Goal: Task Accomplishment & Management: Manage account settings

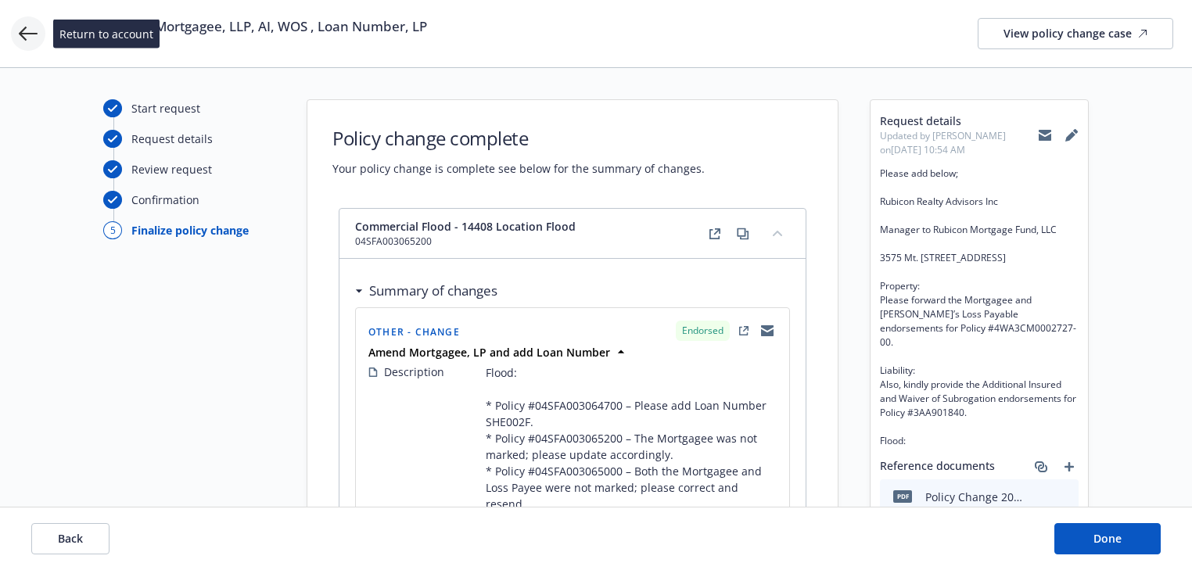
click at [29, 37] on icon at bounding box center [28, 33] width 19 height 19
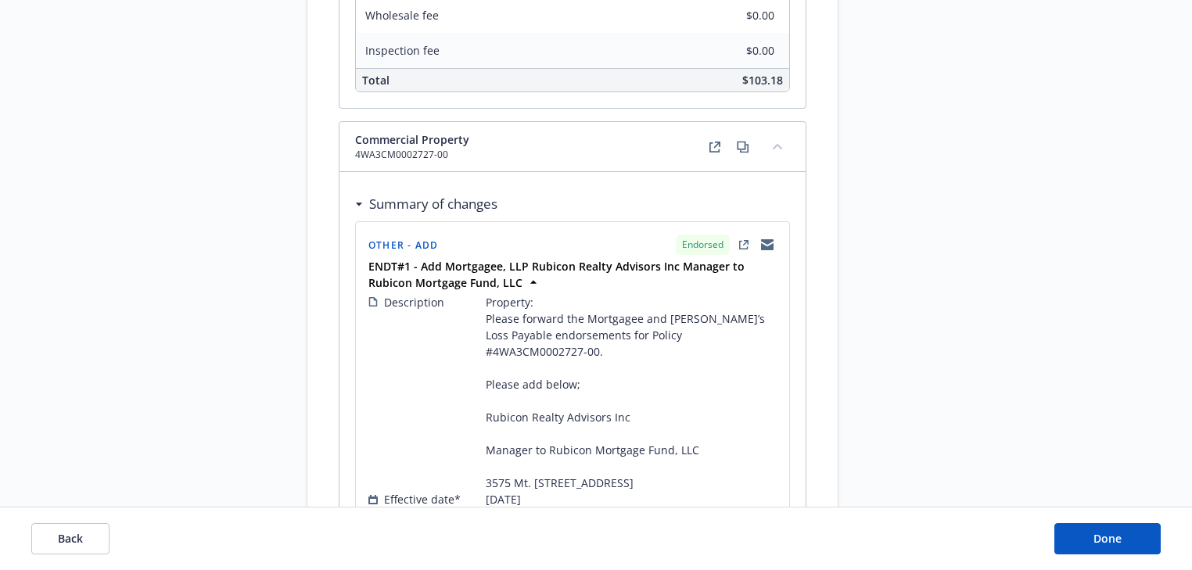
scroll to position [2110, 0]
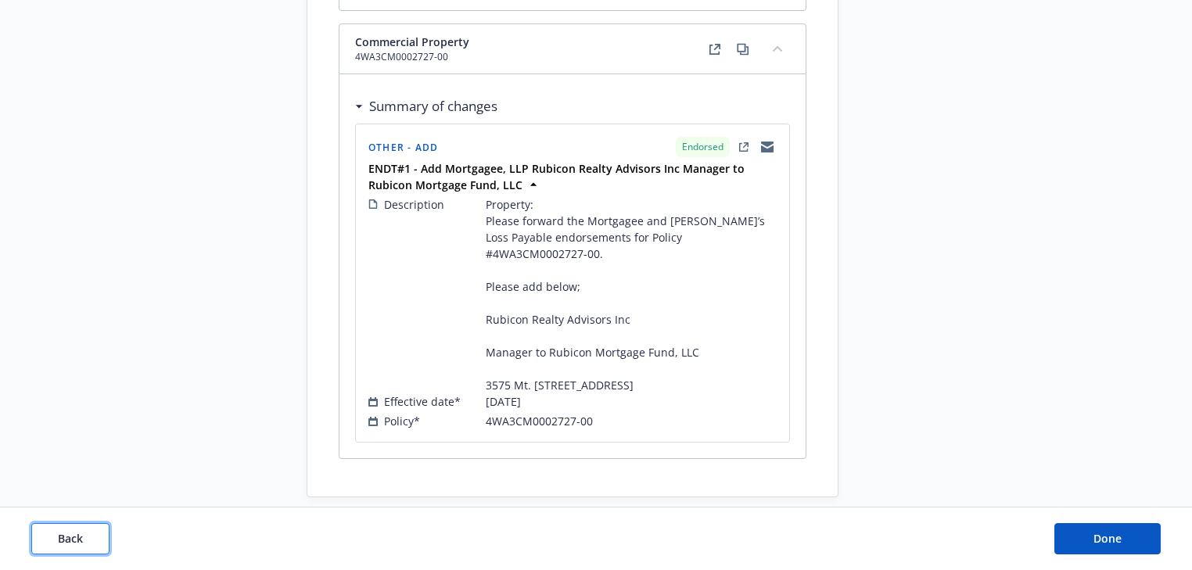
click at [94, 547] on button "Back" at bounding box center [70, 538] width 78 height 31
select select "ACCEPTED"
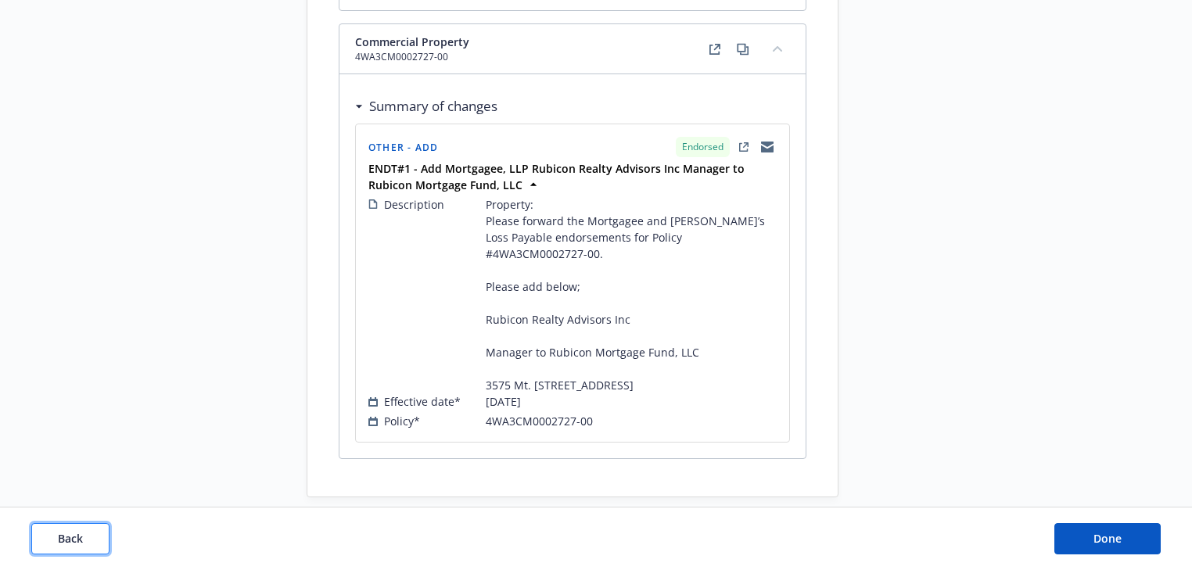
select select "ACCEPTED"
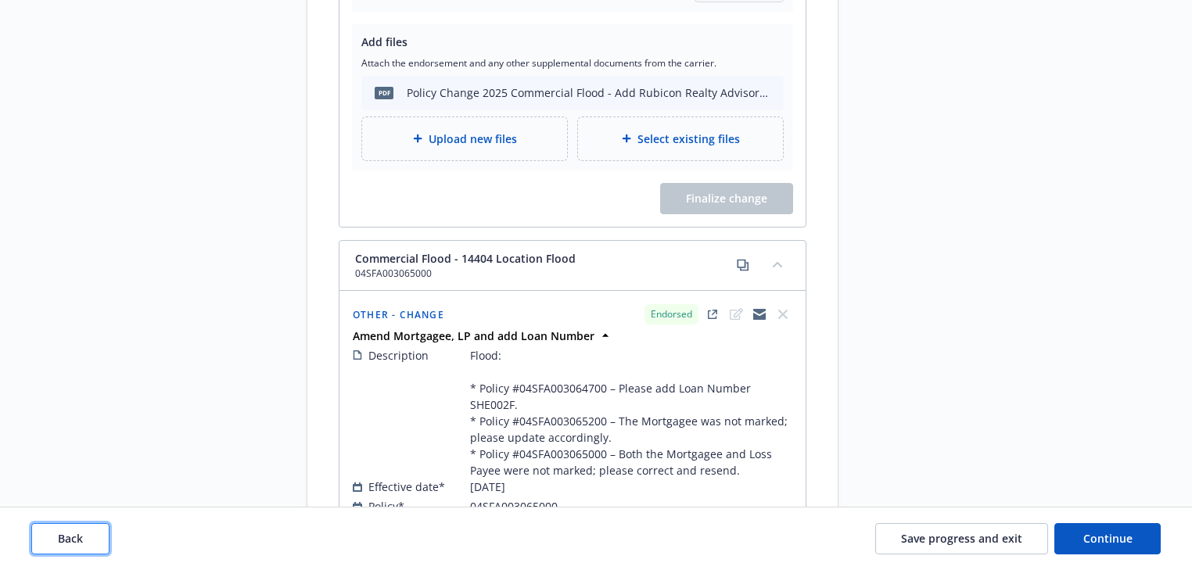
click at [94, 547] on button "Back" at bounding box center [70, 538] width 78 height 31
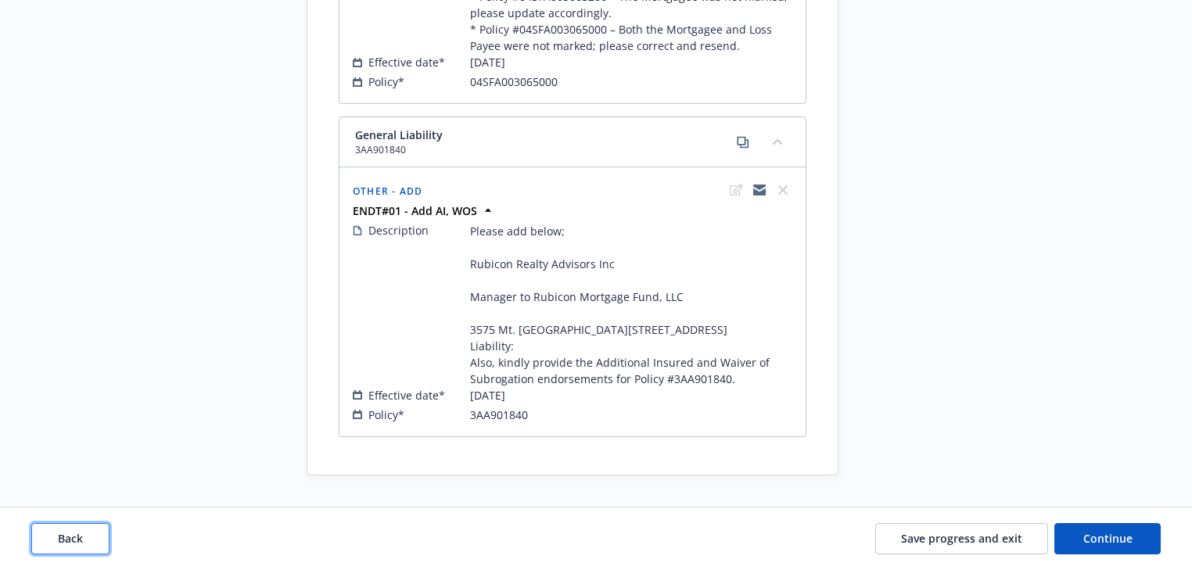
click at [94, 547] on button "Back" at bounding box center [70, 538] width 78 height 31
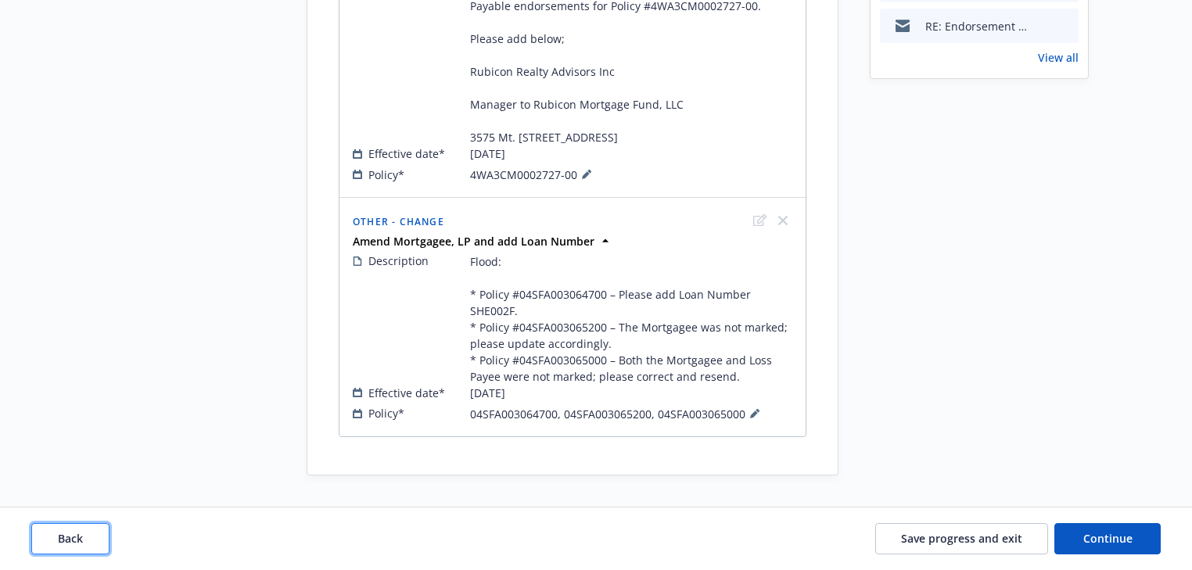
click at [94, 547] on button "Back" at bounding box center [70, 538] width 78 height 31
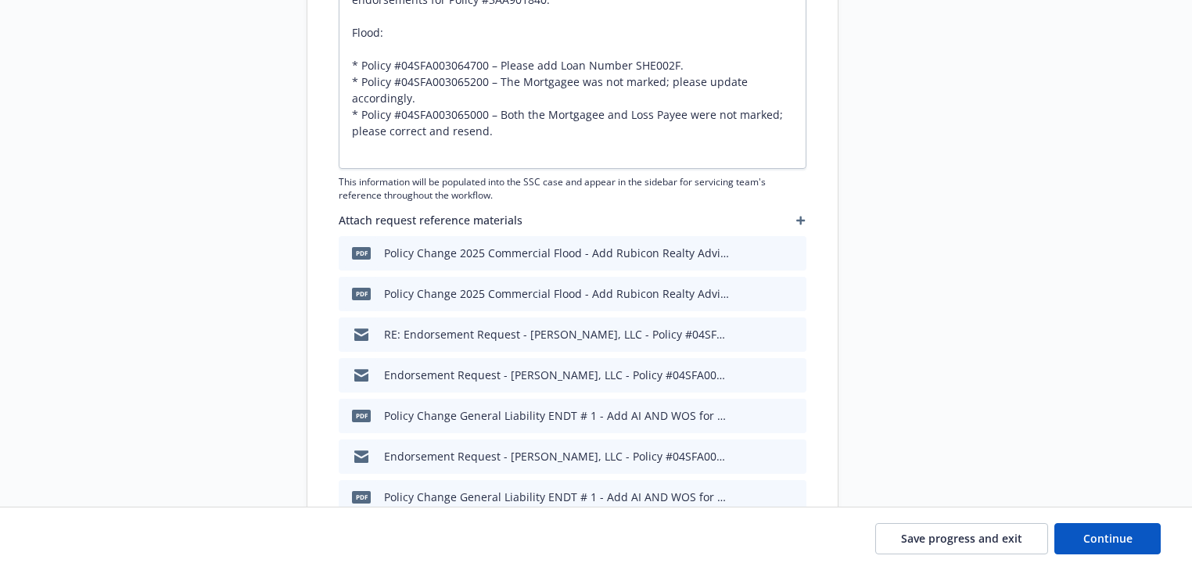
type textarea "x"
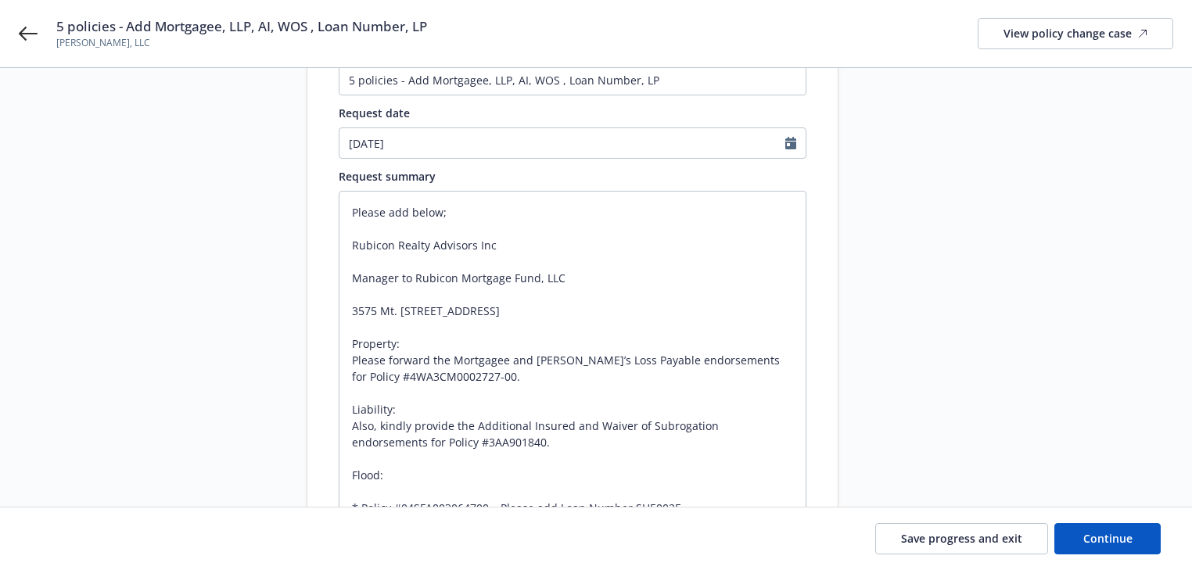
scroll to position [117, 0]
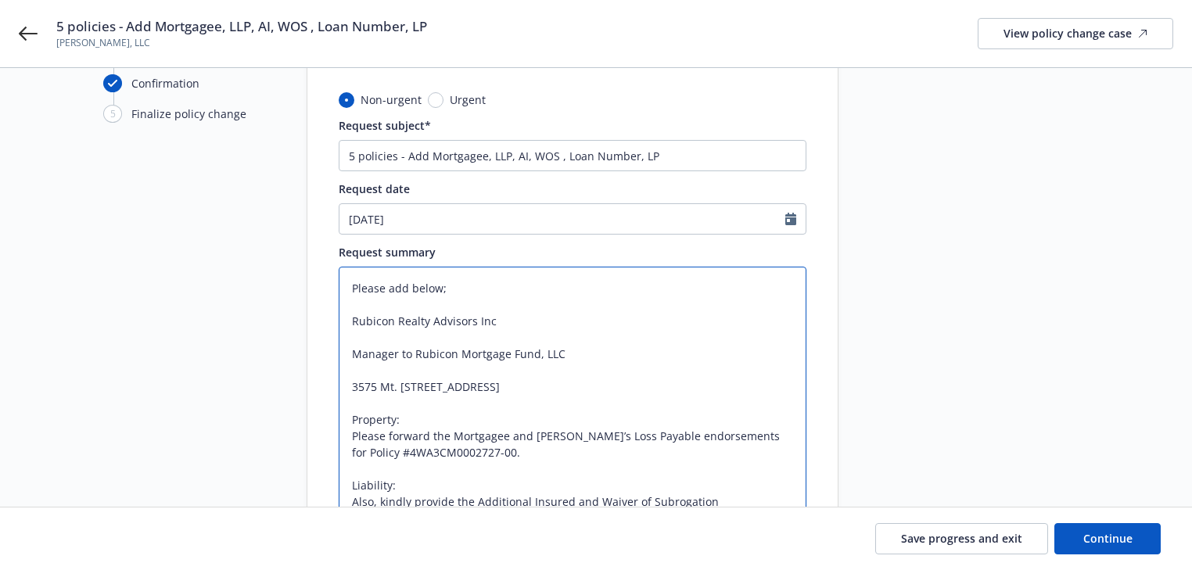
click at [344, 283] on textarea "Please add below; Rubicon Realty Advisors Inc Manager to Rubicon Mortgage Fund,…" at bounding box center [573, 477] width 468 height 421
paste textarea "Effective 6/11/2025, Please process below for the above referenced insured. Sho…"
type textarea "Effective 6/11/2025, Please process below for the above referenced insured. Sho…"
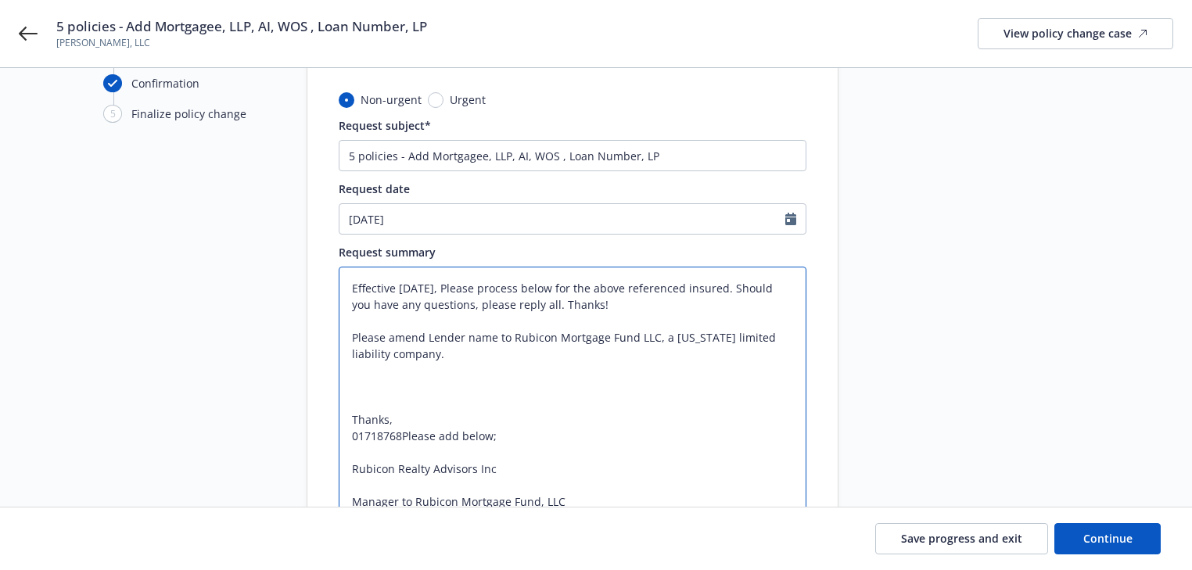
type textarea "x"
type textarea "Effective 6/11/2025, Please process below for the above referenced insured. Sho…"
type textarea "x"
type textarea "Effective 6/11/2025, Please process below for the above referenced insured. Sho…"
type textarea "x"
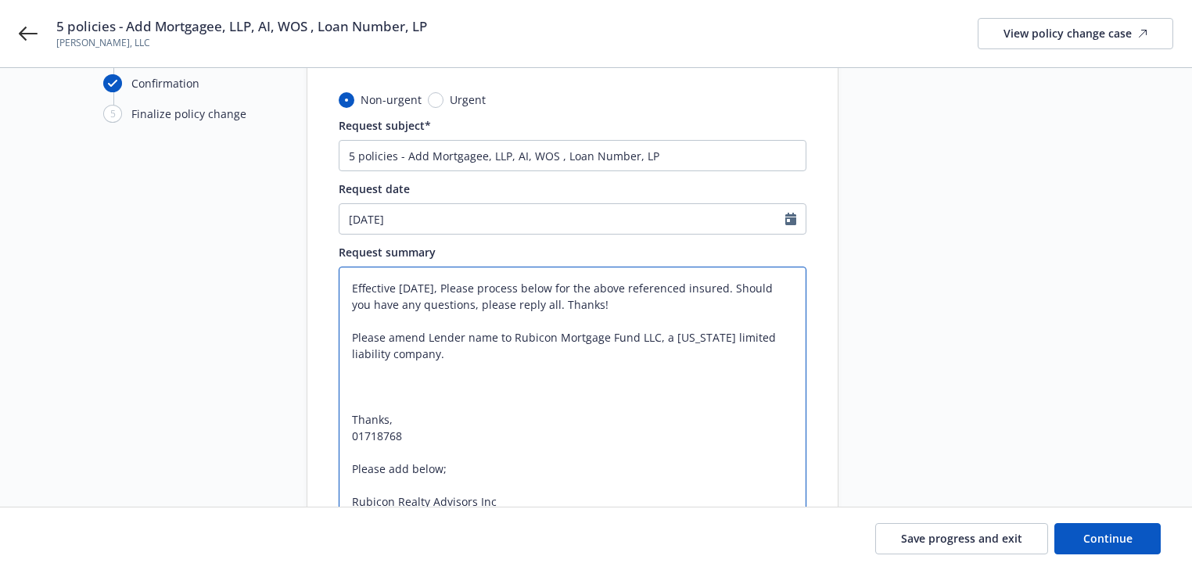
type textarea "Effective 6/11/2025, Please process below for the above referenced insured. Sho…"
drag, startPoint x: 404, startPoint y: 440, endPoint x: 339, endPoint y: 369, distance: 96.9
click at [339, 369] on textarea "Effective 6/11/2025, Please process below for the above referenced insured. Sho…" at bounding box center [573, 576] width 468 height 618
type textarea "x"
type textarea "Effective 6/11/2025, Please process below for the above referenced insured. Sho…"
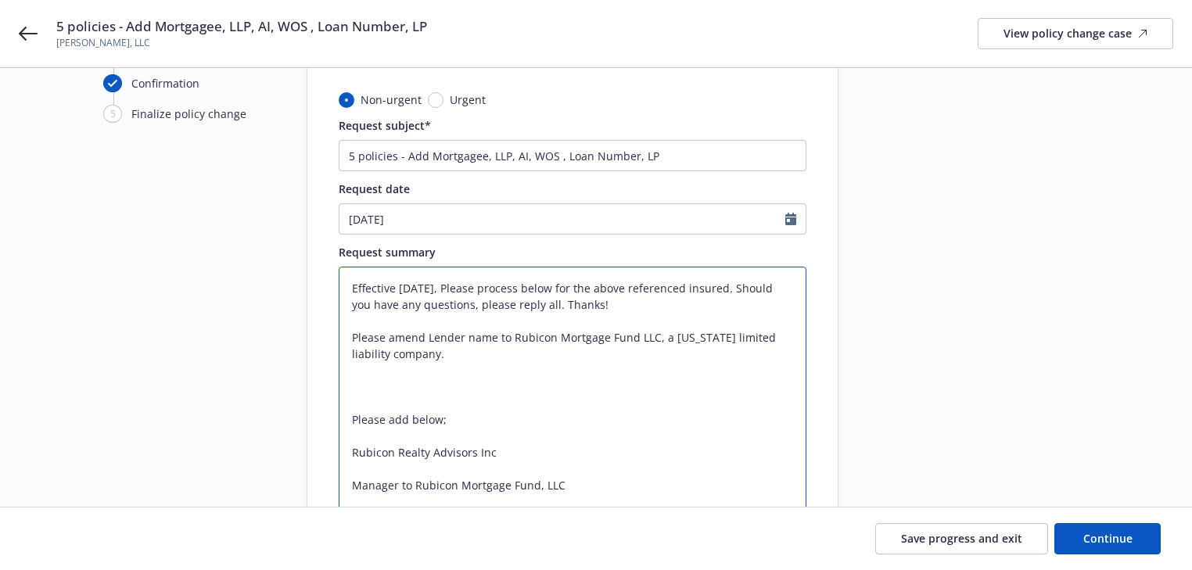
drag, startPoint x: 457, startPoint y: 285, endPoint x: 698, endPoint y: 319, distance: 243.4
click at [698, 319] on textarea "Effective 6/11/2025, Please process below for the above referenced insured. Sho…" at bounding box center [573, 543] width 468 height 552
type textarea "x"
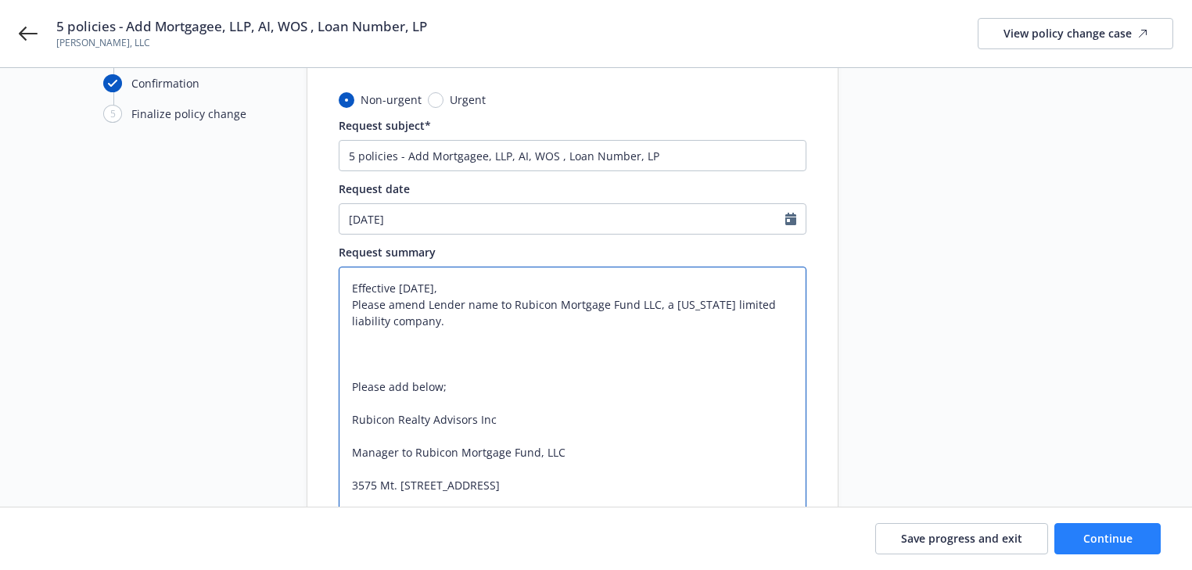
type textarea "Effective 6/11/2025, Please amend Lender name to Rubicon Mortgage Fund LLC, a C…"
click at [1128, 545] on span "Continue" at bounding box center [1108, 538] width 49 height 15
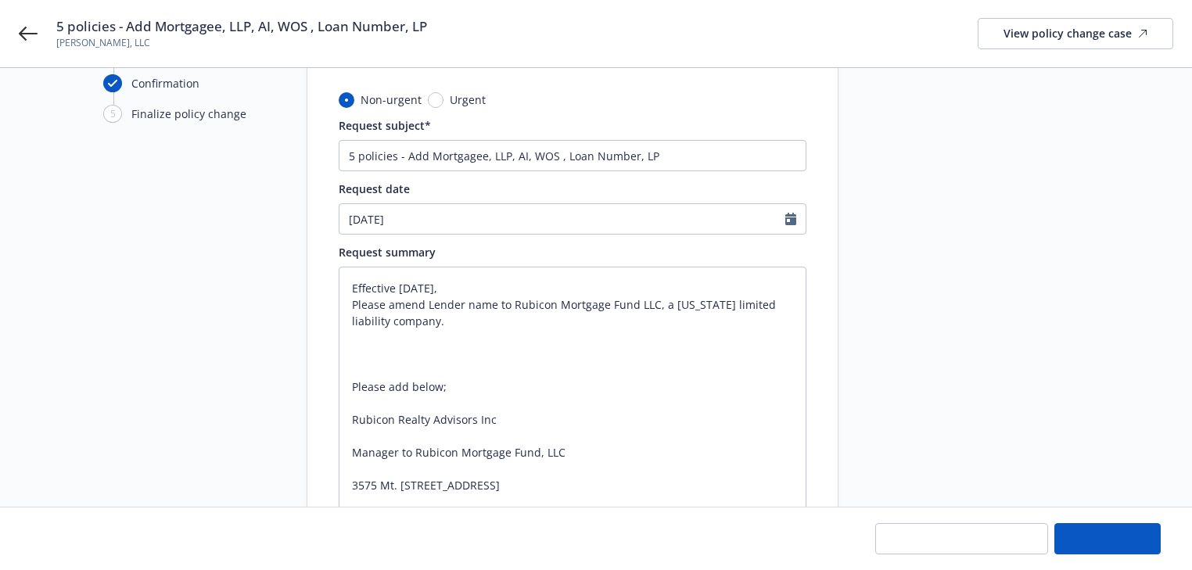
type textarea "x"
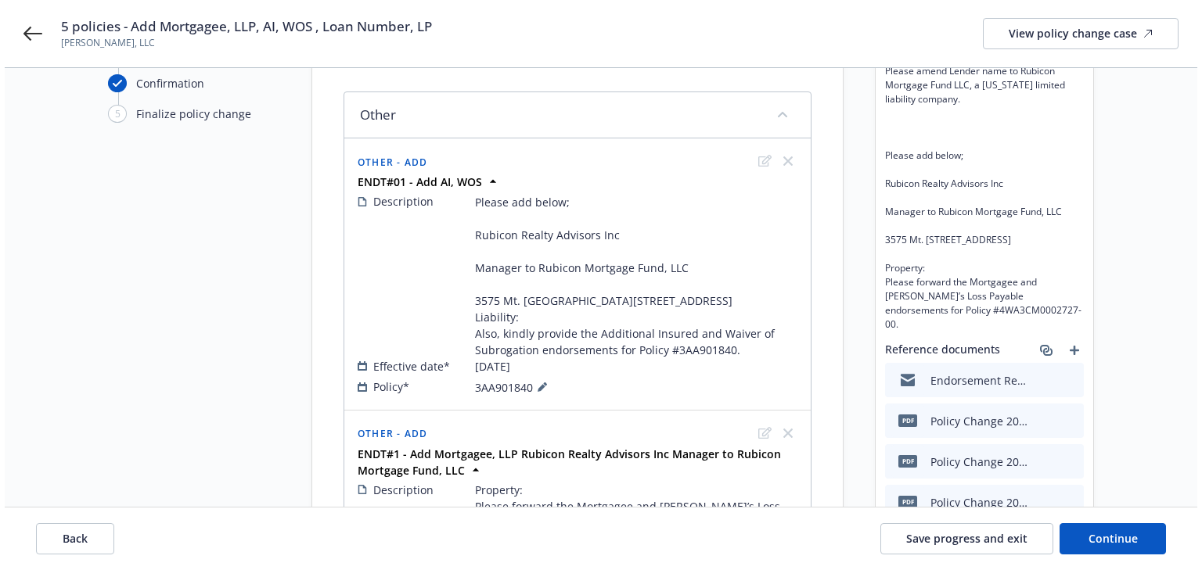
scroll to position [0, 0]
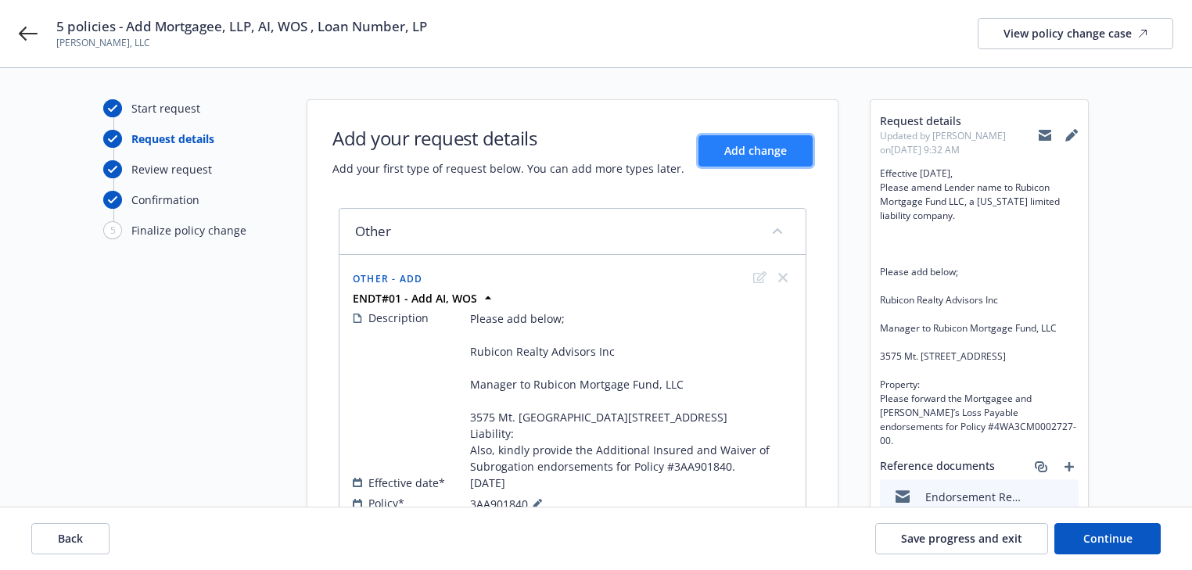
click at [777, 164] on button "Add change" at bounding box center [756, 150] width 114 height 31
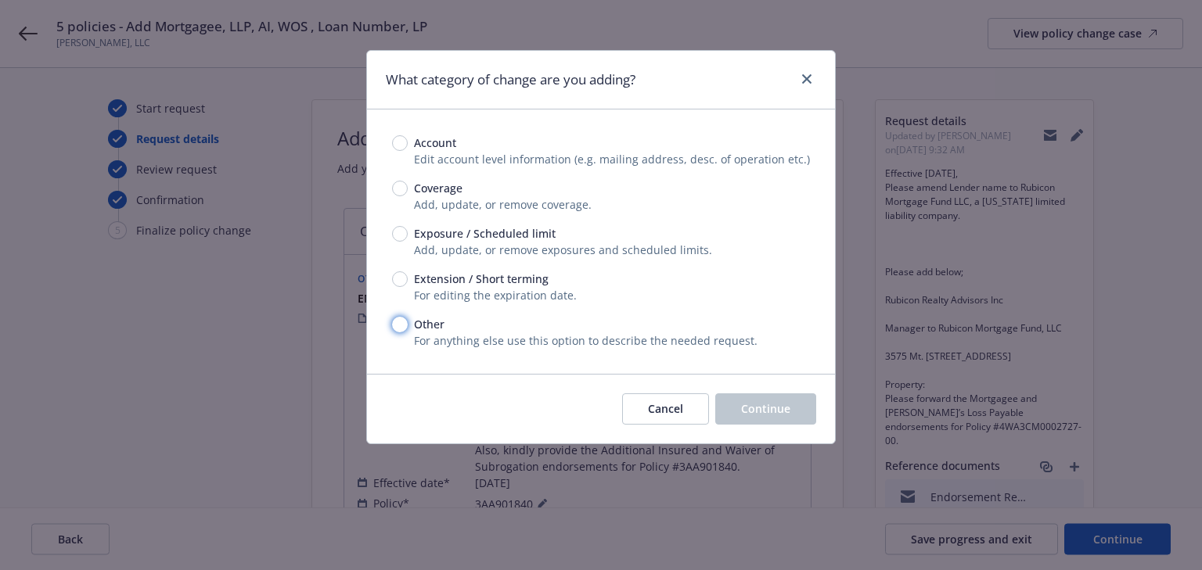
drag, startPoint x: 394, startPoint y: 325, endPoint x: 405, endPoint y: 336, distance: 15.5
click at [396, 325] on input "Other" at bounding box center [400, 325] width 16 height 16
radio input "true"
click at [759, 416] on button "Continue" at bounding box center [765, 409] width 101 height 31
type textarea "x"
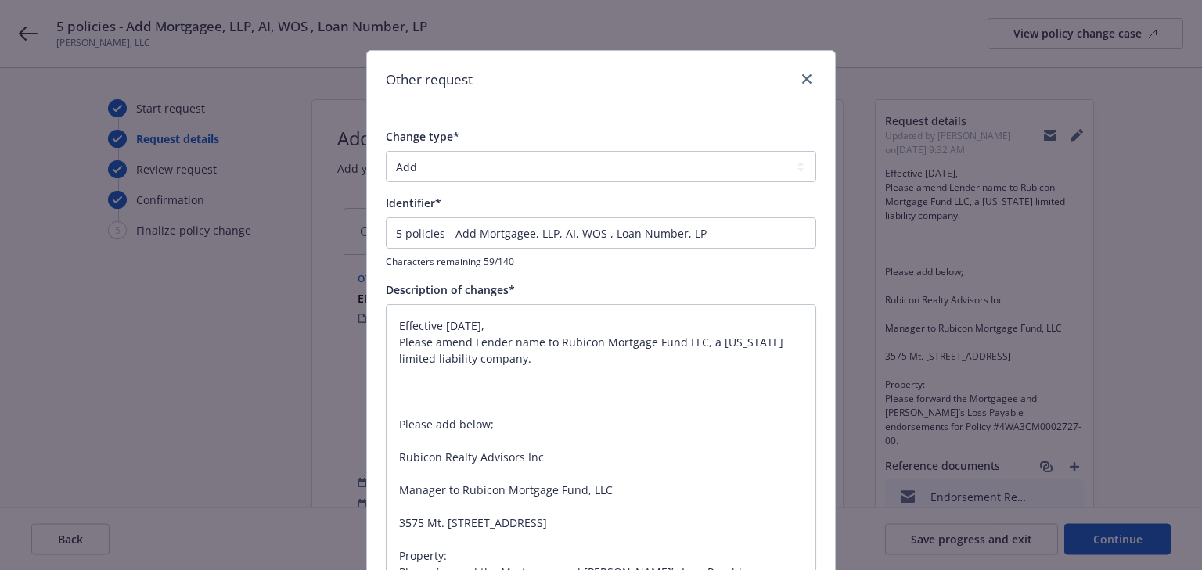
click at [560, 182] on div "Change type* Add Audit Change Remove Identifier* 5 policies - Add Mortgagee, LL…" at bounding box center [601, 475] width 430 height 695
click at [496, 158] on select "Add Audit Change Remove" at bounding box center [601, 166] width 430 height 31
select select "CHANGE"
click at [386, 151] on select "Add Audit Change Remove" at bounding box center [601, 166] width 430 height 31
drag, startPoint x: 447, startPoint y: 231, endPoint x: 0, endPoint y: 160, distance: 453.1
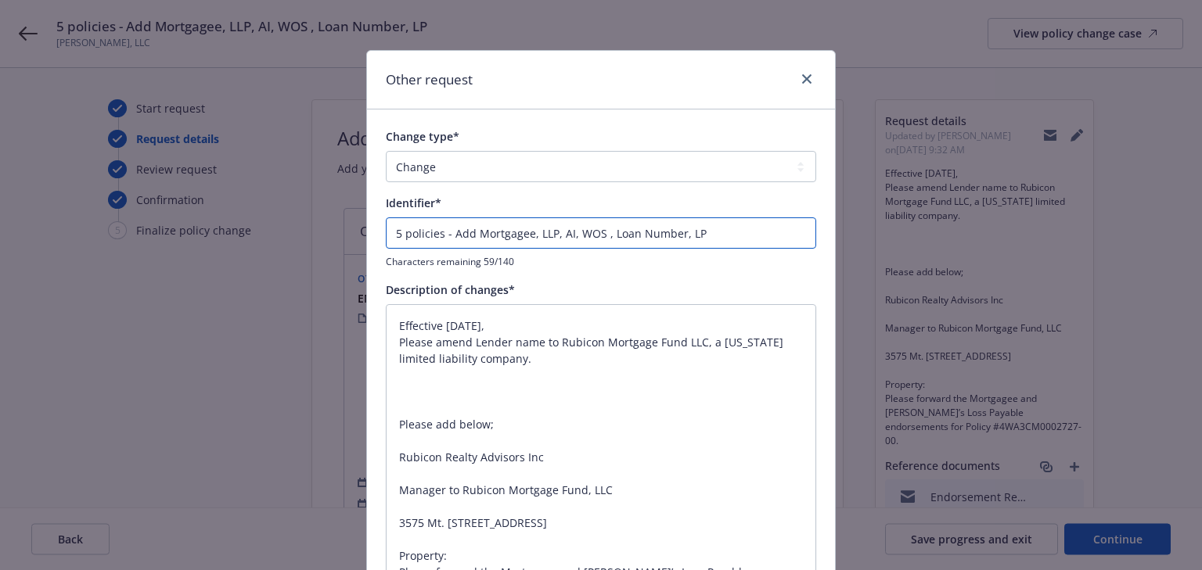
click at [0, 161] on div "Other request Change type* Add Audit Change Remove Identifier* 5 policies - Add…" at bounding box center [601, 285] width 1202 height 570
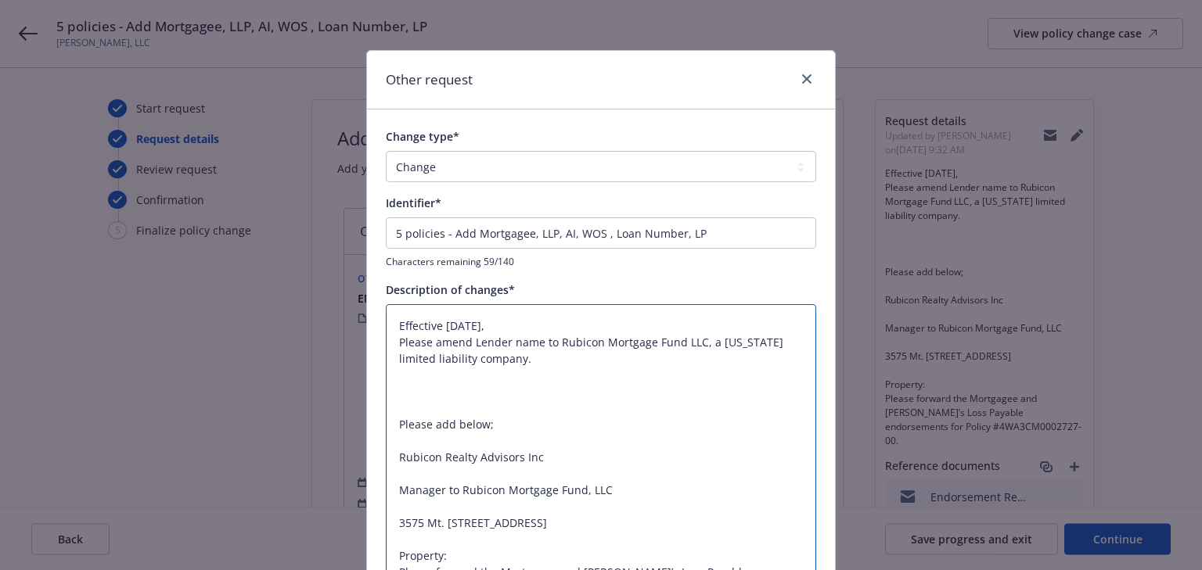
drag, startPoint x: 508, startPoint y: 354, endPoint x: 517, endPoint y: 356, distance: 9.7
click at [517, 356] on textarea "Effective 6/11/2025, Please amend Lender name to Rubicon Mortgage Fund LLC, a C…" at bounding box center [601, 563] width 430 height 519
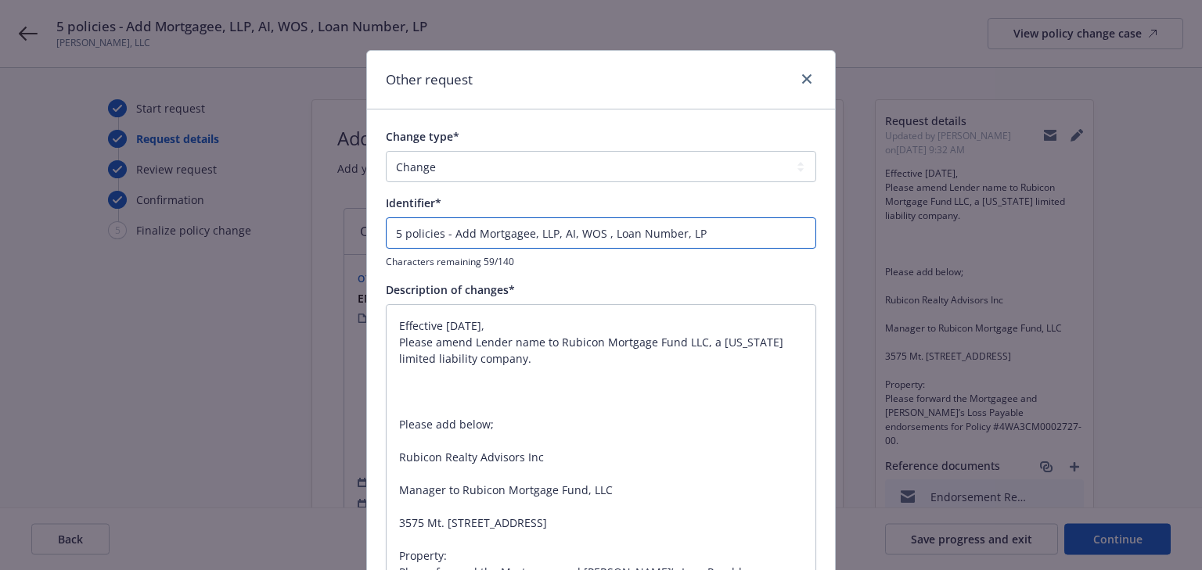
click at [498, 221] on input "5 policies - Add Mortgagee, LLP, AI, WOS , Loan Number, LP" at bounding box center [601, 232] width 430 height 31
paste input "amend Lender name to Rubicon Mortgage Fund LLC, a California limited liability …"
type textarea "x"
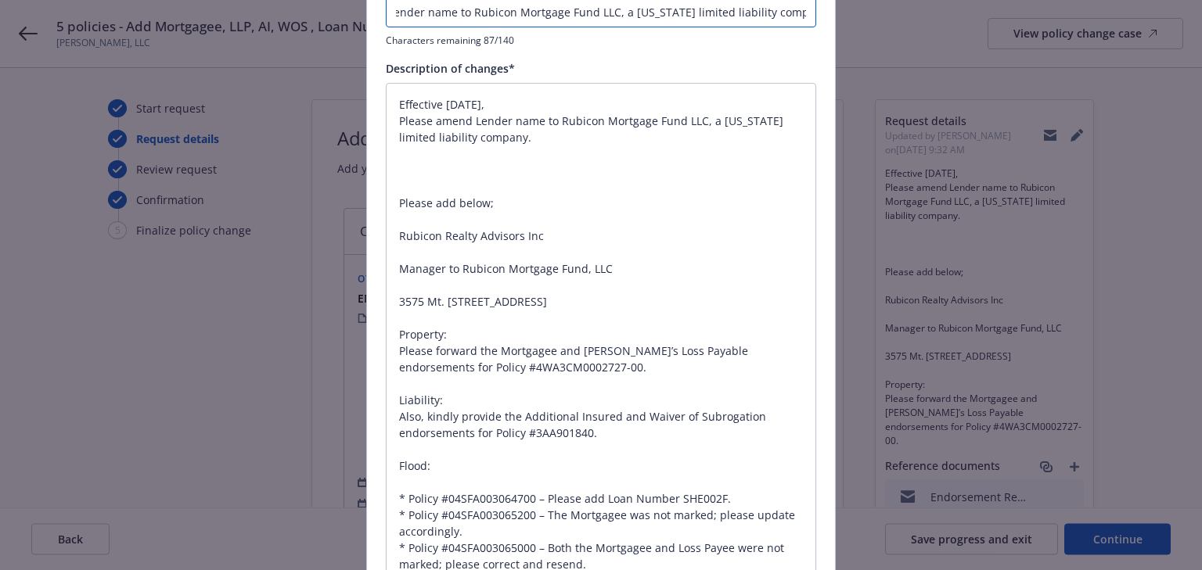
scroll to position [250, 0]
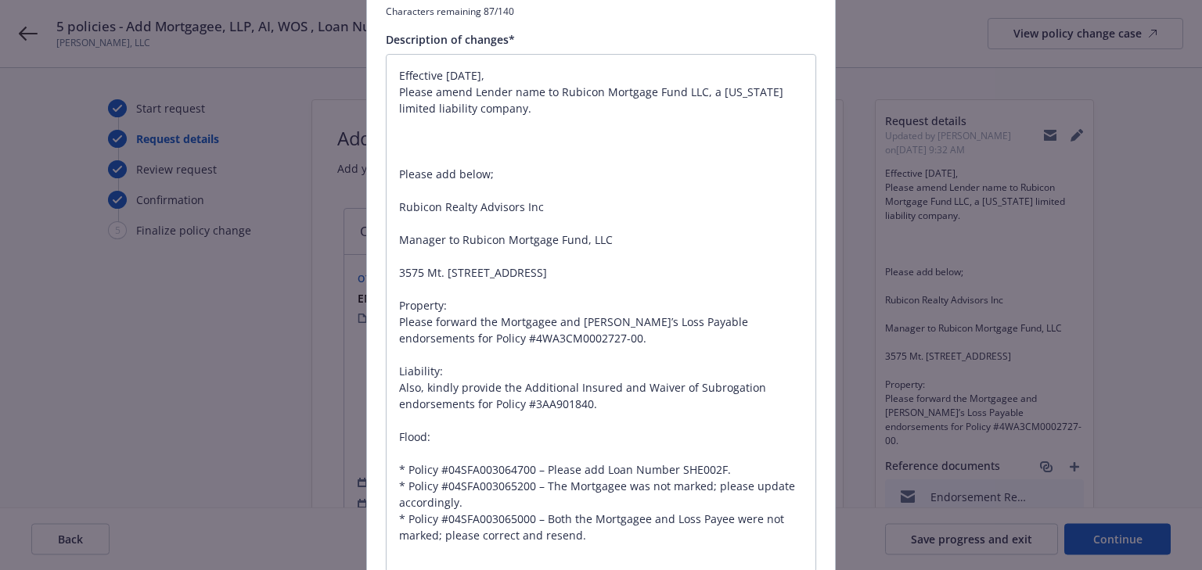
type input "amend Lender name to Rubicon Mortgage Fund LLC, a California limited liability …"
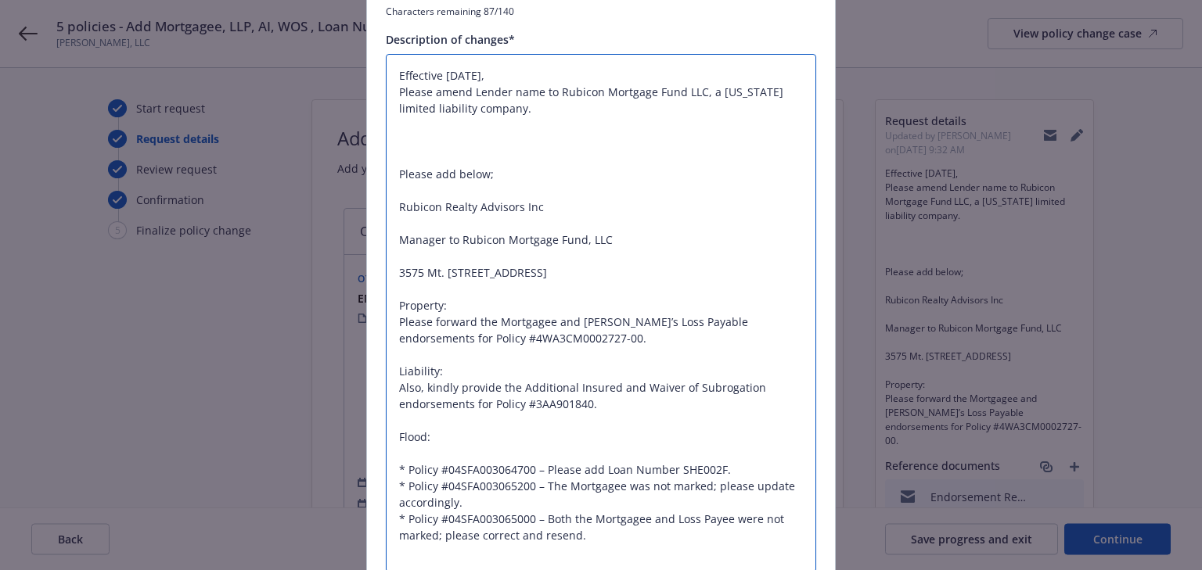
scroll to position [391, 0]
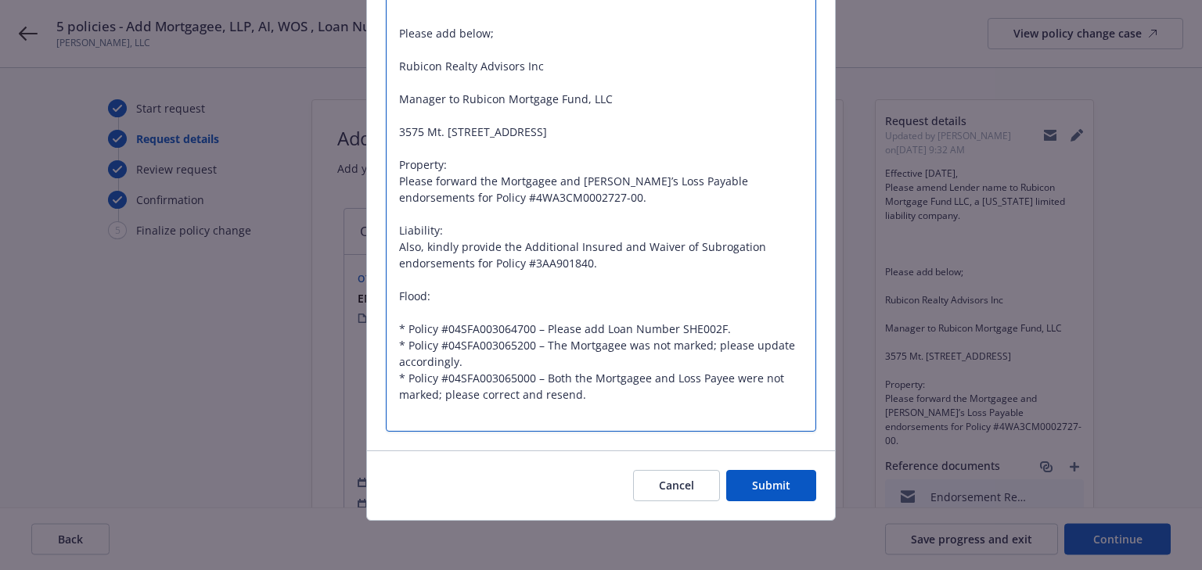
drag, startPoint x: 399, startPoint y: 136, endPoint x: 823, endPoint y: 578, distance: 612.5
click at [823, 570] on html "5 policies - Add Mortgagee, LLP, AI, WOS , Loan Number, LP Sherali Davis, LLC V…" at bounding box center [601, 285] width 1202 height 570
type textarea "x"
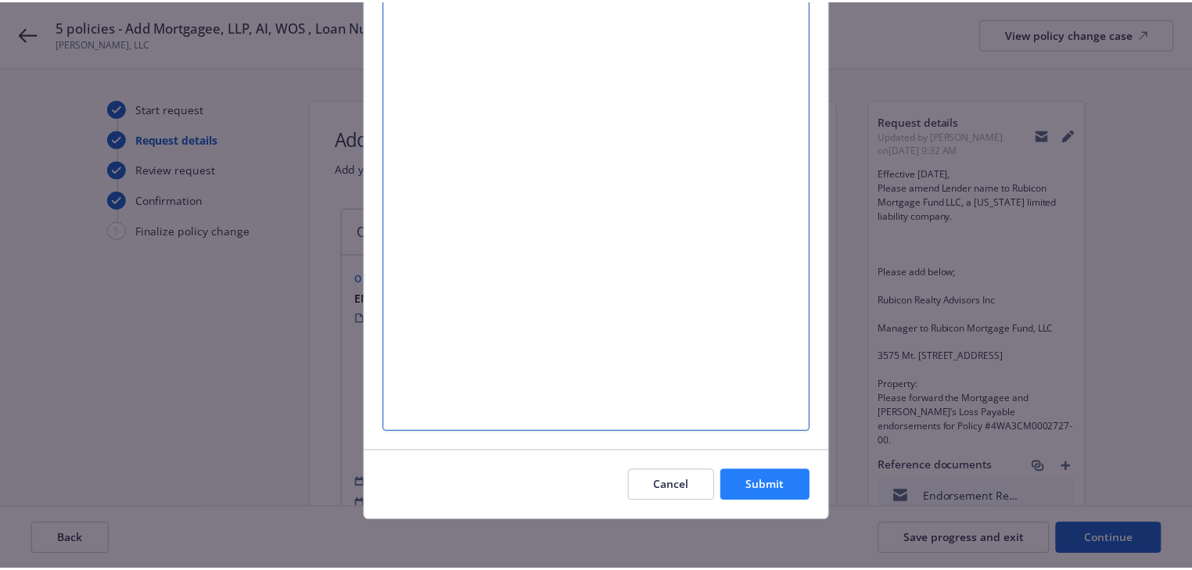
scroll to position [0, 0]
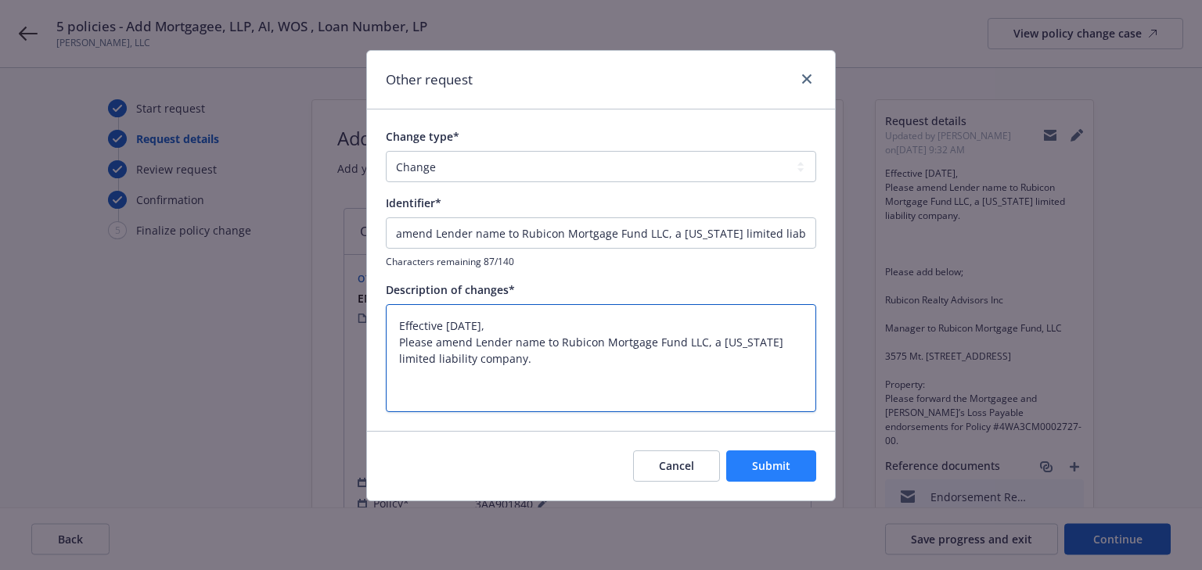
type textarea "Effective 6/11/2025, Please amend Lender name to Rubicon Mortgage Fund LLC, a C…"
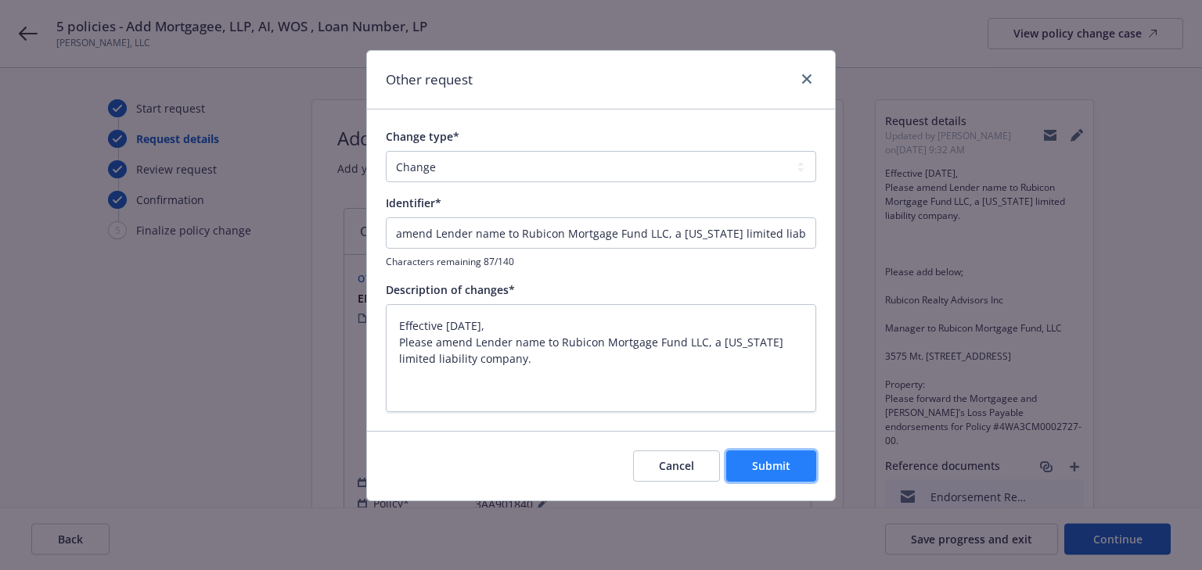
click at [777, 466] on span "Submit" at bounding box center [771, 465] width 38 height 15
type textarea "x"
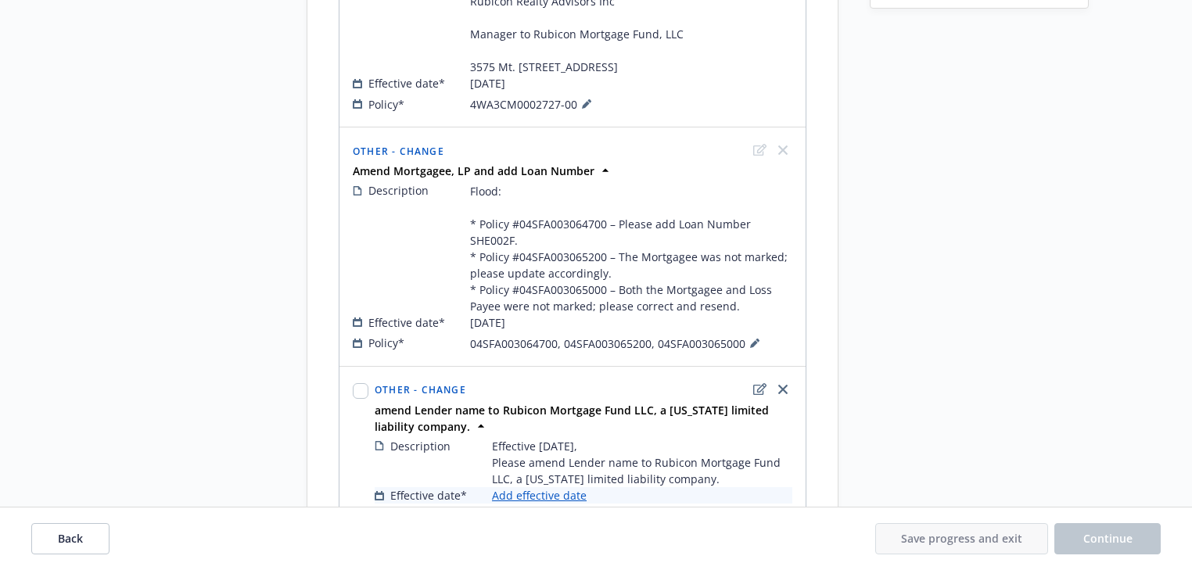
scroll to position [867, 0]
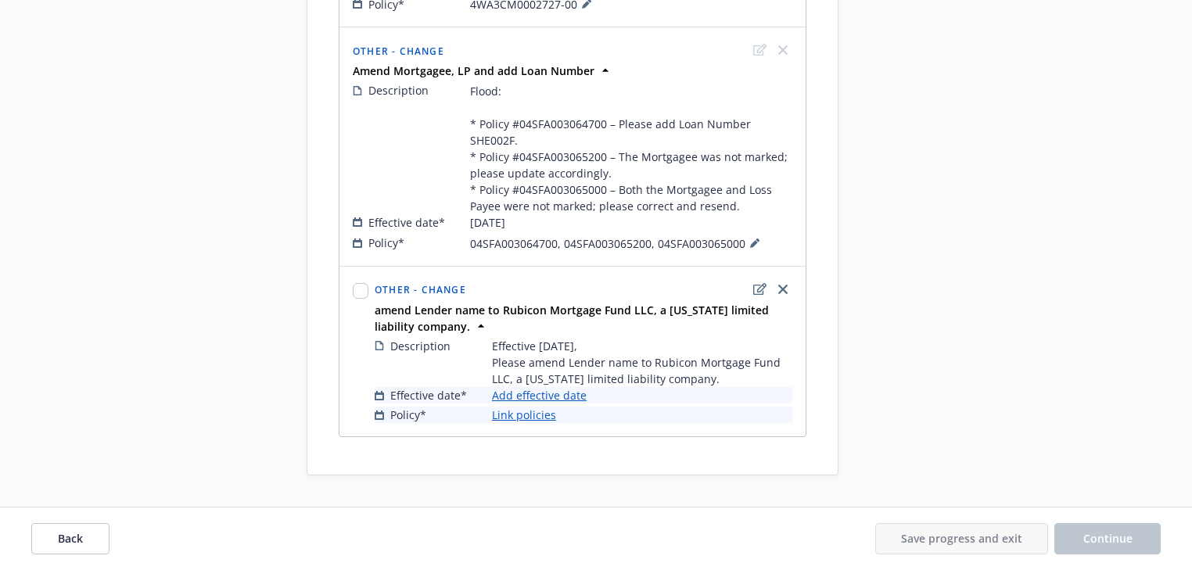
click at [573, 398] on link "Add effective date" at bounding box center [539, 395] width 95 height 16
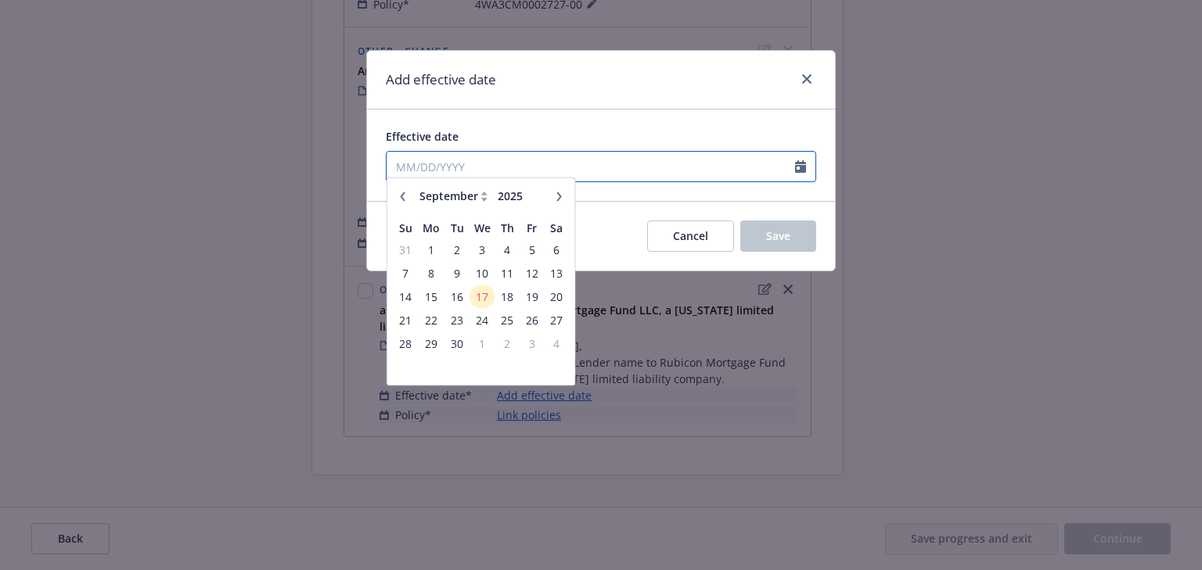
click at [534, 169] on input "Effective date" at bounding box center [590, 167] width 408 height 30
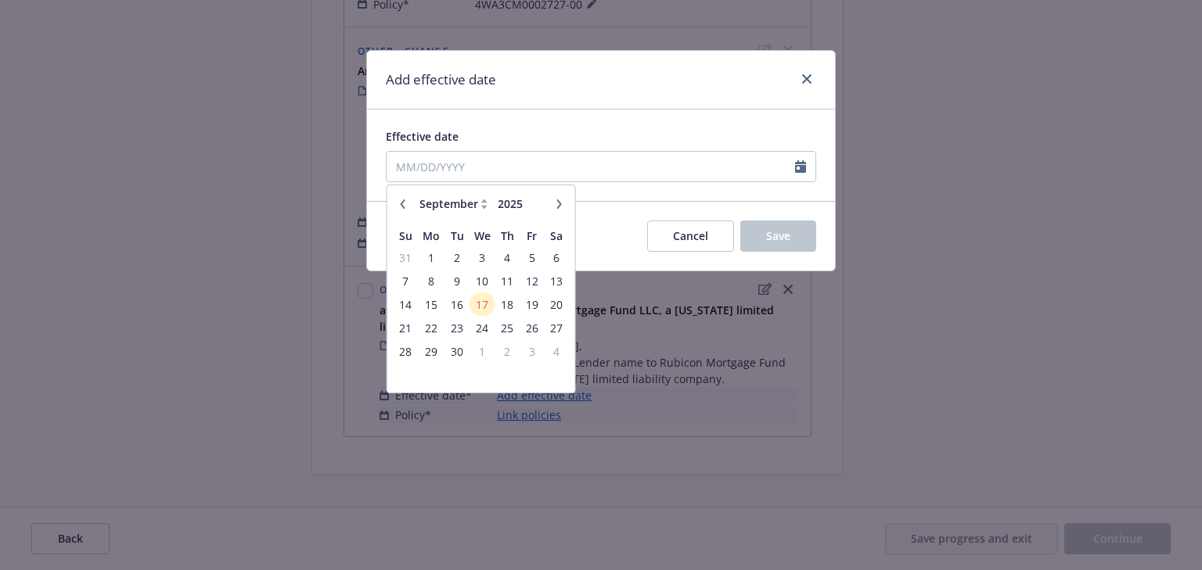
click at [407, 203] on icon "button" at bounding box center [402, 203] width 9 height 9
select select "7"
click at [509, 354] on span "31" at bounding box center [507, 352] width 21 height 20
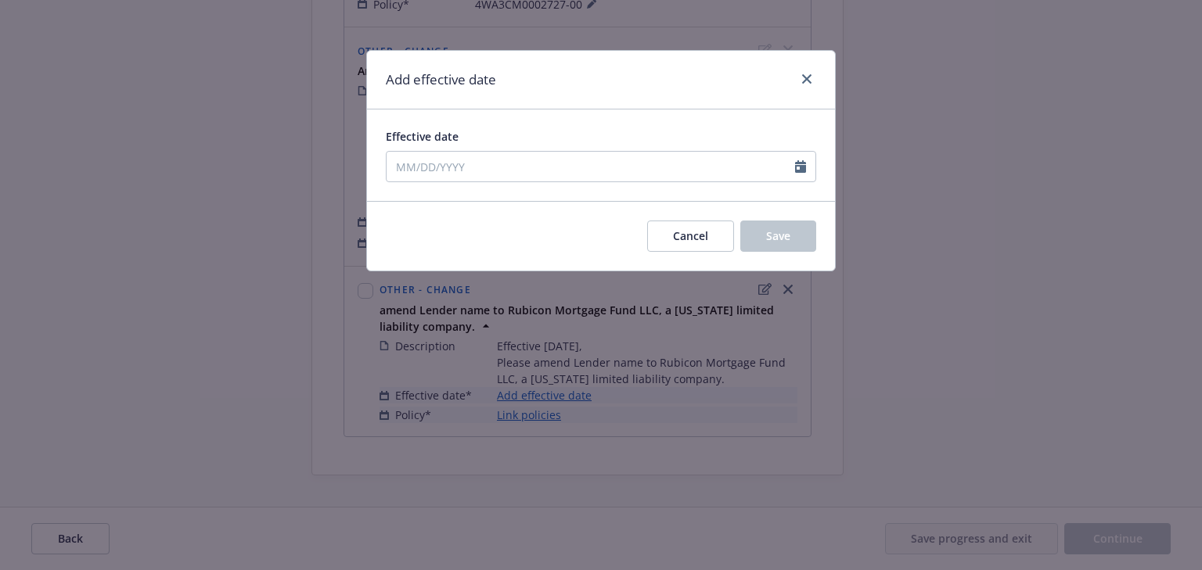
type input "07/31/2025"
click at [777, 244] on button "Save" at bounding box center [778, 236] width 76 height 31
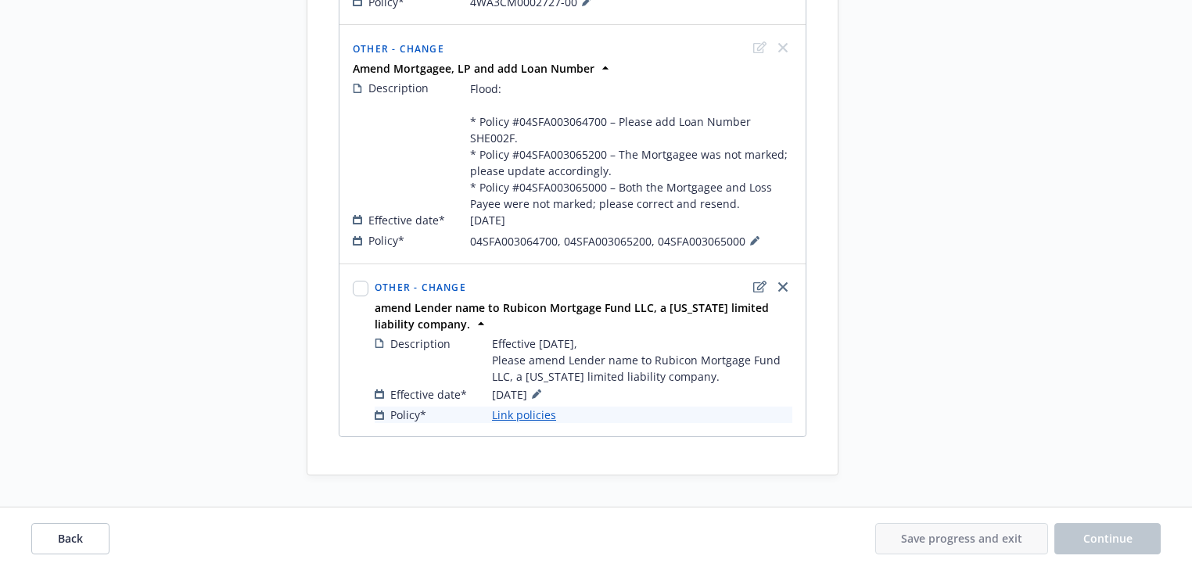
click at [541, 418] on link "Link policies" at bounding box center [524, 415] width 64 height 16
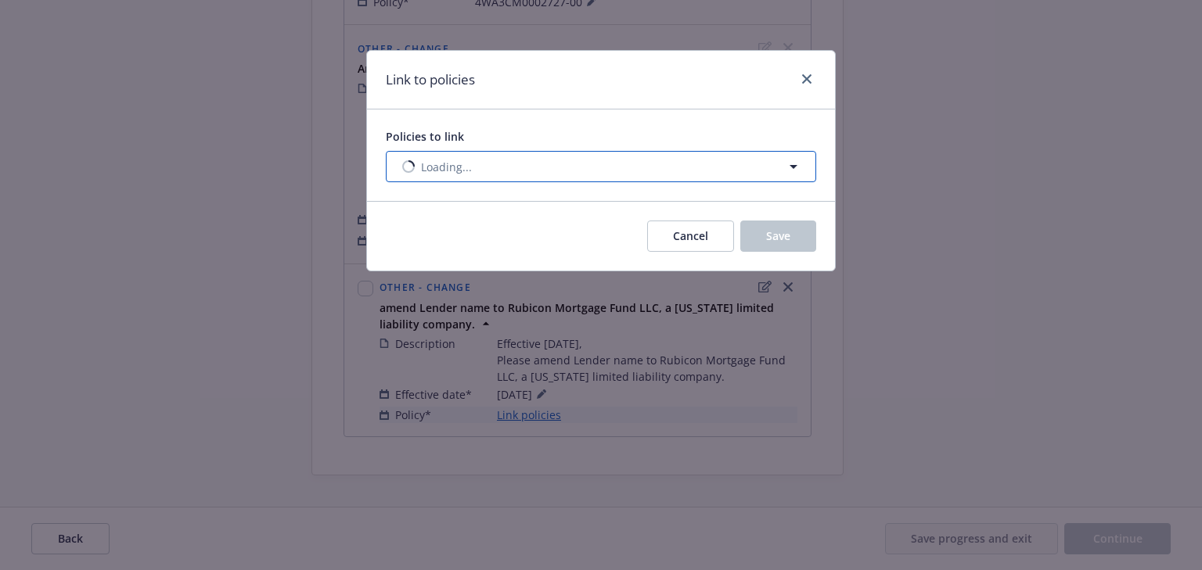
click at [556, 171] on button "Loading..." at bounding box center [601, 166] width 430 height 31
select select "ACTIVE"
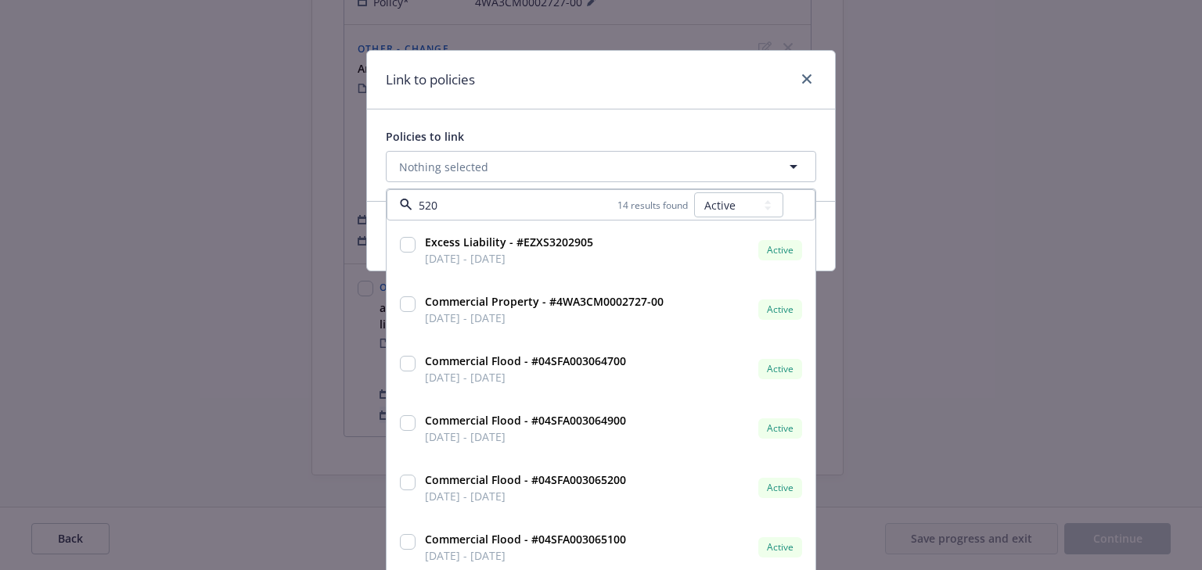
type input "5200"
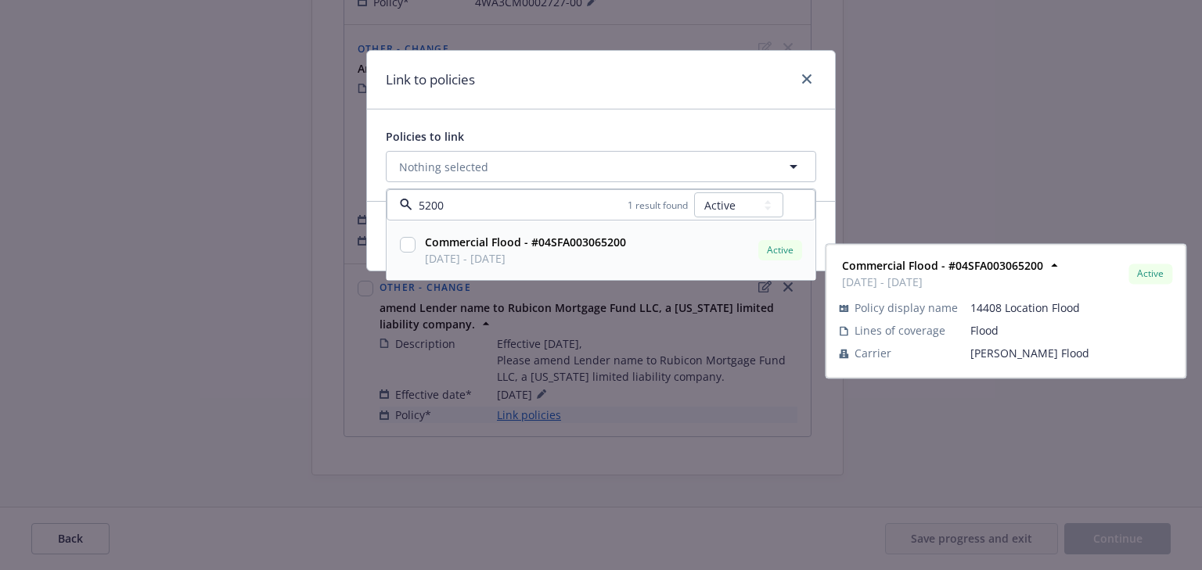
click at [404, 242] on input "checkbox" at bounding box center [408, 245] width 16 height 16
checkbox input "true"
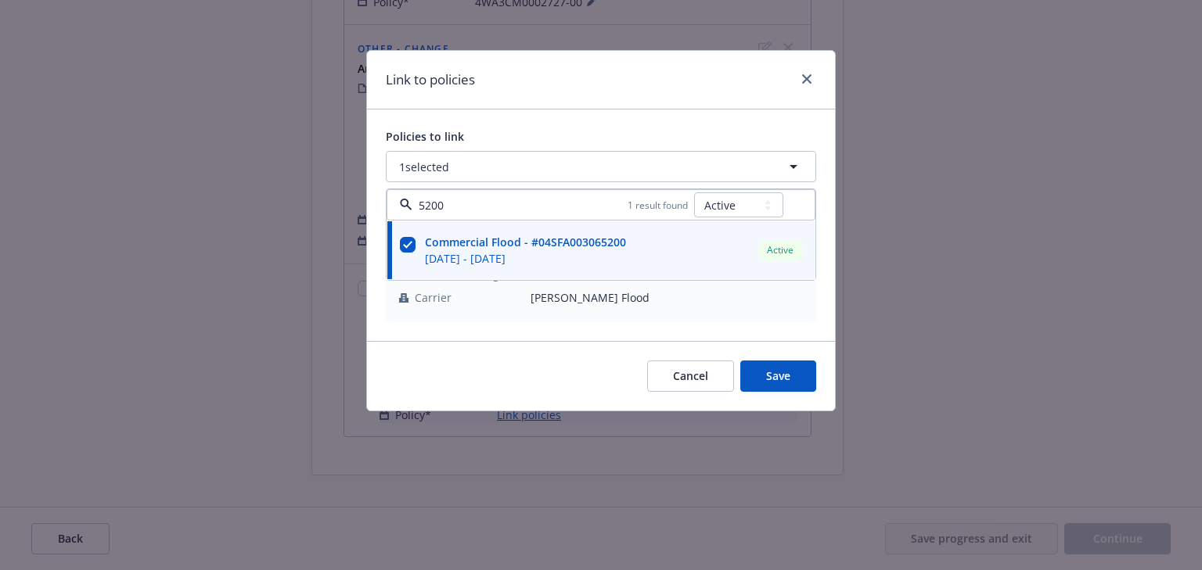
drag, startPoint x: 485, startPoint y: 197, endPoint x: 383, endPoint y: 195, distance: 102.5
click at [383, 195] on div "Policies to link 1 selected 5200 1 result found All Active Upcoming Expired Can…" at bounding box center [601, 226] width 468 height 232
type input "5000"
click at [401, 246] on input "checkbox" at bounding box center [408, 245] width 16 height 16
checkbox input "true"
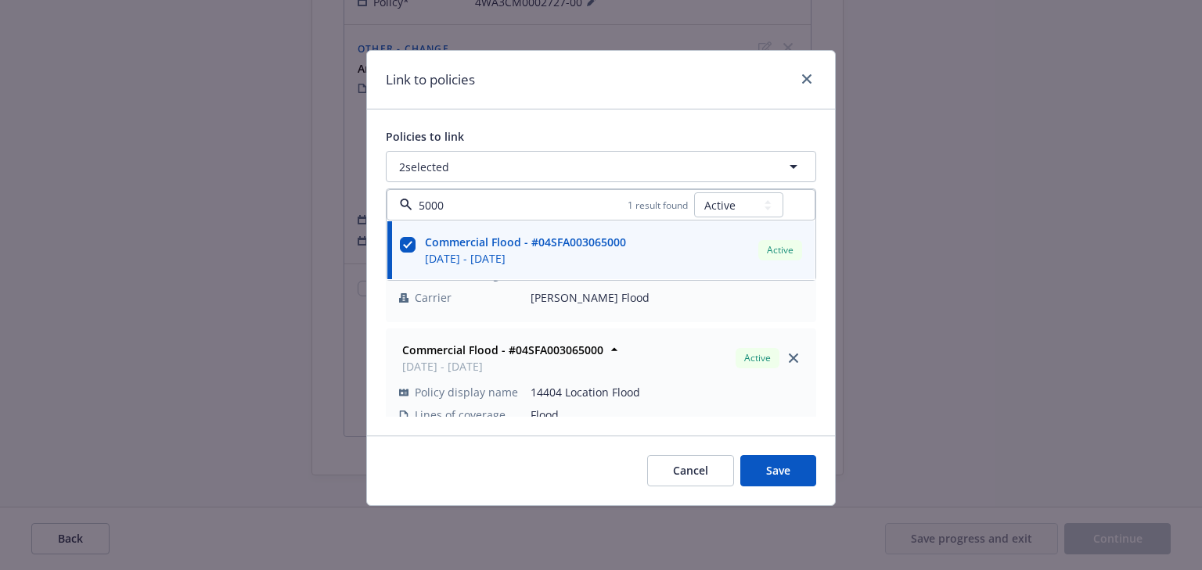
drag, startPoint x: 494, startPoint y: 198, endPoint x: 343, endPoint y: 182, distance: 151.8
click at [343, 182] on div "Link to policies Policies to link 2 selected 5000 1 result found All Active Upc…" at bounding box center [601, 285] width 1202 height 570
type input "4700"
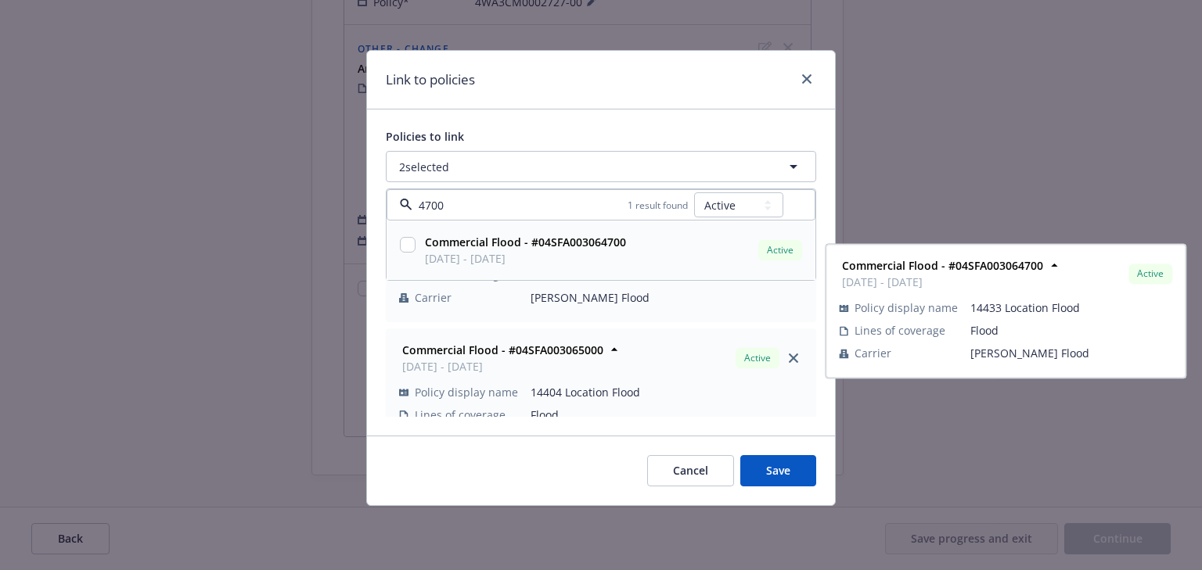
click at [404, 243] on input "checkbox" at bounding box center [408, 245] width 16 height 16
checkbox input "true"
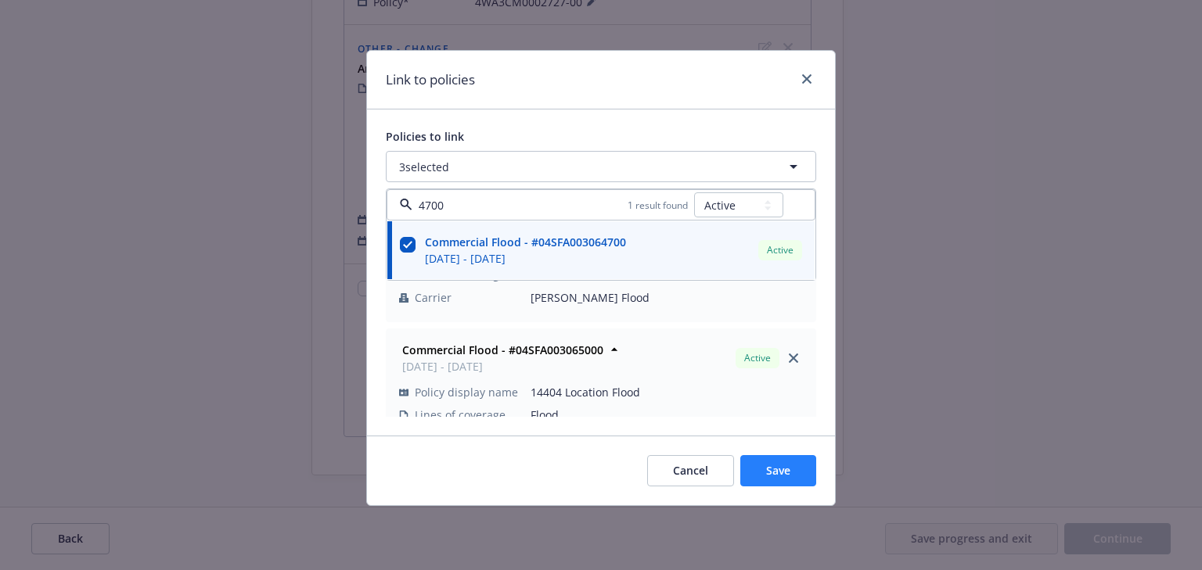
type input "4700"
click at [770, 476] on span "Save" at bounding box center [778, 470] width 24 height 15
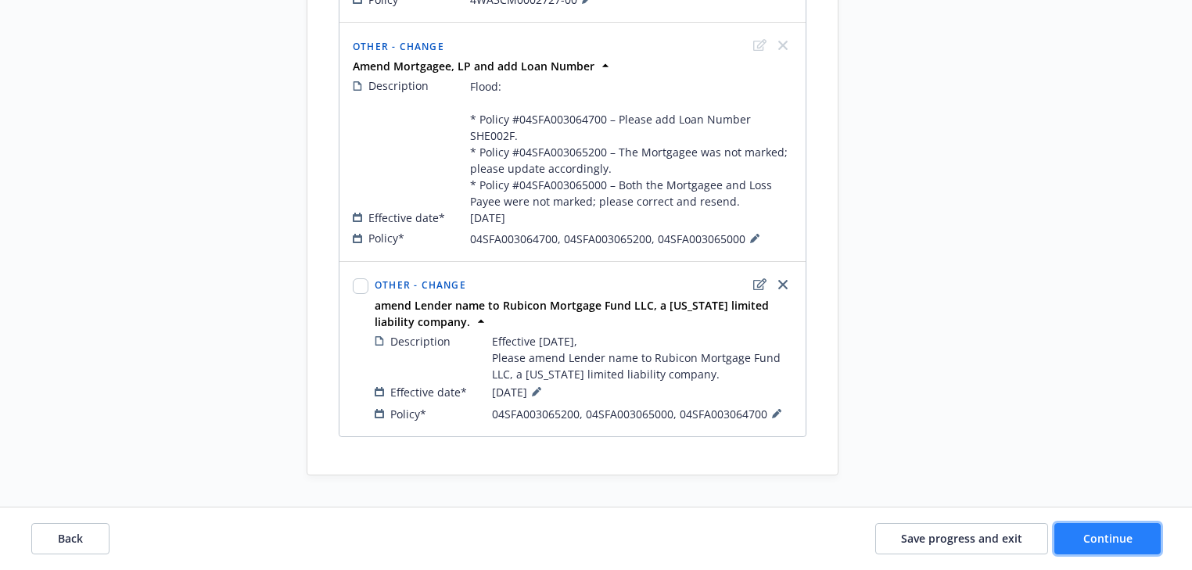
click at [1091, 544] on span "Continue" at bounding box center [1108, 538] width 49 height 15
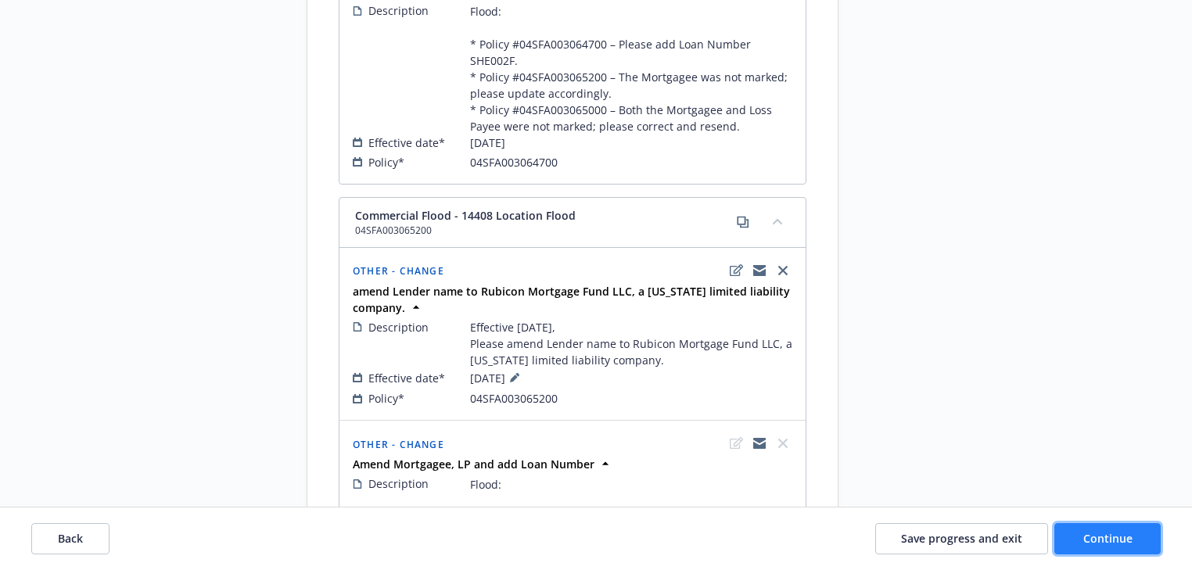
click at [1091, 544] on span "Continue" at bounding box center [1108, 538] width 49 height 15
select select "ACCEPTED"
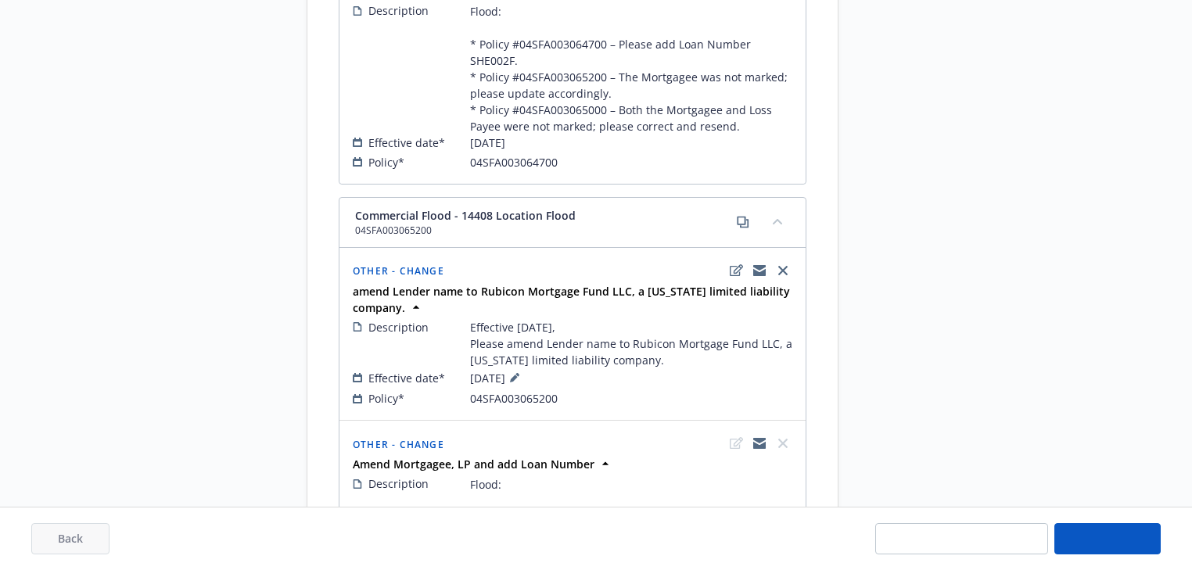
select select "ACCEPTED"
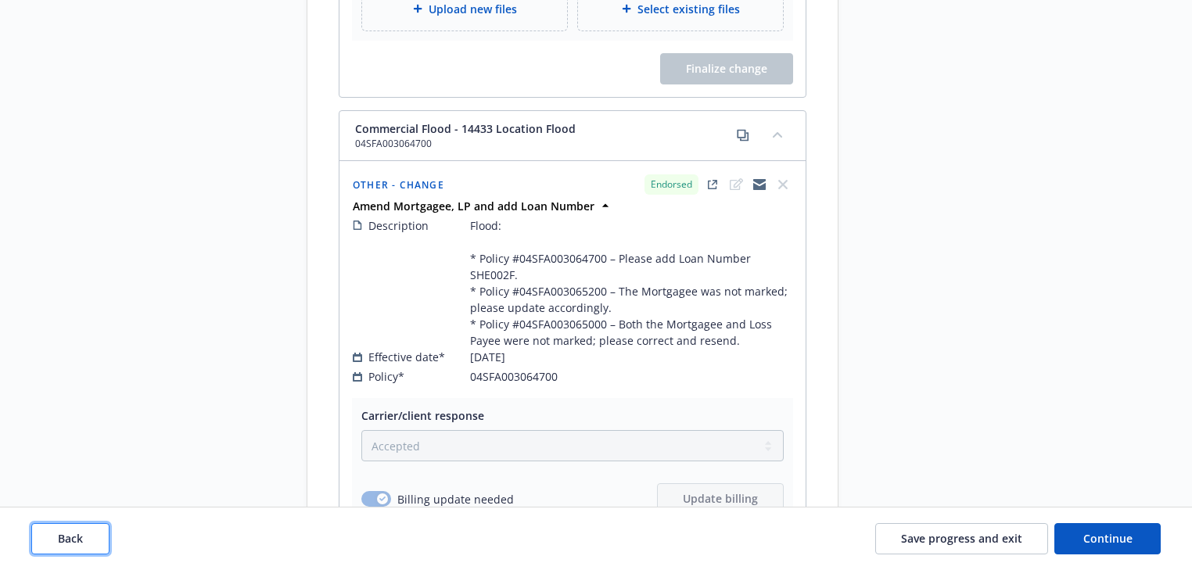
click at [88, 550] on button "Back" at bounding box center [70, 538] width 78 height 31
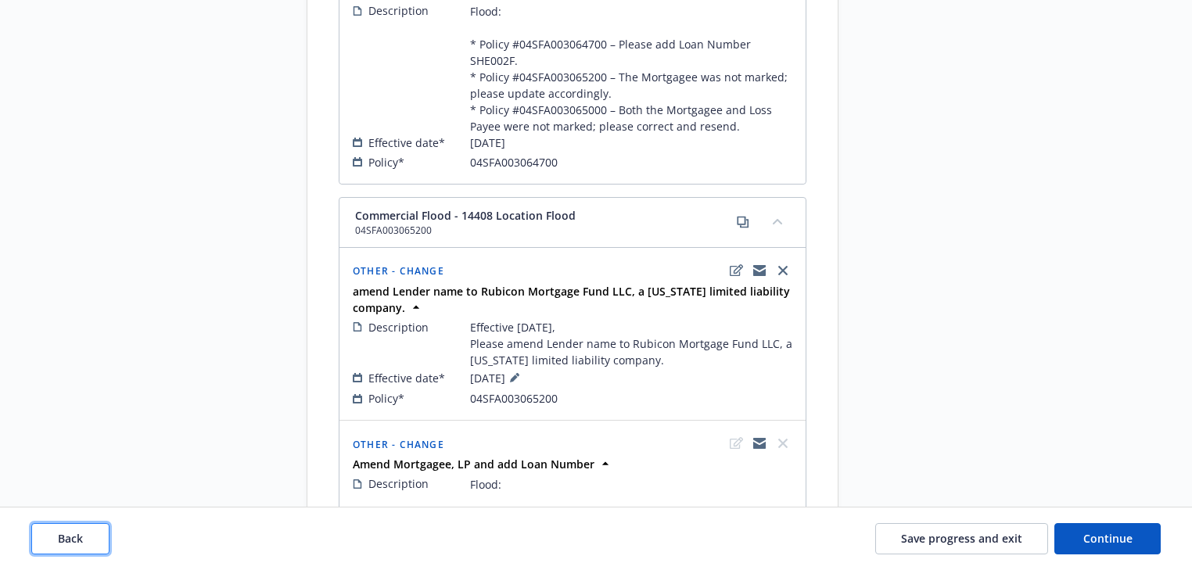
click at [88, 550] on button "Back" at bounding box center [70, 538] width 78 height 31
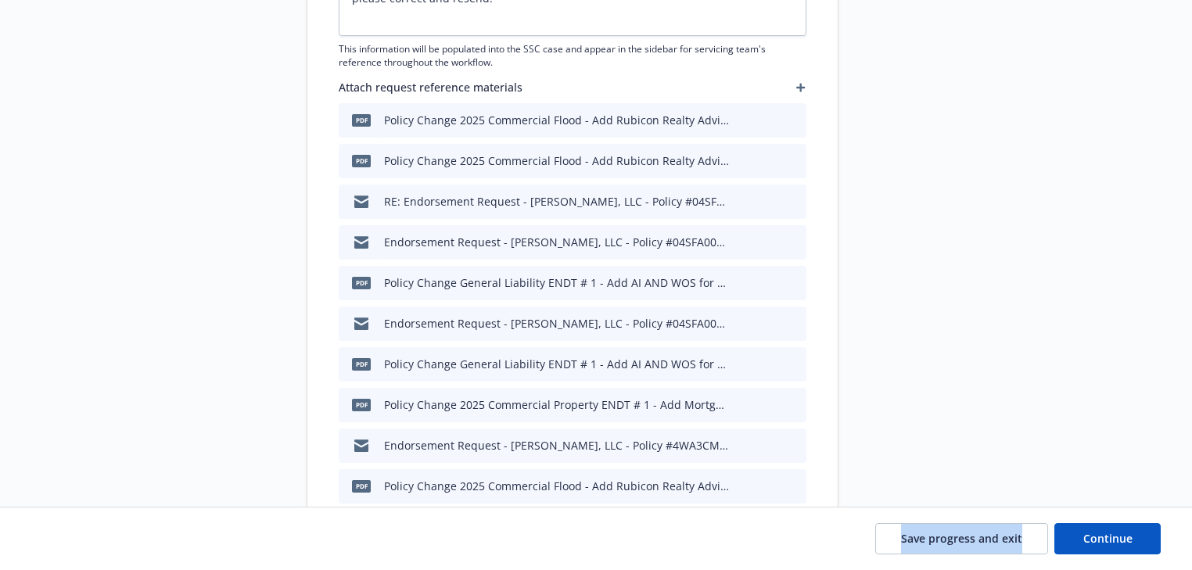
click at [88, 550] on div "Save progress and exit Continue" at bounding box center [596, 538] width 1130 height 31
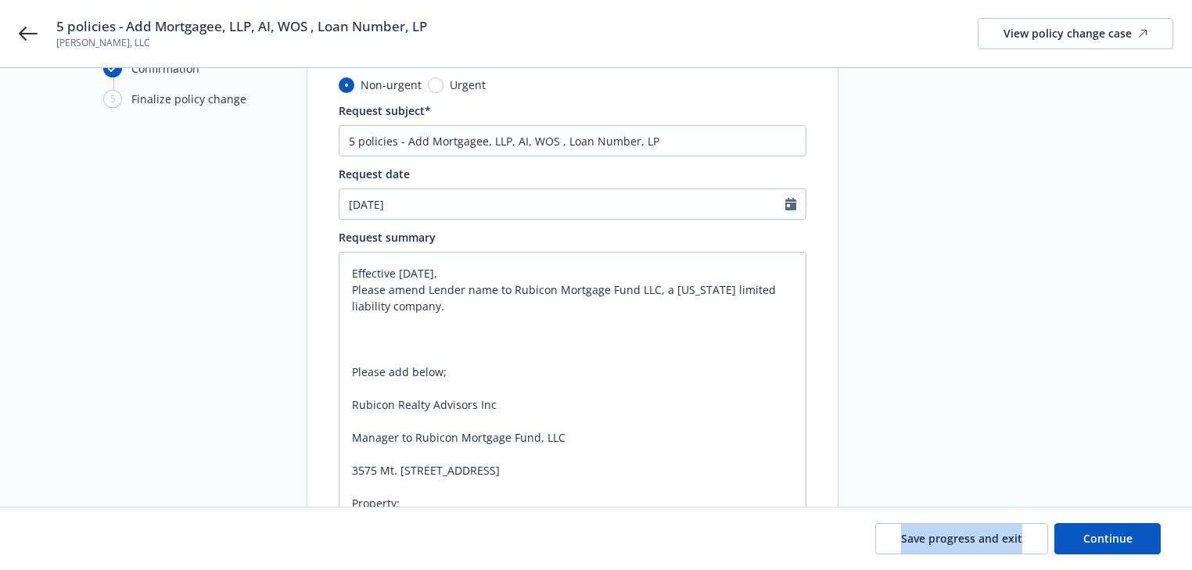
scroll to position [116, 0]
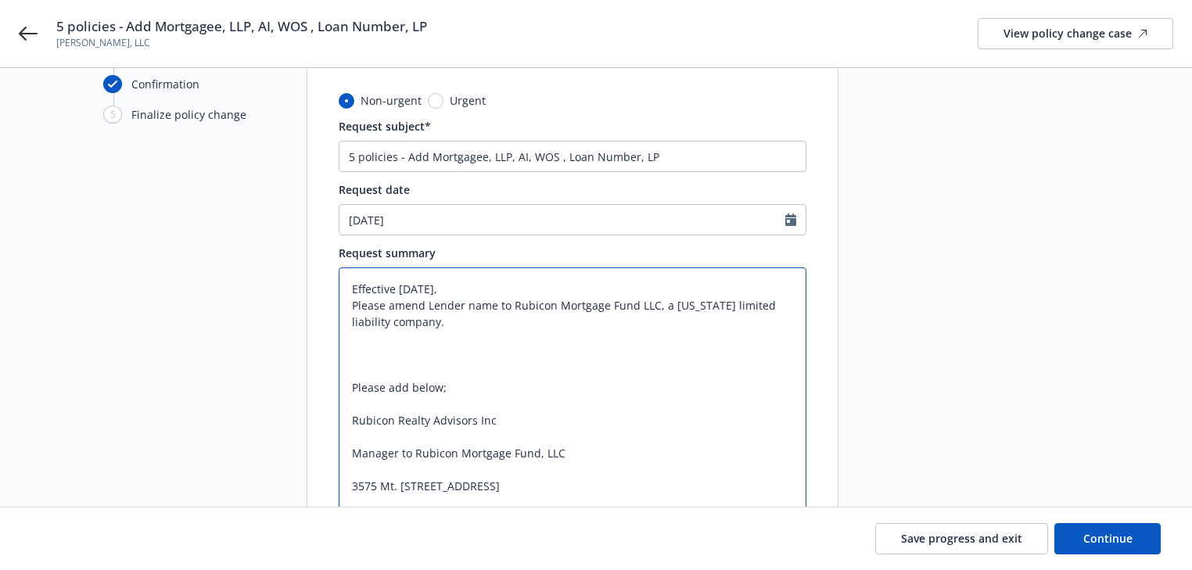
drag, startPoint x: 391, startPoint y: 304, endPoint x: 433, endPoint y: 320, distance: 44.6
click at [433, 320] on textarea "Effective 6/11/2025, Please amend Lender name to Rubicon Mortgage Fund LLC, a C…" at bounding box center [573, 527] width 468 height 519
drag, startPoint x: 388, startPoint y: 304, endPoint x: 488, endPoint y: 325, distance: 102.3
click at [488, 325] on textarea "Effective 6/11/2025, Please amend Lender name to Rubicon Mortgage Fund LLC, a C…" at bounding box center [573, 527] width 468 height 519
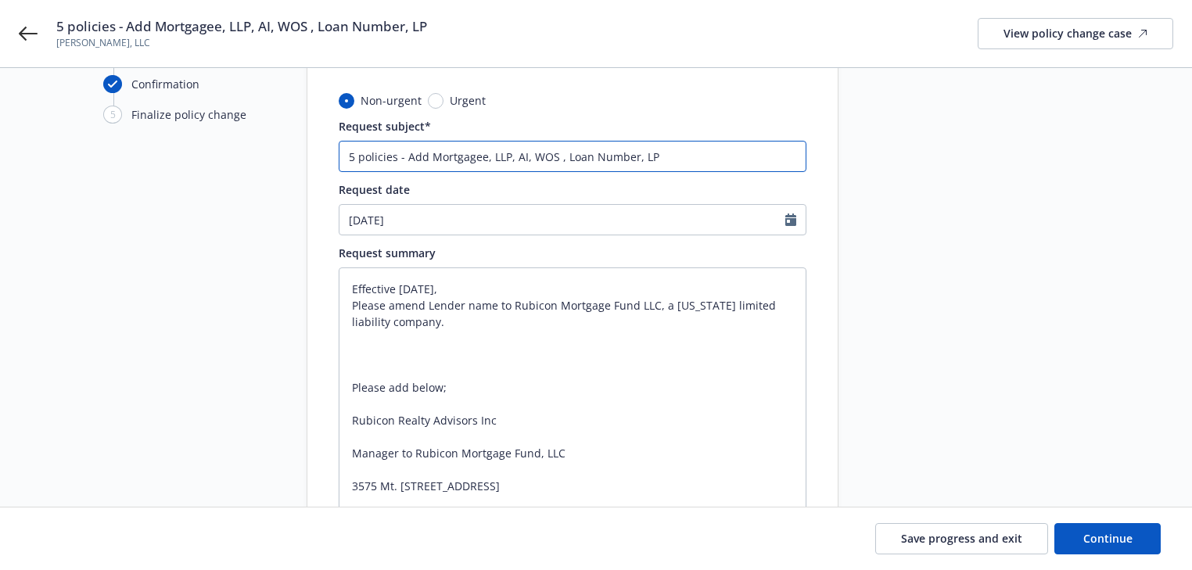
click at [713, 158] on input "5 policies - Add Mortgagee, LLP, AI, WOS , Loan Number, LP" at bounding box center [573, 156] width 468 height 31
type textarea "x"
type input "5 policies - Add Mortgagee, LLP, AI, WOS , Loan Number, LP a"
type textarea "x"
type input "5 policies - Add Mortgagee, LLP, AI, WOS , Loan Number, LP an"
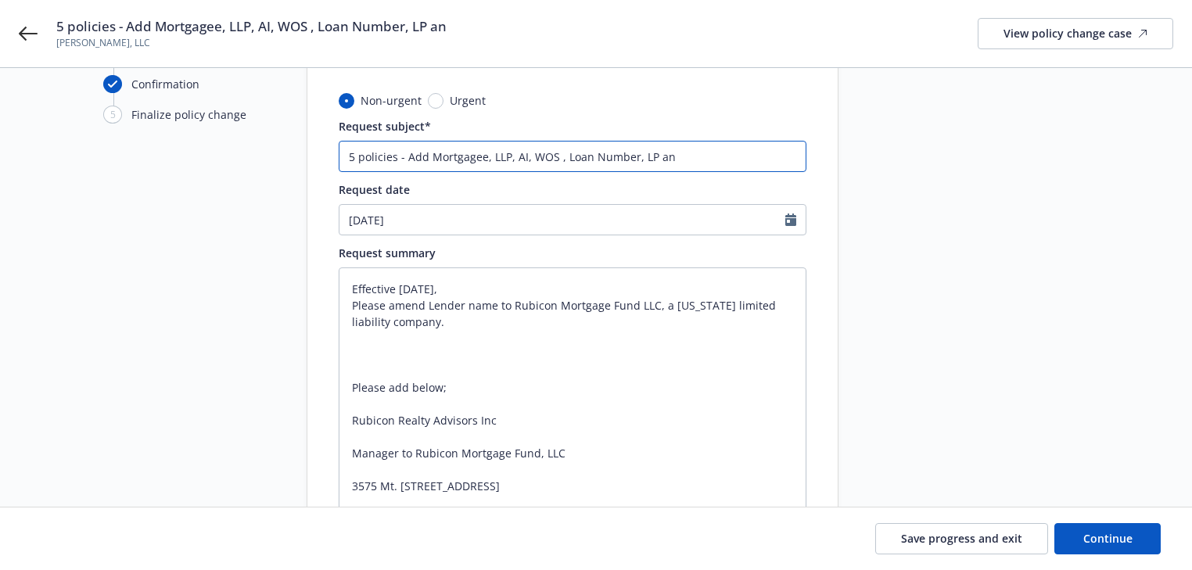
type textarea "x"
type input "5 policies - Add Mortgagee, LLP, AI, WOS , Loan Number, LP and"
type textarea "x"
paste input "amend Lender name to Rubicon Mortgage Fund LLC, a California limited liability …"
type input "5 policies - Add Mortgagee, LLP, AI, WOS , Loan Number, LP and amend Lender nam…"
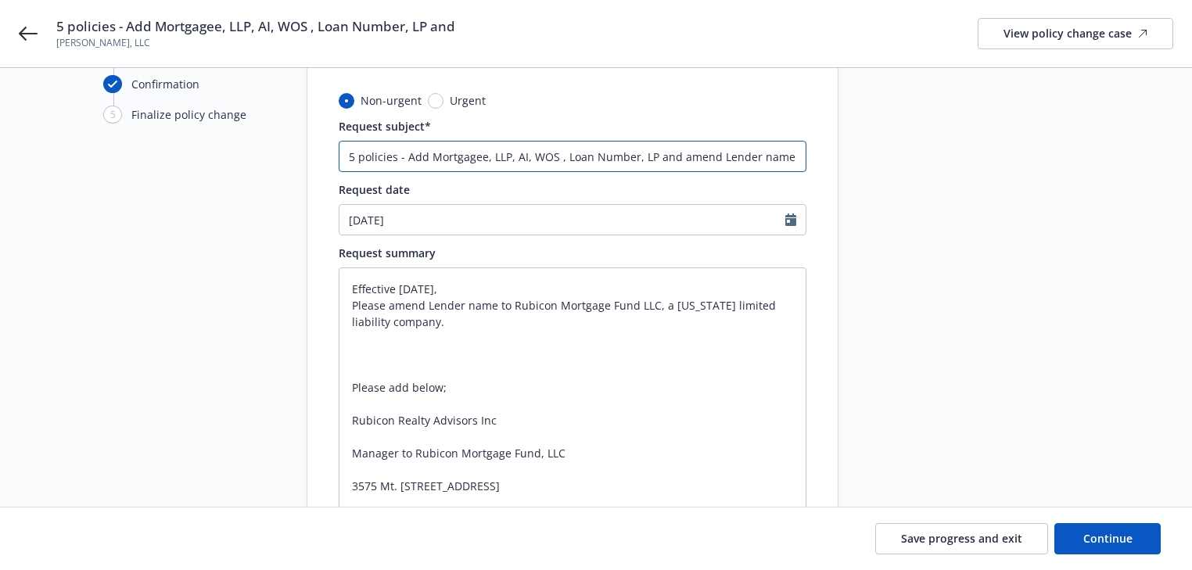
type textarea "x"
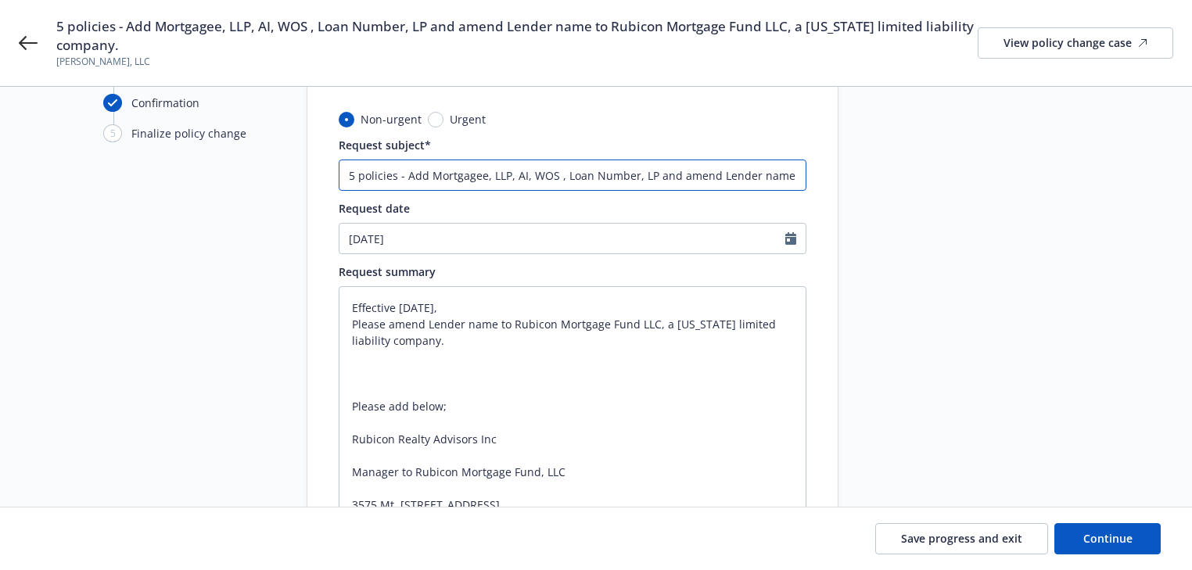
scroll to position [0, 336]
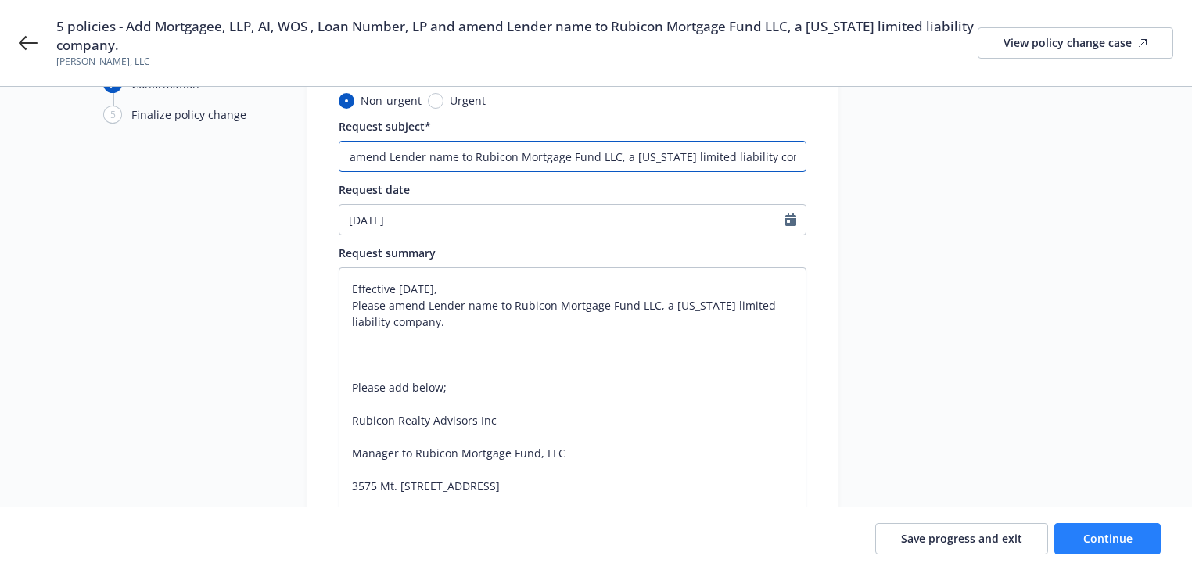
type input "5 policies - Add Mortgagee, LLP, AI, WOS , Loan Number, LP and amend Lender nam…"
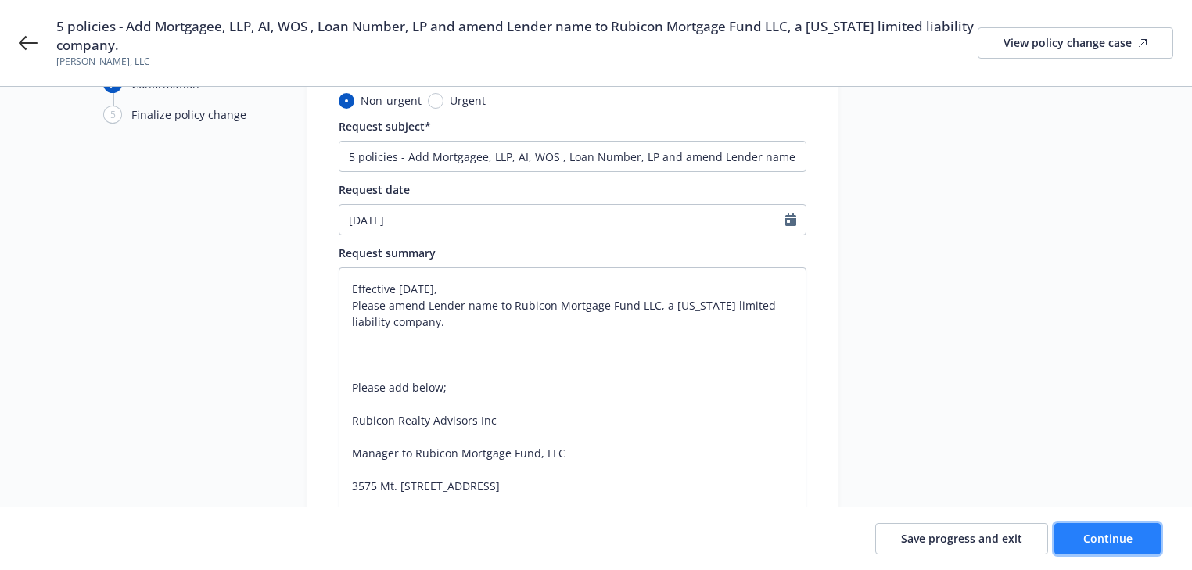
click at [1112, 548] on button "Continue" at bounding box center [1108, 538] width 106 height 31
type textarea "x"
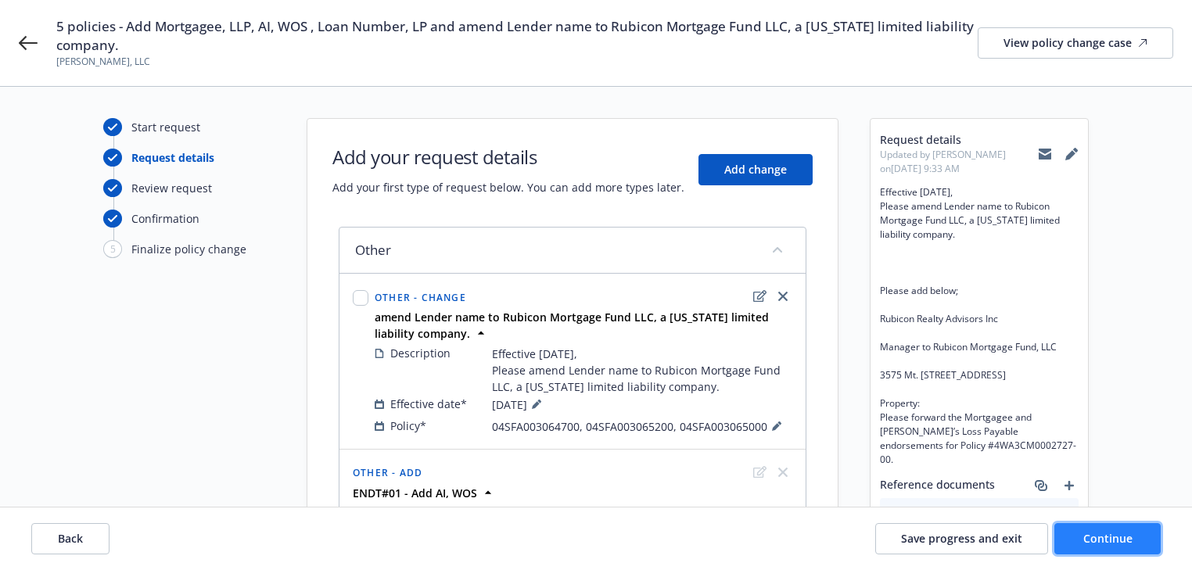
click at [1113, 548] on button "Continue" at bounding box center [1108, 538] width 106 height 31
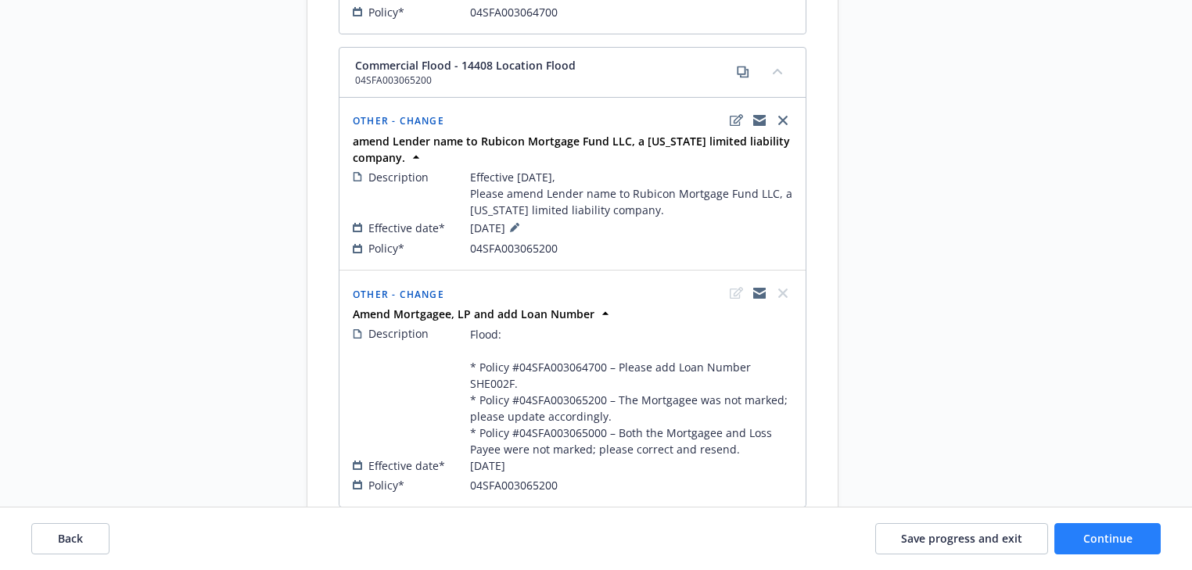
scroll to position [1064, 0]
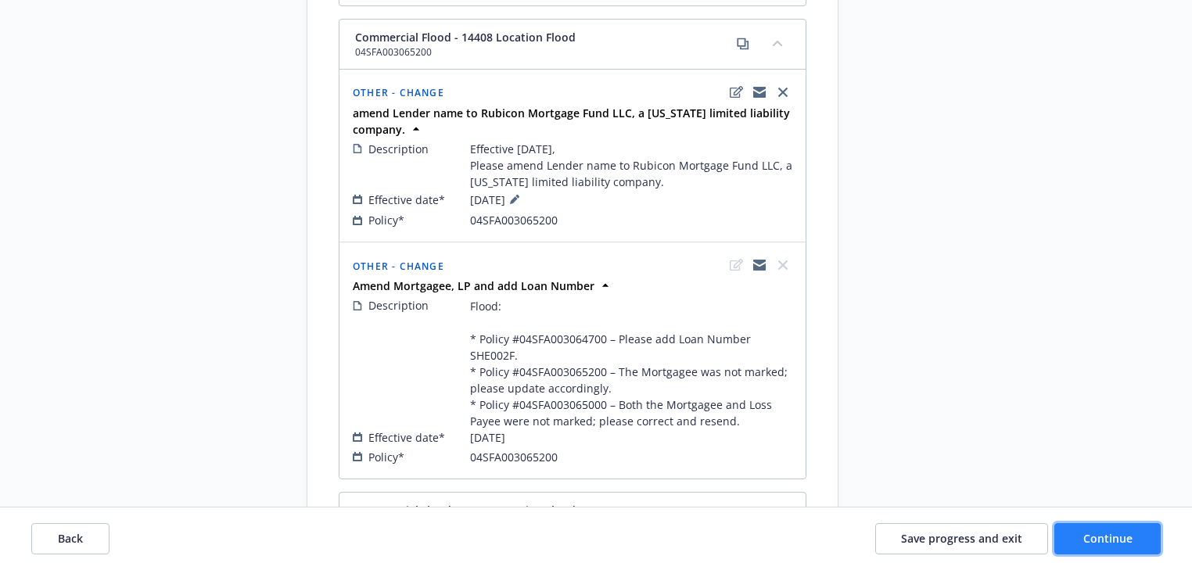
click at [1130, 536] on span "Continue" at bounding box center [1108, 538] width 49 height 15
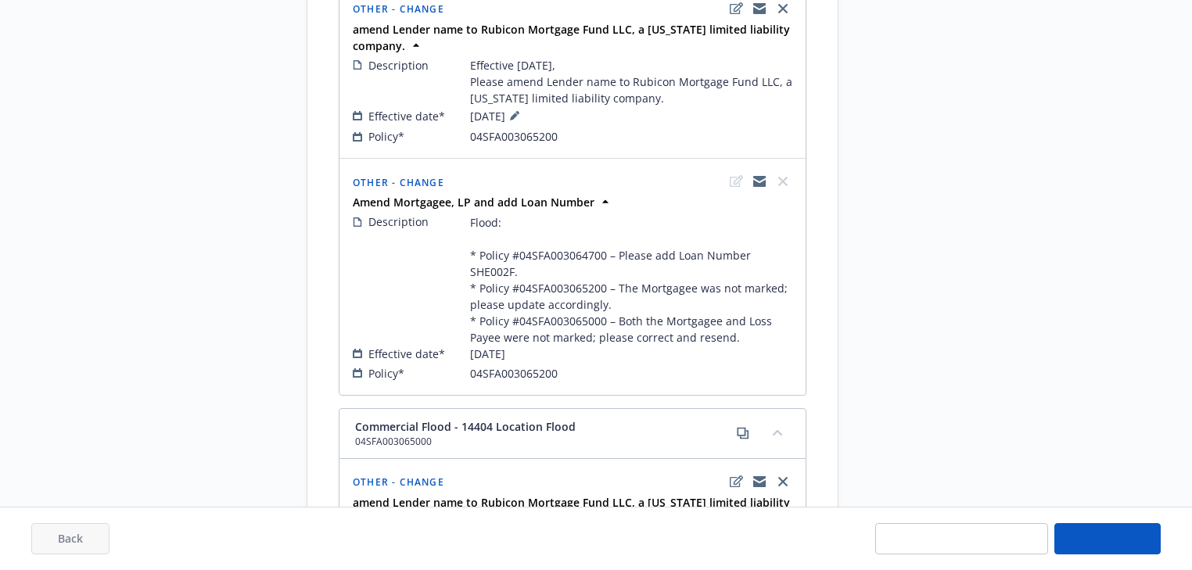
select select "ACCEPTED"
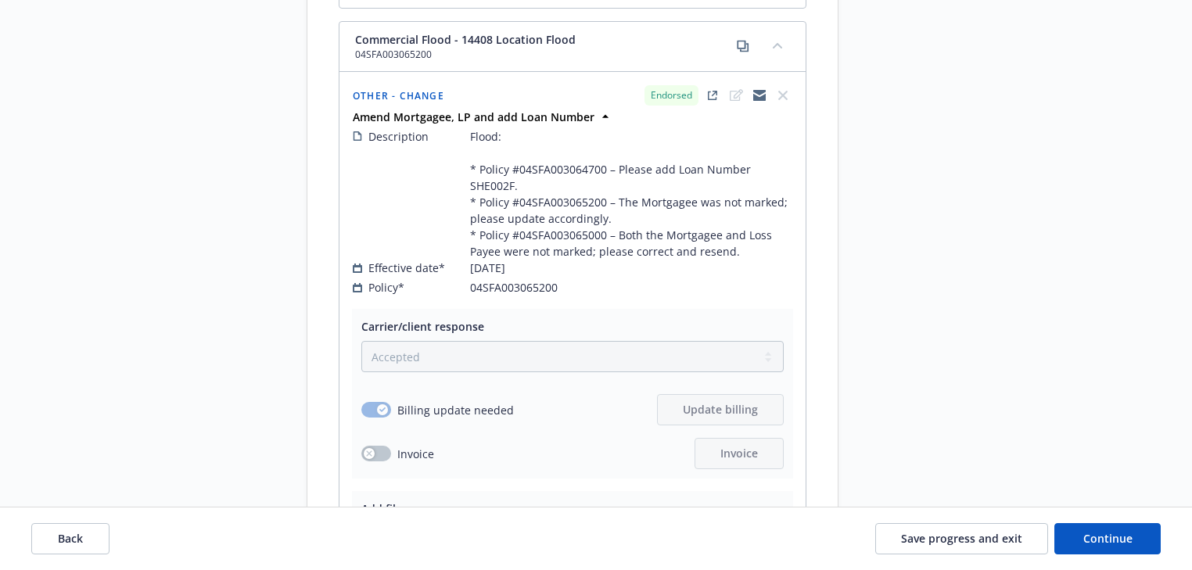
scroll to position [2191, 0]
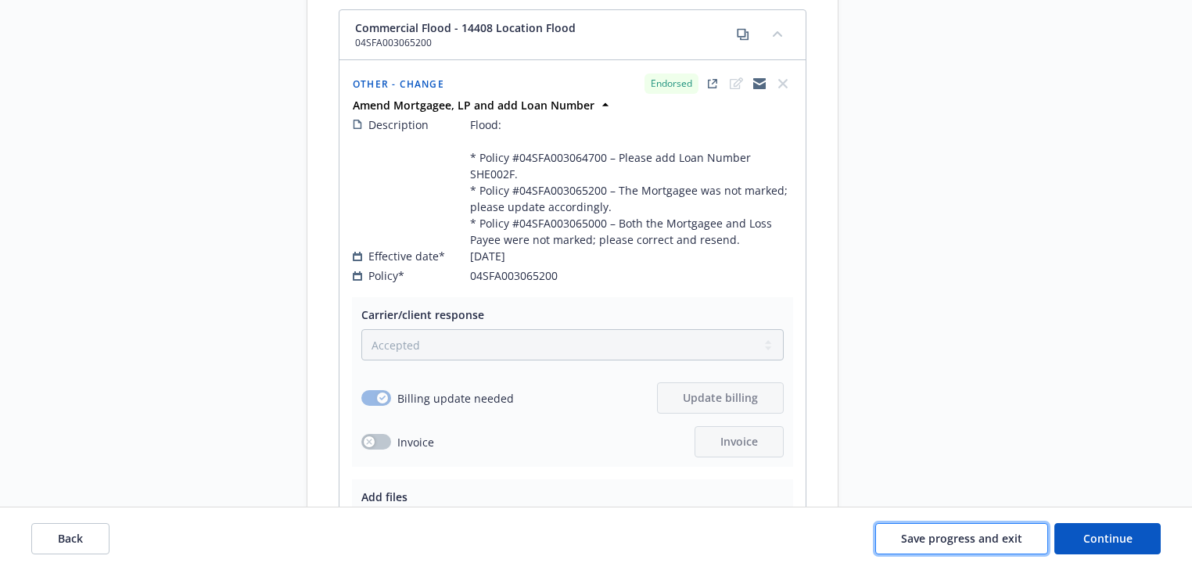
click at [961, 541] on span "Save progress and exit" at bounding box center [961, 538] width 121 height 15
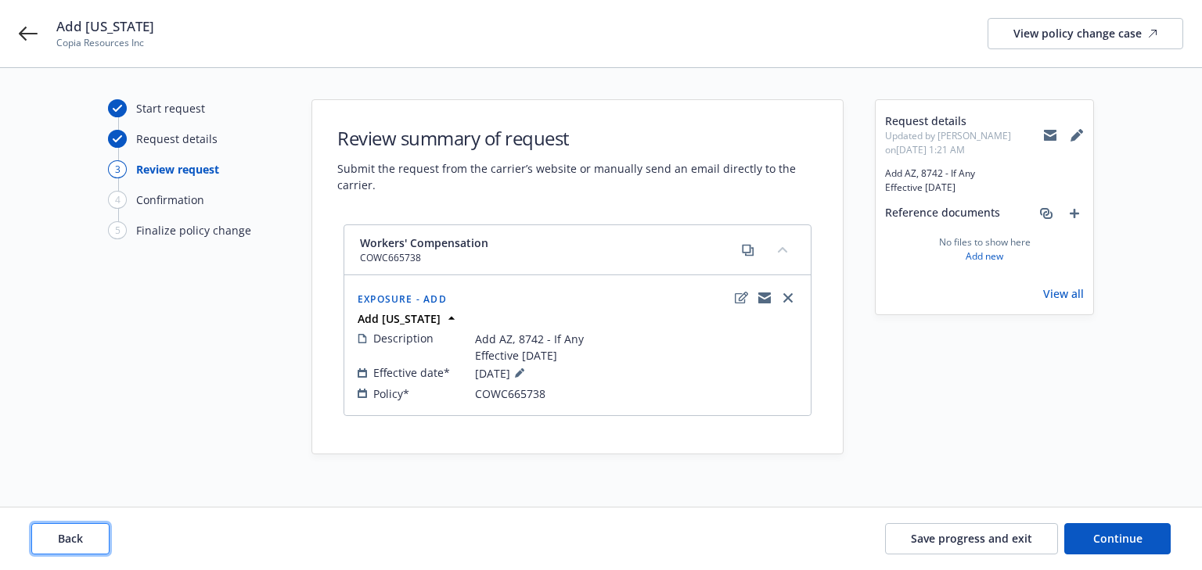
click at [81, 548] on button "Back" at bounding box center [70, 538] width 78 height 31
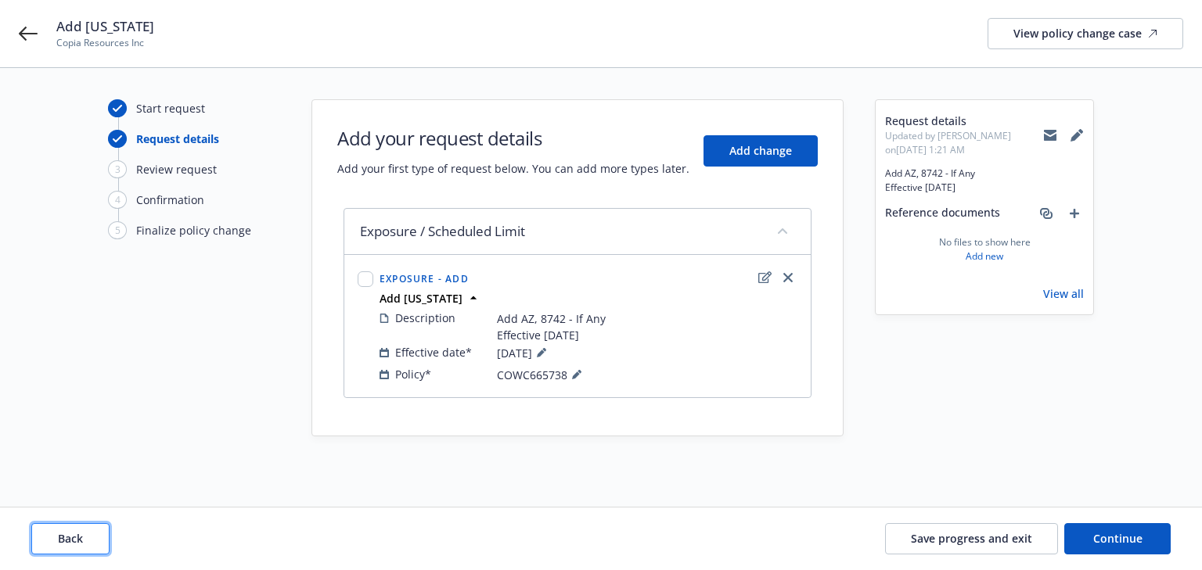
click at [81, 548] on button "Back" at bounding box center [70, 538] width 78 height 31
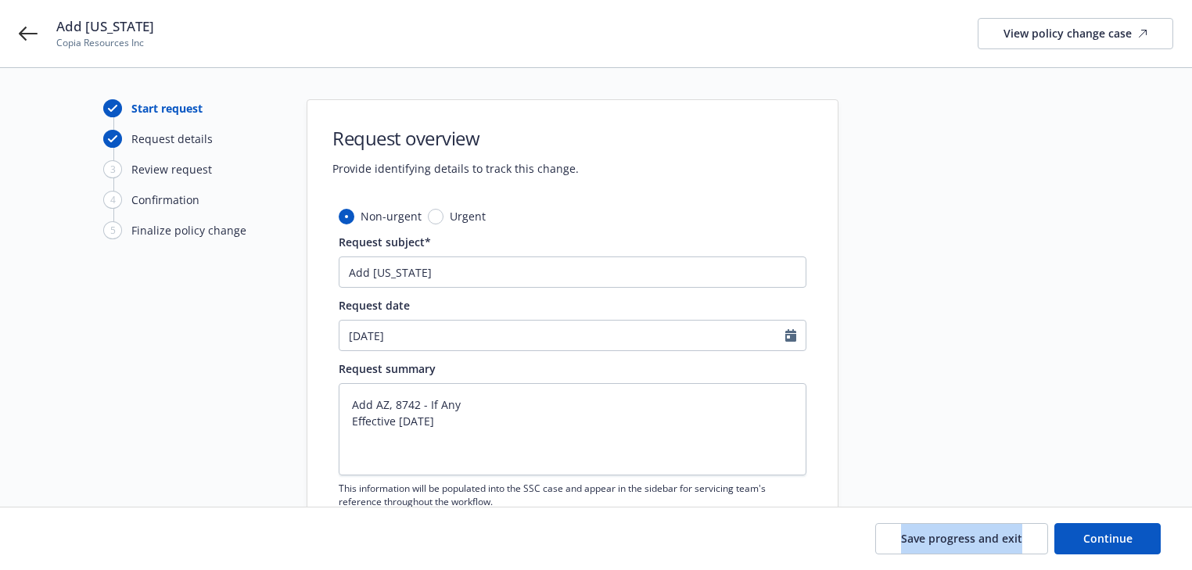
click at [81, 548] on div "Save progress and exit Continue" at bounding box center [596, 538] width 1130 height 31
click at [394, 404] on textarea "Add AZ, 8742 - If Any Effective 08/28/25" at bounding box center [573, 429] width 468 height 92
paste textarea "1 Cardinals Dr, Glendale, AZ 85305"
type textarea "x"
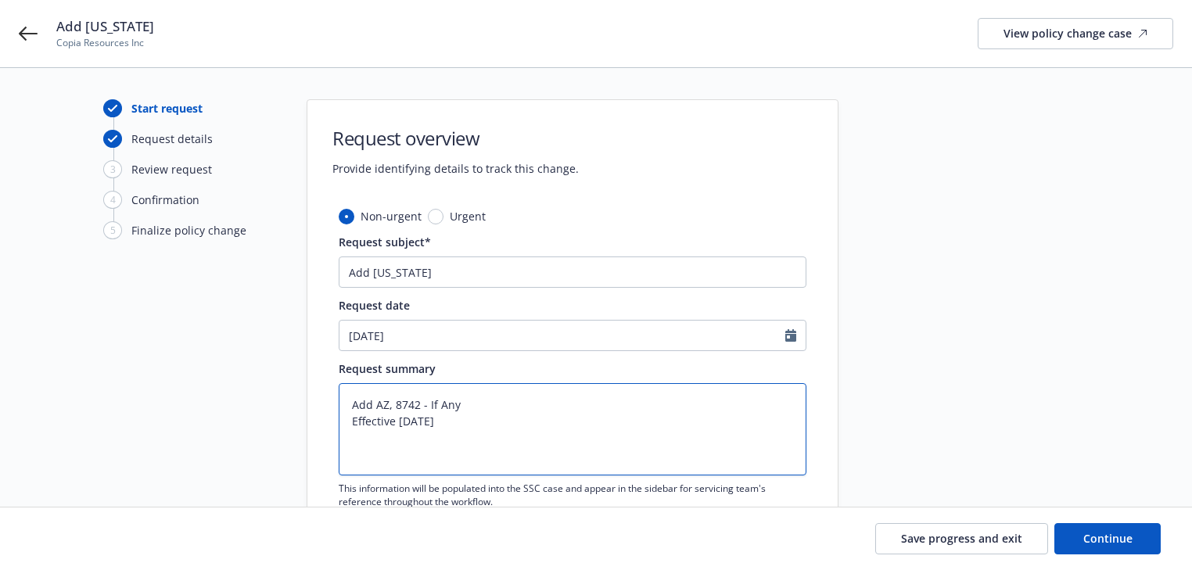
type textarea "Add AZ, 1 Cardinals Dr, Glendale, AZ 853058742 - If Any Effective 08/28/25"
type textarea "x"
type textarea "Add AZ, 1 Cardinals Dr, Glendale, AZ 85305 8742 - If Any Effective 08/28/25"
click at [1100, 539] on span "Continue" at bounding box center [1108, 538] width 49 height 15
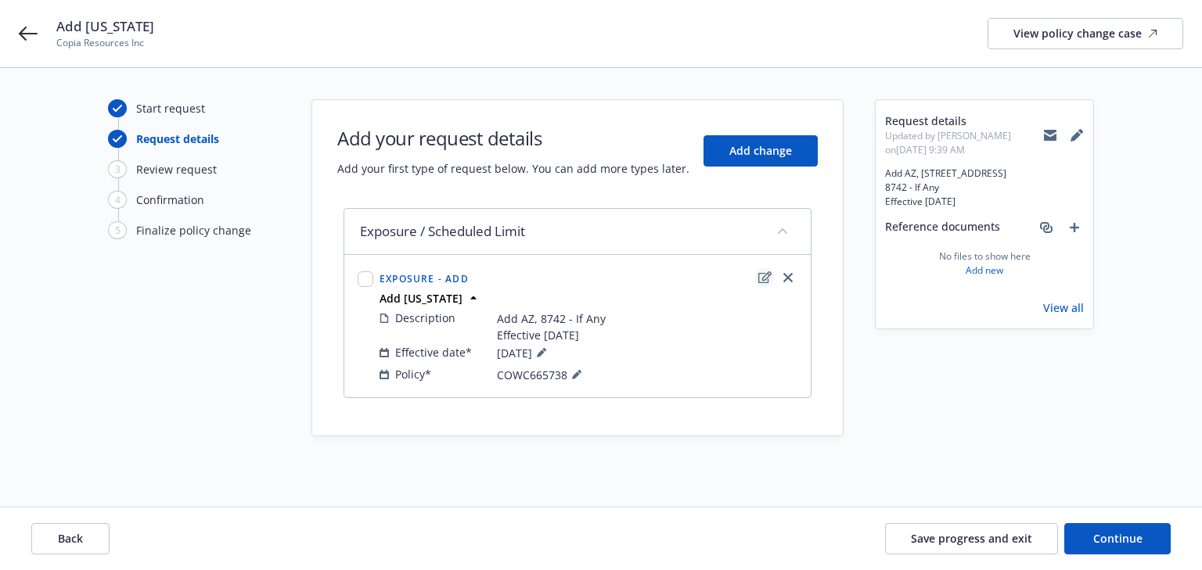
click at [766, 271] on icon "edit" at bounding box center [764, 277] width 13 height 13
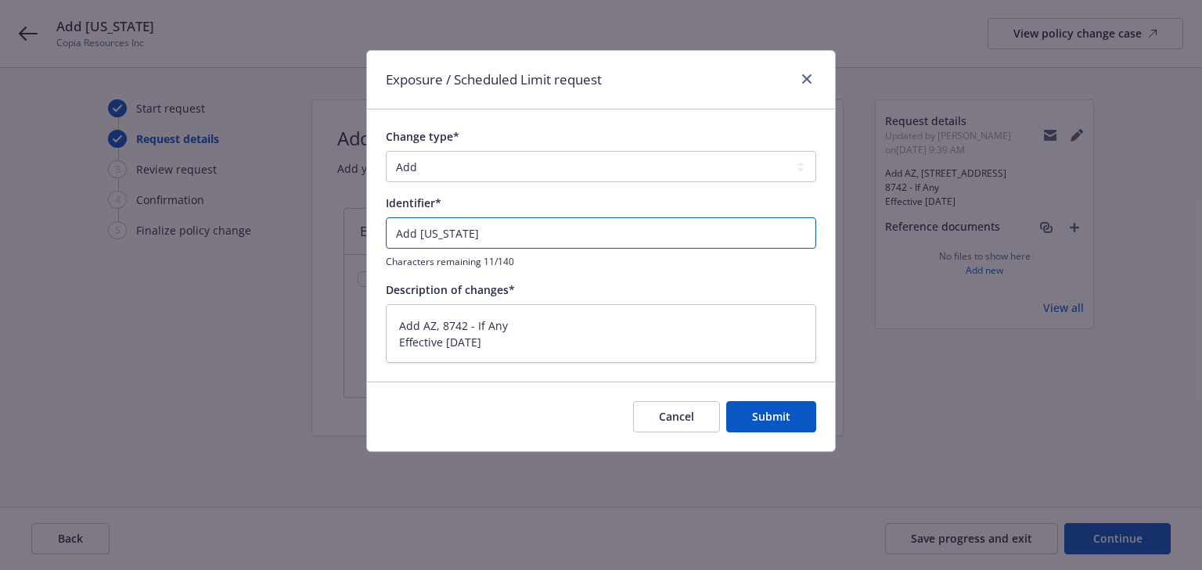
click at [394, 232] on input "Add Arizona" at bounding box center [601, 232] width 430 height 31
type textarea "x"
type input "EAdd Arizona"
type textarea "x"
type input "ENAdd Arizona"
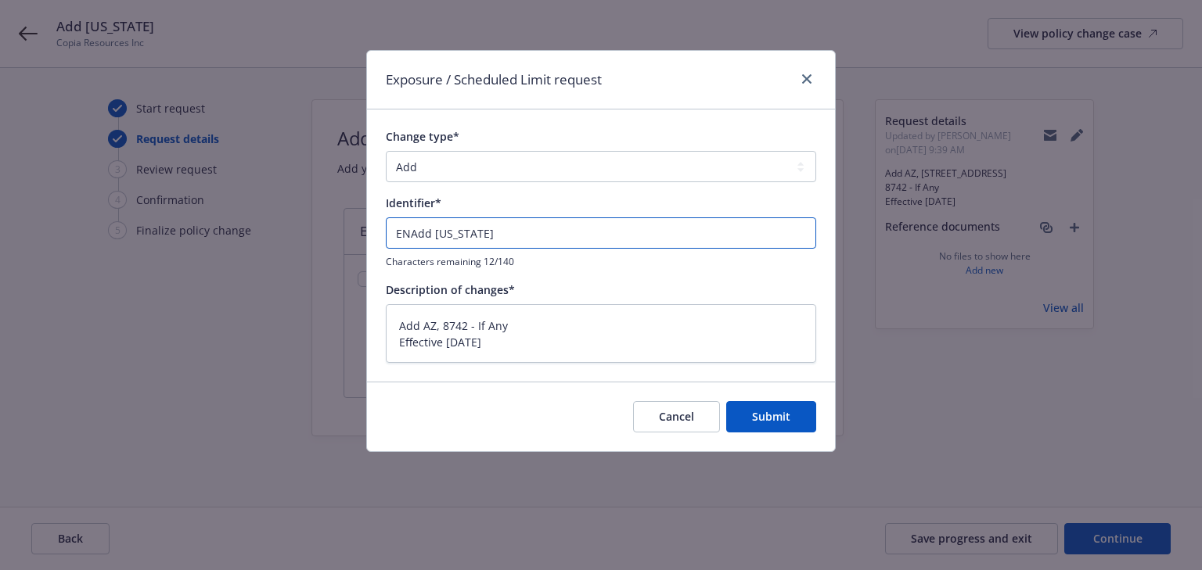
type textarea "x"
type input "ENDAdd Arizona"
type textarea "x"
type input "ENDTAdd Arizona"
type textarea "x"
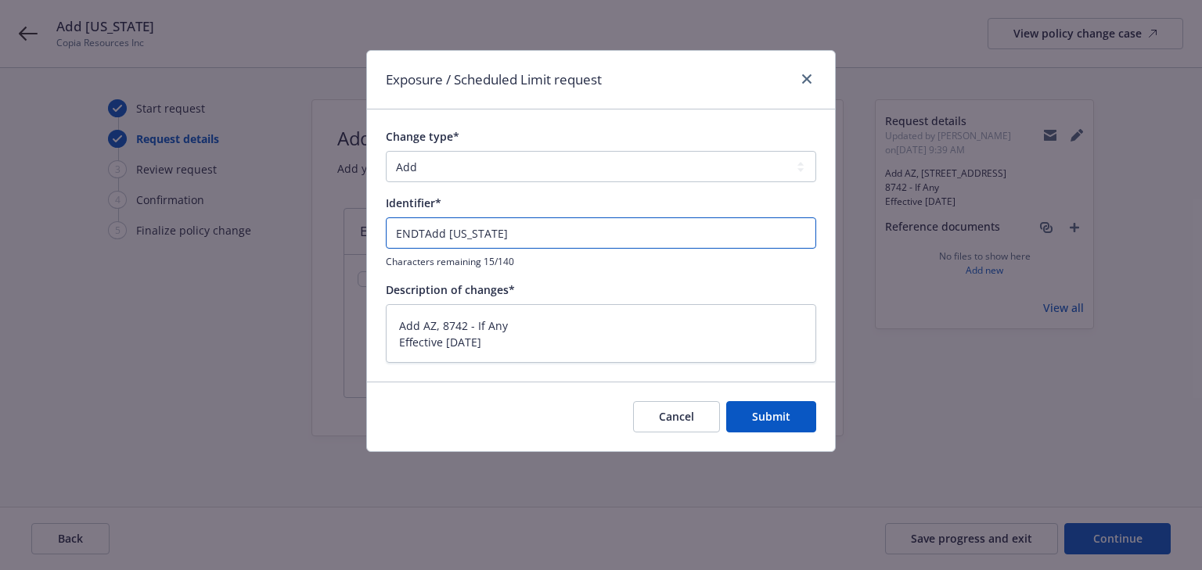
type input "ENDT#Add Arizona"
type textarea "x"
type input "ENDT#4Add Arizona"
type textarea "x"
type input "ENDT#4 Add Arizona"
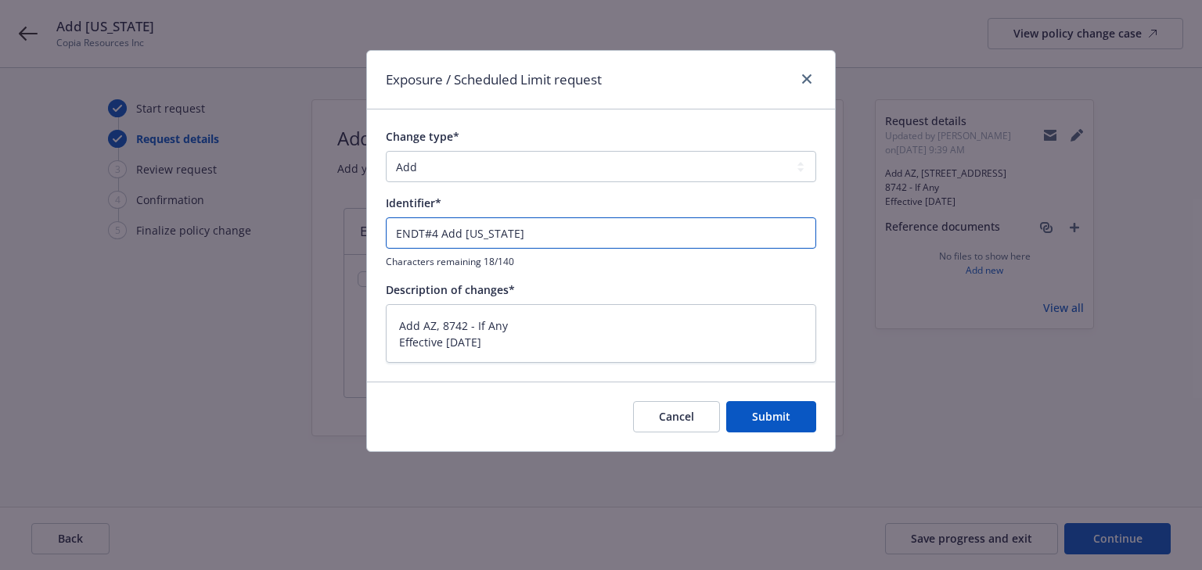
type textarea "x"
type input "ENDT#4 -Add Arizona"
type textarea "x"
type input "ENDT#4 - Add Arizona"
click at [480, 228] on input "ENDT#4 - Add Arizona" at bounding box center [601, 232] width 430 height 31
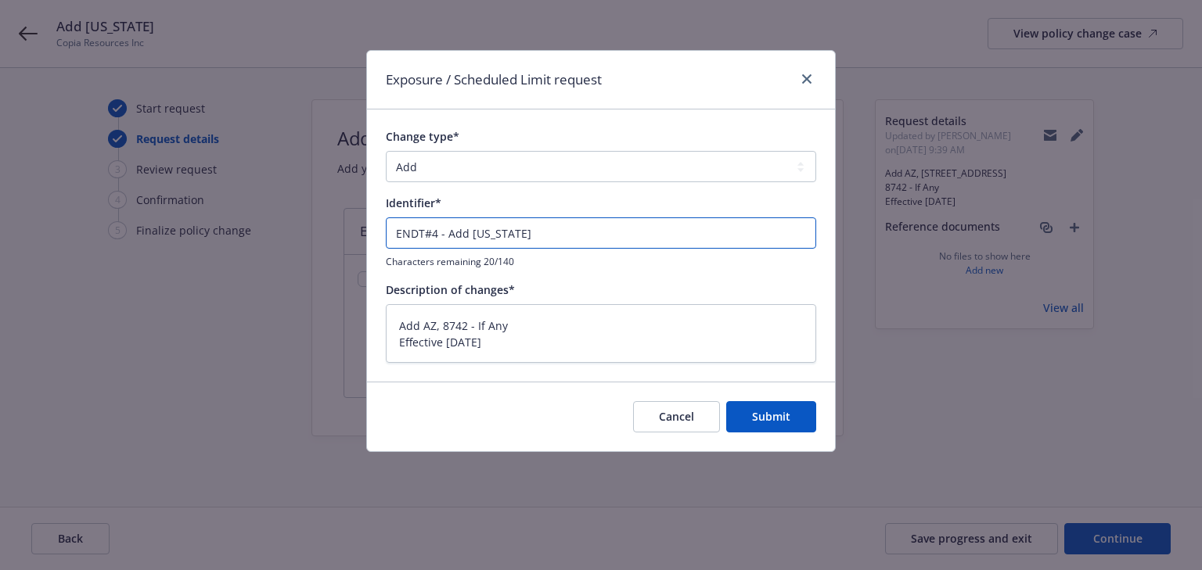
click at [480, 228] on input "ENDT#4 - Add Arizona" at bounding box center [601, 232] width 430 height 31
paste input "1 Cardinals Dr, Glendale, AZ 85305"
type textarea "x"
type input "ENDT#4 - Add 1 Cardinals Dr, Glendale, AZ 85305"
type textarea "x"
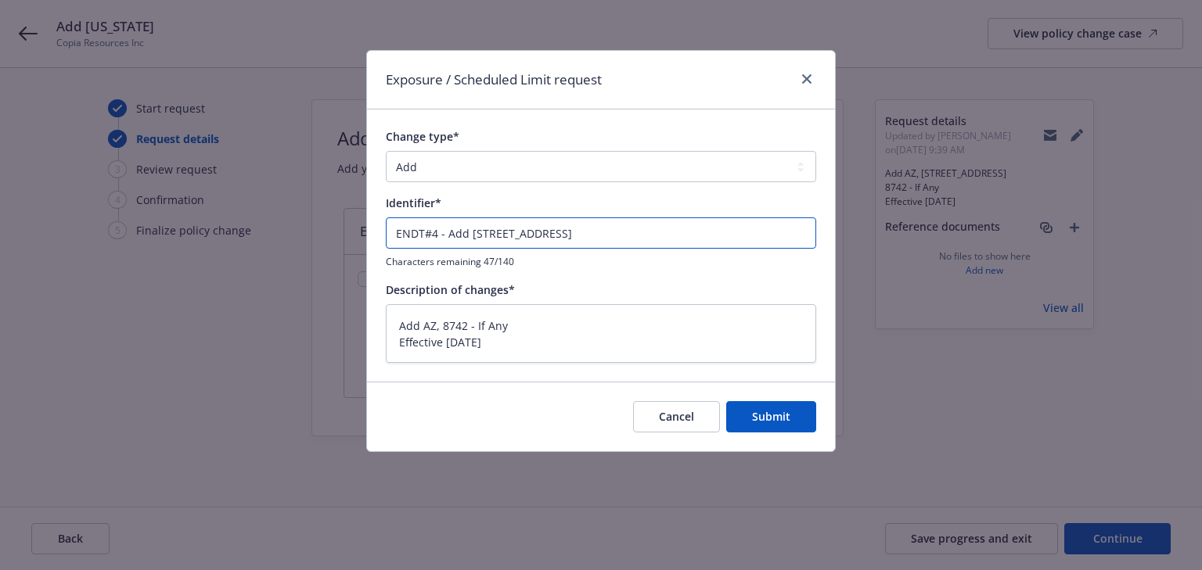
type input "ENDT#4 - Add 1 Cardinals Dr, Glendale, AZ 85305"
type textarea "x"
type input "ENDT#4 - Add 1 Cardinals Dr, Glendale, AZ 85305 W"
type textarea "x"
type input "ENDT#4 - Add 1 Cardinals Dr, Glendale, AZ 85305 WI"
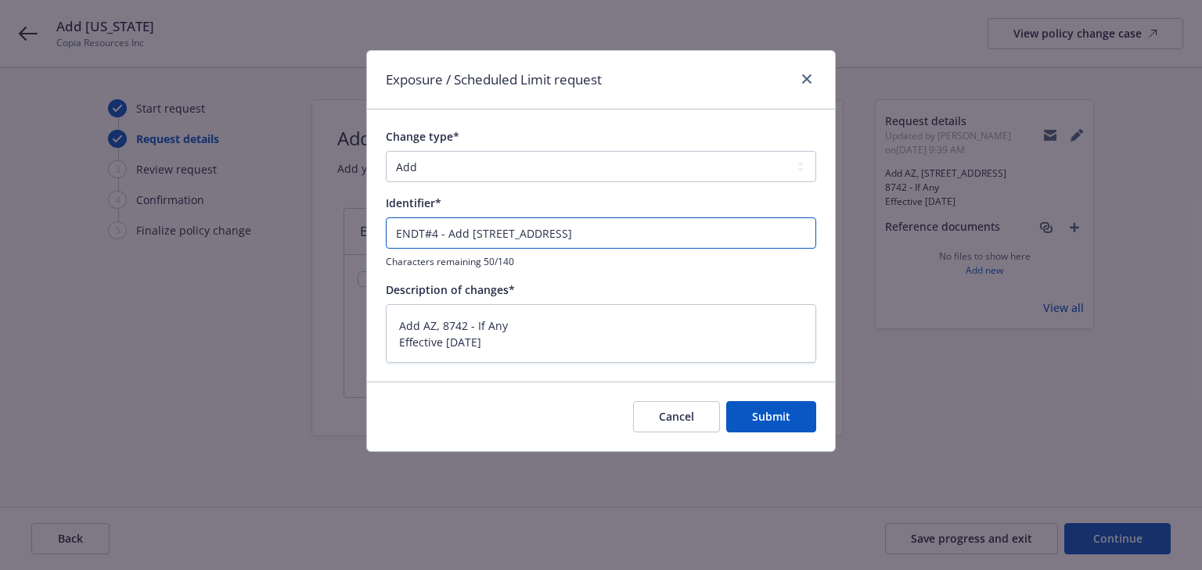
type textarea "x"
type input "ENDT#4 - Add 1 Cardinals Dr, Glendale, AZ 85305 WIT"
type textarea "x"
type input "ENDT#4 - Add 1 Cardinals Dr, Glendale, AZ 85305 WITH"
type textarea "x"
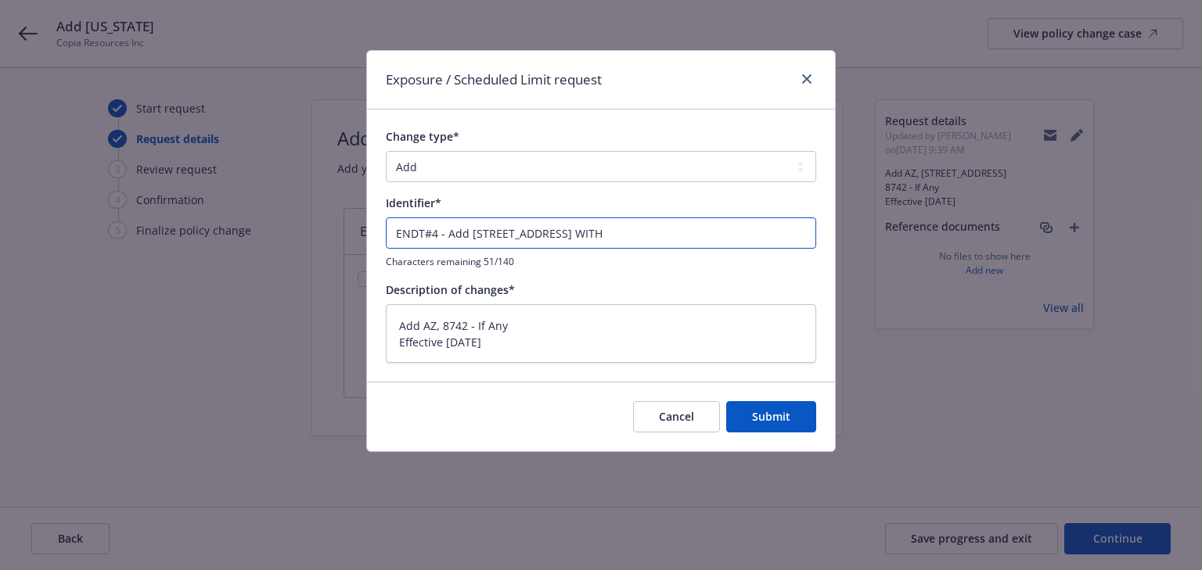
type input "ENDT#4 - Add 1 Cardinals Dr, Glendale, AZ 85305 WITH"
type textarea "x"
type input "ENDT#4 - Add 1 Cardinals Dr, Glendale, AZ 85305 WITH CL"
type textarea "x"
type input "ENDT#4 - Add 1 Cardinals Dr, Glendale, AZ 85305 WITH CLA"
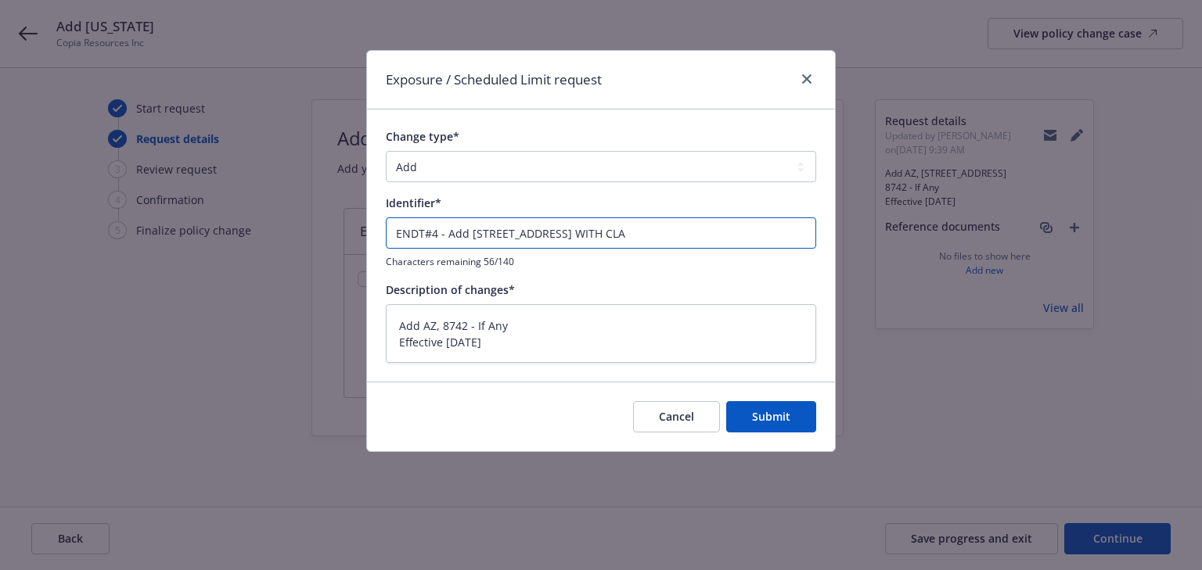
type textarea "x"
type input "ENDT#4 - Add 1 Cardinals Dr, Glendale, AZ 85305 WITH CLAS"
type textarea "x"
type input "ENDT#4 - Add 1 Cardinals Dr, Glendale, AZ 85305 WITH CLASS"
type textarea "x"
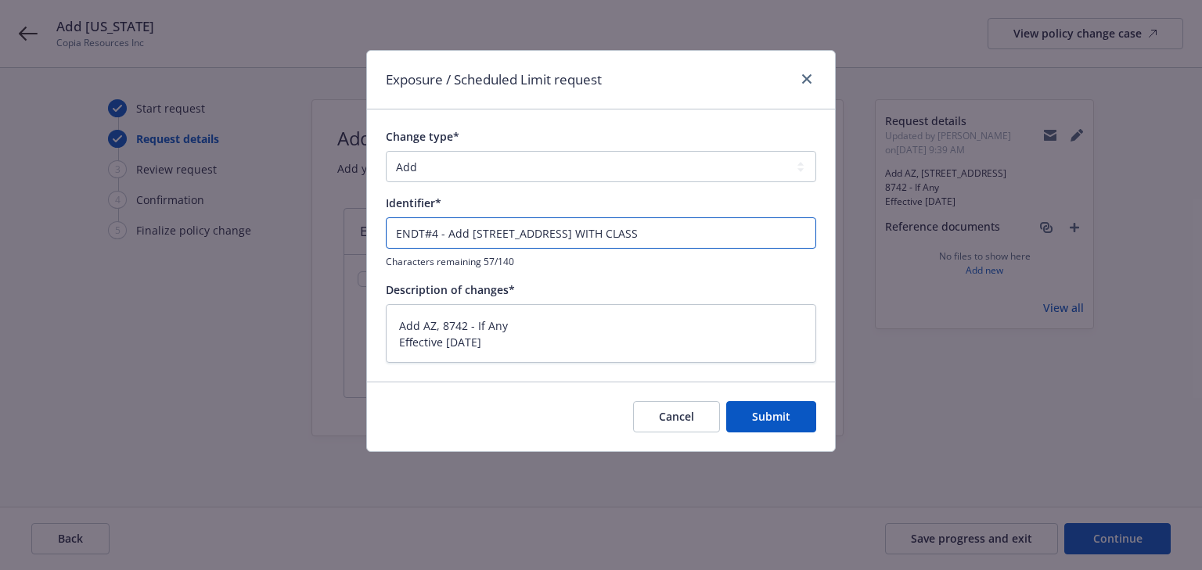
type input "ENDT#4 - Add 1 Cardinals Dr, Glendale, AZ 85305 WITH CLASS"
type textarea "x"
type input "ENDT#4 - Add 1 Cardinals Dr, Glendale, AZ 85305 WITH CLASS C"
type textarea "x"
type input "ENDT#4 - Add 1 Cardinals Dr, Glendale, AZ 85305 WITH CLASS CO"
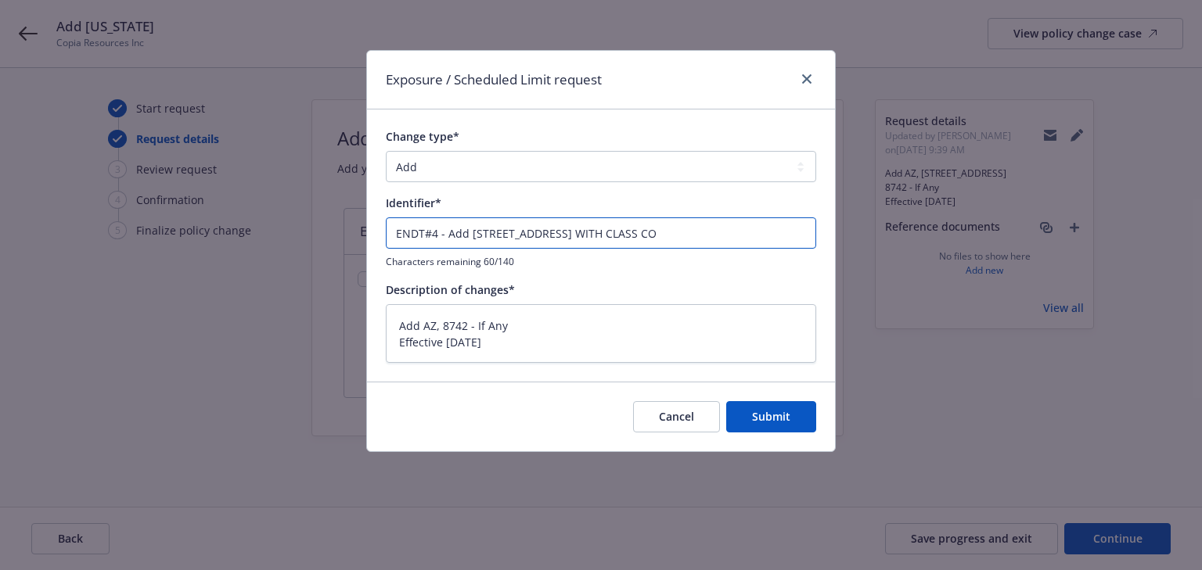
type textarea "x"
type input "ENDT#4 - Add 1 Cardinals Dr, Glendale, AZ 85305 WITH CLASS COD"
type textarea "x"
type input "ENDT#4 - Add 1 Cardinals Dr, Glendale, AZ 85305 WITH CLASS CODE"
type textarea "x"
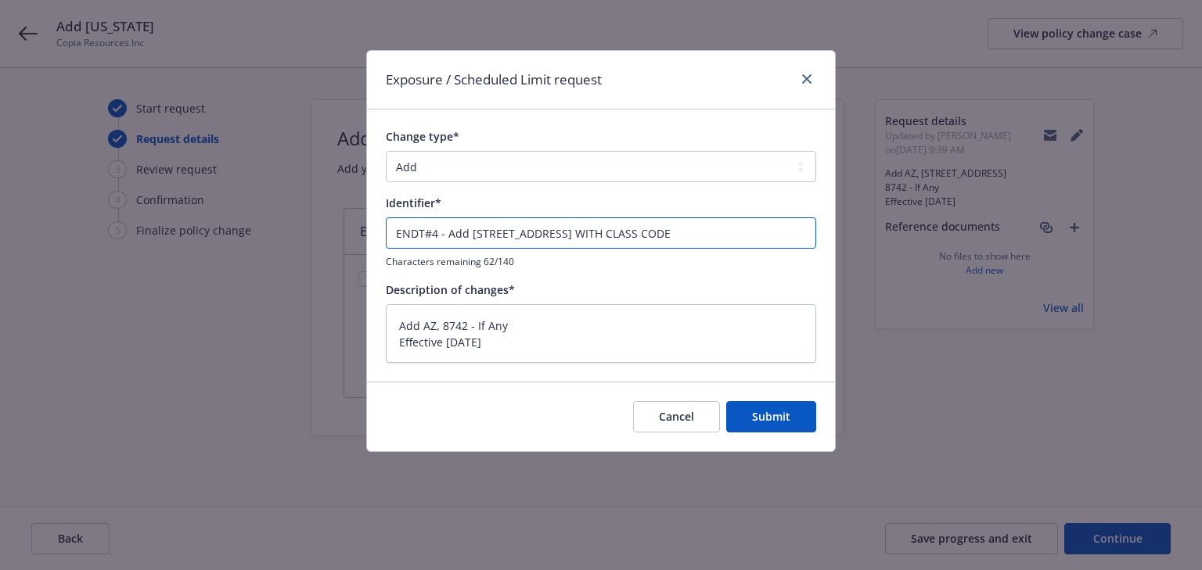
type input "ENDT#4 - Add 1 Cardinals Dr, Glendale, AZ 85305 WITH CLASS CODE"
type textarea "x"
type input "ENDT#4 - Add 1 Cardinals Dr, Glendale, AZ 85305 WITH CLASS"
type textarea "x"
type input "ENDT#4 - Add 1 Cardinals Dr, Glendale, AZ 85305 WITH"
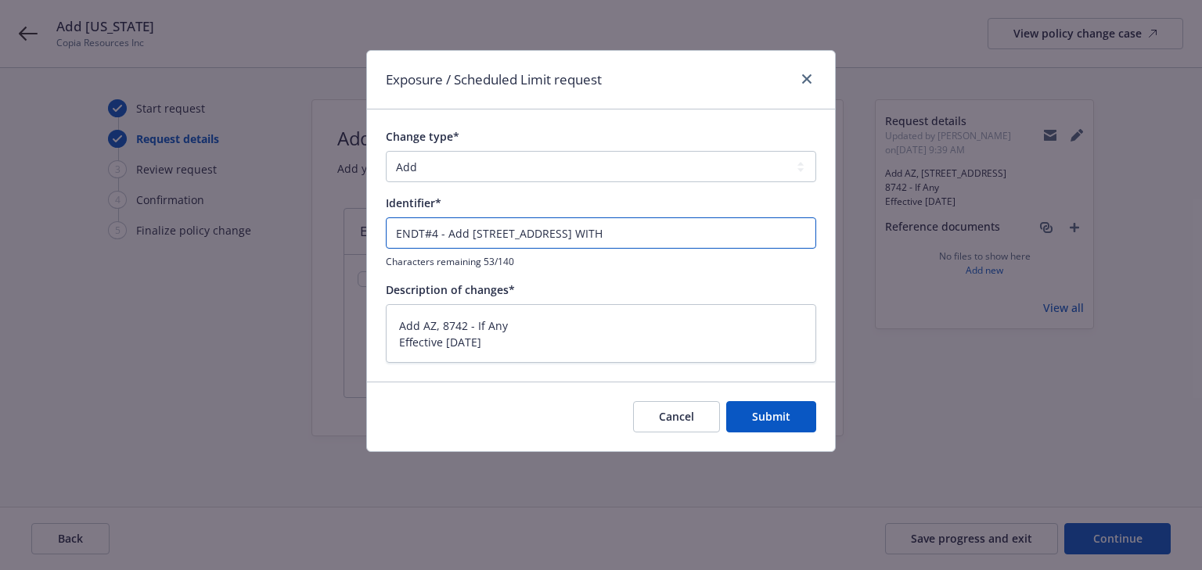
type textarea "x"
type input "ENDT#4 - Add 1 Cardinals Dr, Glendale, AZ 85305"
type textarea "x"
type input "ENDT#4 - Add 1 Cardinals Dr, Glendale, AZ 85305 w"
type textarea "x"
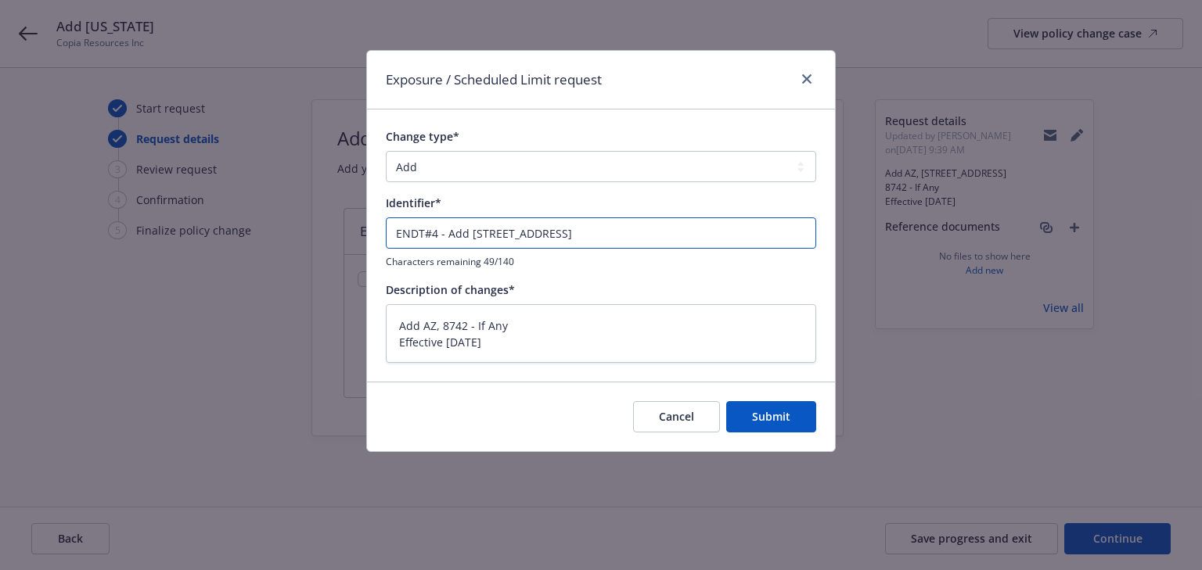
type input "ENDT#4 - Add 1 Cardinals Dr, Glendale, AZ 85305 wi"
type textarea "x"
type input "ENDT#4 - Add 1 Cardinals Dr, Glendale, AZ 85305 wit"
type textarea "x"
type input "ENDT#4 - Add 1 Cardinals Dr, Glendale, AZ 85305 with"
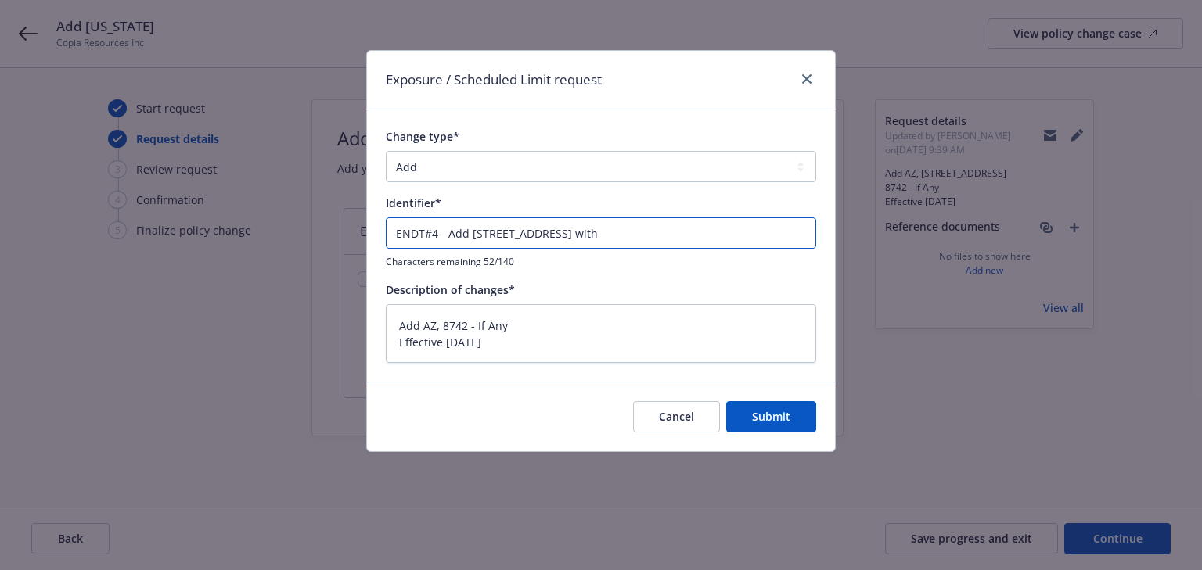
type textarea "x"
type input "ENDT#4 - Add 1 Cardinals Dr, Glendale, AZ 85305 with"
type textarea "x"
type input "ENDT#4 - Add 1 Cardinals Dr, Glendale, AZ 85305 with c"
type textarea "x"
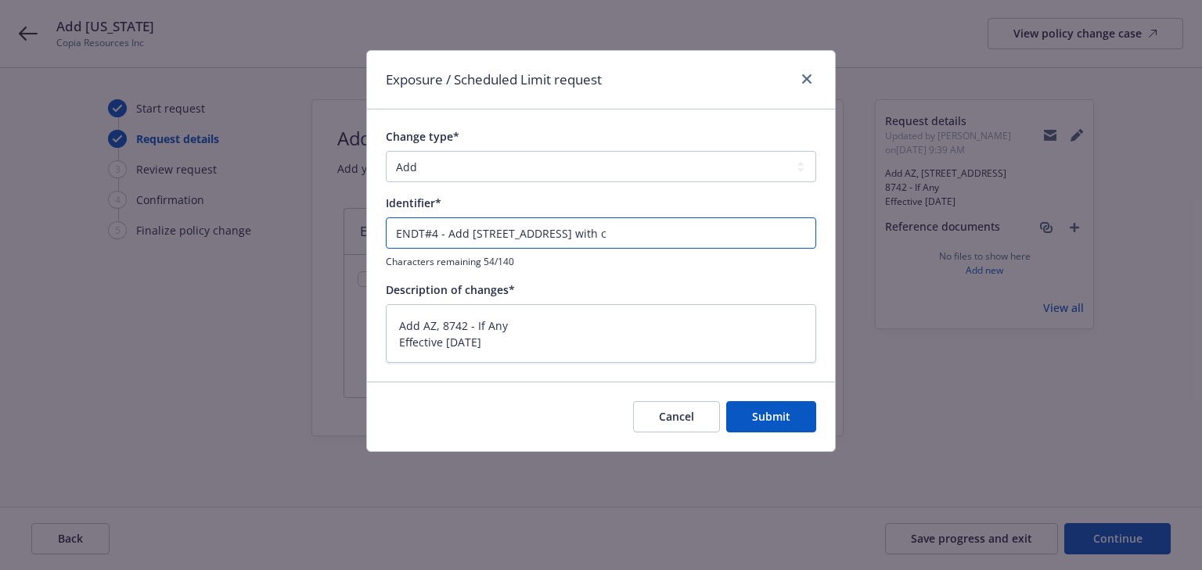
type input "ENDT#4 - Add 1 Cardinals Dr, Glendale, AZ 85305 with cl"
type textarea "x"
type input "ENDT#4 - Add 1 Cardinals Dr, Glendale, AZ 85305 with cla"
type textarea "x"
type input "ENDT#4 - Add 1 Cardinals Dr, Glendale, AZ 85305 with clas"
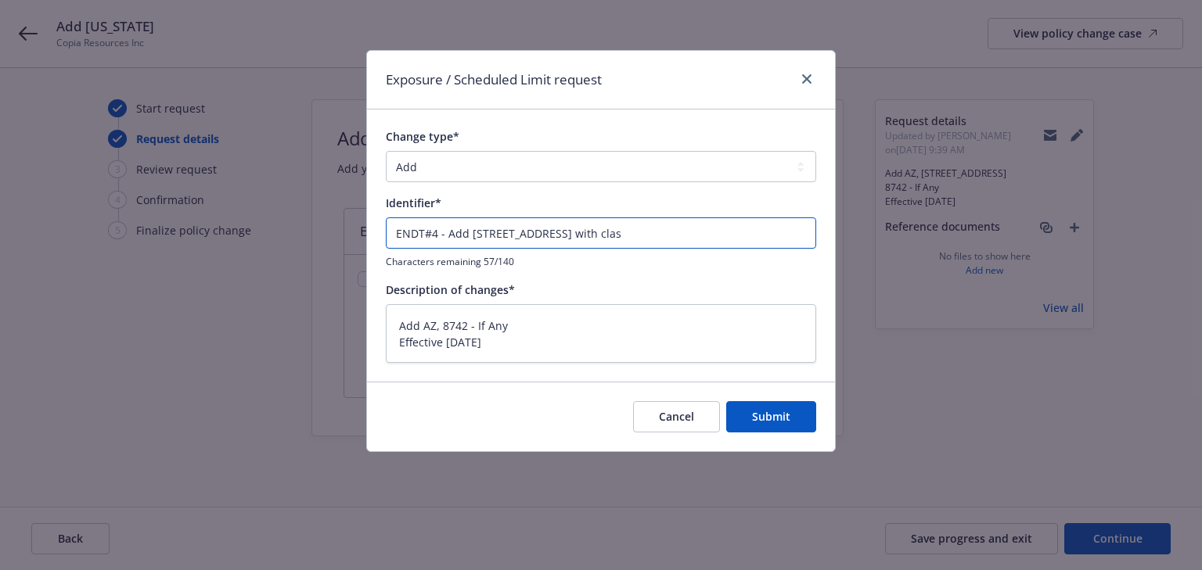
type textarea "x"
type input "ENDT#4 - Add 1 Cardinals Dr, Glendale, AZ 85305 with class"
type textarea "x"
type input "ENDT#4 - Add 1 Cardinals Dr, Glendale, AZ 85305 with class"
type textarea "x"
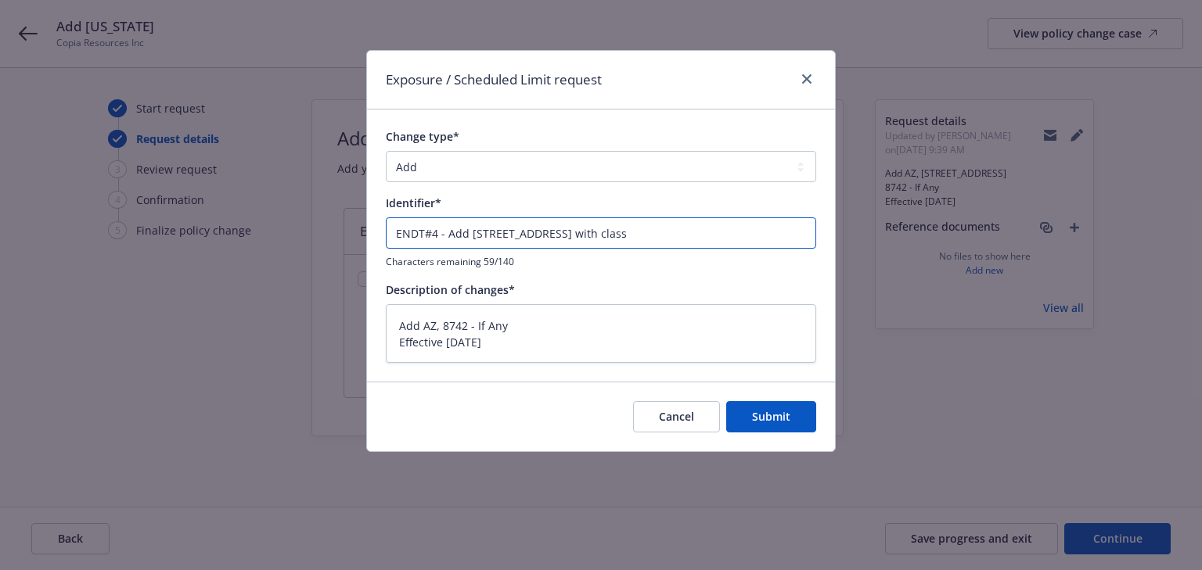
type input "ENDT#4 - Add 1 Cardinals Dr, Glendale, AZ 85305 with class c"
type textarea "x"
type input "ENDT#4 - Add 1 Cardinals Dr, Glendale, AZ 85305 with class co"
type textarea "x"
type input "ENDT#4 - Add 1 Cardinals Dr, Glendale, AZ 85305 with class cod"
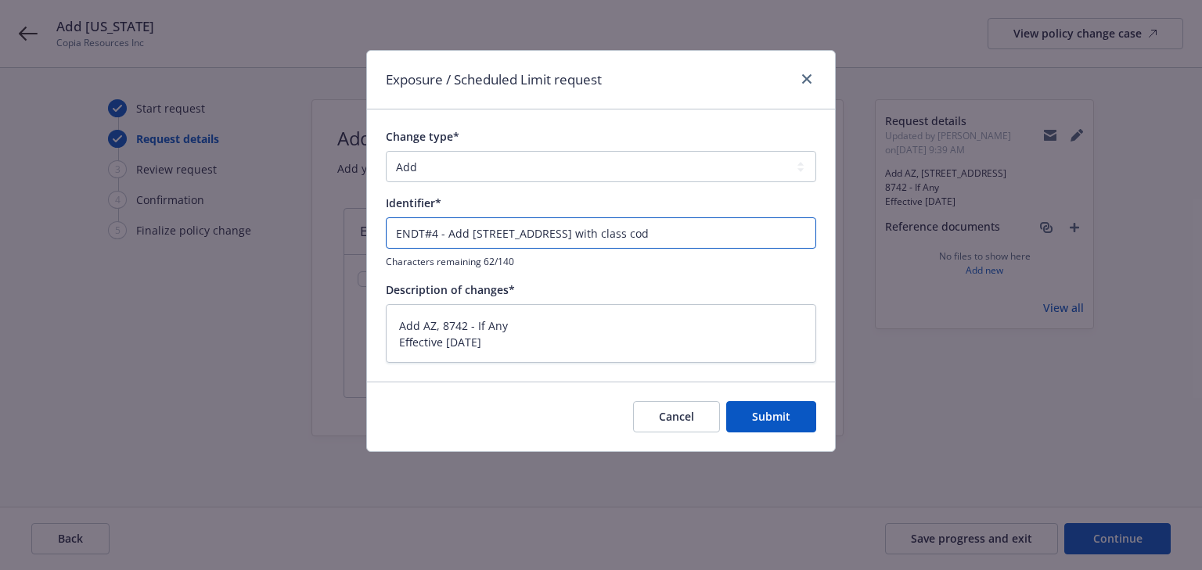
type textarea "x"
type input "ENDT#4 - Add 1 Cardinals Dr, Glendale, AZ 85305 with class code"
type textarea "x"
type input "ENDT#4 - Add 1 Cardinals Dr, Glendale, AZ 85305 with class code"
type textarea "x"
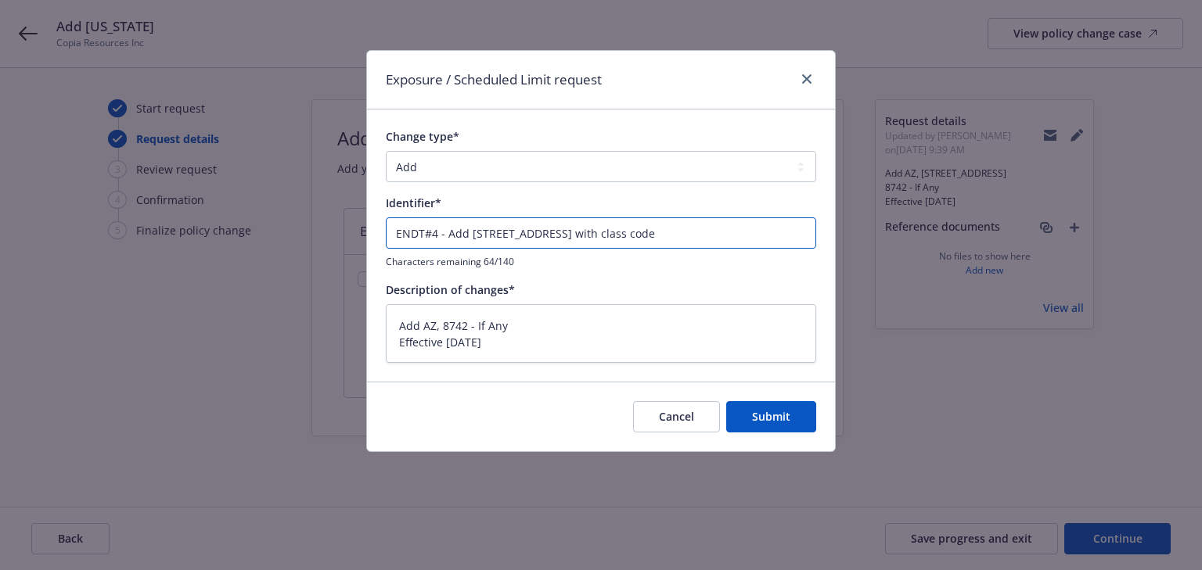
type input "ENDT#4 - Add 1 Cardinals Dr, Glendale, AZ 85305 with class code 9"
type textarea "x"
type input "ENDT#4 - Add 1 Cardinals Dr, Glendale, AZ 85305 with class code 90"
type textarea "x"
type input "ENDT#4 - Add 1 Cardinals Dr, Glendale, AZ 85305 with class code 901"
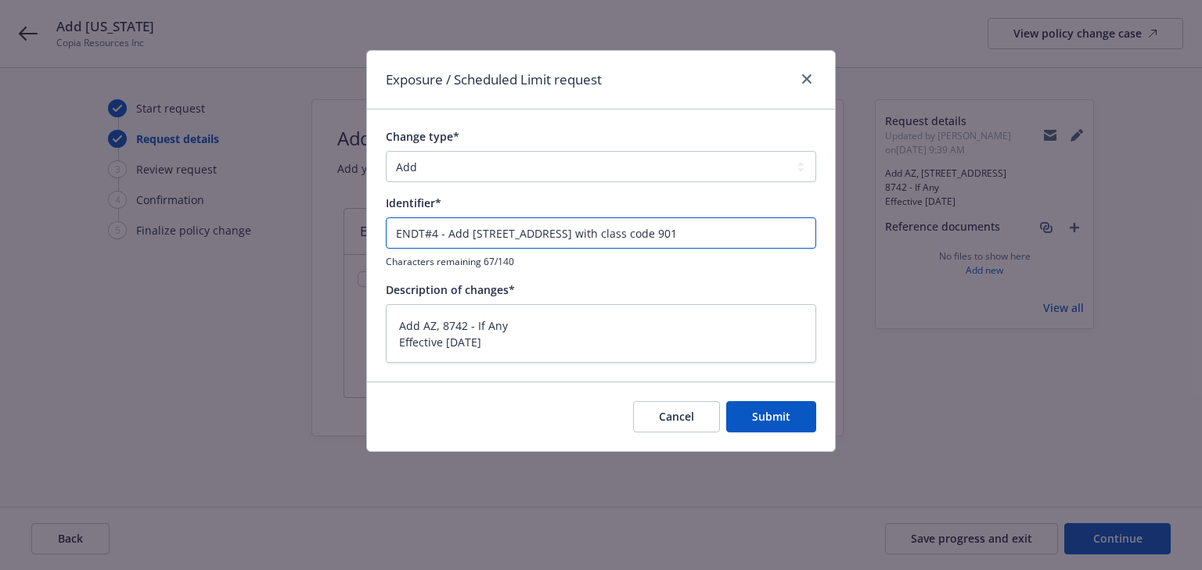
type textarea "x"
type input "ENDT#4 - Add 1 Cardinals Dr, Glendale, AZ 85305 with class code 9014"
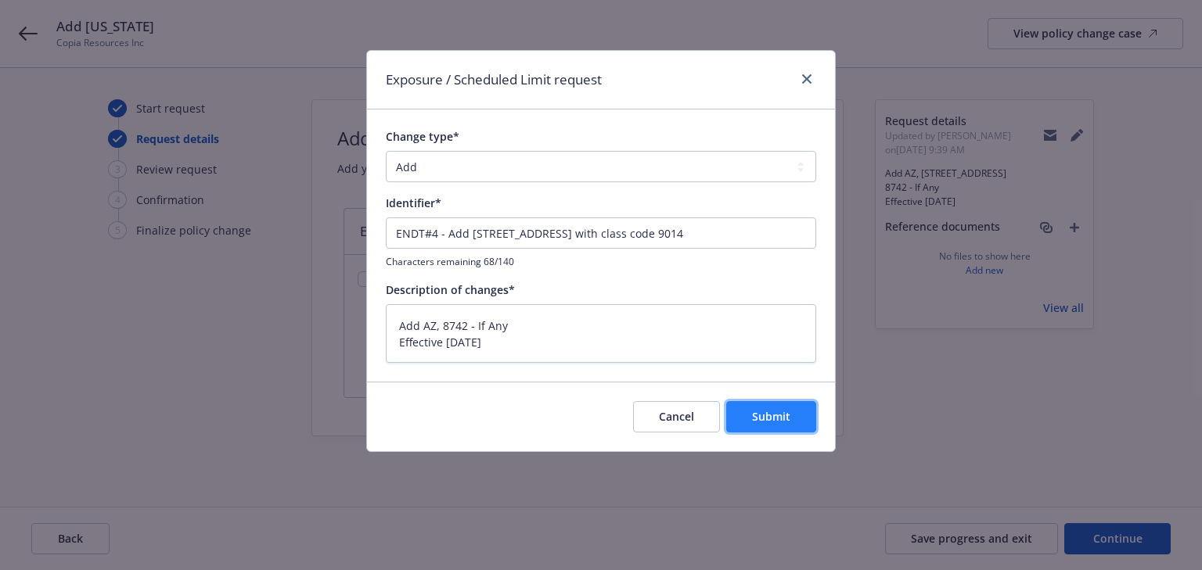
click at [804, 420] on button "Submit" at bounding box center [771, 416] width 90 height 31
type textarea "x"
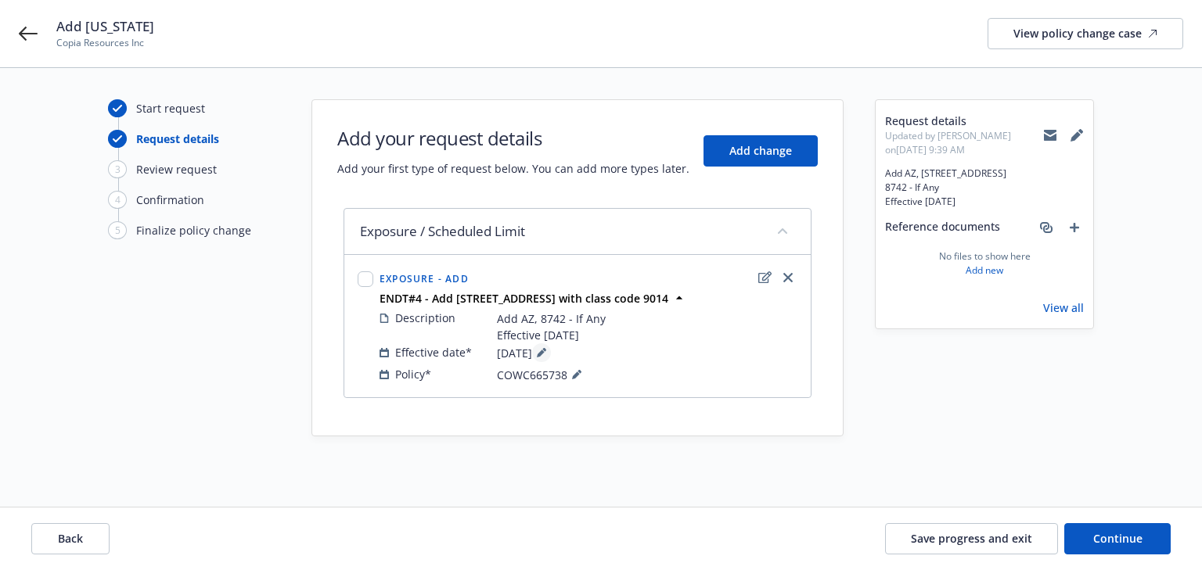
click at [546, 348] on icon at bounding box center [541, 352] width 9 height 9
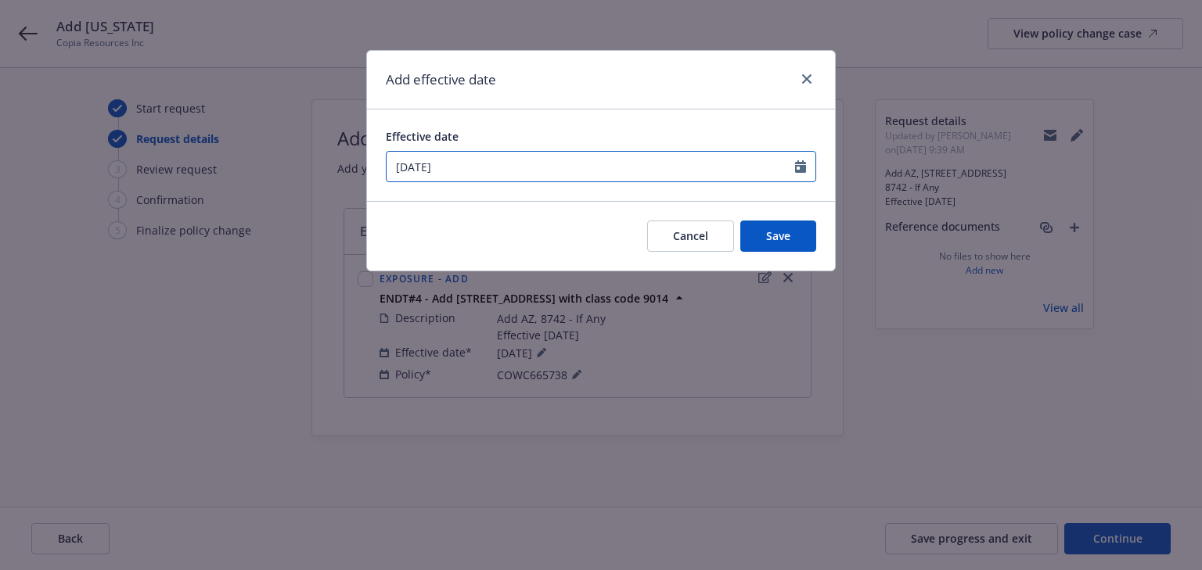
select select "8"
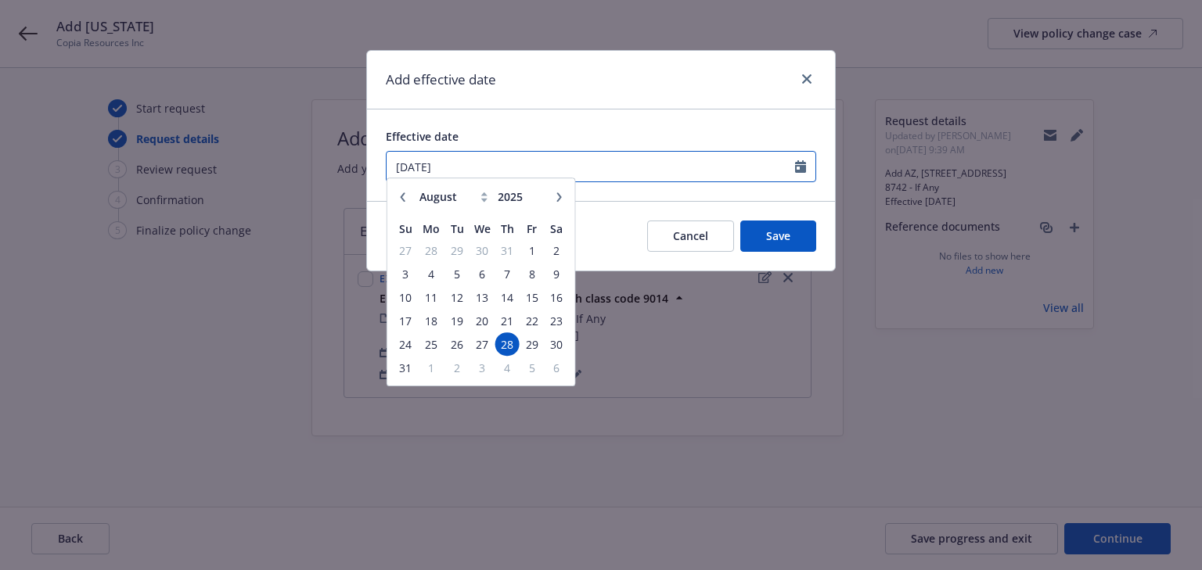
click at [489, 164] on input "08/28/2025" at bounding box center [590, 167] width 408 height 30
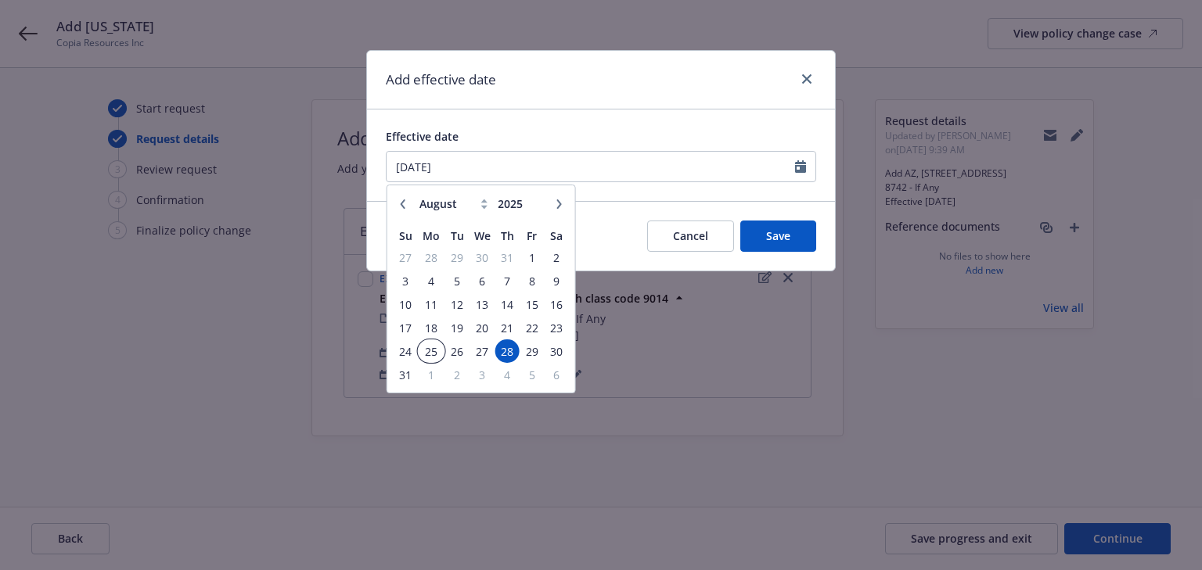
click at [431, 351] on span "25" at bounding box center [430, 352] width 23 height 20
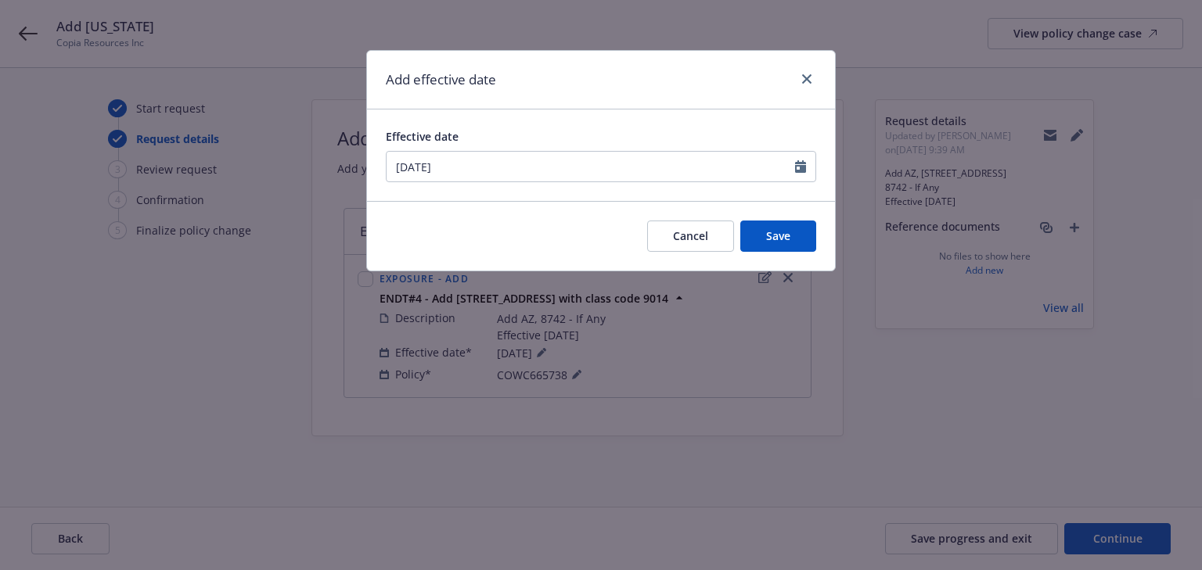
type input "08/25/2025"
click at [767, 227] on button "Save" at bounding box center [778, 236] width 76 height 31
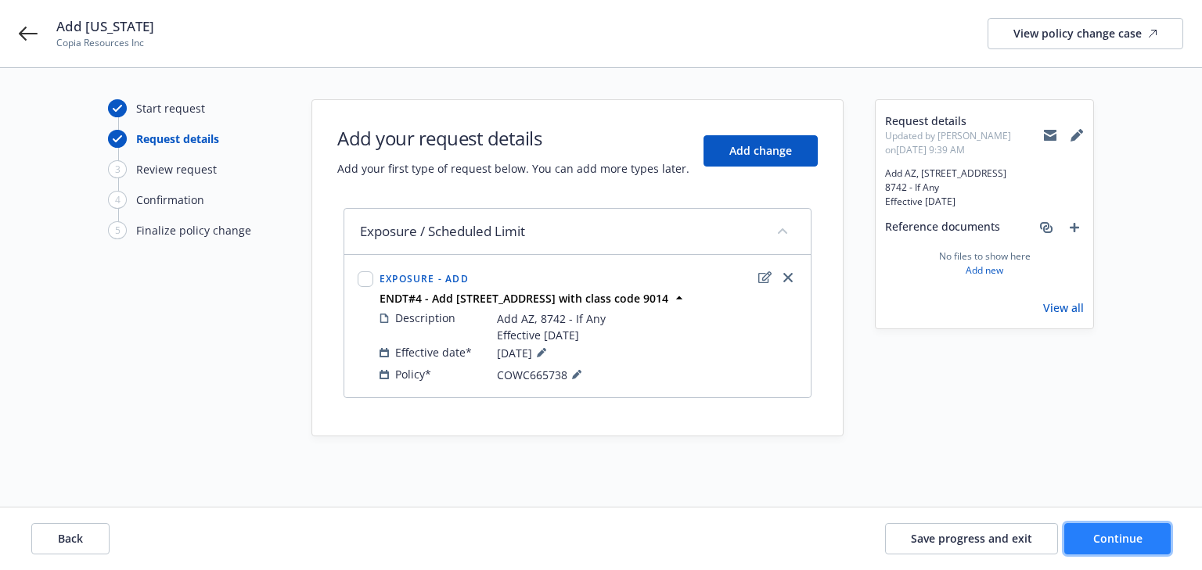
click at [1139, 543] on span "Continue" at bounding box center [1117, 538] width 49 height 15
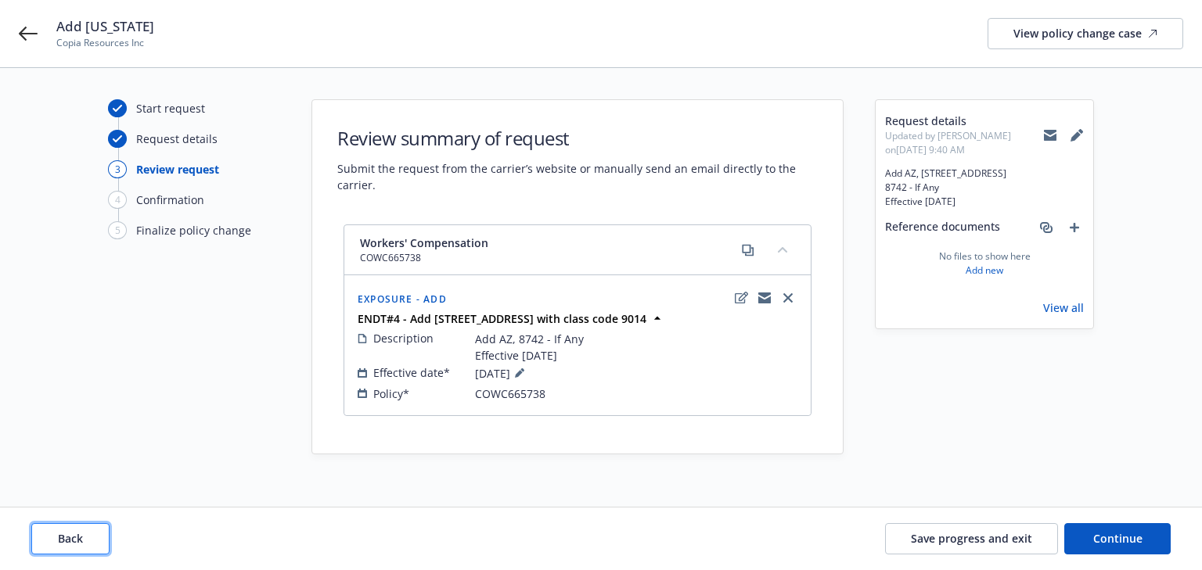
click at [70, 539] on span "Back" at bounding box center [70, 538] width 25 height 15
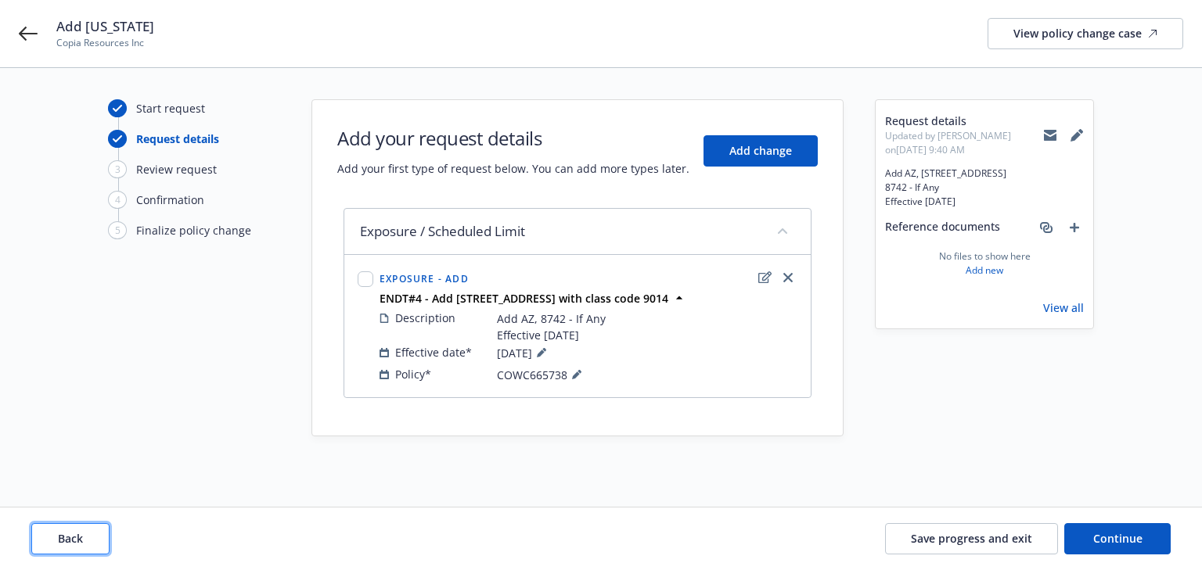
click at [70, 539] on span "Back" at bounding box center [70, 538] width 25 height 15
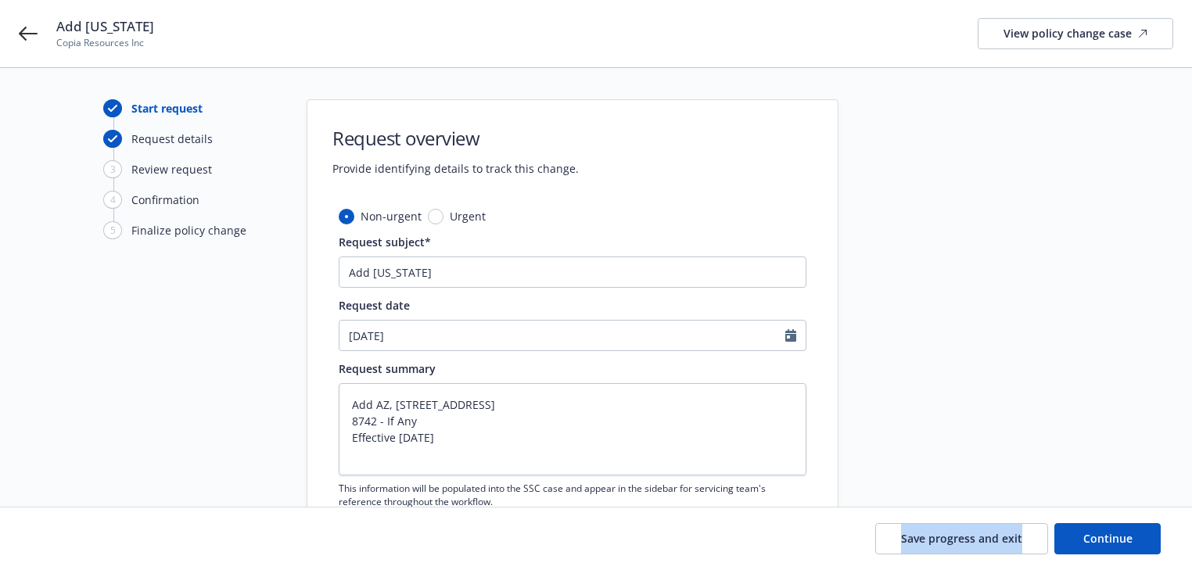
click at [70, 539] on div "Save progress and exit Continue" at bounding box center [596, 538] width 1130 height 31
drag, startPoint x: 551, startPoint y: 443, endPoint x: 322, endPoint y: 384, distance: 235.9
click at [322, 384] on div "Non-urgent Urgent Request subject* Add Arizona Request date 09/10/2025 Request …" at bounding box center [572, 396] width 530 height 376
click at [1076, 547] on button "Continue" at bounding box center [1108, 538] width 106 height 31
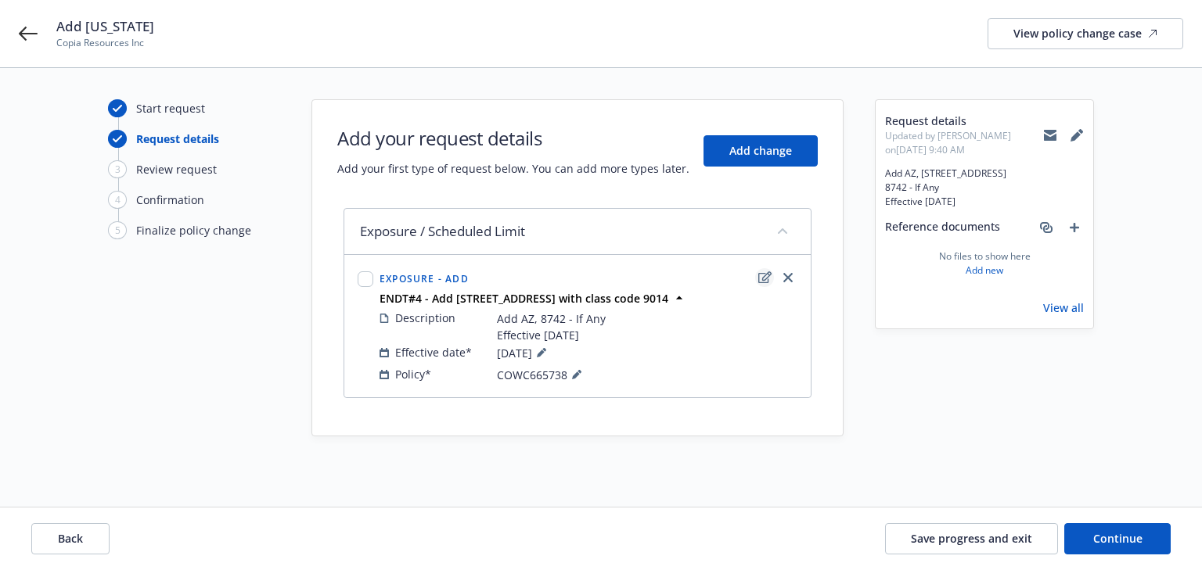
click at [767, 279] on icon "edit" at bounding box center [764, 277] width 13 height 12
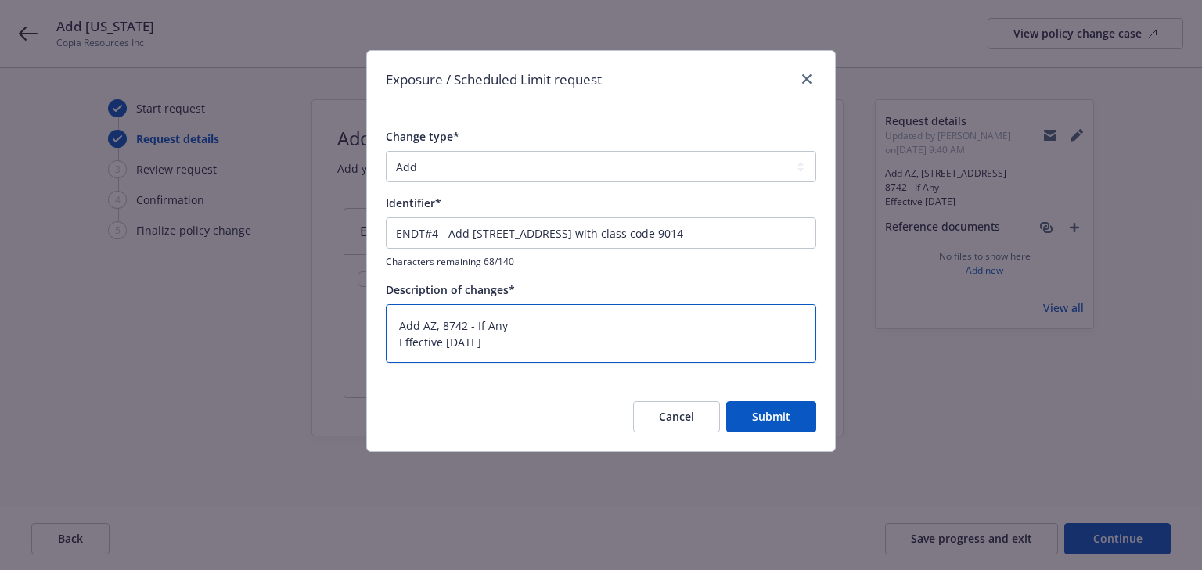
click at [606, 322] on textarea "Add AZ, 8742 - If Any Effective 08/28/25" at bounding box center [601, 333] width 430 height 59
paste textarea "1 Cardinals Dr, Glendale, AZ 85305"
type textarea "x"
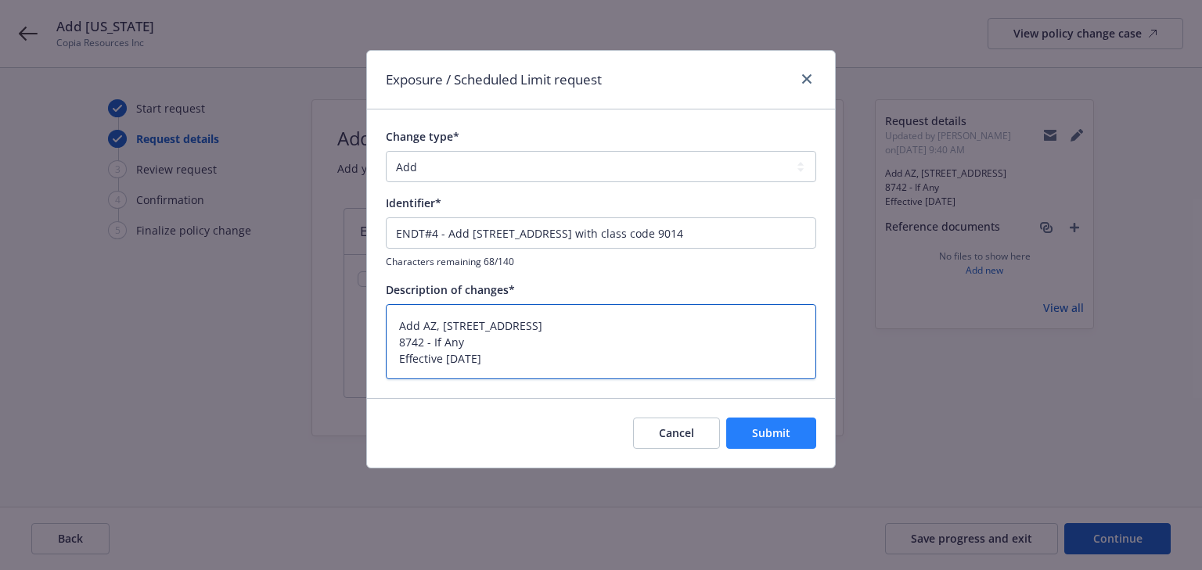
type textarea "Add AZ, 1 Cardinals Dr, Glendale, AZ 85305 8742 - If Any Effective 08/28/25"
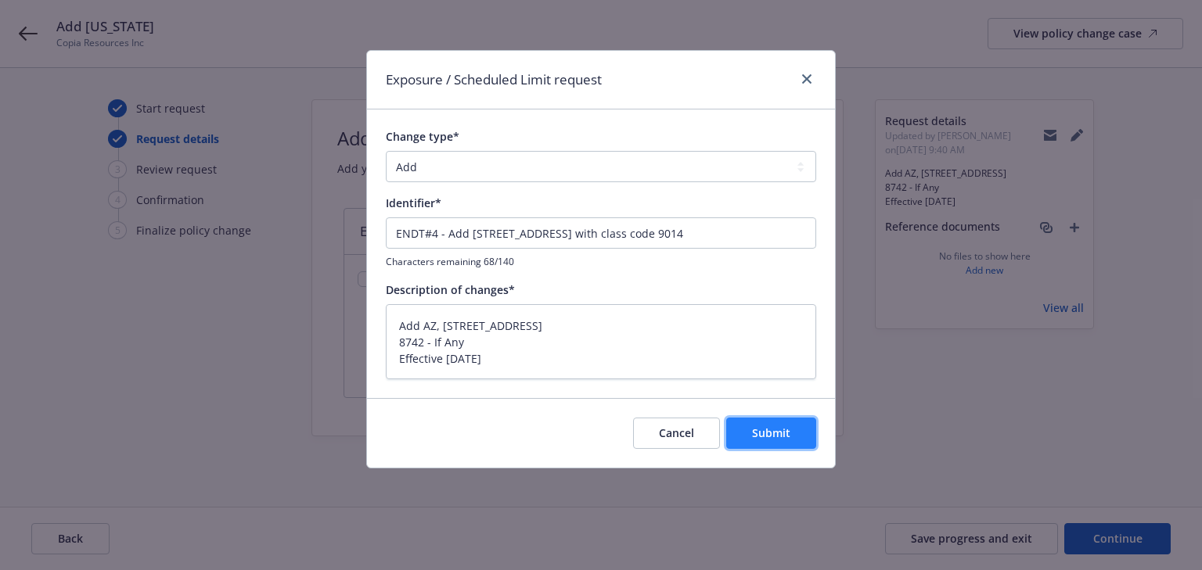
click at [787, 432] on span "Submit" at bounding box center [771, 433] width 38 height 15
type textarea "x"
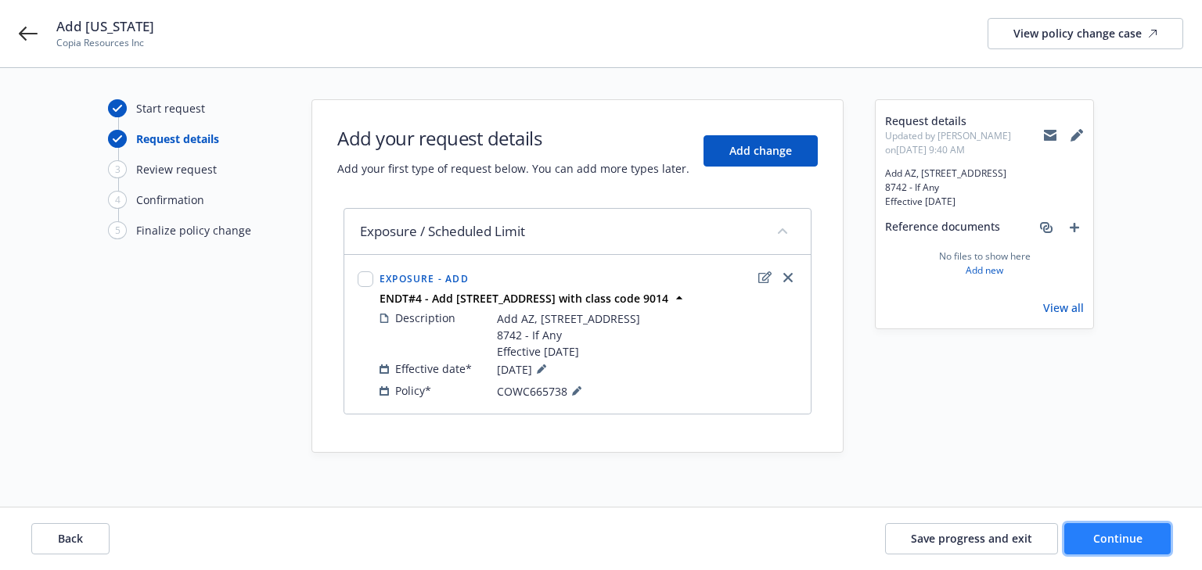
click at [1123, 542] on span "Continue" at bounding box center [1117, 538] width 49 height 15
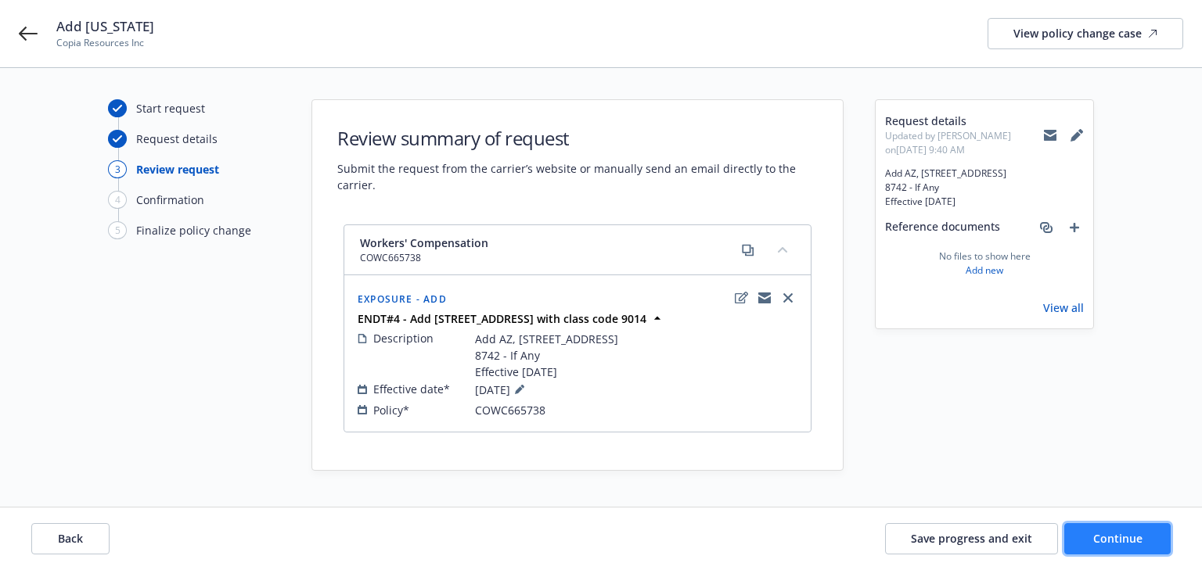
click at [1098, 548] on button "Continue" at bounding box center [1117, 538] width 106 height 31
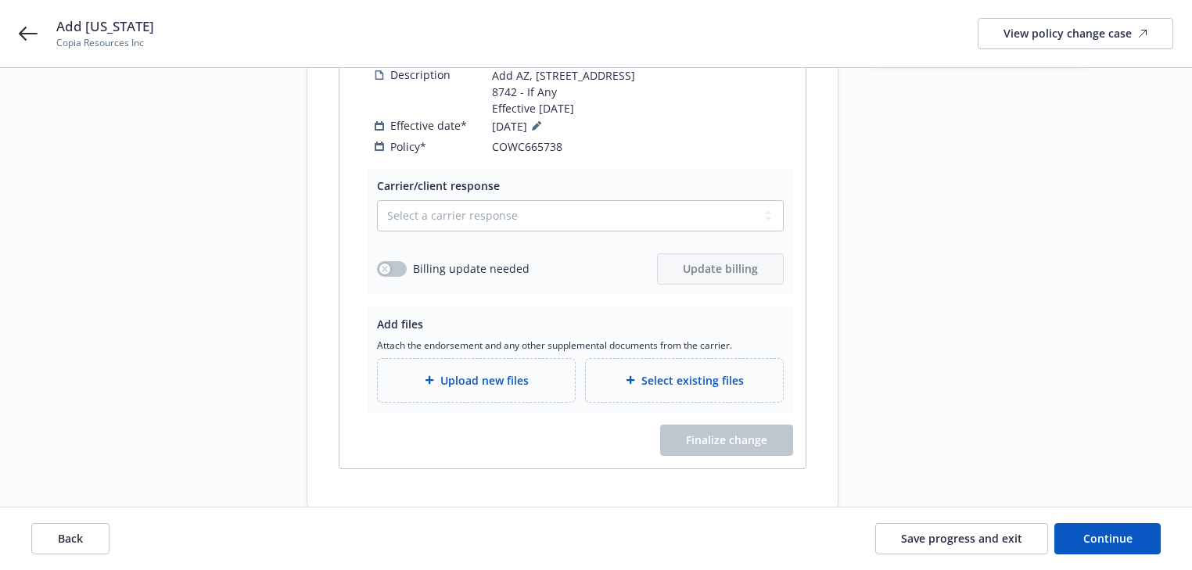
scroll to position [277, 0]
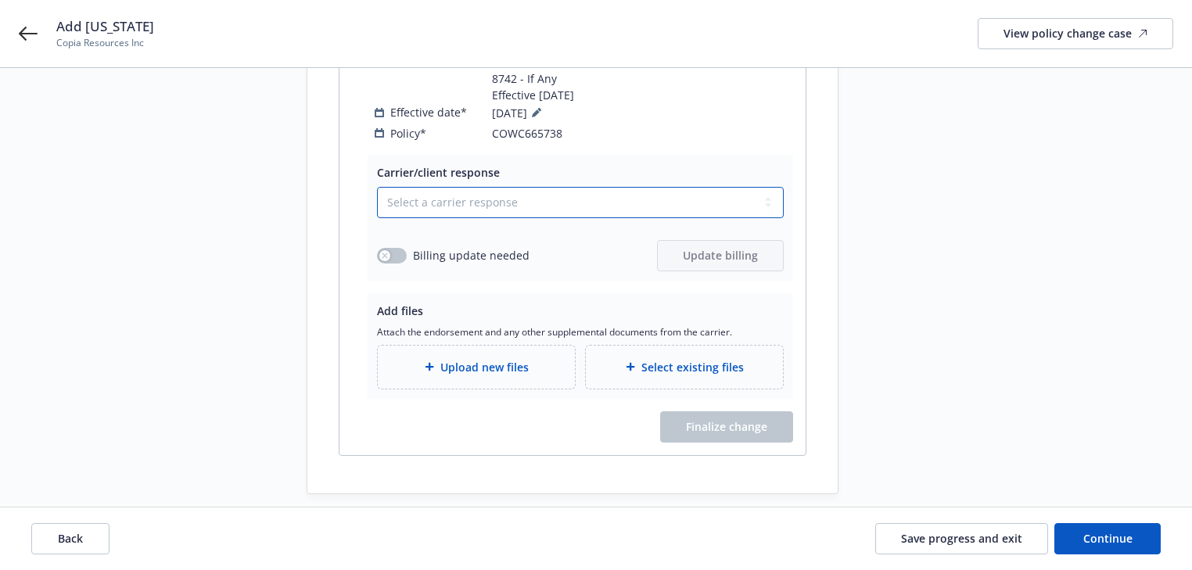
click at [501, 197] on select "Select a carrier response Accepted Accepted with revision No endorsement needed…" at bounding box center [580, 202] width 407 height 31
select select "ACCEPTED"
click at [377, 187] on select "Select a carrier response Accepted Accepted with revision No endorsement needed…" at bounding box center [580, 202] width 407 height 31
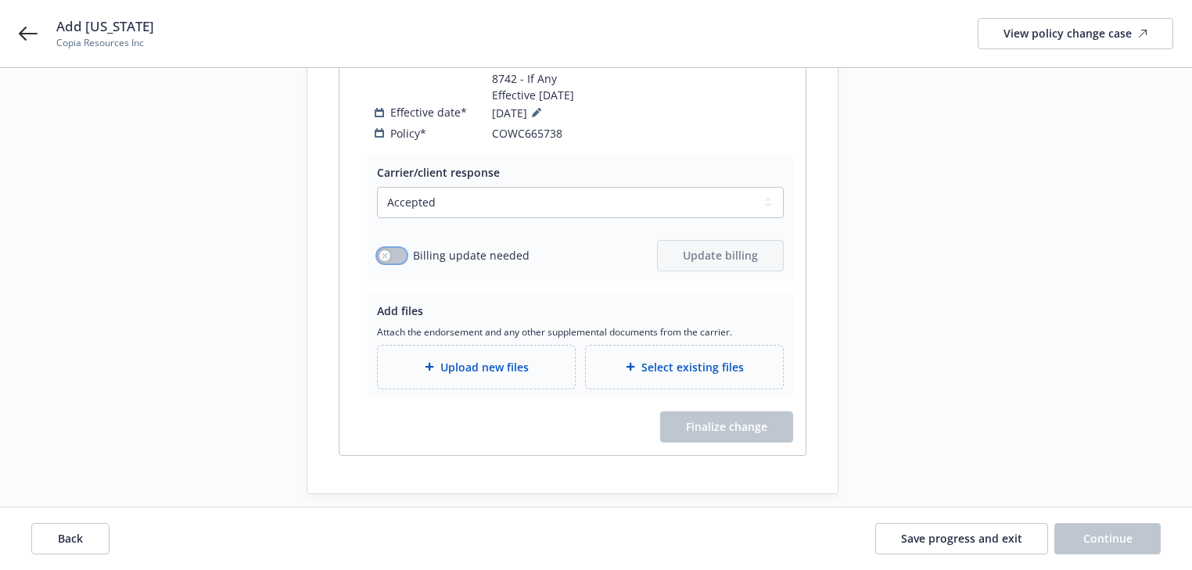
click at [404, 248] on button "button" at bounding box center [392, 256] width 30 height 16
click at [394, 250] on div "button" at bounding box center [398, 255] width 11 height 11
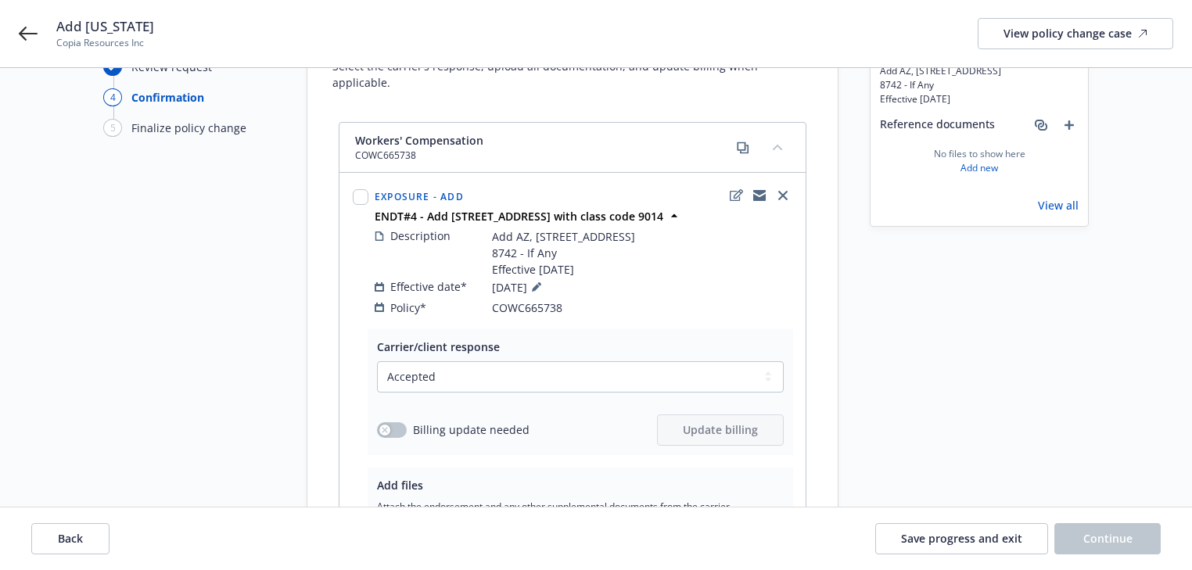
scroll to position [0, 0]
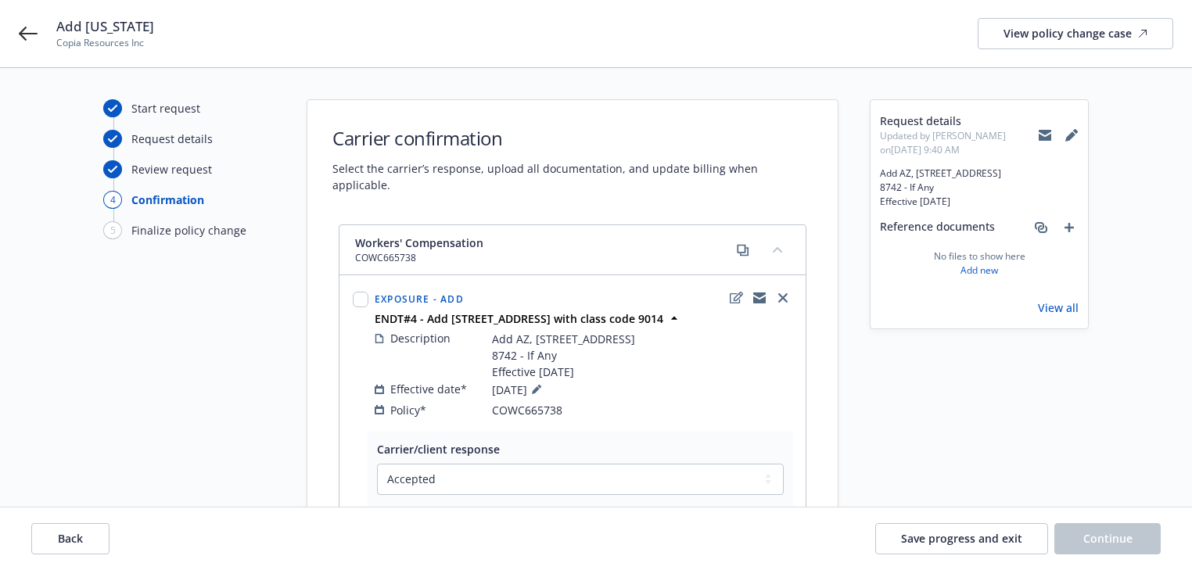
copy strong "Add 1 Cardinals Dr, Glendale, AZ 85305 with class code 9014"
drag, startPoint x: 421, startPoint y: 294, endPoint x: 741, endPoint y: 300, distance: 320.0
click at [741, 311] on div "ENDT#4 - Add 1 Cardinals Dr, Glendale, AZ 85305 with class code 9014" at bounding box center [584, 319] width 424 height 16
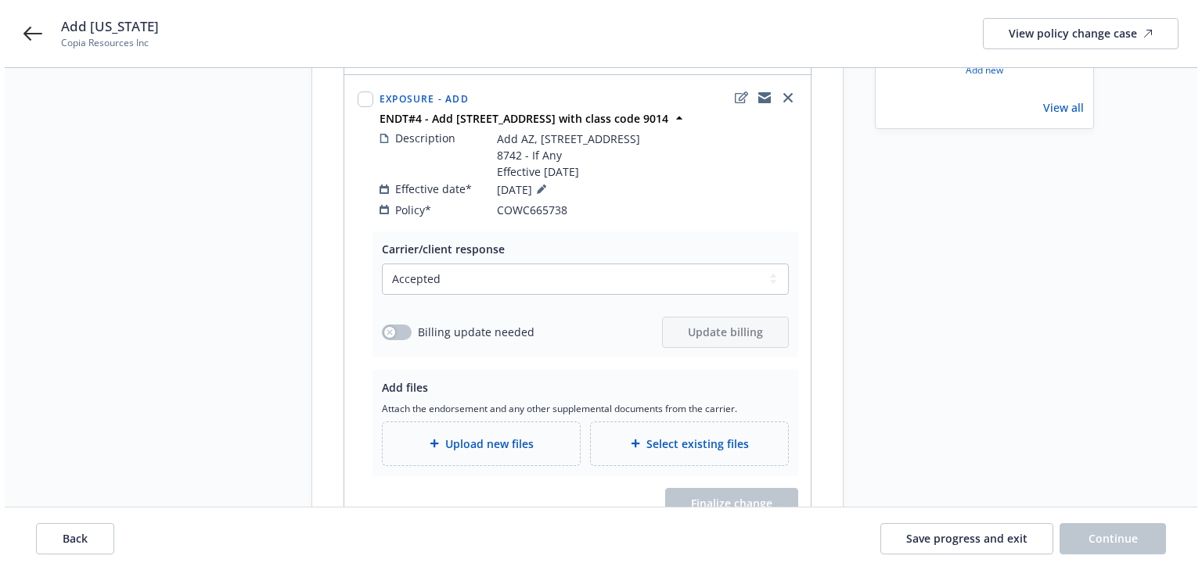
scroll to position [277, 0]
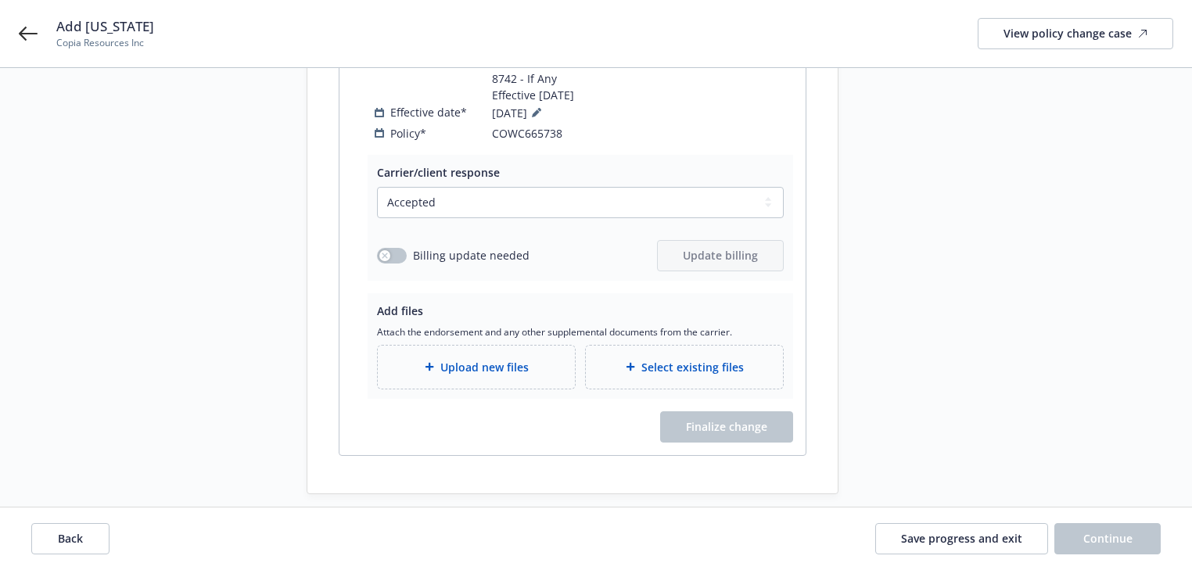
click at [476, 346] on div "Upload new files" at bounding box center [476, 367] width 197 height 43
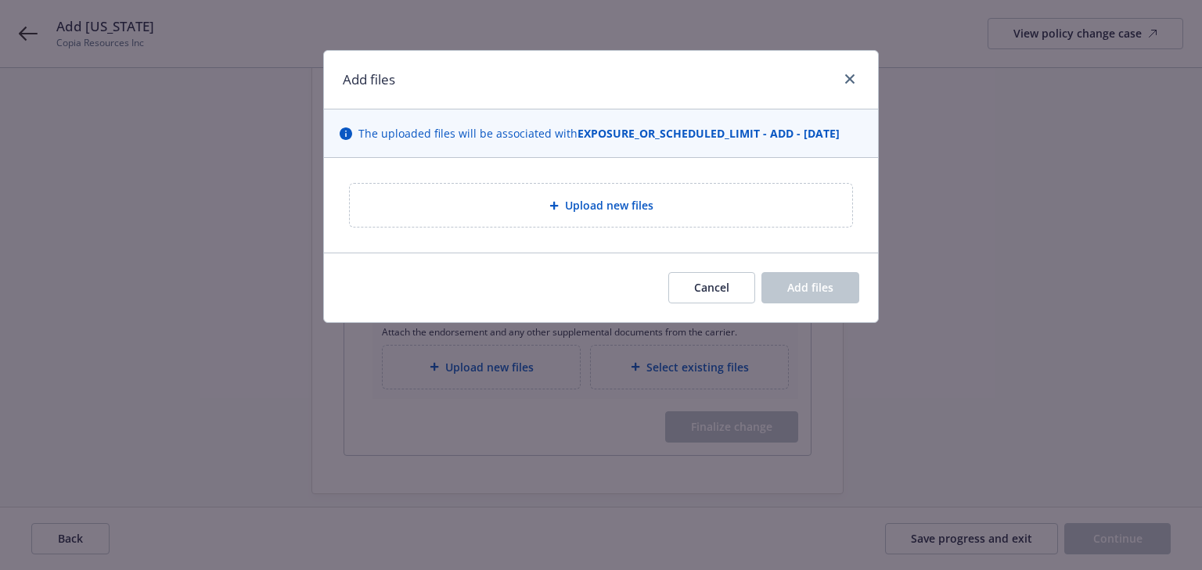
click at [632, 220] on div "Upload new files" at bounding box center [601, 205] width 502 height 43
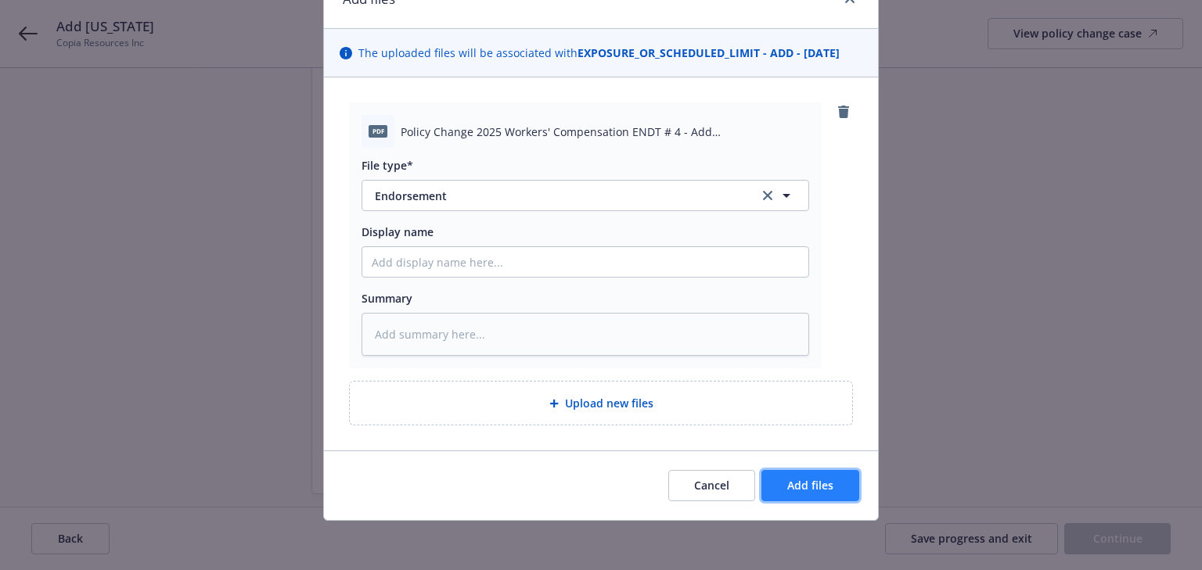
click at [839, 491] on button "Add files" at bounding box center [810, 485] width 98 height 31
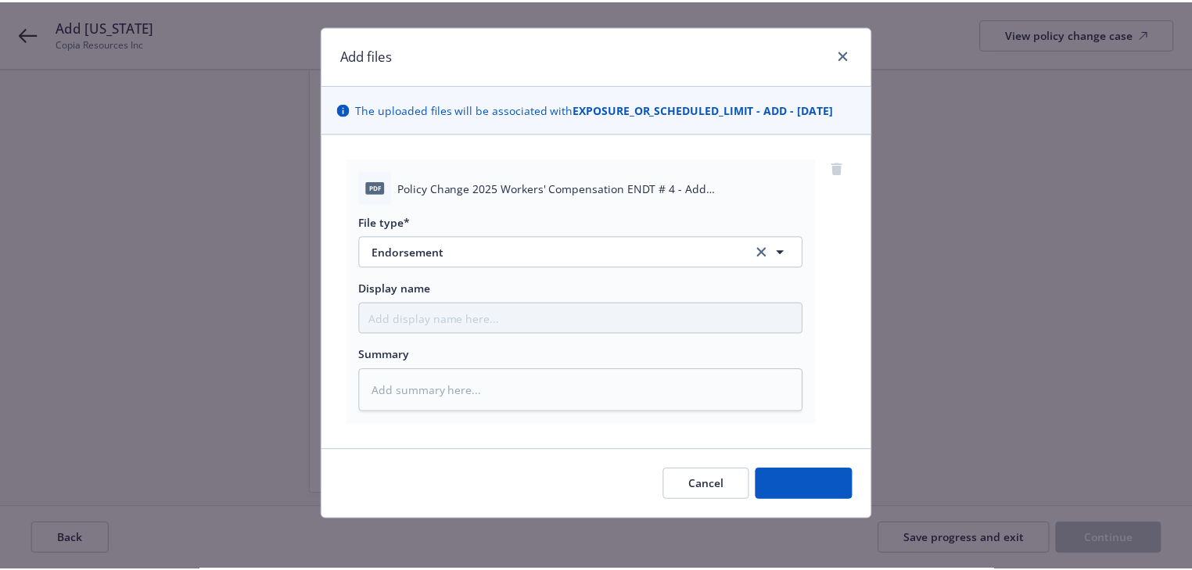
scroll to position [23, 0]
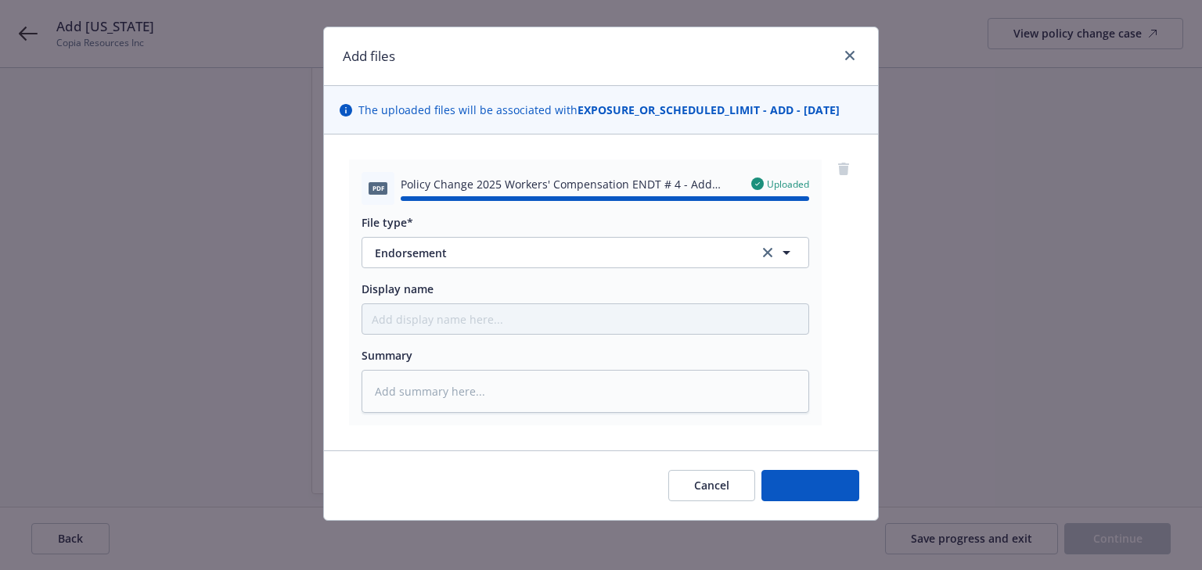
type textarea "x"
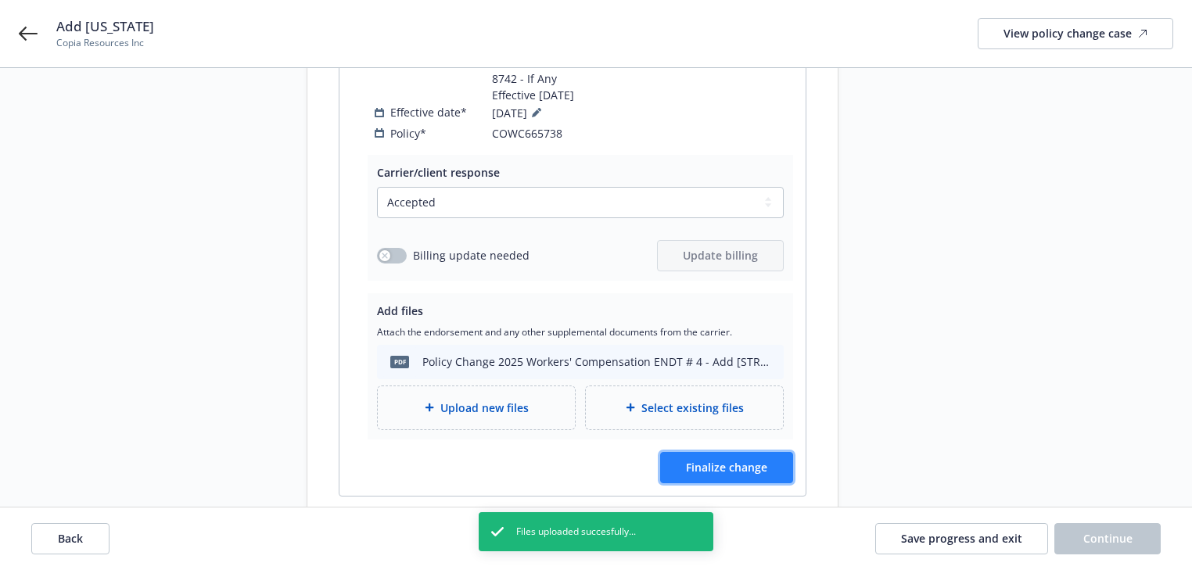
click at [762, 460] on span "Finalize change" at bounding box center [726, 467] width 81 height 15
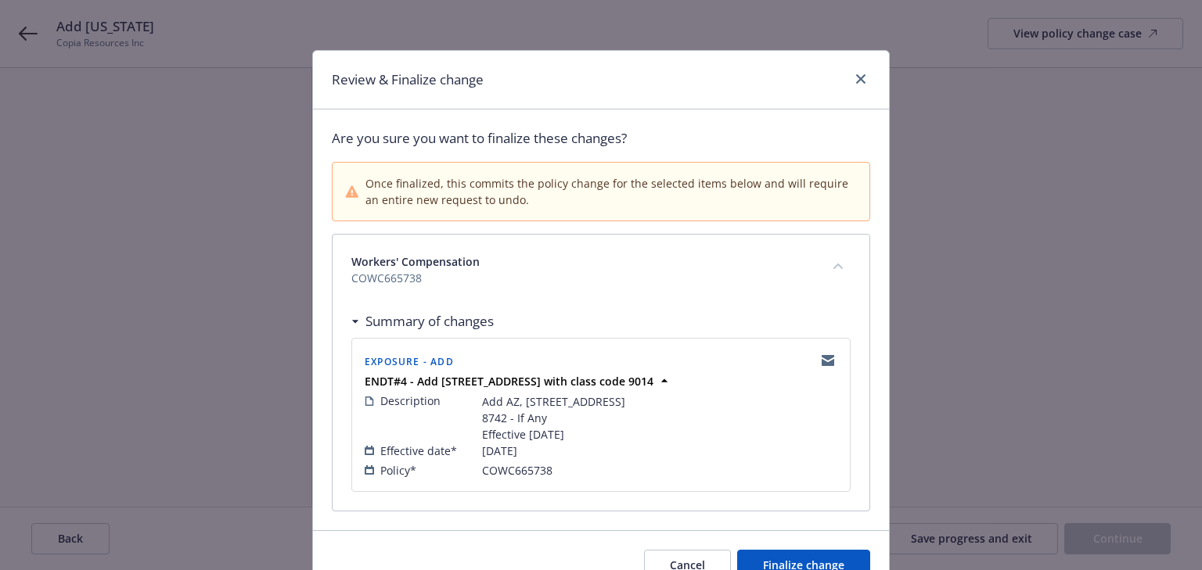
click at [552, 259] on span "Workers' Compensation" at bounding box center [582, 261] width 462 height 16
click at [861, 81] on icon "close" at bounding box center [860, 78] width 9 height 9
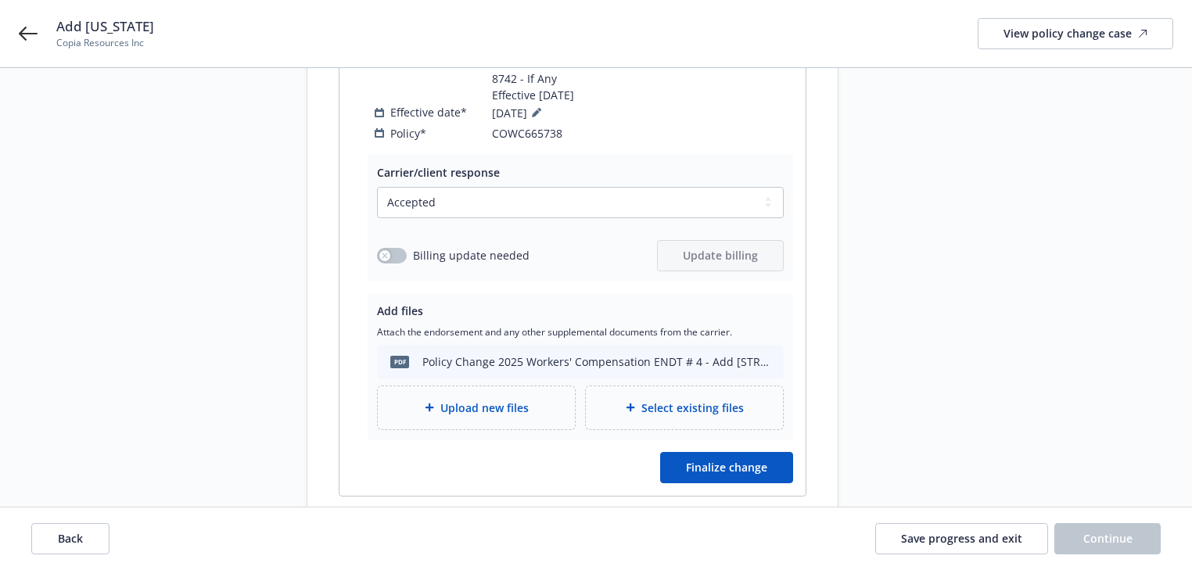
click at [929, 394] on div "Request details Updated by Melody Zhang on 09/17/2025, 9:40 AM Add AZ, 1 Cardin…" at bounding box center [979, 178] width 219 height 713
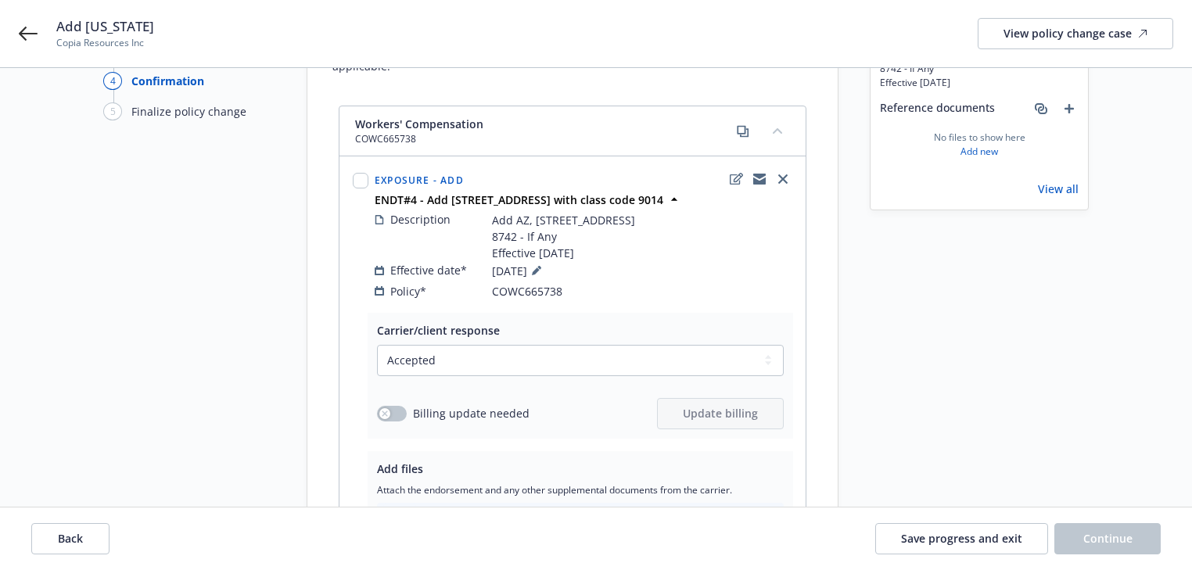
scroll to position [0, 0]
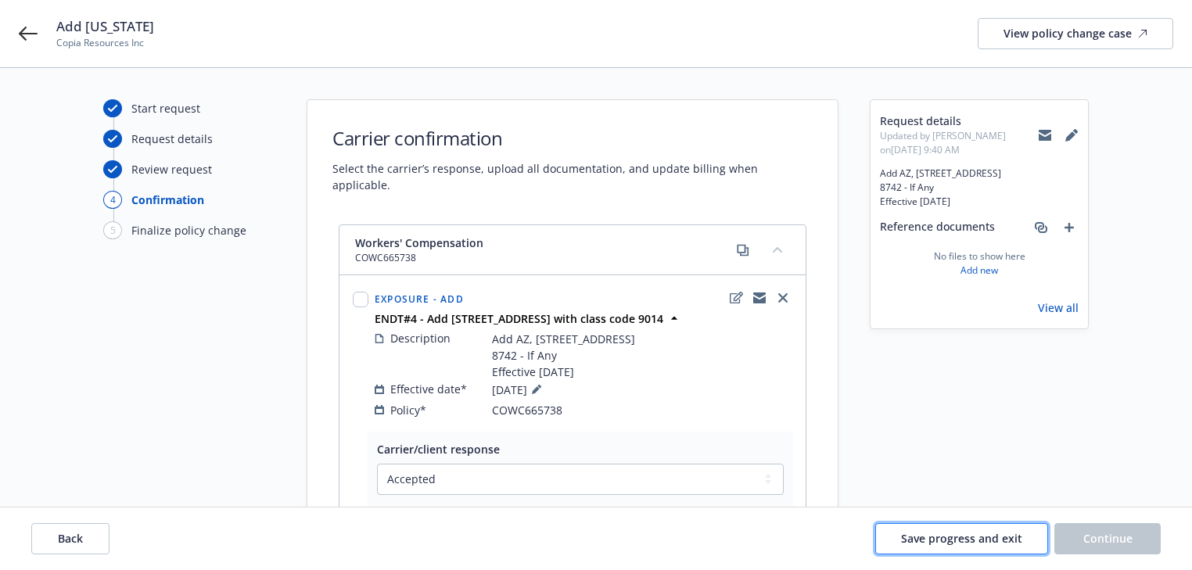
drag, startPoint x: 1002, startPoint y: 543, endPoint x: 990, endPoint y: 541, distance: 12.6
click at [1001, 544] on span "Save progress and exit" at bounding box center [961, 538] width 121 height 15
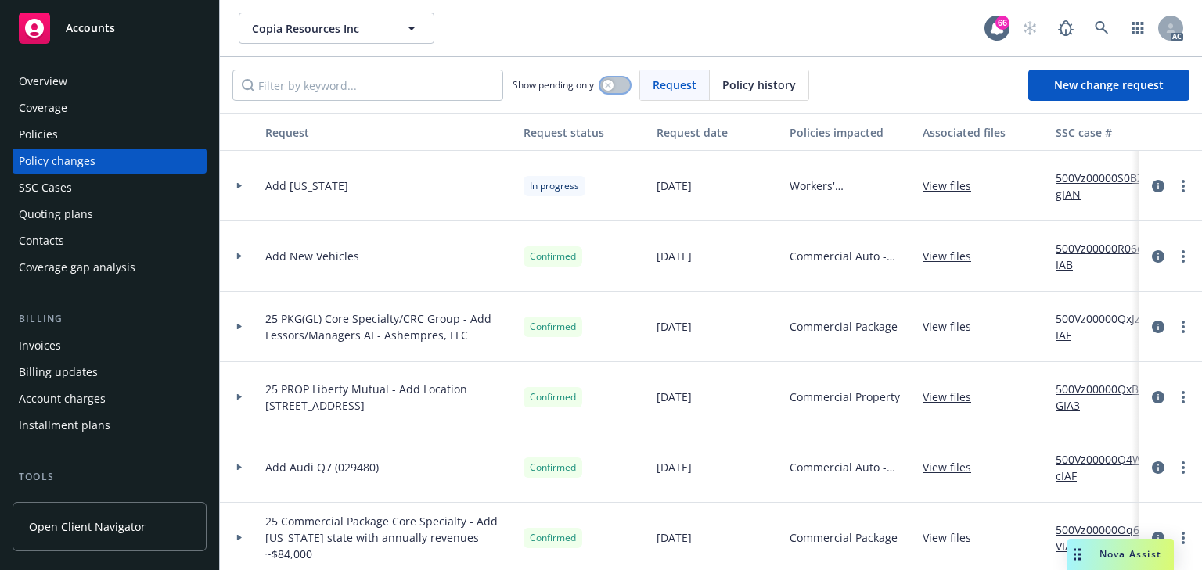
click at [611, 85] on icon "button" at bounding box center [608, 85] width 6 height 6
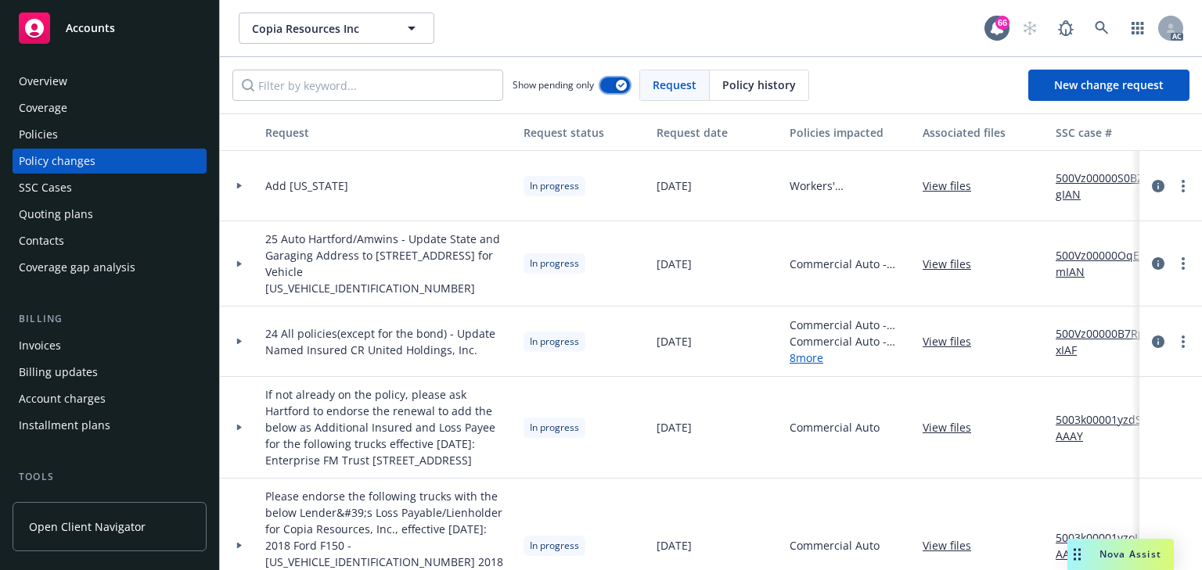
click at [615, 92] on button "button" at bounding box center [615, 85] width 30 height 16
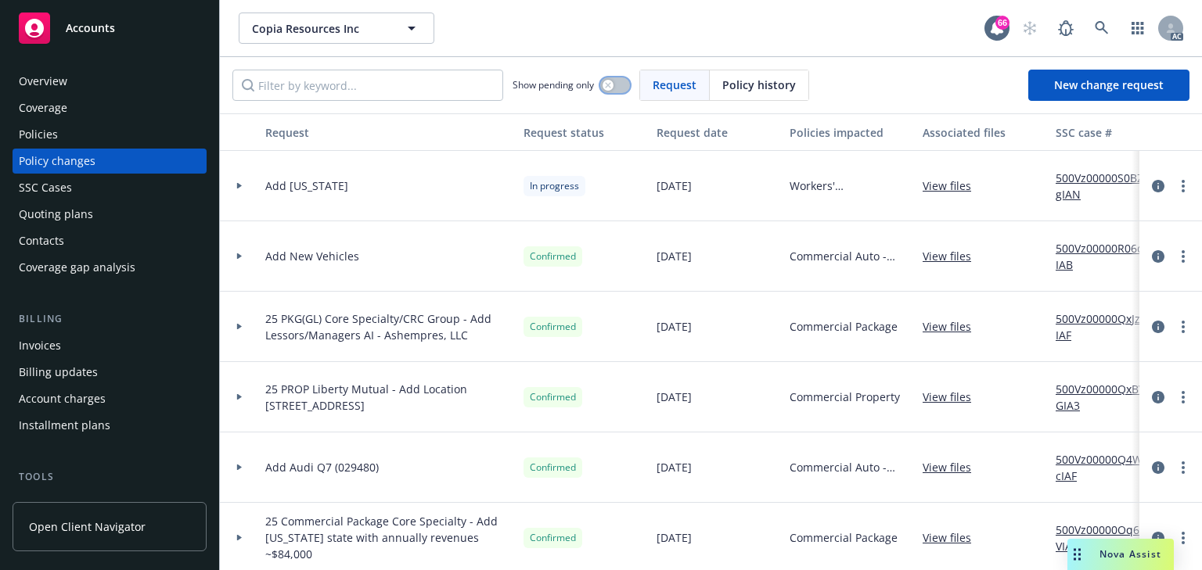
click at [615, 92] on button "button" at bounding box center [615, 85] width 30 height 16
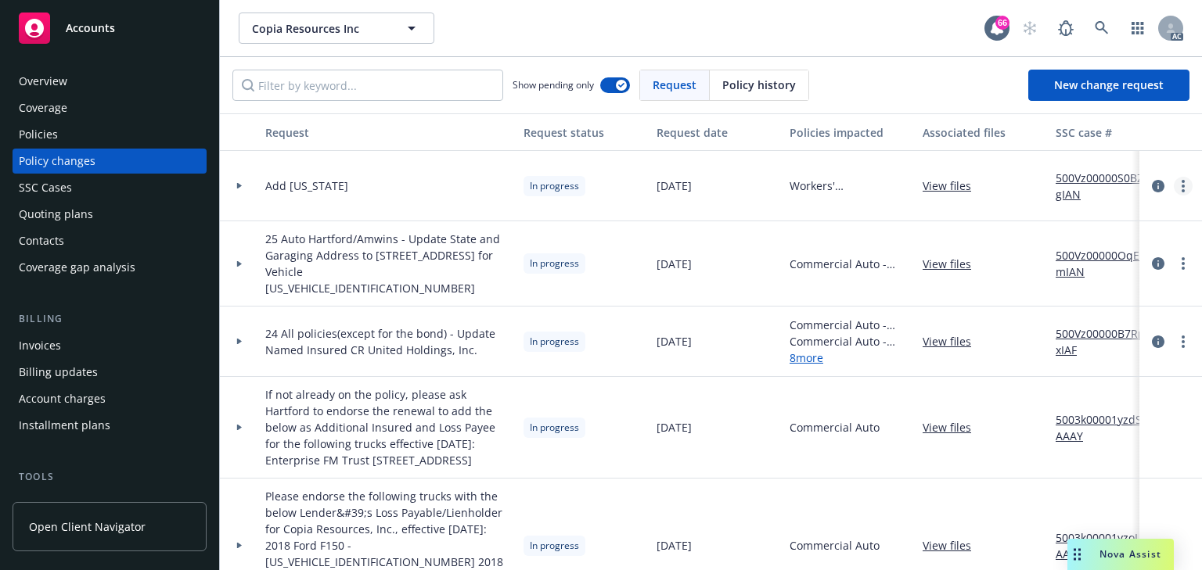
click at [1181, 183] on icon "more" at bounding box center [1182, 186] width 3 height 13
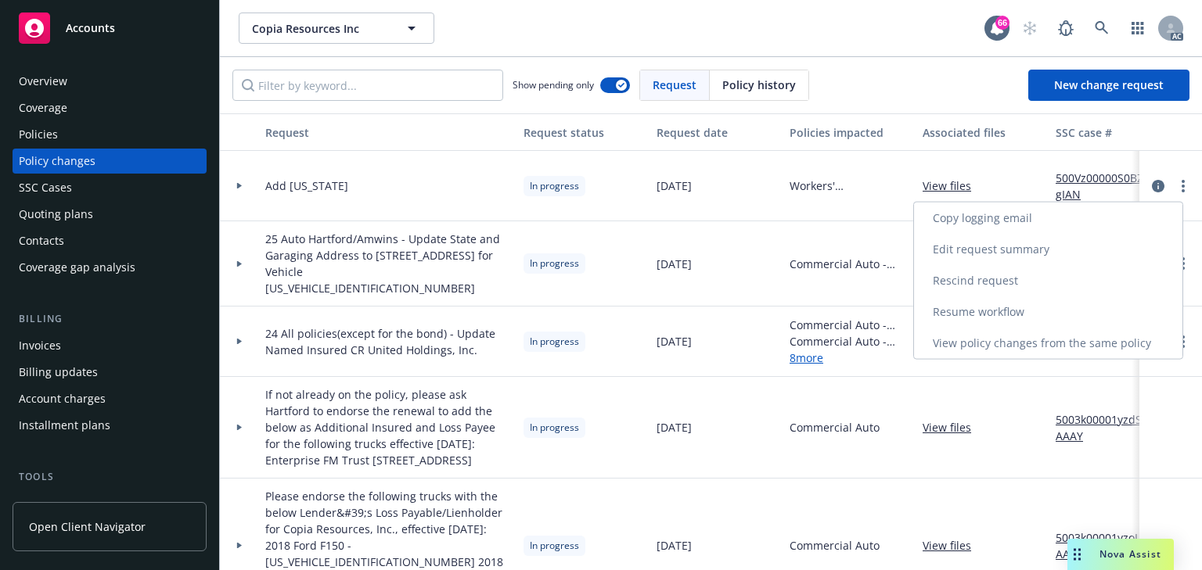
click at [1001, 311] on link "Resume workflow" at bounding box center [1048, 312] width 268 height 31
select select "ACCEPTED"
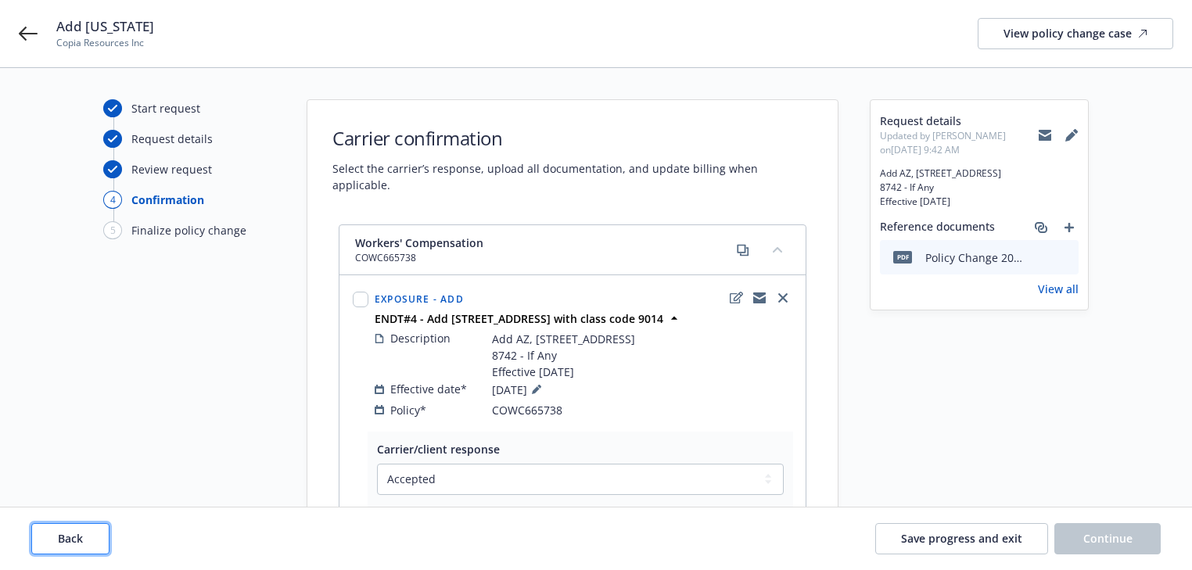
click at [91, 533] on button "Back" at bounding box center [70, 538] width 78 height 31
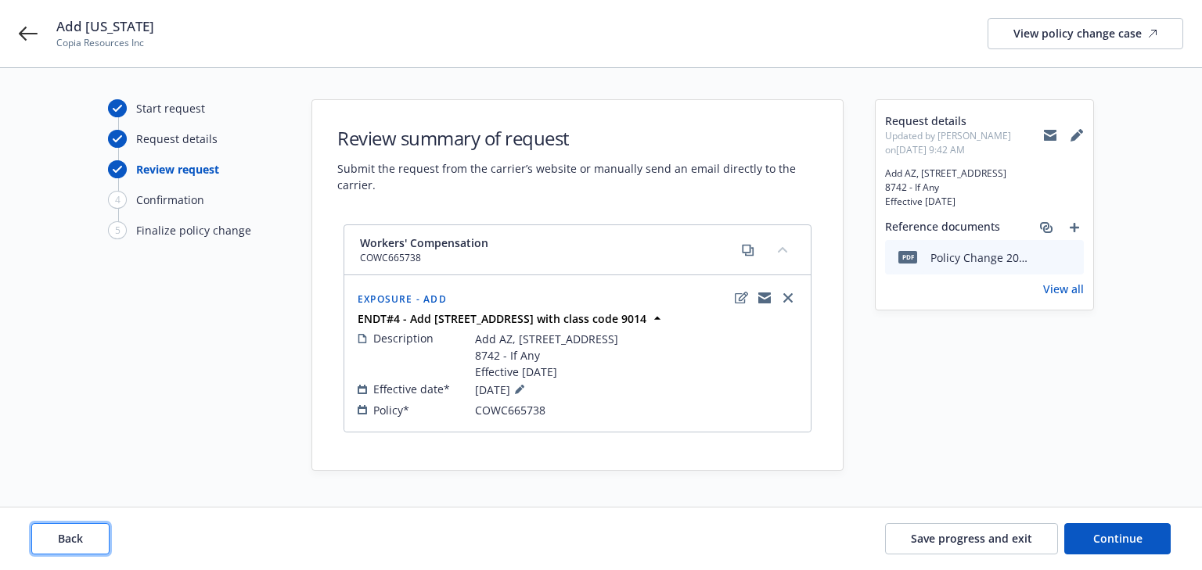
click at [91, 533] on button "Back" at bounding box center [70, 538] width 78 height 31
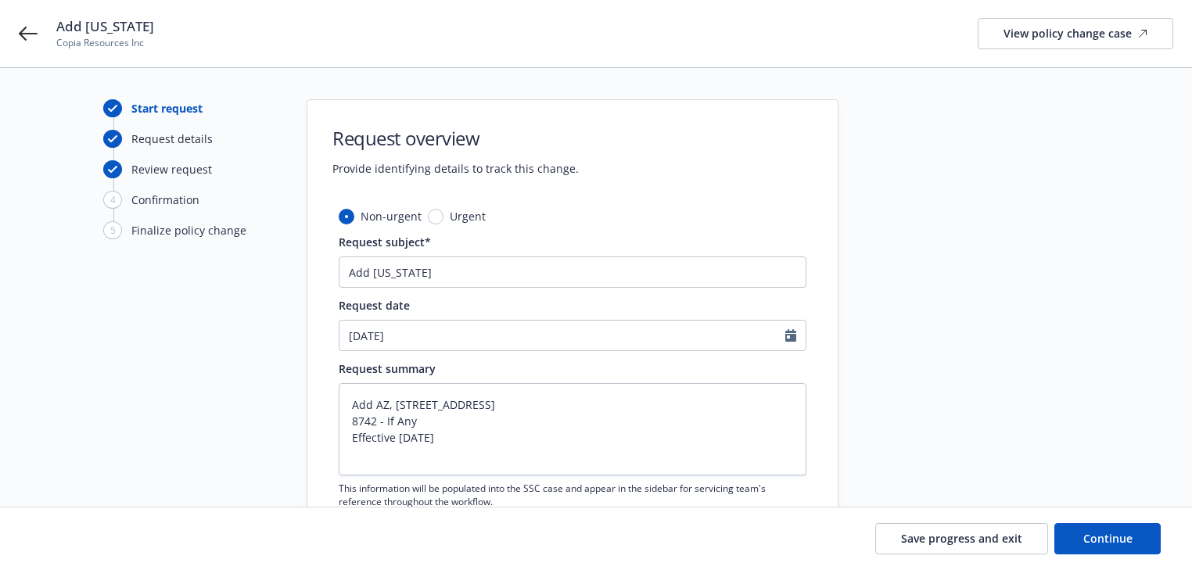
click at [91, 533] on div "Save progress and exit Continue" at bounding box center [596, 538] width 1130 height 31
click at [370, 418] on textarea "Add AZ, 1 Cardinals Dr, Glendale, AZ 85305 8742 - If Any Effective 08/28/25" at bounding box center [573, 429] width 468 height 92
type textarea "x"
type textarea "Add AZ, 1 Cardinals Dr, Glendale, AZ 85305 9- If Any Effective 08/28/25"
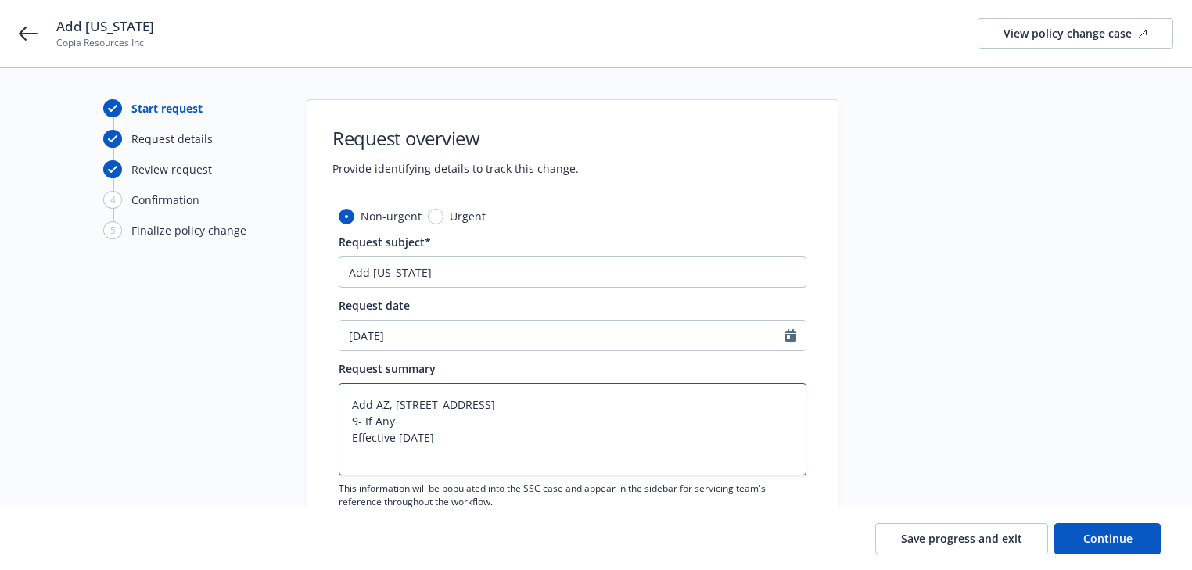
type textarea "x"
type textarea "Add AZ, 1 Cardinals Dr, Glendale, AZ 85305 90- If Any Effective 08/28/25"
type textarea "x"
type textarea "Add AZ, 1 Cardinals Dr, Glendale, AZ 85305 901- If Any Effective 08/28/25"
type textarea "x"
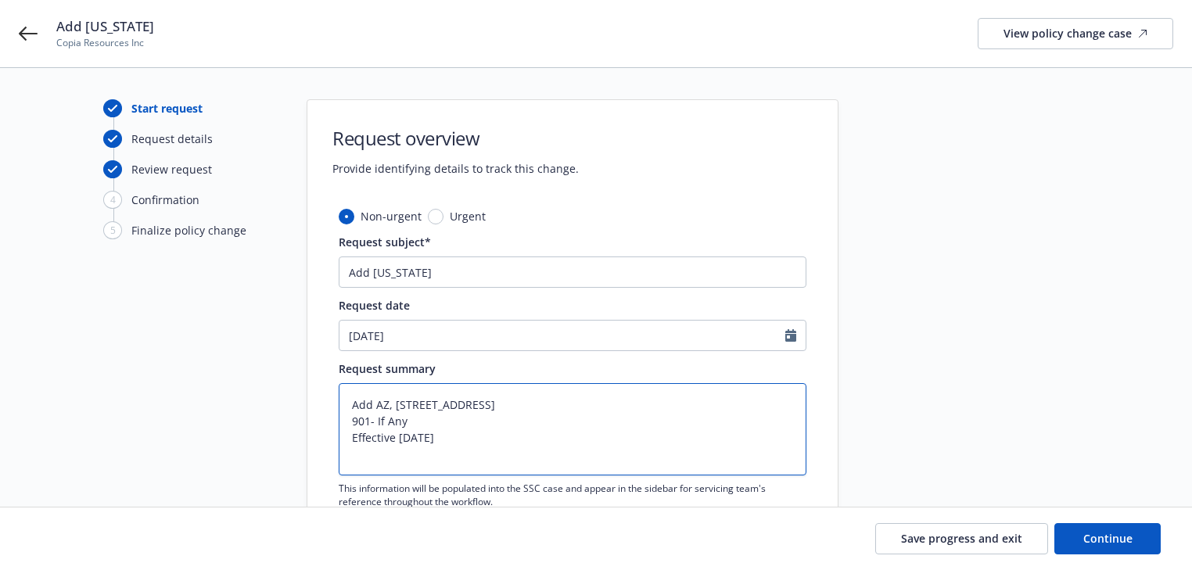
type textarea "Add AZ, 1 Cardinals Dr, Glendale, AZ 85305 9014- If Any Effective 08/28/25"
type textarea "x"
type textarea "Add AZ, 1 Cardinals Dr, Glendale, AZ 85305 9014 - If Any Effective 08/28/25"
click at [1114, 535] on span "Continue" at bounding box center [1108, 538] width 49 height 15
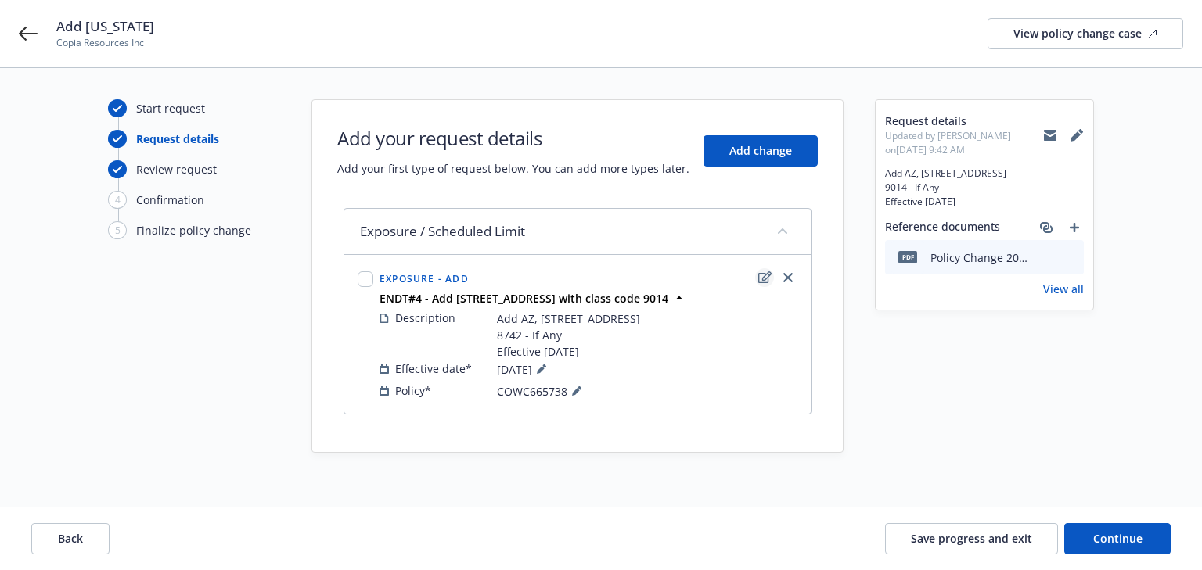
click at [767, 271] on icon "edit" at bounding box center [764, 277] width 13 height 13
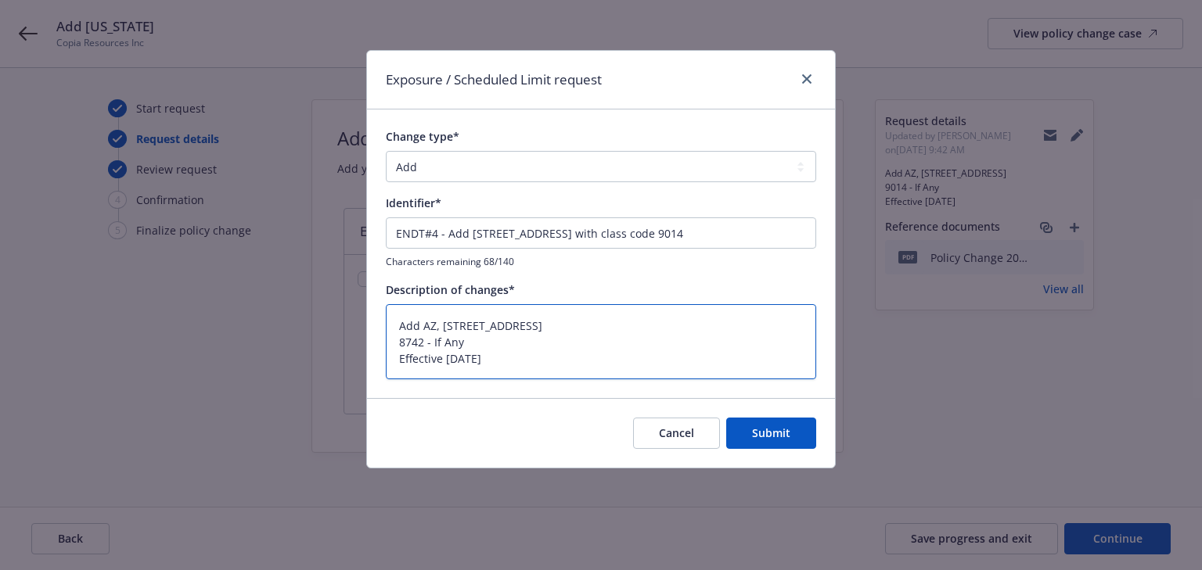
click at [415, 342] on textarea "Add AZ, 1 Cardinals Dr, Glendale, AZ 85305 8742 - If Any Effective 08/28/25" at bounding box center [601, 342] width 430 height 76
type textarea "x"
type textarea "Add AZ, 1 Cardinals Dr, Glendale, AZ 85305 9- If Any Effective 08/28/25"
type textarea "x"
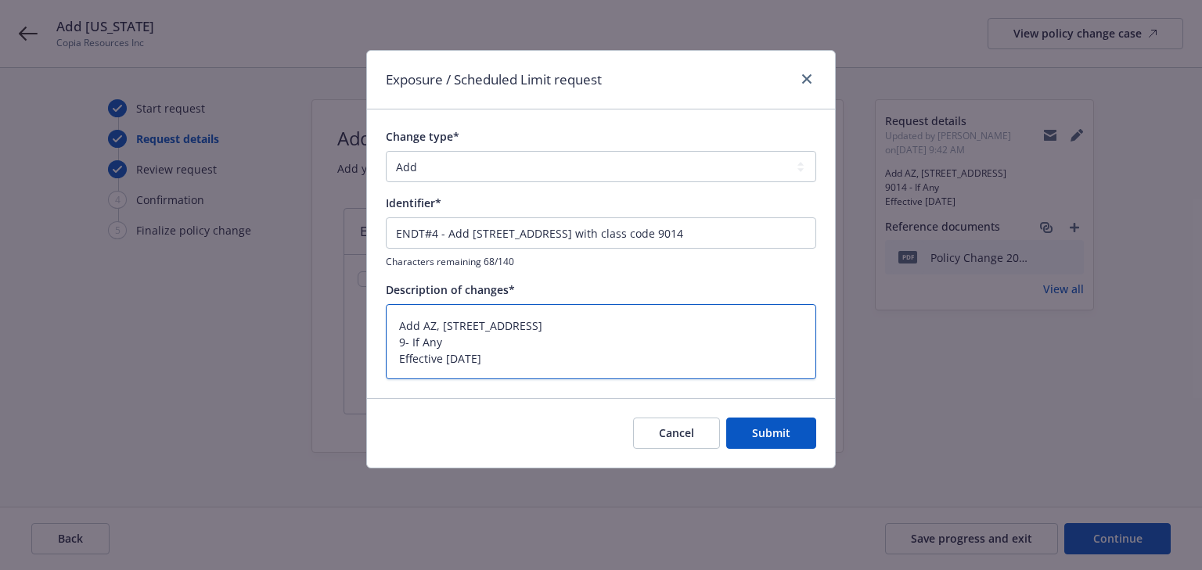
type textarea "Add AZ, 1 Cardinals Dr, Glendale, AZ 85305 90- If Any Effective 08/28/25"
type textarea "x"
type textarea "Add AZ, 1 Cardinals Dr, Glendale, AZ 85305 901- If Any Effective 08/28/25"
type textarea "x"
type textarea "Add AZ, 1 Cardinals Dr, Glendale, AZ 85305 9014- If Any Effective 08/28/25"
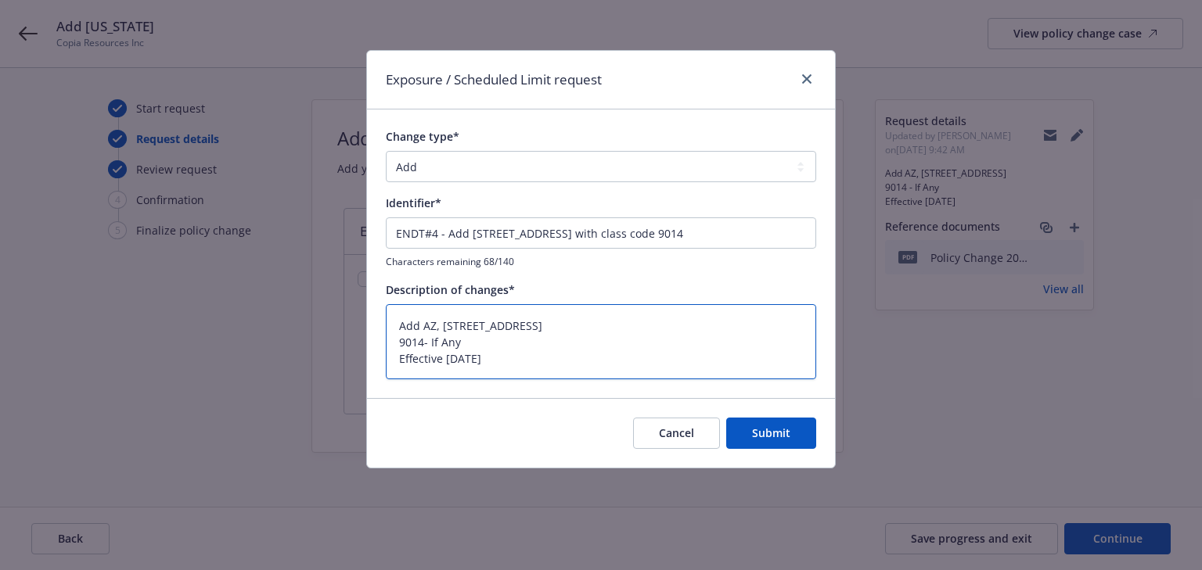
type textarea "x"
type textarea "Add AZ, 1 Cardinals Dr, Glendale, AZ 85305 9014 - If Any Effective 08/28/25"
drag, startPoint x: 554, startPoint y: 357, endPoint x: 354, endPoint y: 355, distance: 199.5
click at [354, 355] on div "Exposure / Scheduled Limit request Change type* Add Audit Change Remove Identif…" at bounding box center [601, 285] width 1202 height 570
type textarea "x"
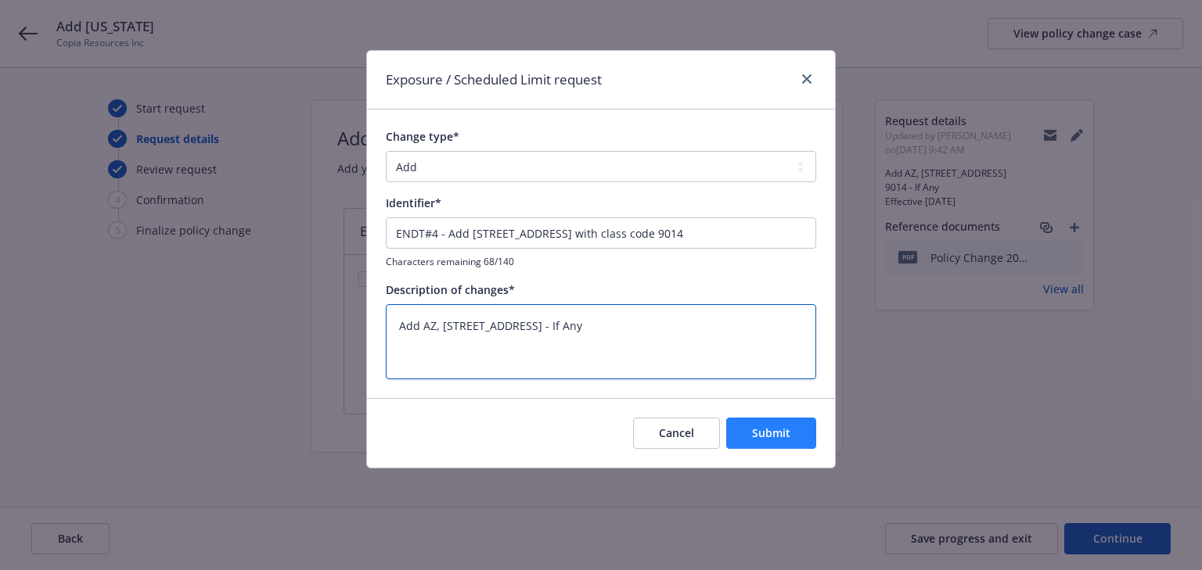
type textarea "Add AZ, 1 Cardinals Dr, Glendale, AZ 85305 9014 - If Any"
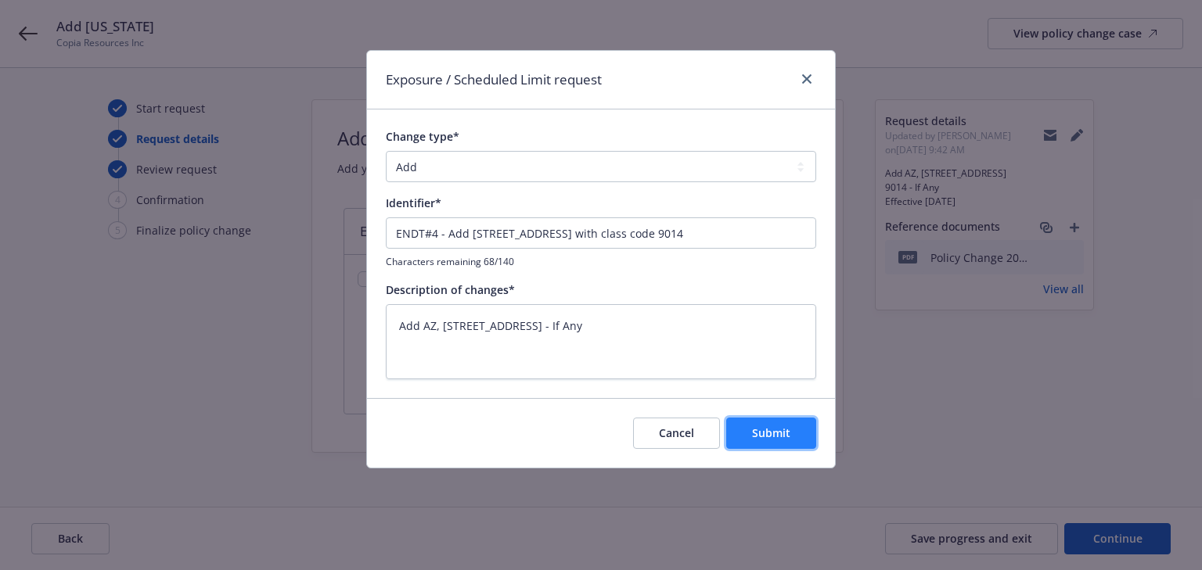
click at [801, 435] on button "Submit" at bounding box center [771, 433] width 90 height 31
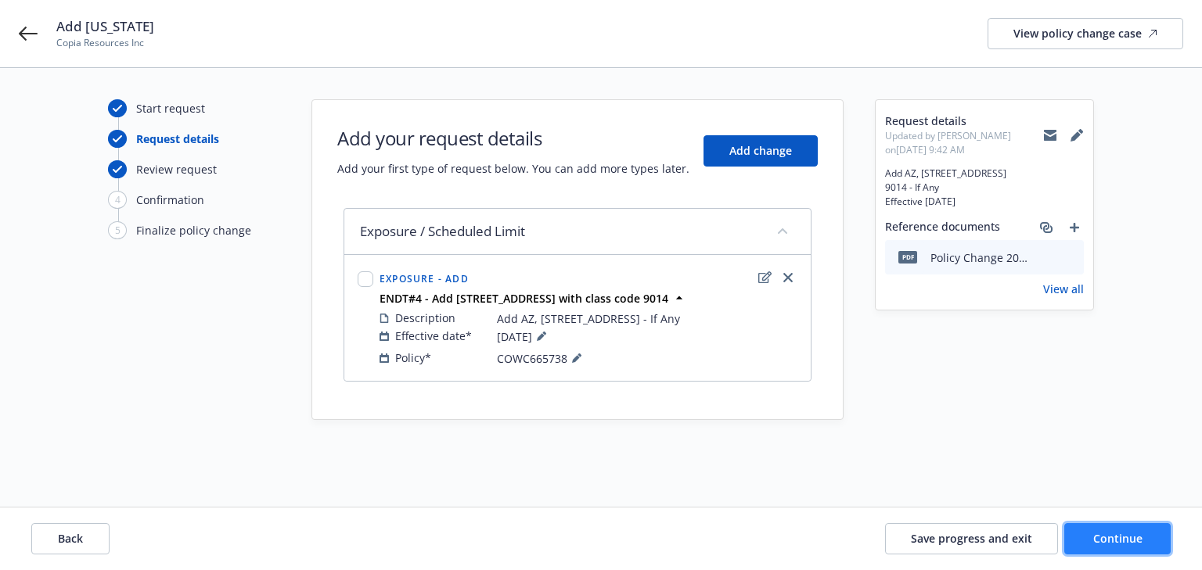
click at [1129, 541] on span "Continue" at bounding box center [1117, 538] width 49 height 15
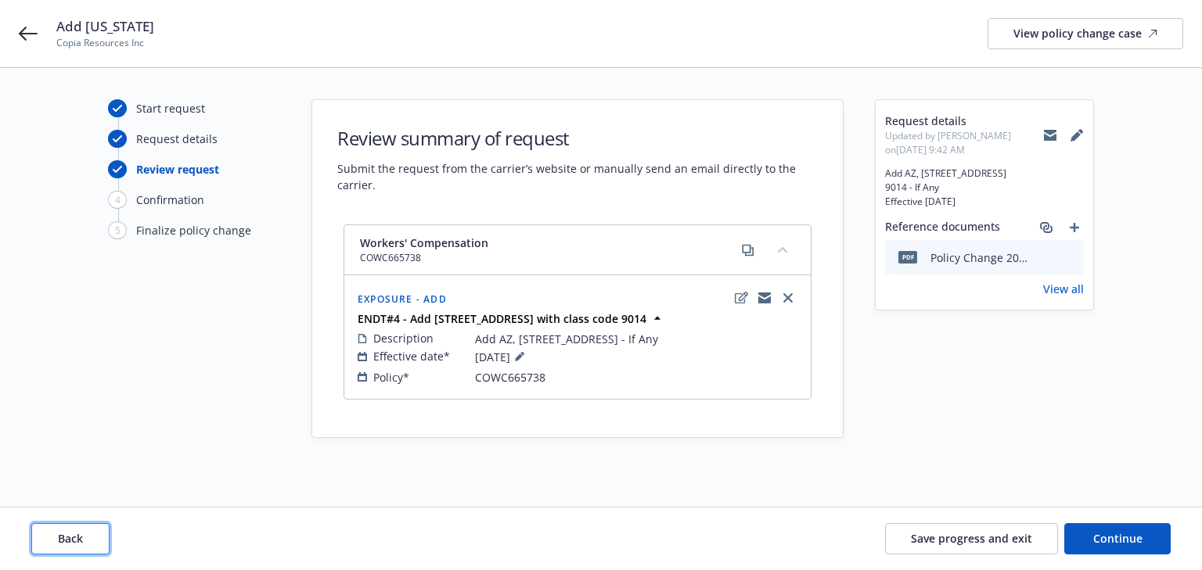
click at [88, 541] on button "Back" at bounding box center [70, 538] width 78 height 31
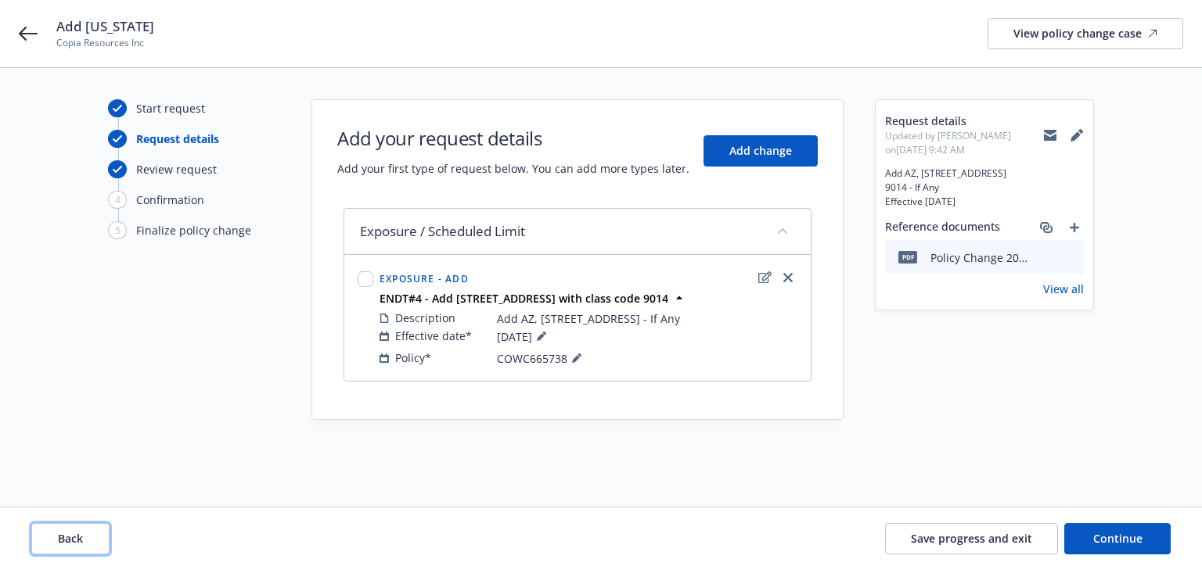
drag, startPoint x: 89, startPoint y: 526, endPoint x: 307, endPoint y: 509, distance: 218.1
click at [99, 523] on button "Back" at bounding box center [70, 538] width 78 height 31
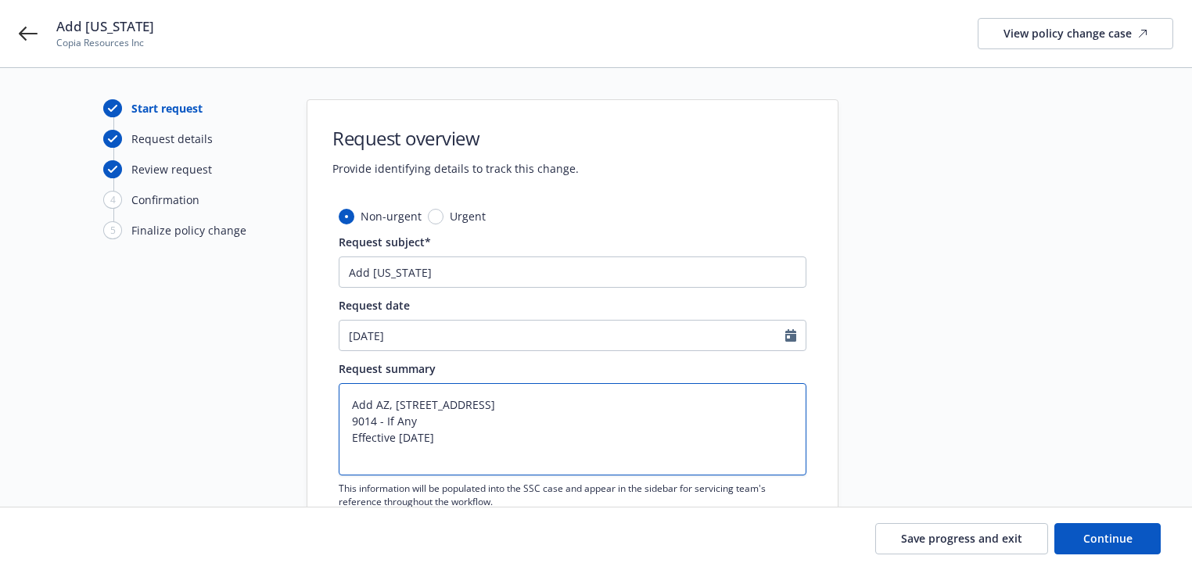
drag, startPoint x: 456, startPoint y: 444, endPoint x: 501, endPoint y: 500, distance: 72.3
click at [285, 451] on div "Start request Request details Review request 4 Confirmation 5 Finalize policy c…" at bounding box center [596, 351] width 1155 height 504
type textarea "x"
type textarea "Add AZ, 1 Cardinals Dr, Glendale, AZ 85305 9014 - If Any"
click at [1103, 545] on span "Continue" at bounding box center [1108, 538] width 49 height 15
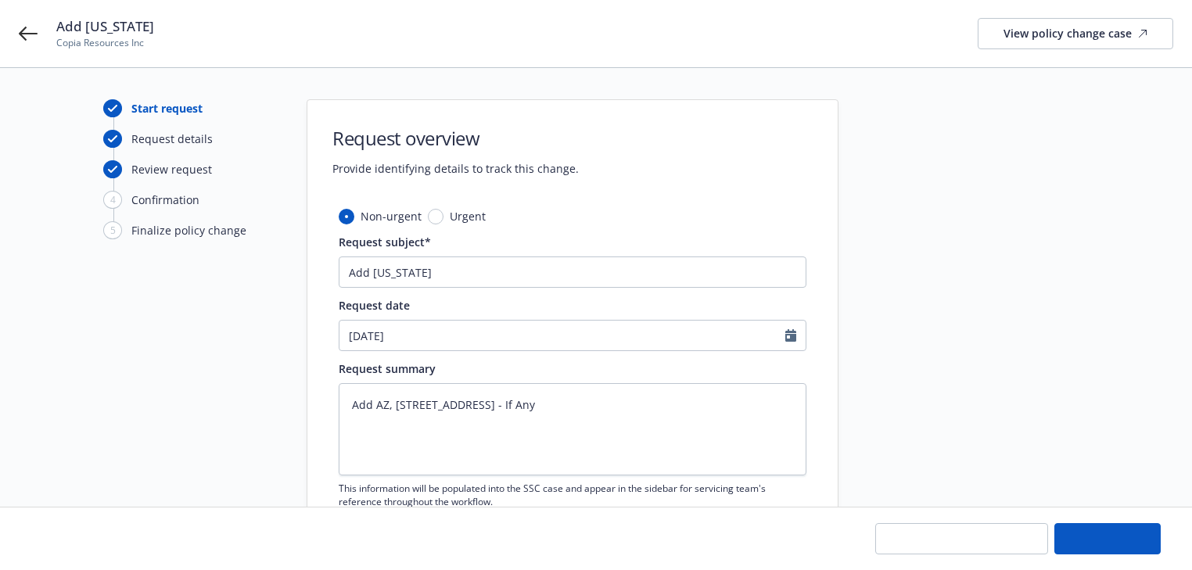
type textarea "x"
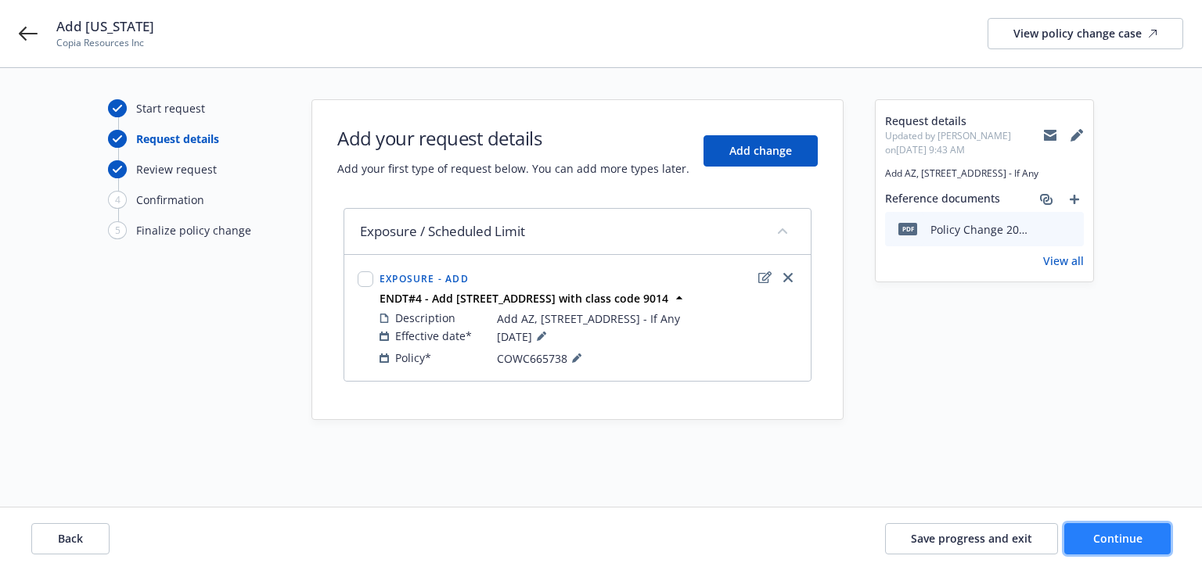
click at [1108, 532] on span "Continue" at bounding box center [1117, 538] width 49 height 15
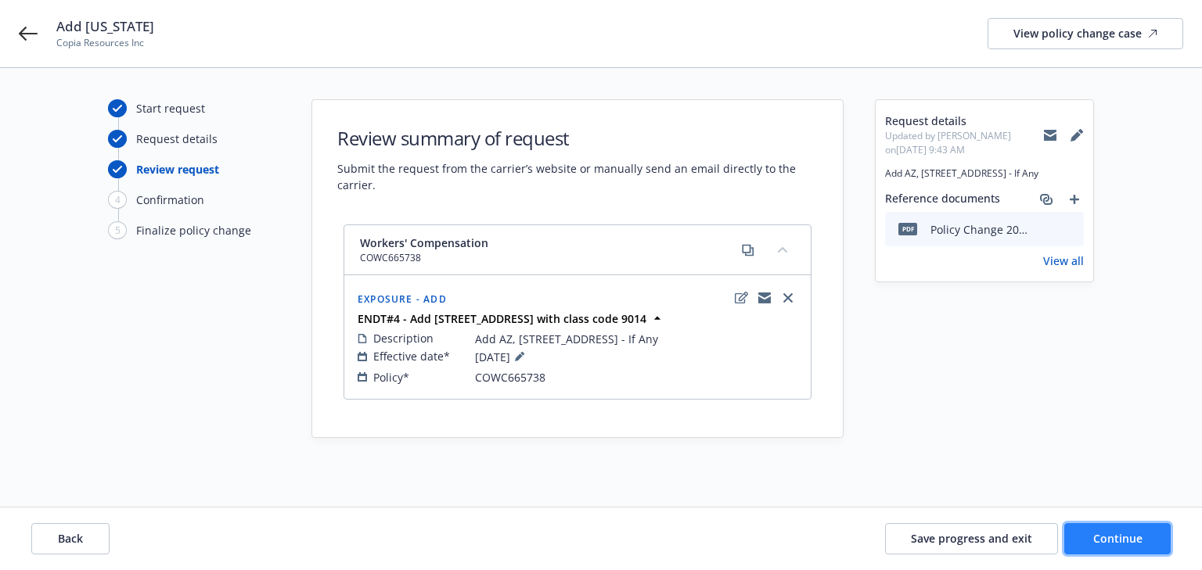
click at [1108, 532] on span "Continue" at bounding box center [1117, 538] width 49 height 15
select select "ACCEPTED"
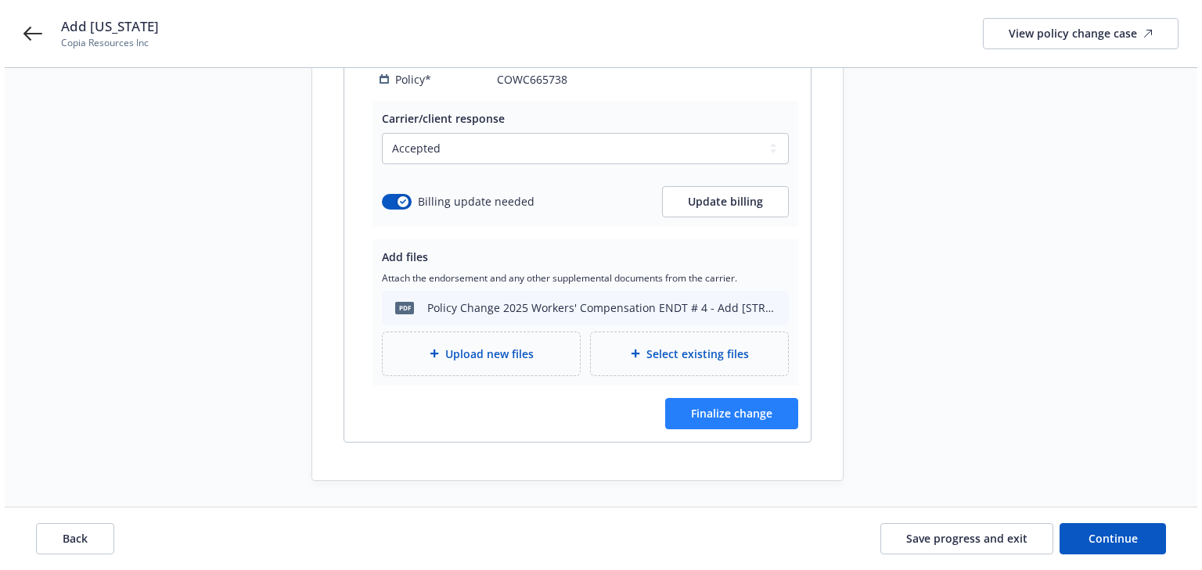
scroll to position [301, 0]
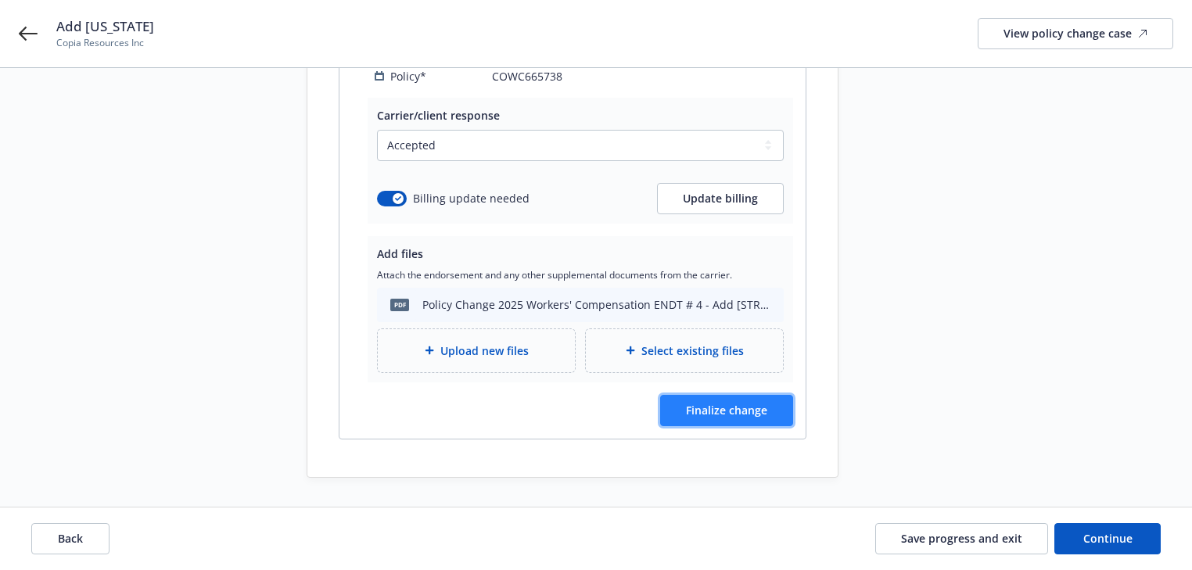
click at [730, 410] on span "Finalize change" at bounding box center [726, 410] width 81 height 15
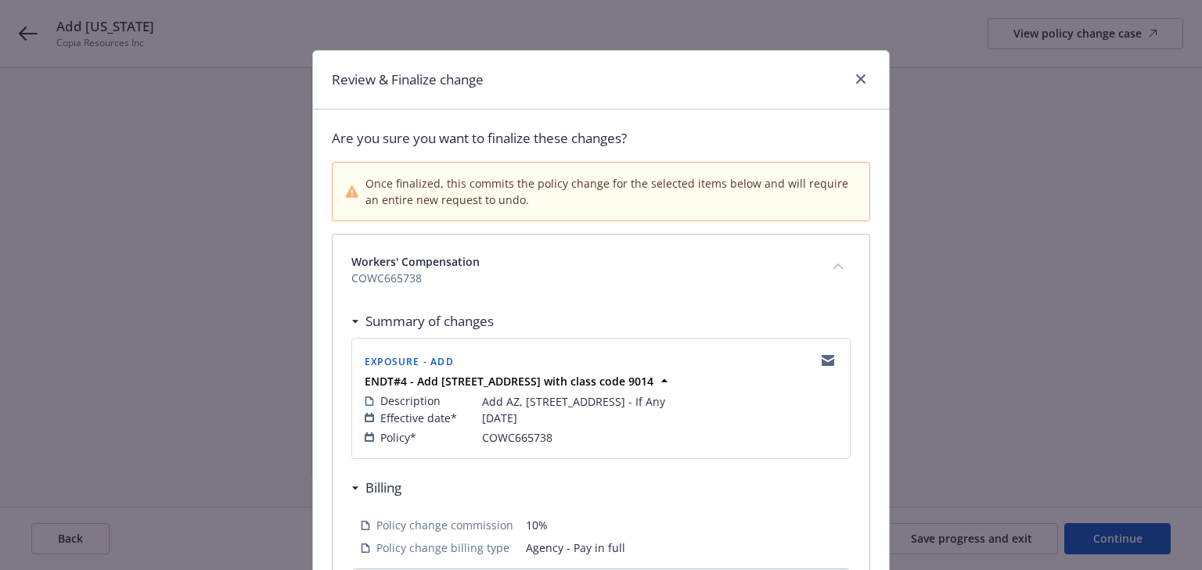
click at [650, 332] on div "Summary of changes" at bounding box center [600, 321] width 499 height 33
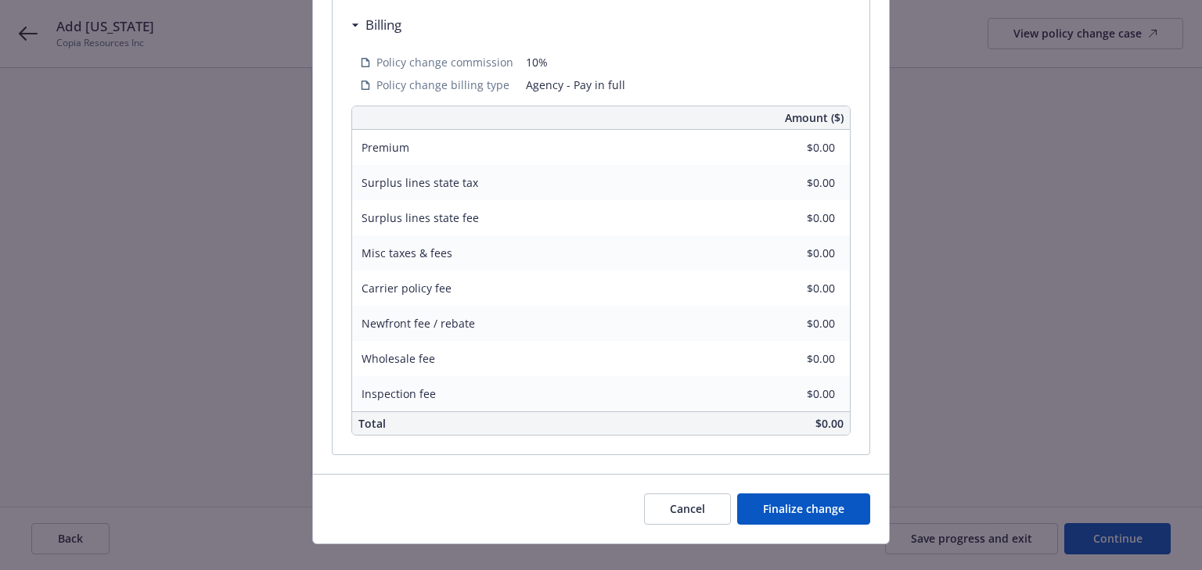
scroll to position [501, 0]
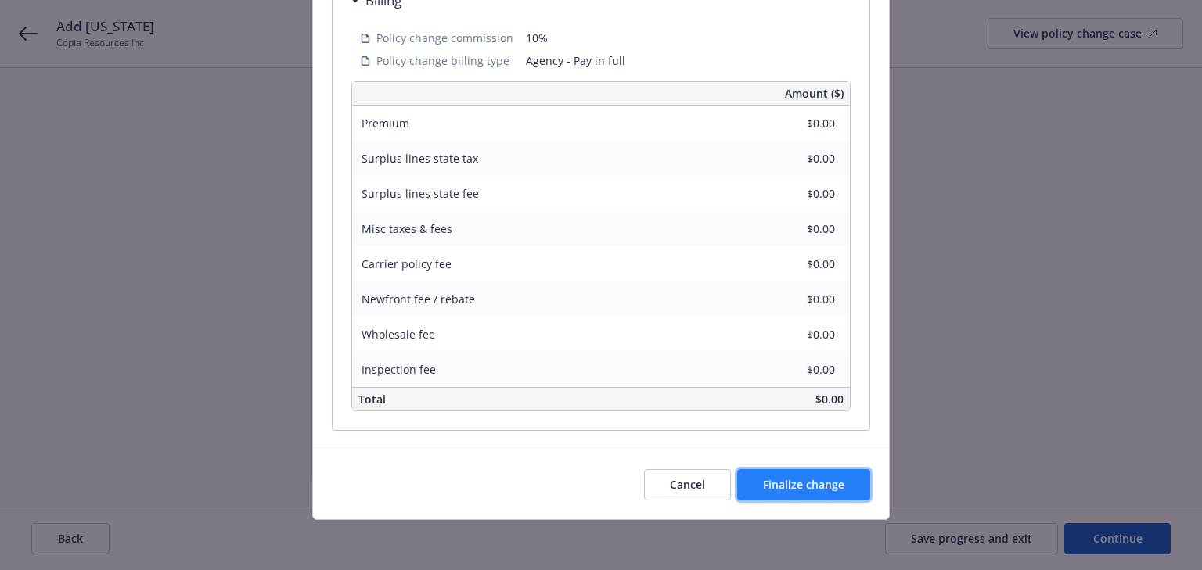
click at [810, 485] on span "Finalize change" at bounding box center [803, 484] width 81 height 15
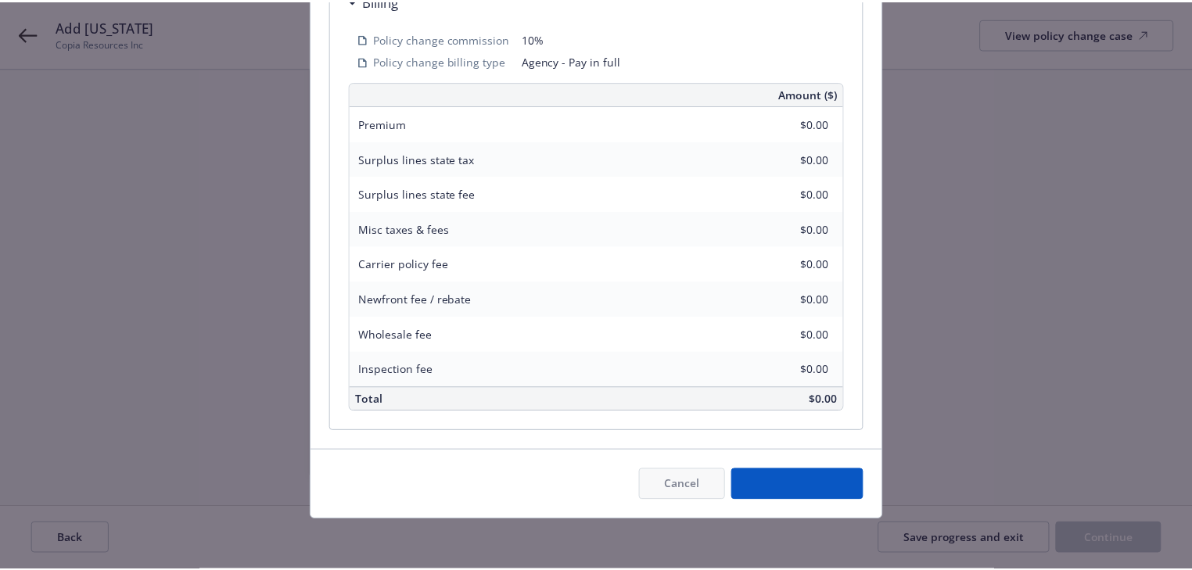
scroll to position [300, 0]
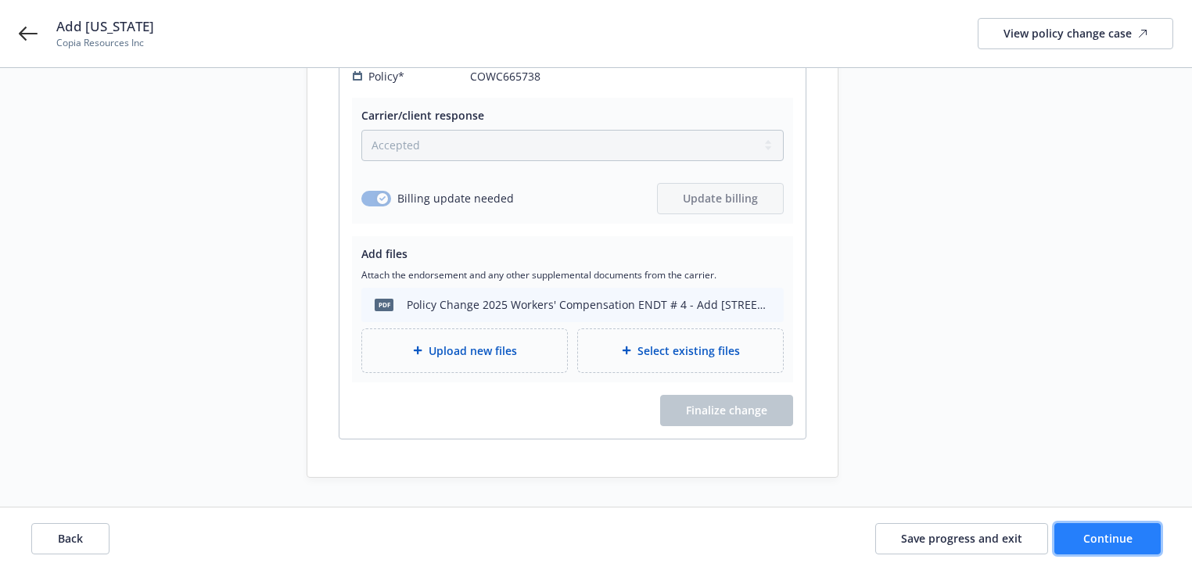
click at [1092, 544] on span "Continue" at bounding box center [1108, 538] width 49 height 15
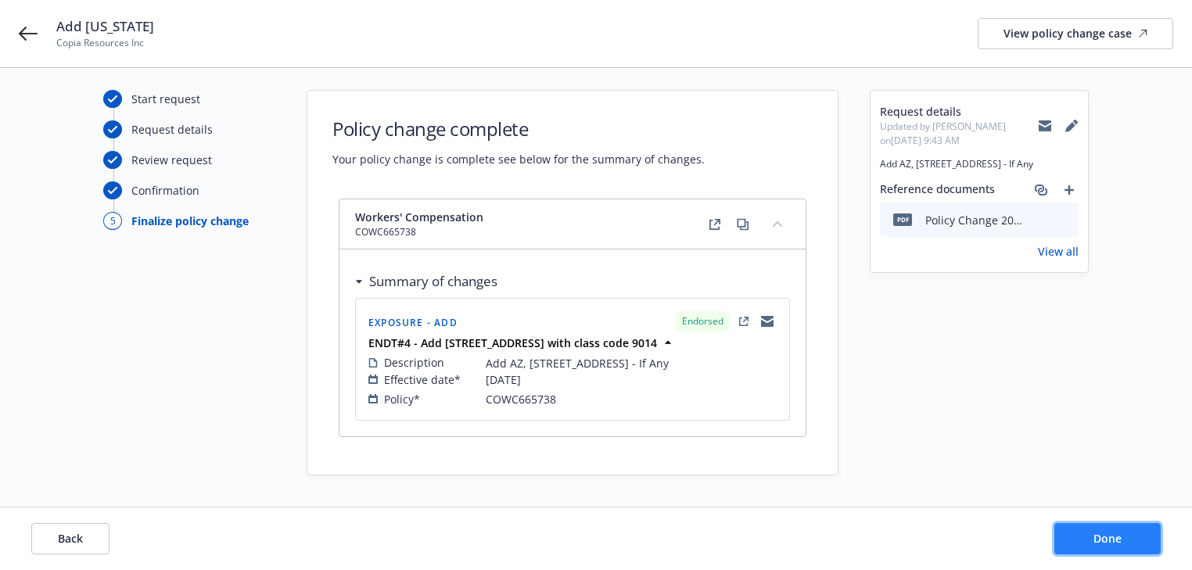
click at [1092, 544] on button "Done" at bounding box center [1108, 538] width 106 height 31
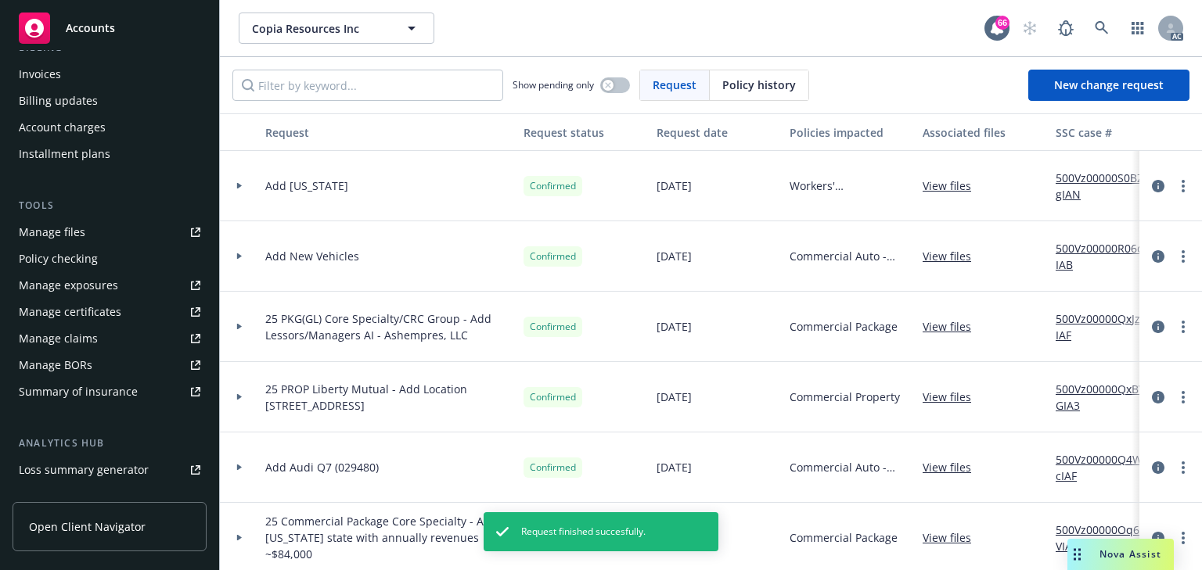
scroll to position [313, 0]
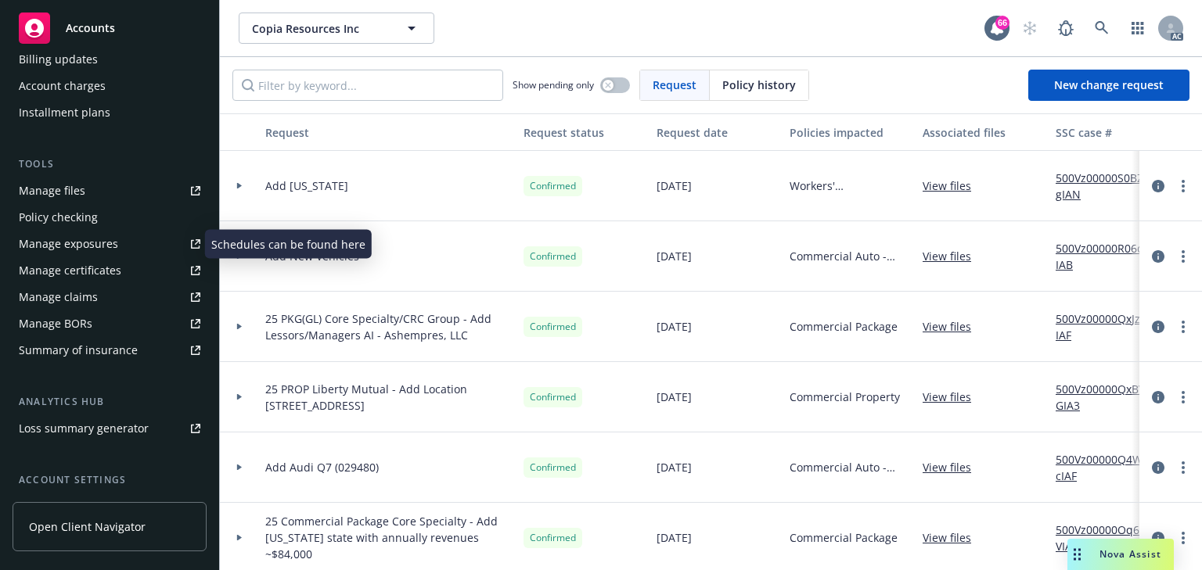
click at [114, 250] on div "Manage exposures" at bounding box center [68, 244] width 99 height 25
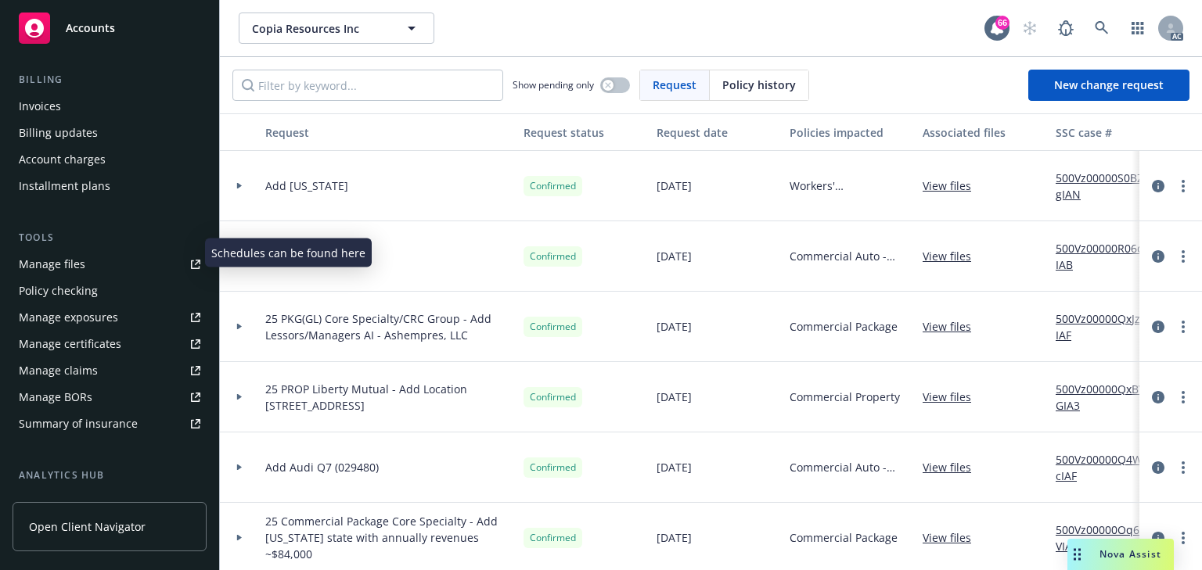
scroll to position [0, 0]
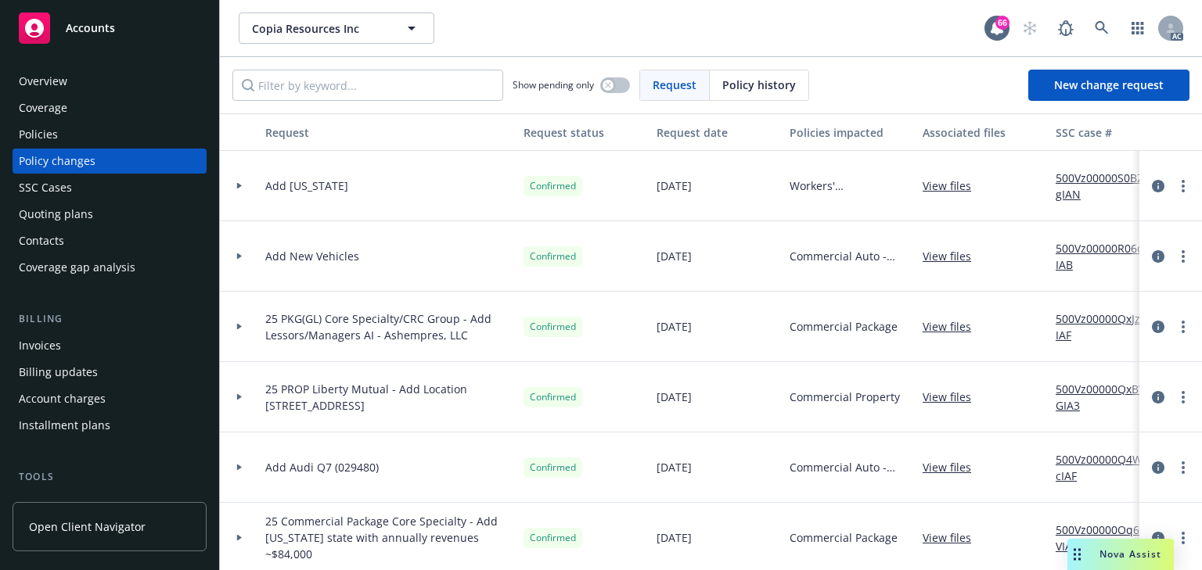
click at [88, 145] on div "Policies" at bounding box center [110, 134] width 182 height 25
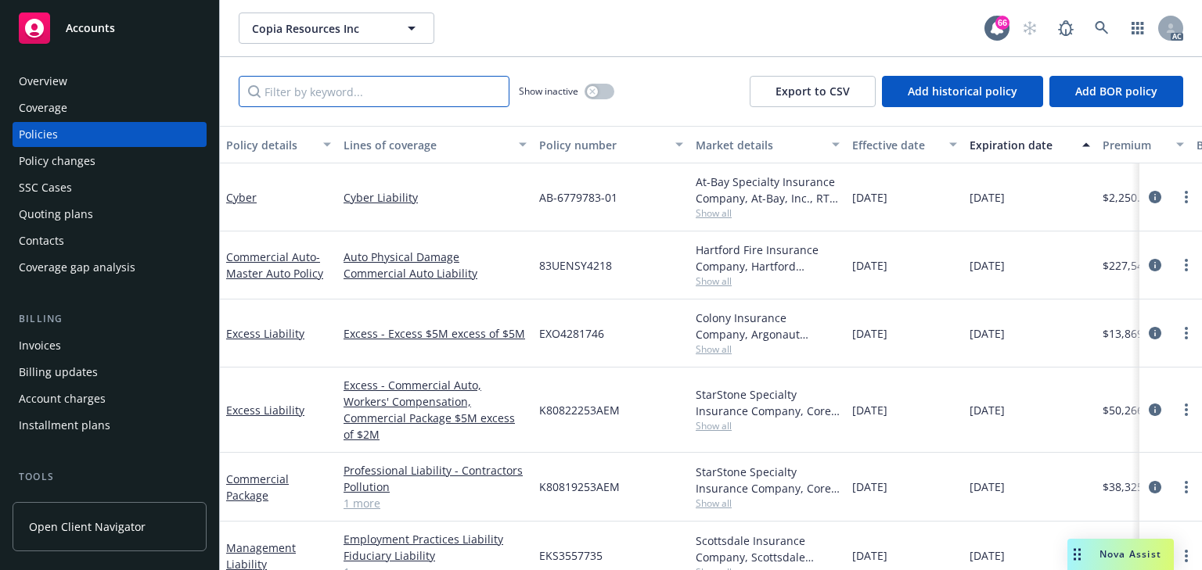
click at [341, 99] on input "Filter by keyword..." at bounding box center [374, 91] width 271 height 31
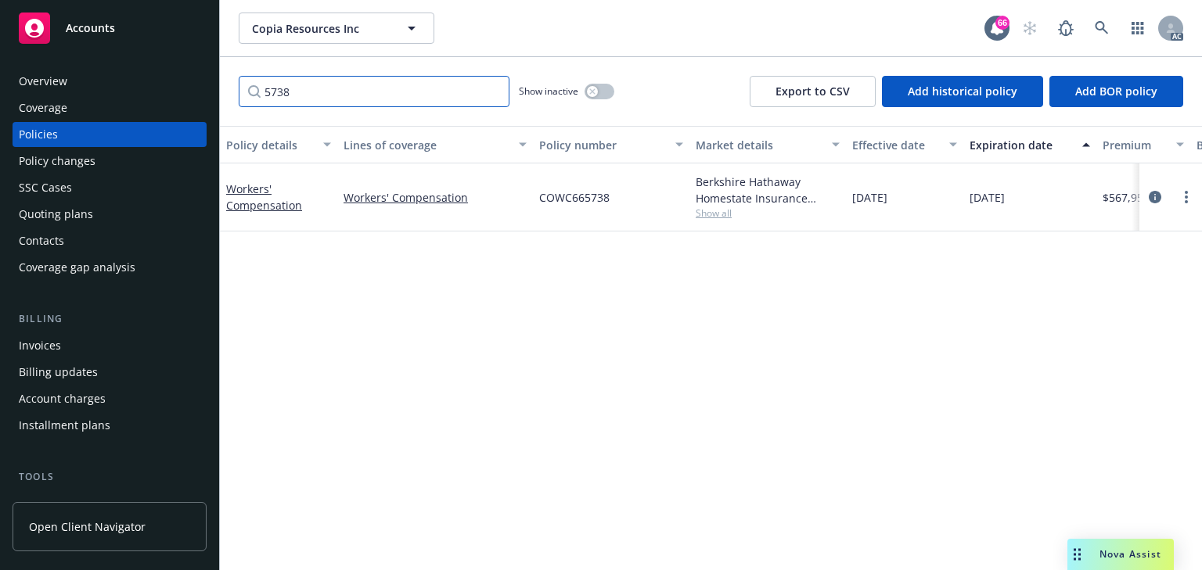
scroll to position [0, 391]
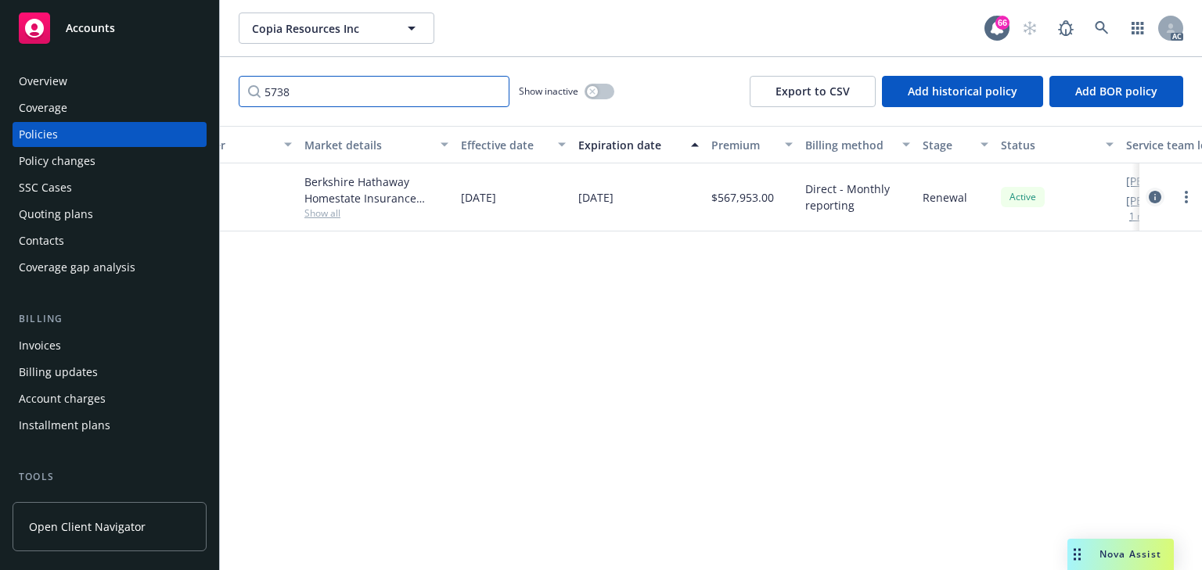
type input "5738"
click at [1155, 194] on icon "circleInformation" at bounding box center [1154, 197] width 13 height 13
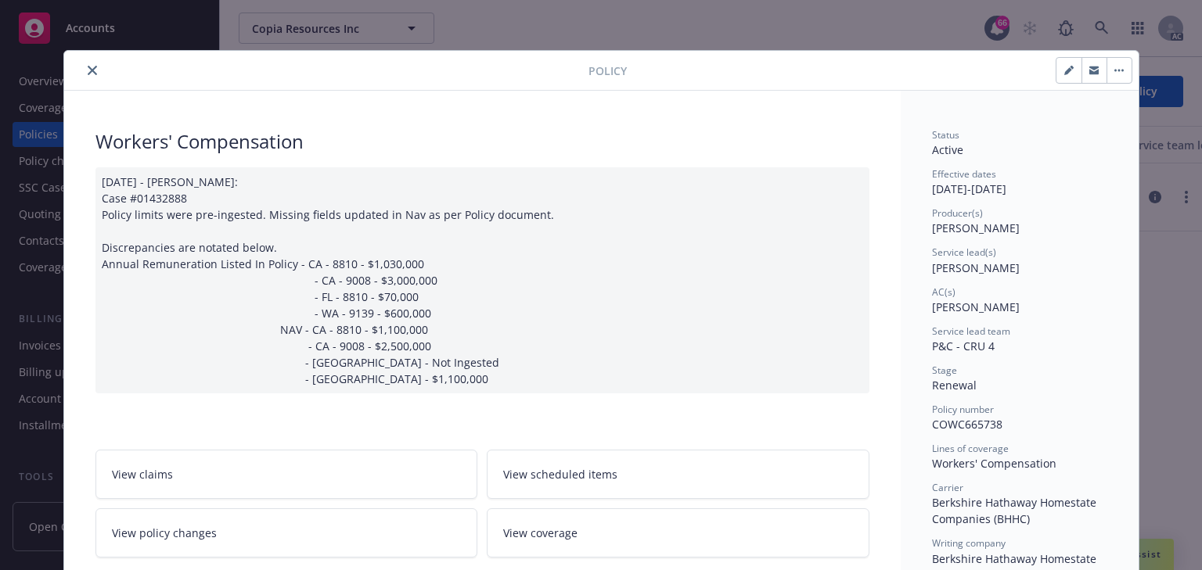
scroll to position [47, 0]
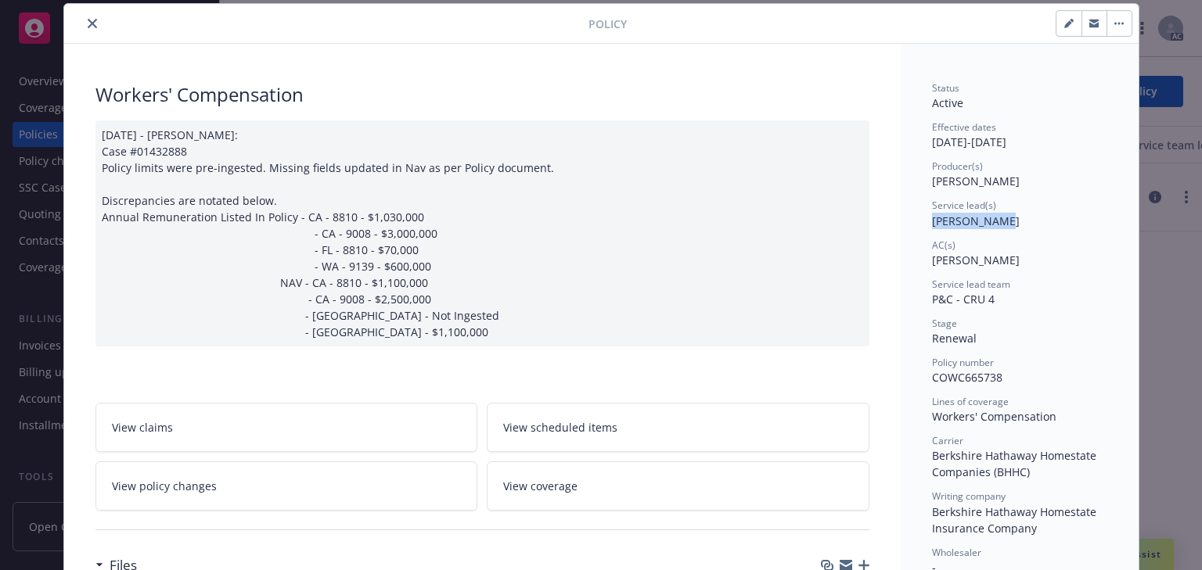
drag, startPoint x: 974, startPoint y: 222, endPoint x: 983, endPoint y: 222, distance: 9.4
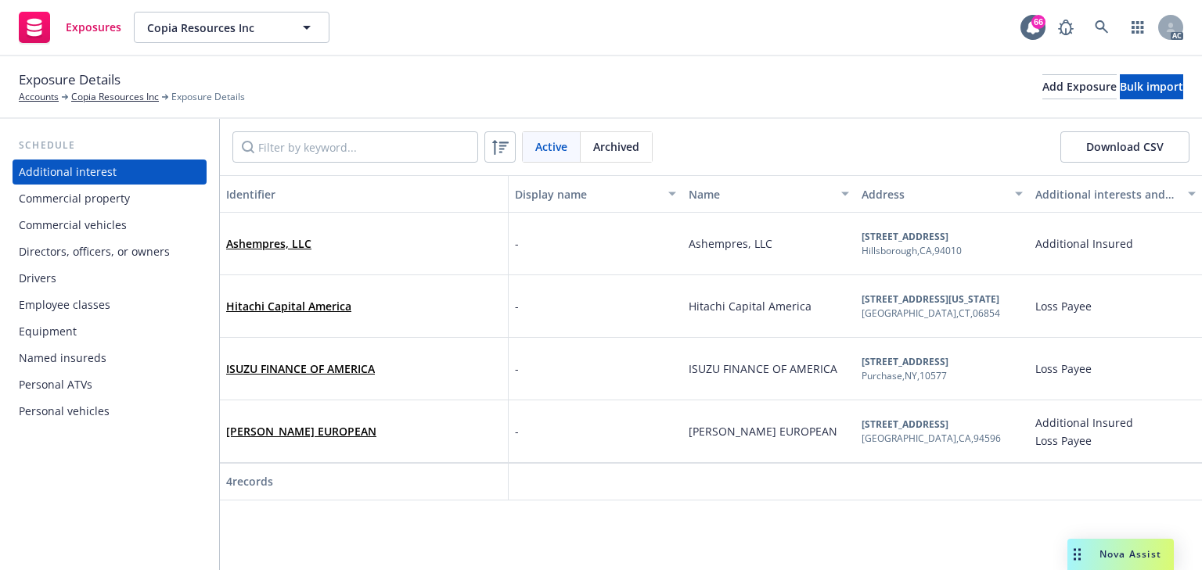
drag, startPoint x: 82, startPoint y: 205, endPoint x: 164, endPoint y: 207, distance: 81.4
click at [82, 205] on div "Commercial property" at bounding box center [74, 198] width 111 height 25
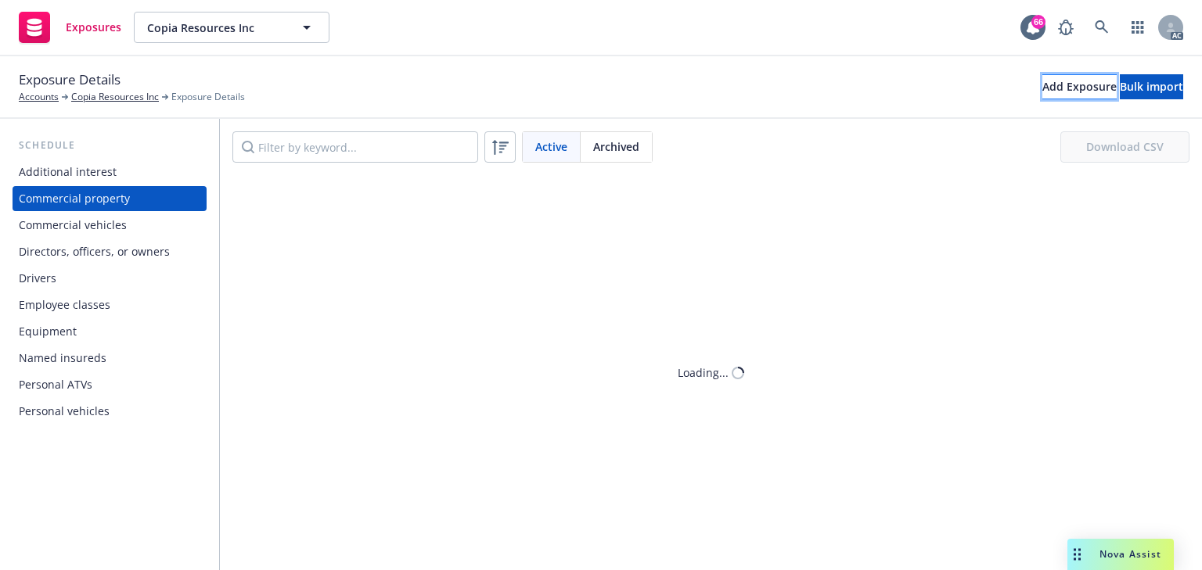
click at [1042, 90] on div "Add Exposure" at bounding box center [1079, 86] width 74 height 23
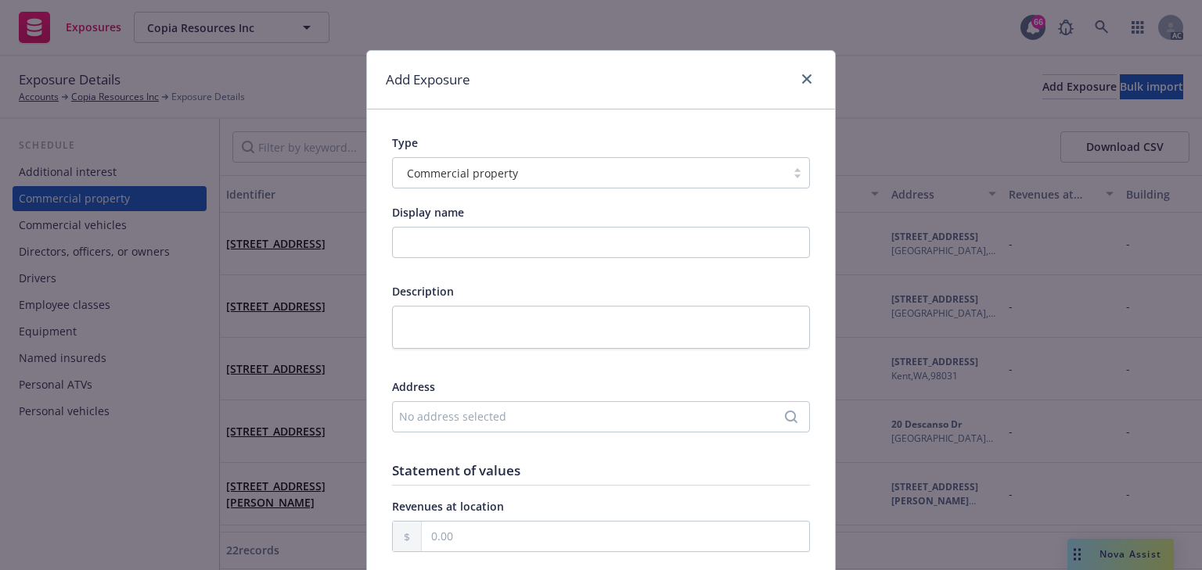
click at [504, 408] on div "No address selected" at bounding box center [593, 416] width 388 height 16
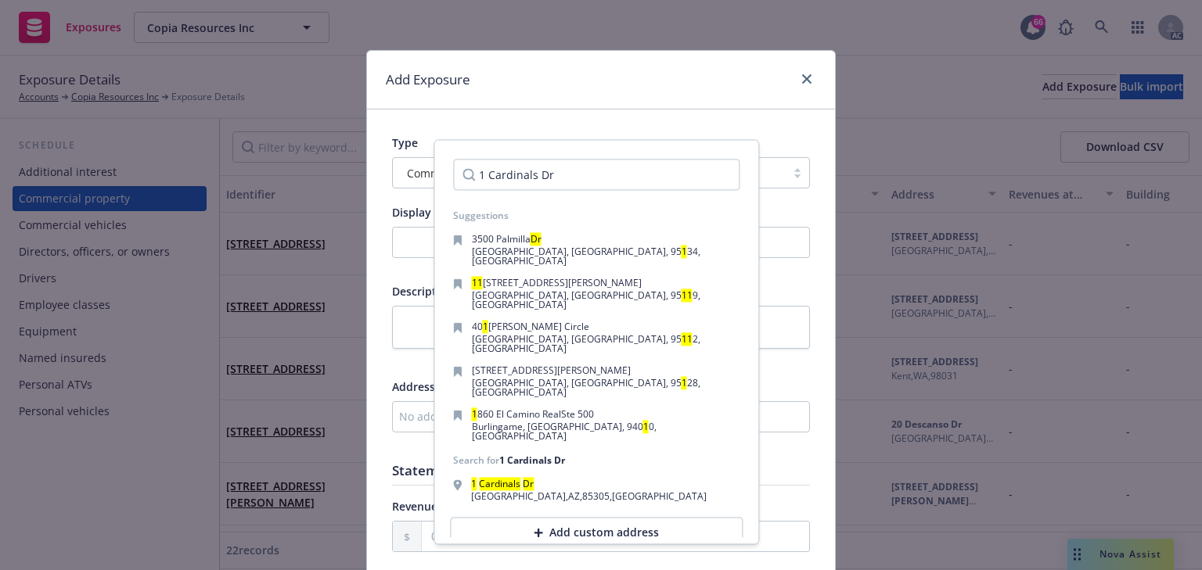
type input "1 Cardinals Dr"
click at [520, 518] on div "Add custom address" at bounding box center [596, 533] width 293 height 31
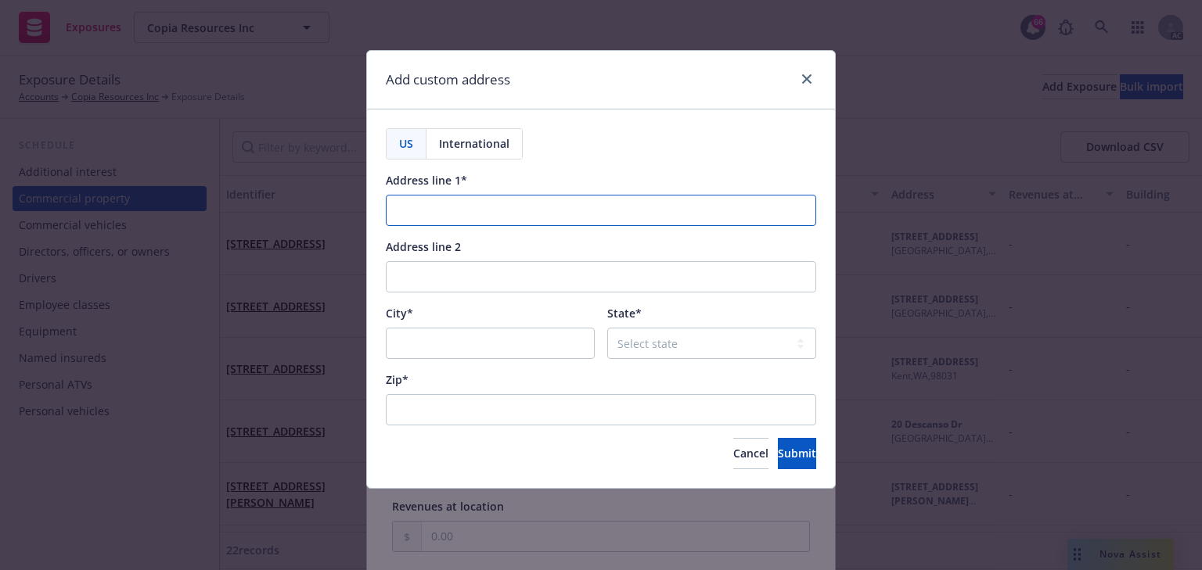
click at [480, 203] on input "Address line 1*" at bounding box center [601, 210] width 430 height 31
paste input "1 Cardinals Dr"
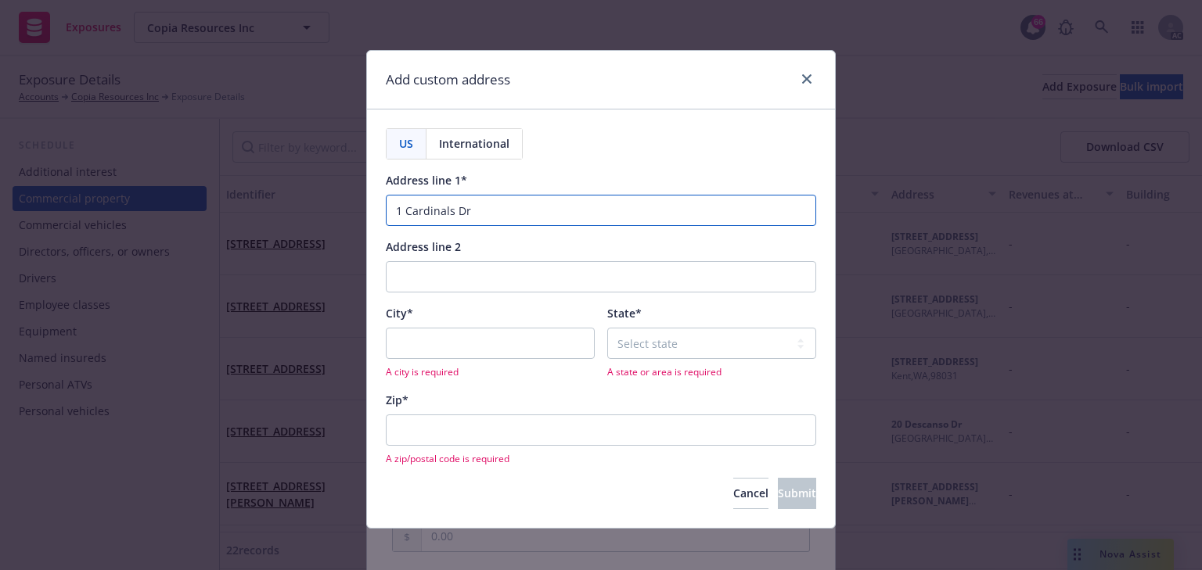
type input "1 Cardinals Dr"
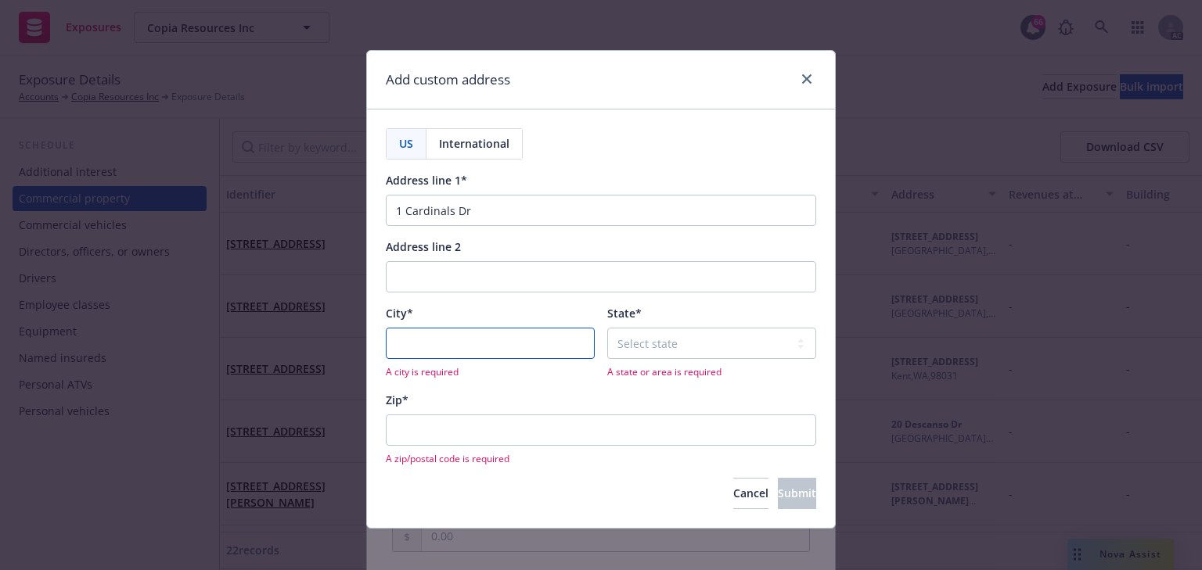
click at [437, 344] on input "City*" at bounding box center [490, 343] width 209 height 31
paste input "Glendale"
type input "Glendale"
click at [468, 335] on input "Glendale" at bounding box center [490, 343] width 209 height 31
click at [671, 342] on select "Select state Alabama Alaska American Samoa Arizona Arkansas Baker Island Califo…" at bounding box center [711, 343] width 209 height 31
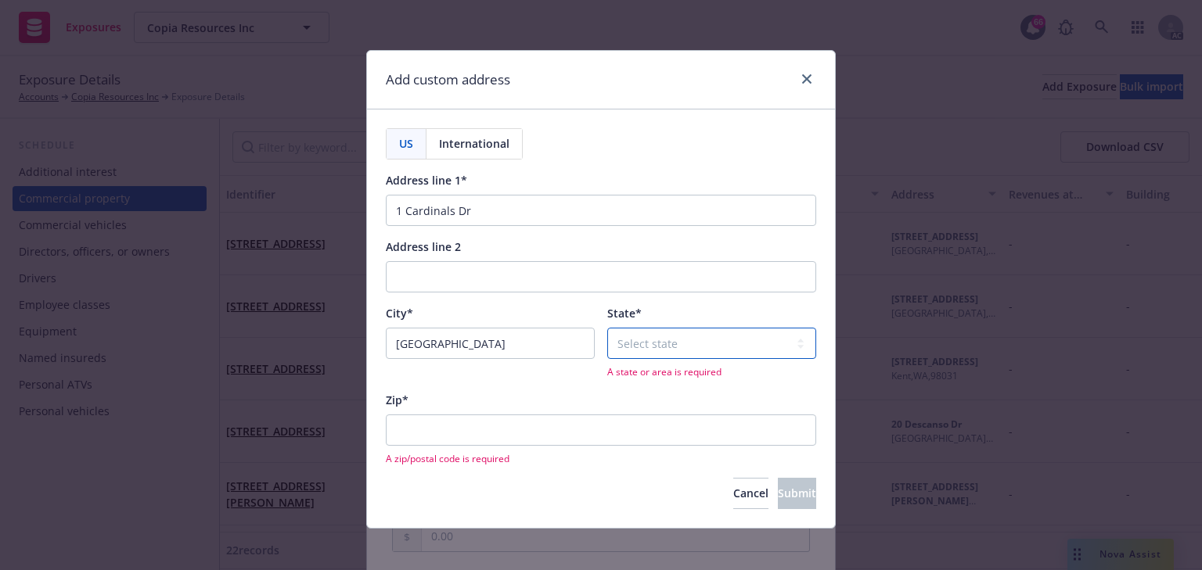
select select "AZ"
click at [607, 328] on select "Select state Alabama Alaska American Samoa Arizona Arkansas Baker Island Califo…" at bounding box center [711, 343] width 209 height 31
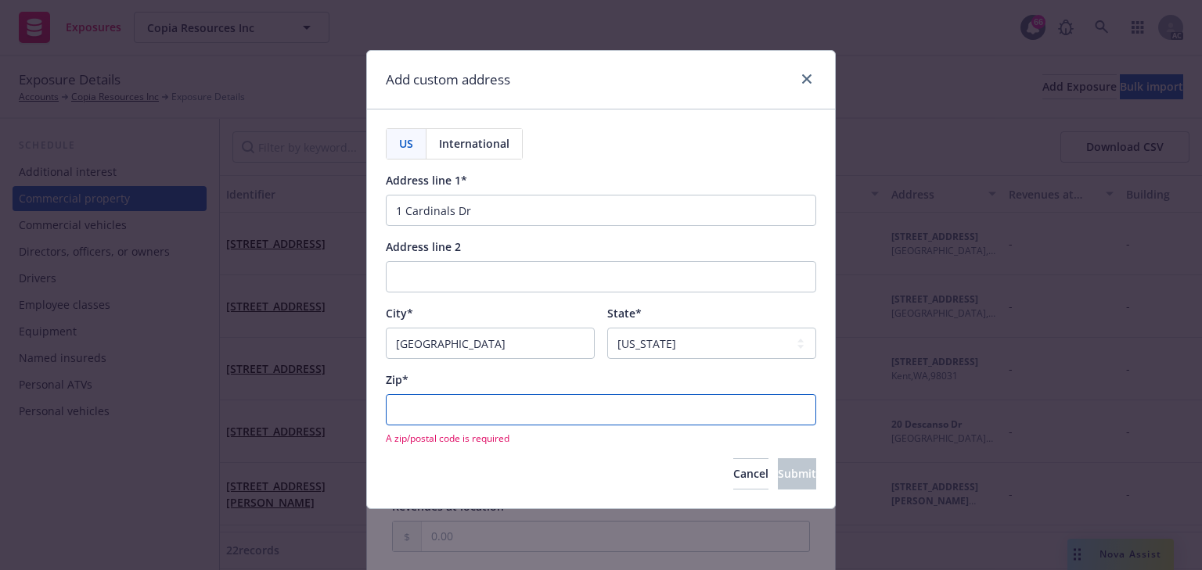
click at [461, 400] on input "Zip*" at bounding box center [601, 409] width 430 height 31
paste input "85305"
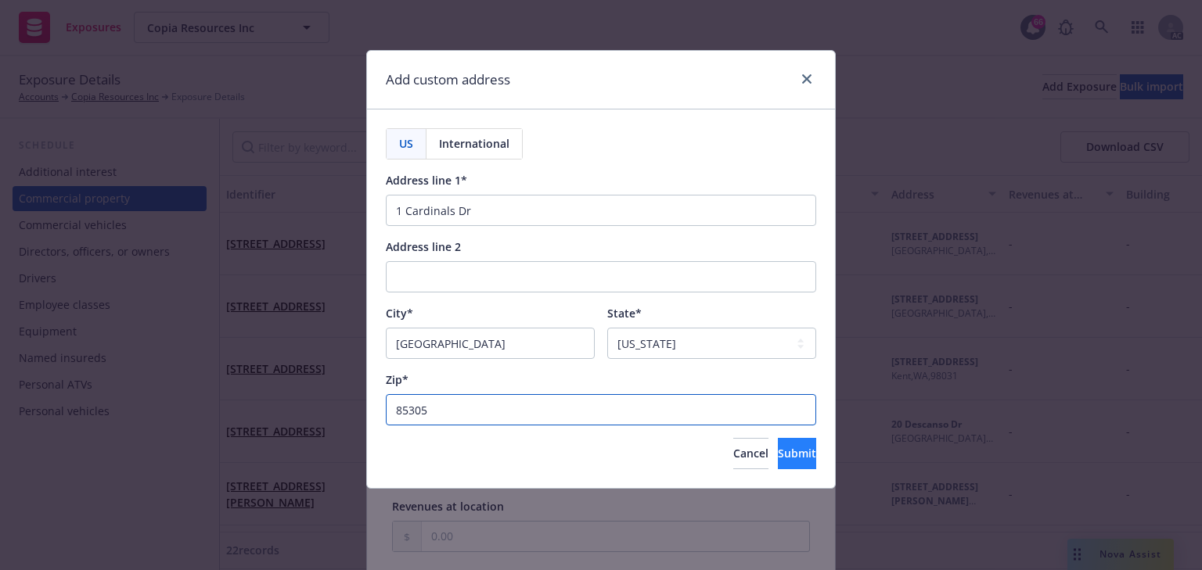
type input "85305"
click at [786, 456] on span "Submit" at bounding box center [797, 453] width 38 height 15
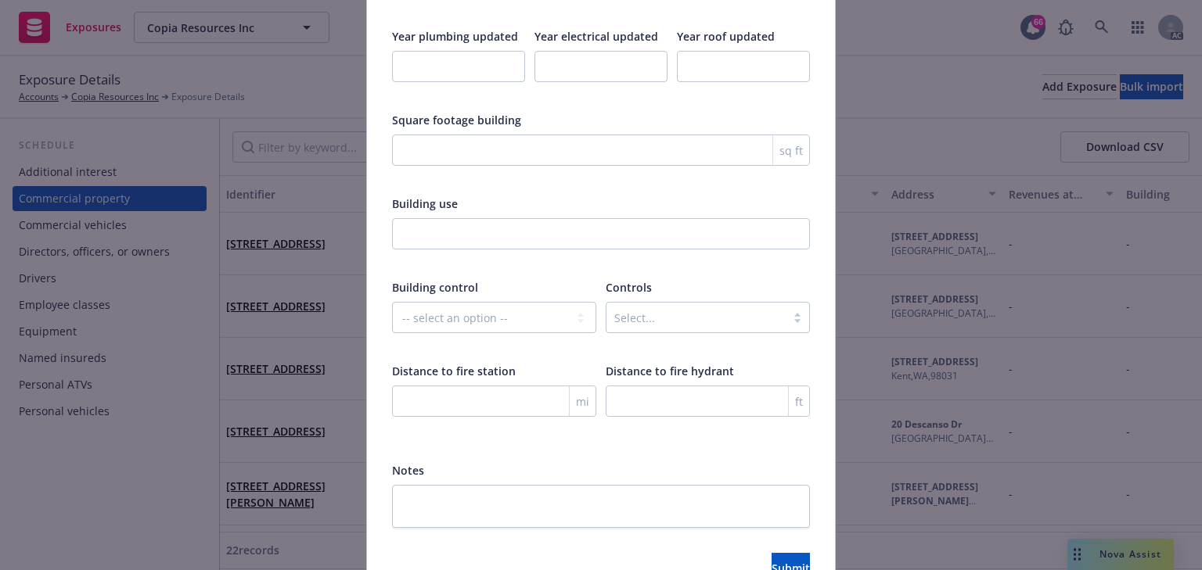
scroll to position [2600, 0]
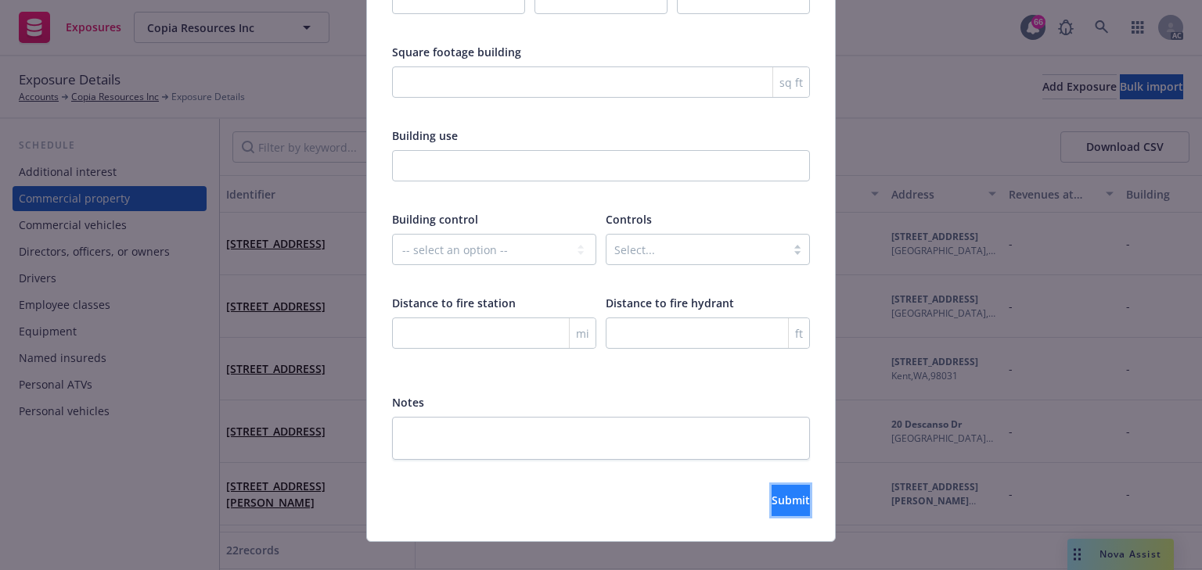
click at [771, 489] on button "Submit" at bounding box center [790, 500] width 38 height 31
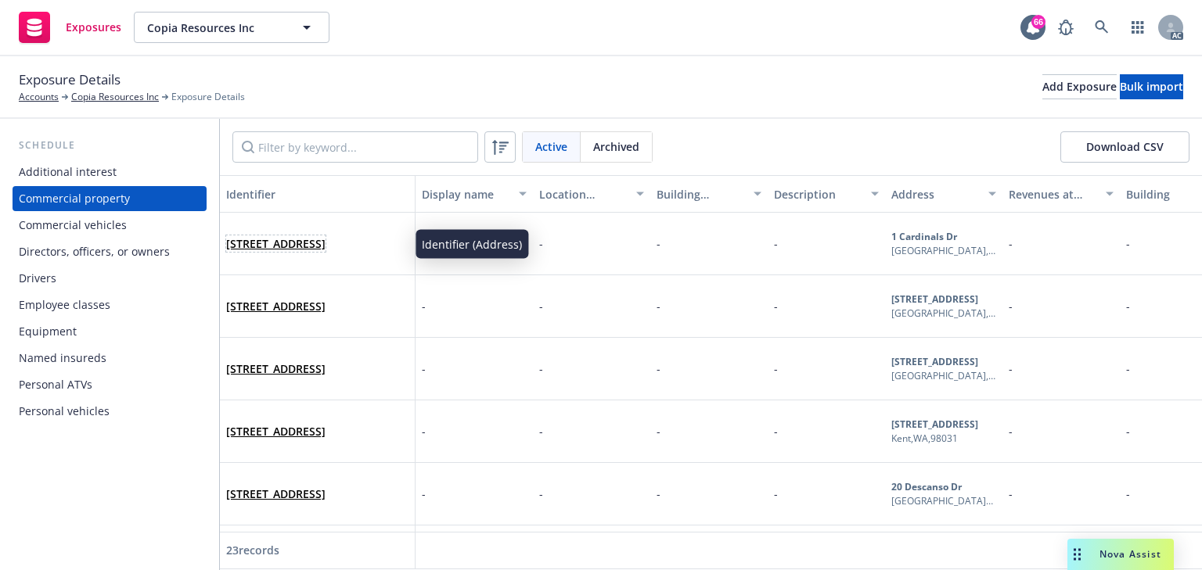
click at [309, 236] on link "1 Cardinals Dr, Glendale, AZ, 85305, USA" at bounding box center [275, 243] width 99 height 15
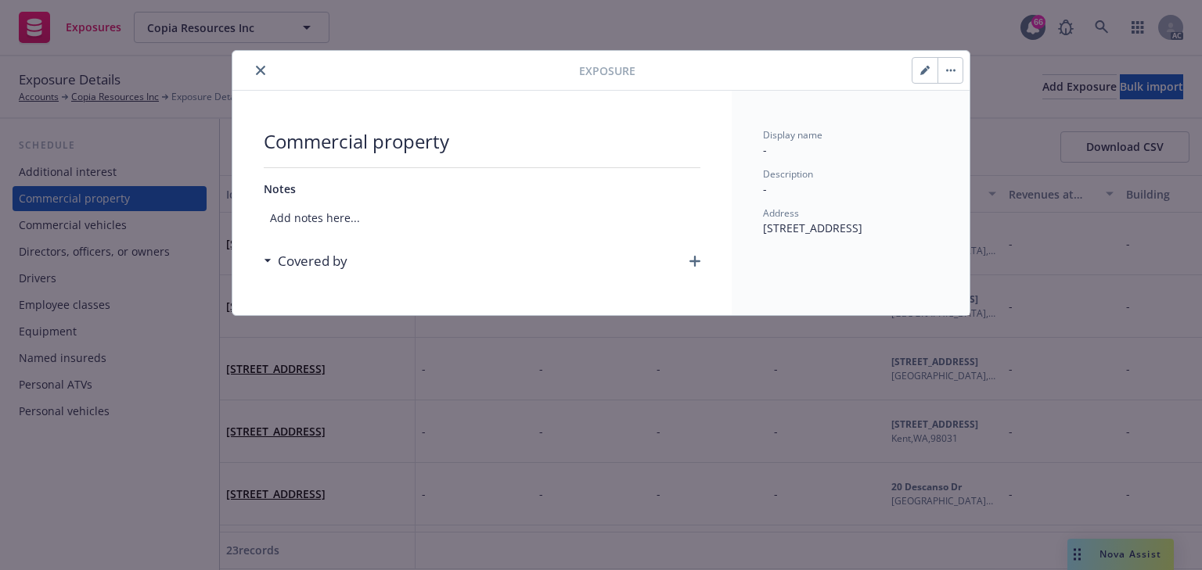
click at [693, 266] on div "Covered by" at bounding box center [482, 261] width 437 height 33
click at [695, 258] on icon "button" at bounding box center [694, 261] width 11 height 11
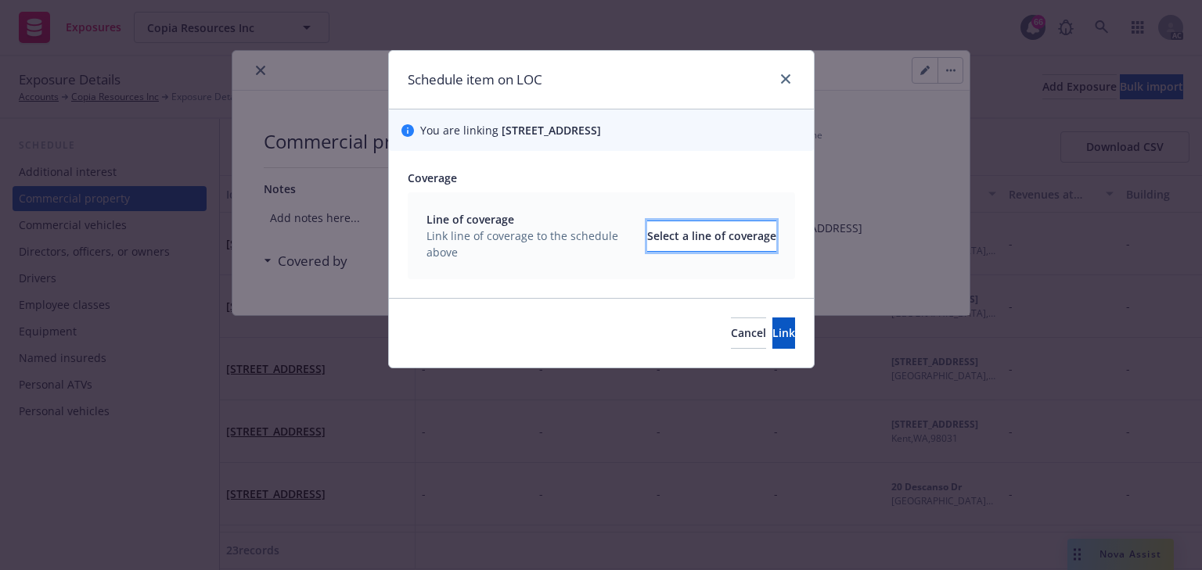
click at [692, 228] on div "Select a line of coverage" at bounding box center [711, 236] width 129 height 30
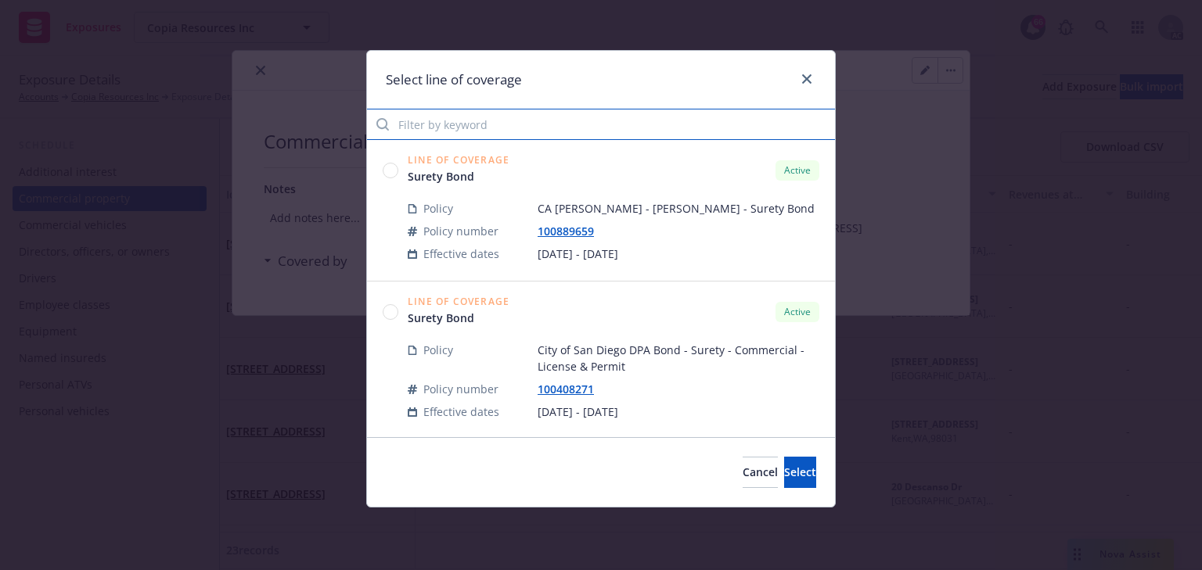
click at [501, 130] on input "Filter by keyword" at bounding box center [601, 124] width 468 height 31
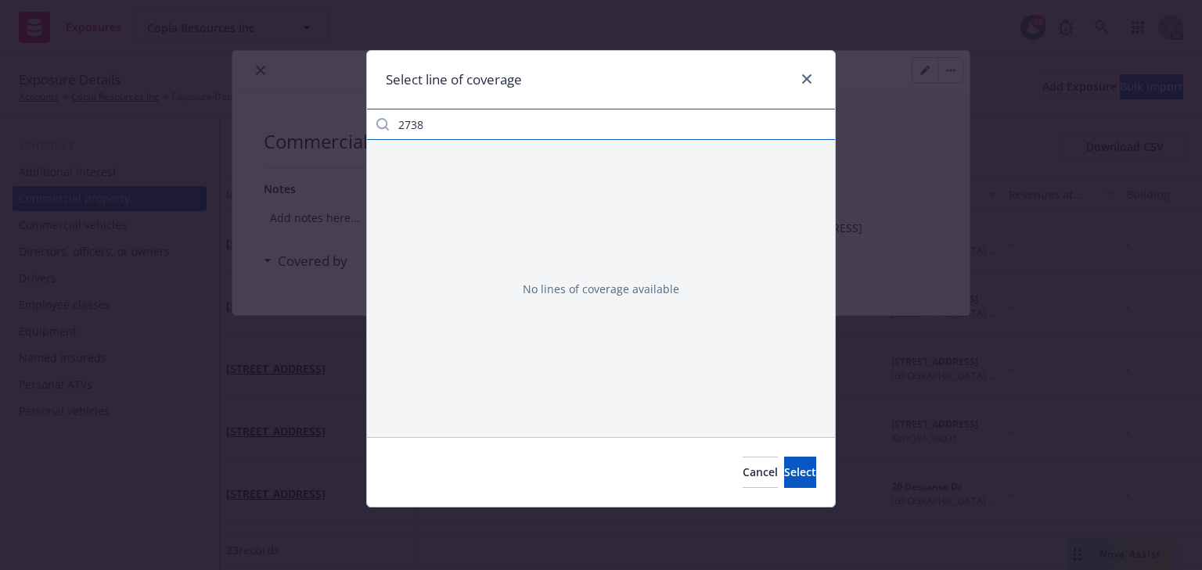
drag, startPoint x: 501, startPoint y: 130, endPoint x: 253, endPoint y: 113, distance: 247.8
click at [257, 114] on div "Select line of coverage 2738 No lines of coverage available Cancel Select" at bounding box center [601, 285] width 1202 height 570
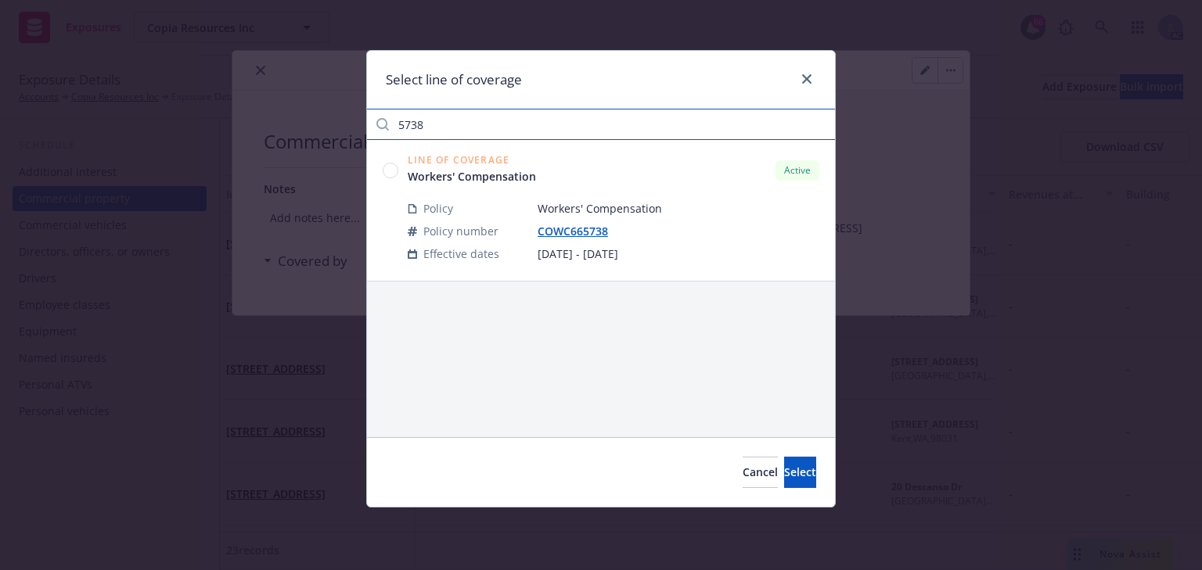
type input "5738"
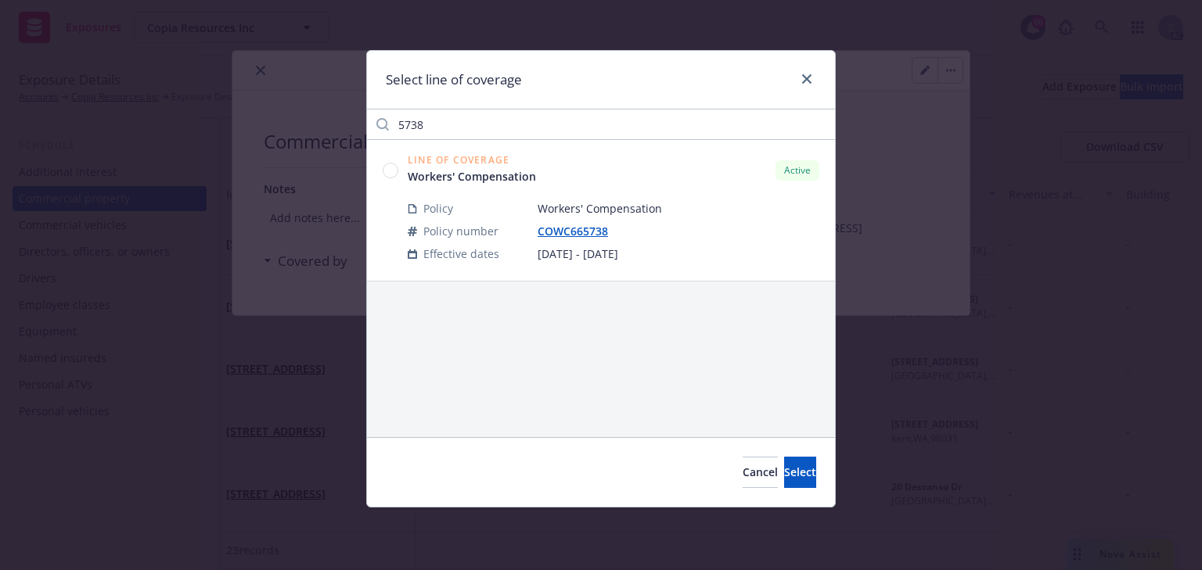
click at [394, 171] on circle at bounding box center [390, 170] width 15 height 15
click at [784, 467] on span "Select" at bounding box center [800, 472] width 32 height 15
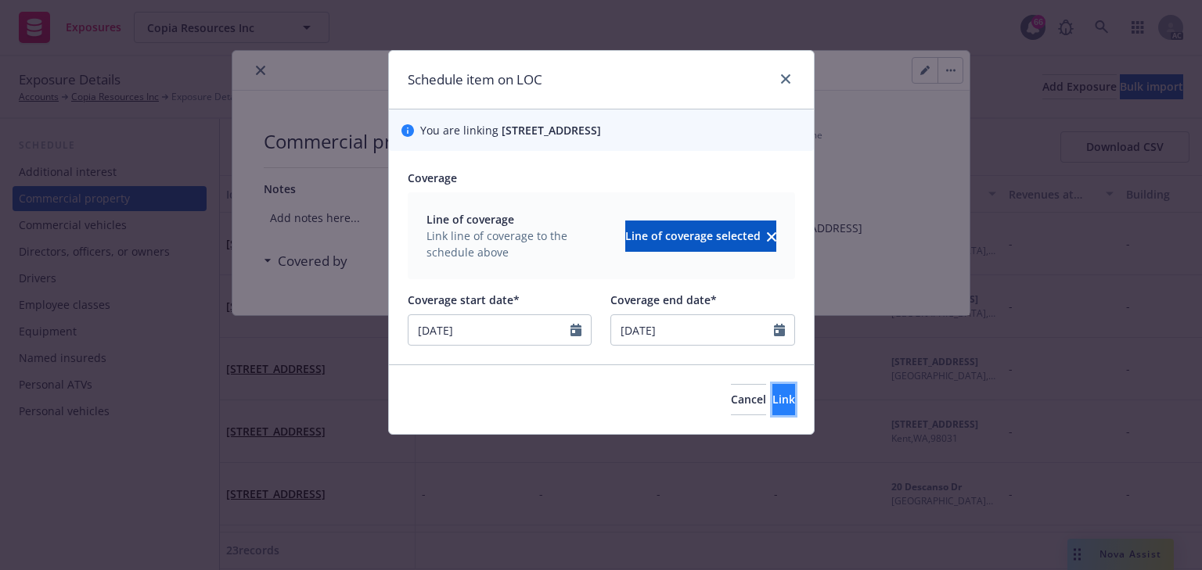
click at [772, 399] on span "Link" at bounding box center [783, 399] width 23 height 15
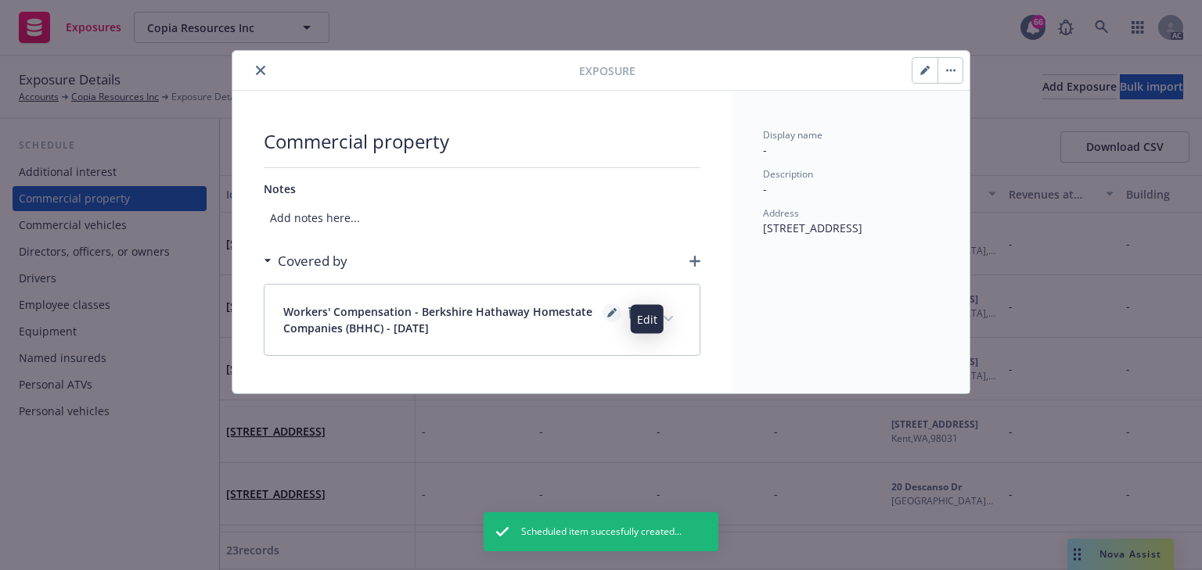
click at [604, 313] on link "editPencil" at bounding box center [611, 313] width 19 height 19
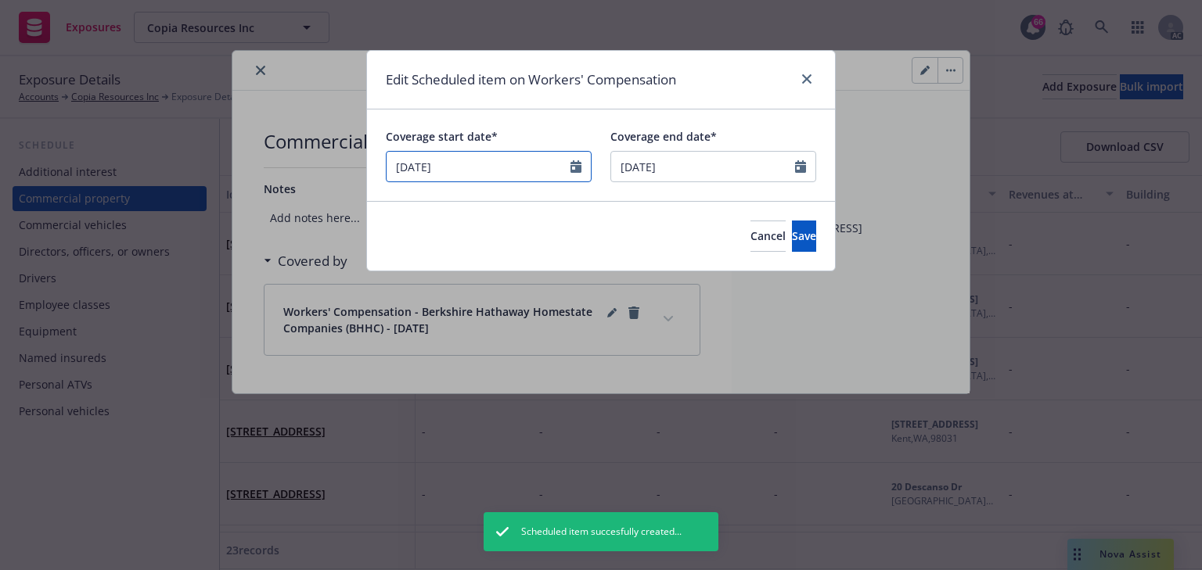
select select "2025"
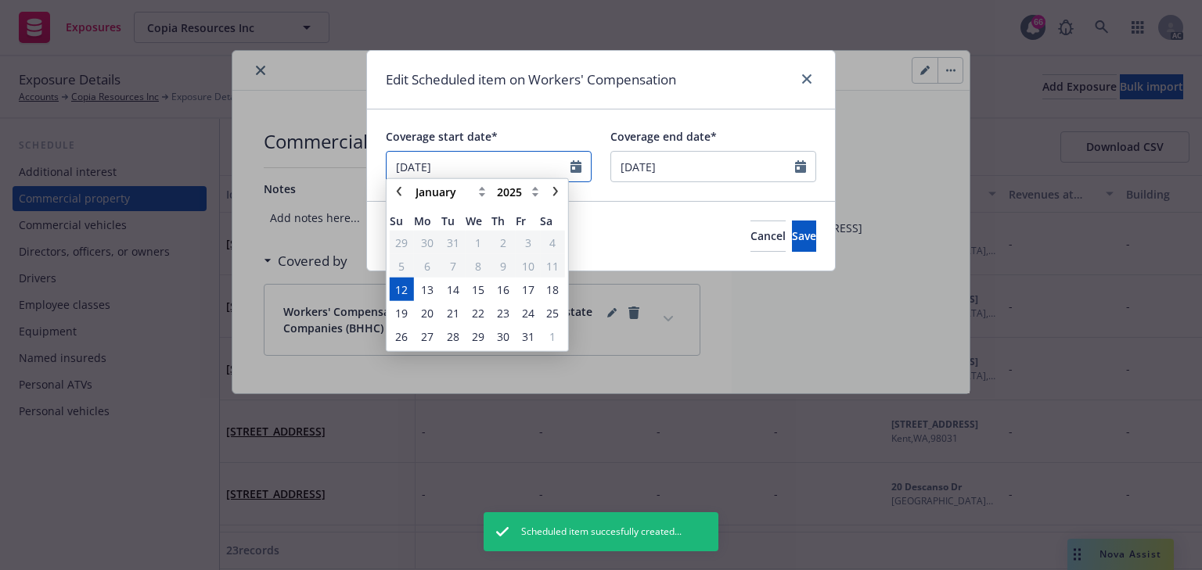
drag, startPoint x: 476, startPoint y: 164, endPoint x: 279, endPoint y: 156, distance: 198.1
click at [279, 156] on div "Edit Scheduled item on Workers' Compensation Coverage start date* 01/12/2025 Ja…" at bounding box center [601, 285] width 1202 height 570
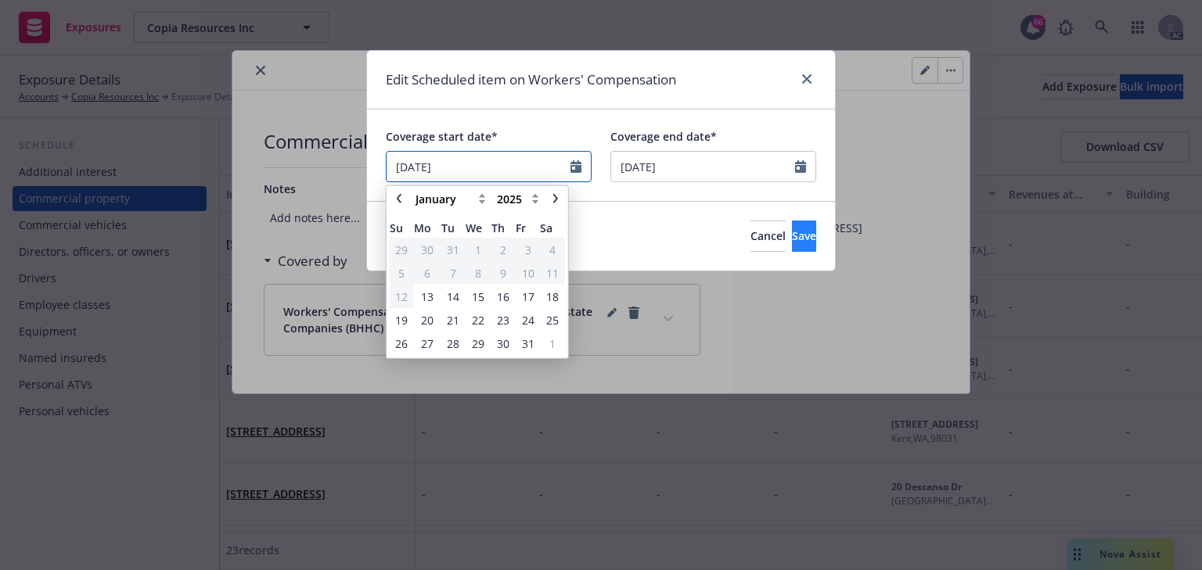
type input "08/25/2025"
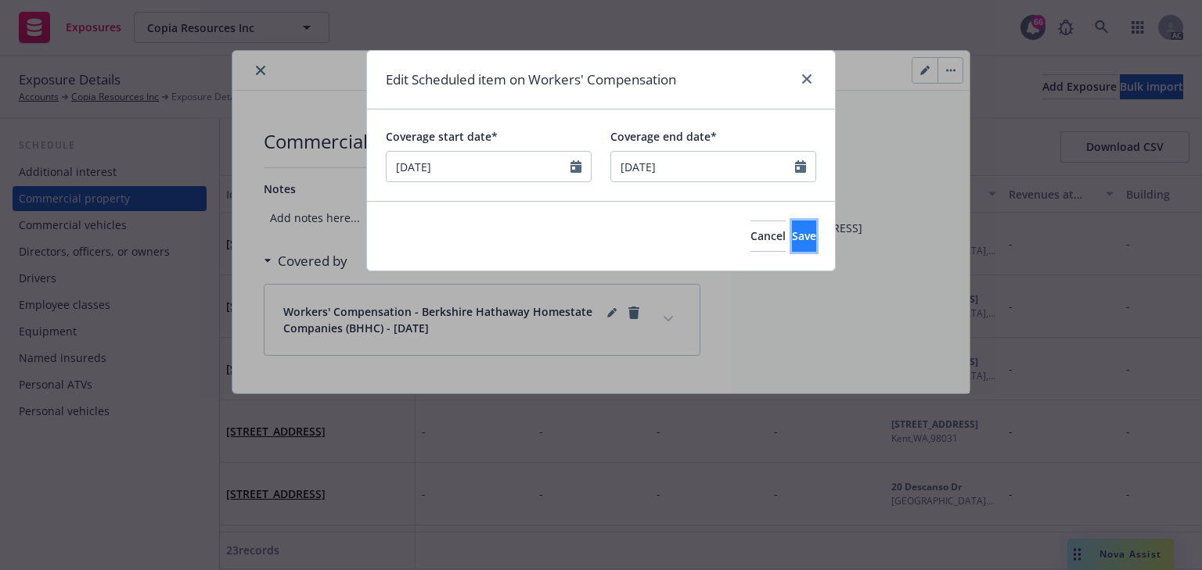
click at [792, 242] on span "Save" at bounding box center [804, 235] width 24 height 15
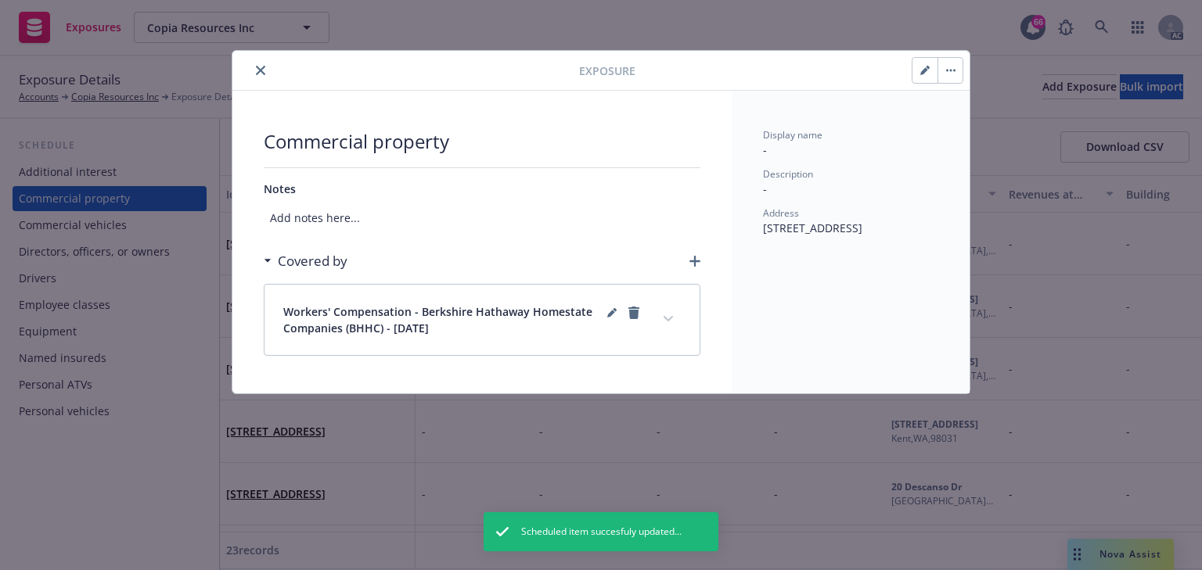
click at [257, 73] on icon "close" at bounding box center [260, 70] width 9 height 9
click at [90, 304] on div "Employee classes" at bounding box center [65, 305] width 92 height 25
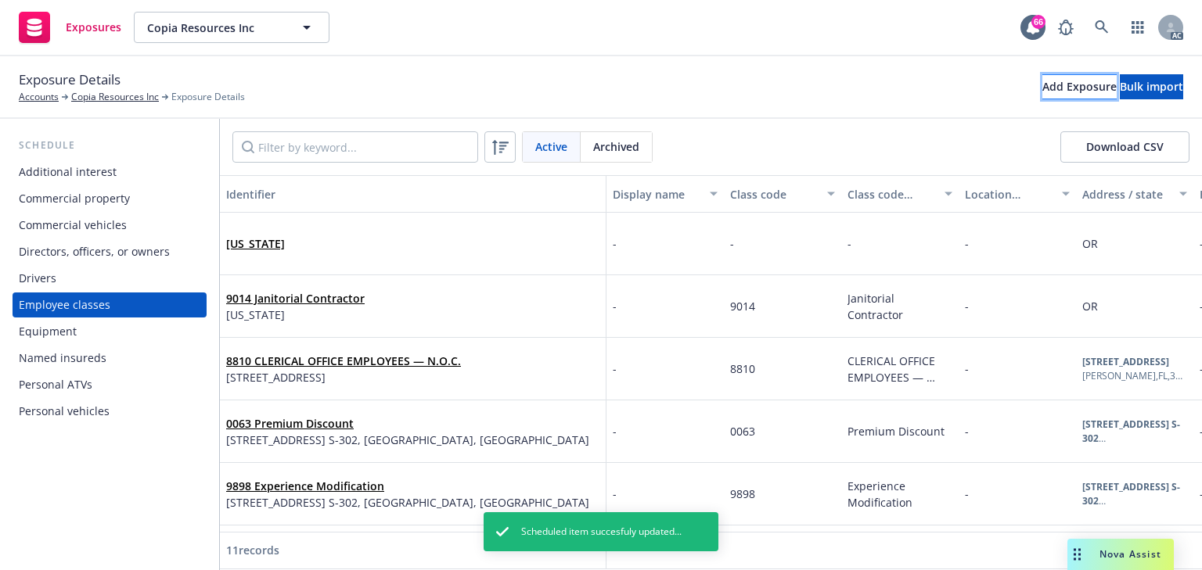
click at [1042, 88] on div "Add Exposure" at bounding box center [1079, 86] width 74 height 23
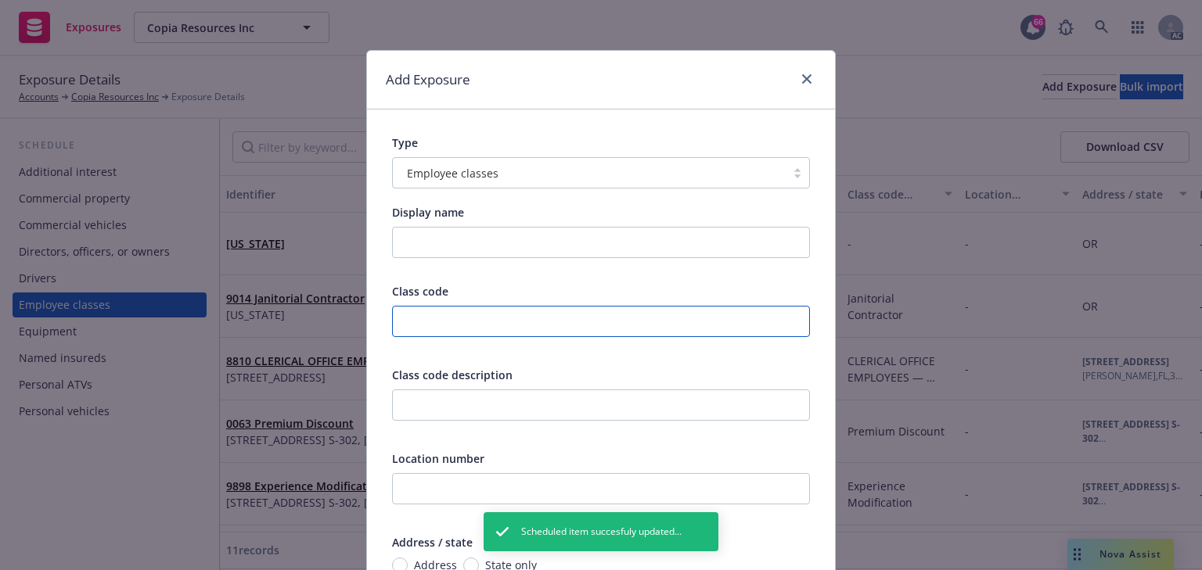
click at [447, 322] on input "text" at bounding box center [601, 321] width 418 height 31
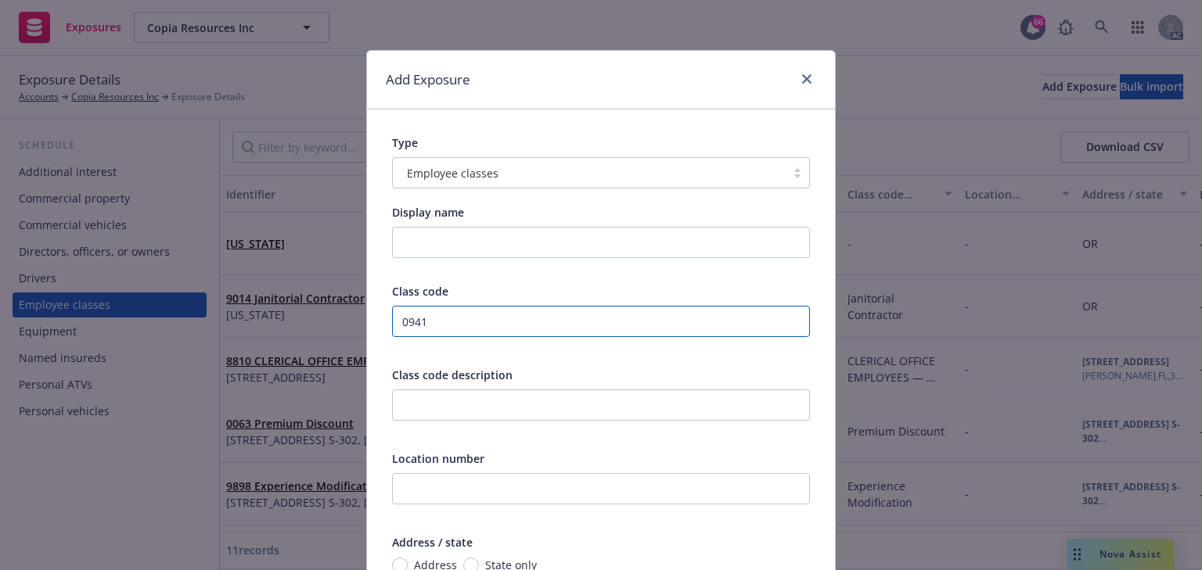
drag, startPoint x: 425, startPoint y: 320, endPoint x: 344, endPoint y: 316, distance: 80.7
click at [344, 316] on div "Add Exposure Type Employee classes Display name Class code 0941 Class code desc…" at bounding box center [601, 285] width 1202 height 570
type input "9014"
click at [601, 360] on div "Class code 9014 Class code description Location number Address / state Address …" at bounding box center [601, 522] width 418 height 478
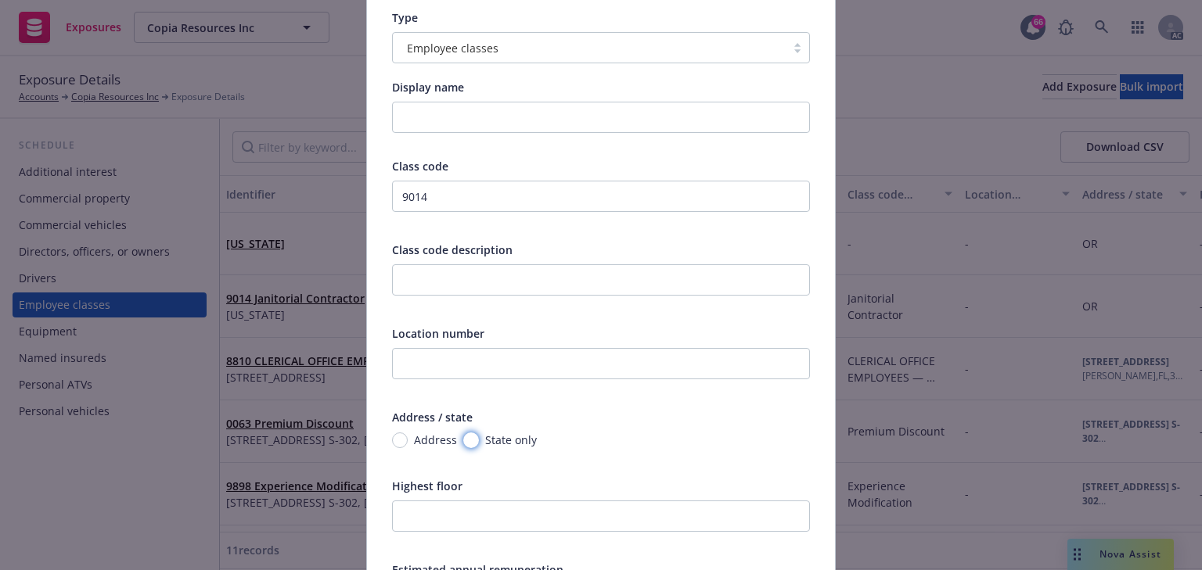
click at [468, 438] on input "State only" at bounding box center [471, 441] width 16 height 16
radio input "true"
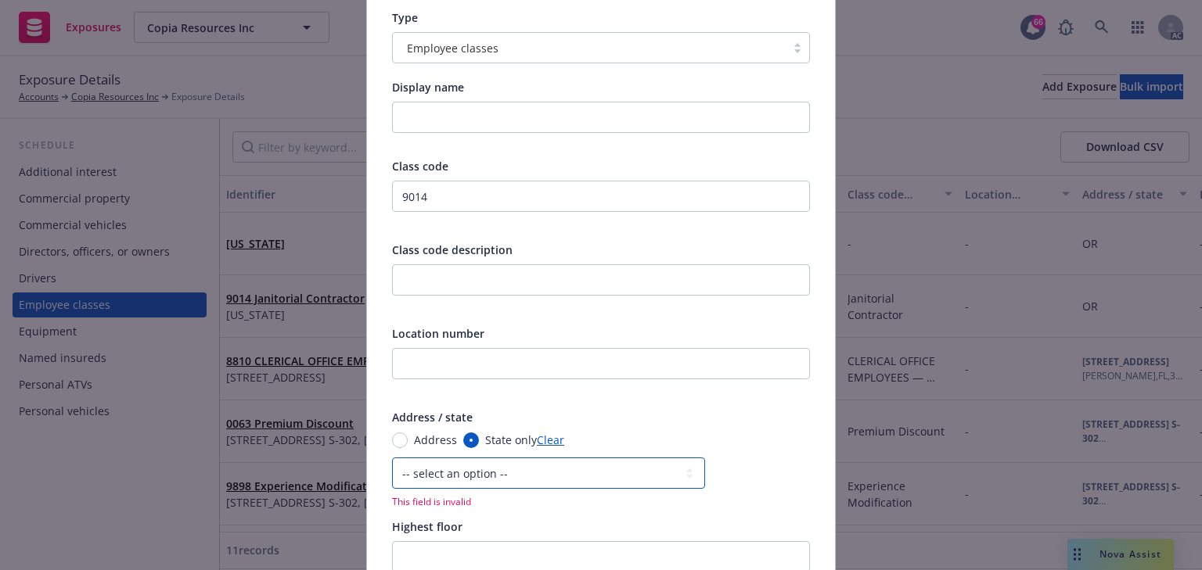
click at [468, 480] on select "-- select an option -- Alaska Alabama Arkansas American Samoa Arizona Californi…" at bounding box center [548, 473] width 313 height 31
drag, startPoint x: 575, startPoint y: 510, endPoint x: 562, endPoint y: 510, distance: 13.3
click at [575, 510] on div "Class code 9014 Class code description Location number Address / state Address …" at bounding box center [601, 417] width 418 height 518
click at [397, 441] on input "Address" at bounding box center [400, 441] width 16 height 16
radio input "true"
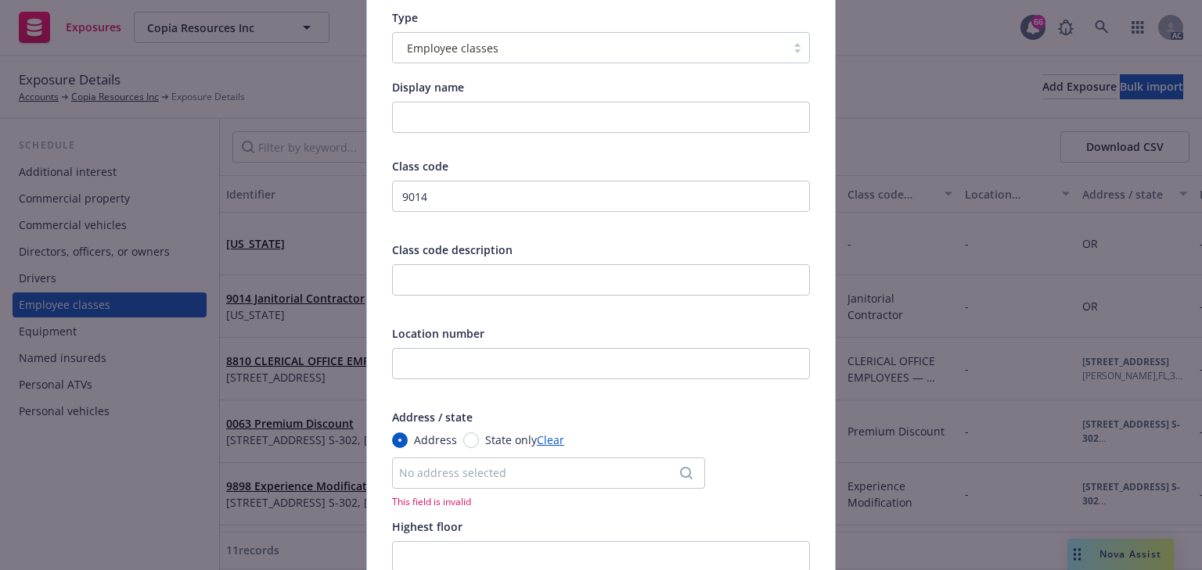
click at [429, 473] on div "No address selected" at bounding box center [540, 473] width 283 height 16
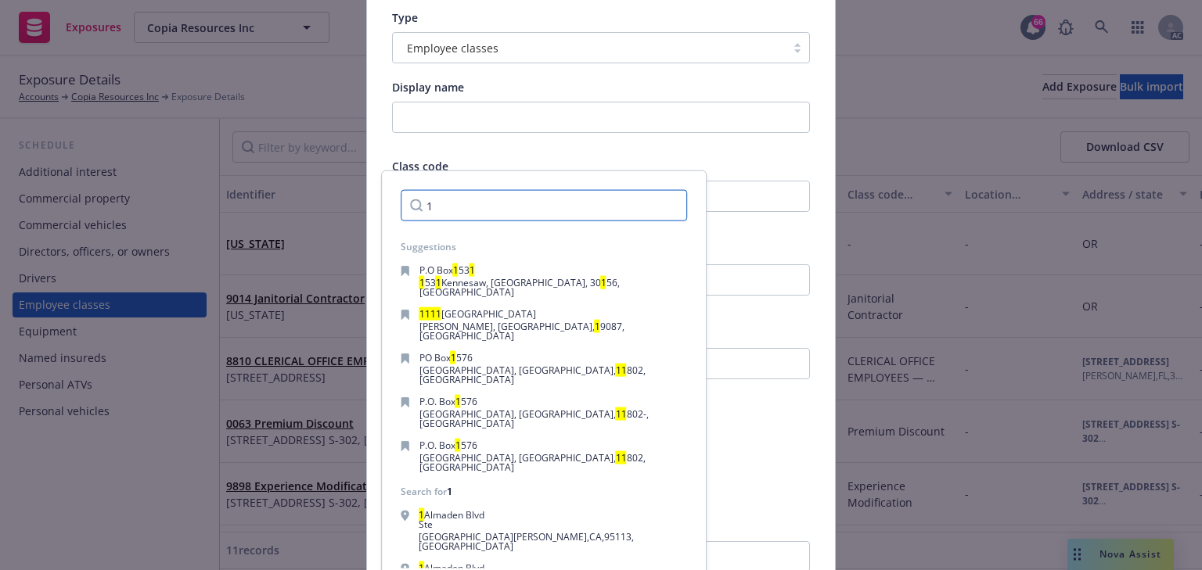
click at [473, 203] on input "1" at bounding box center [544, 205] width 286 height 31
paste input "Cardinals D"
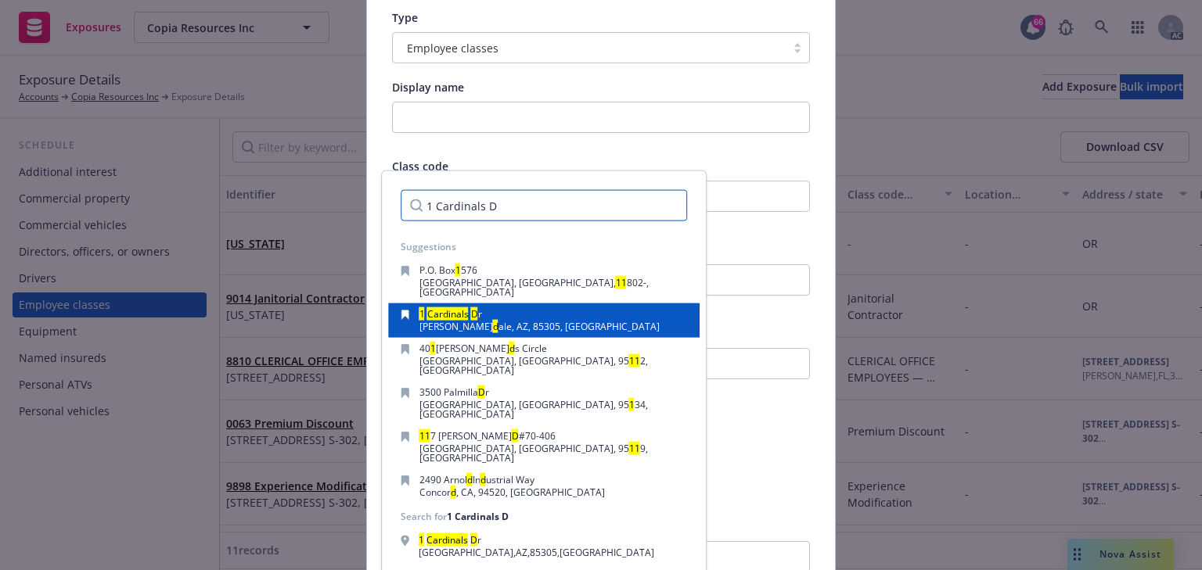
type input "1 Cardinals D"
click at [506, 320] on span "ale, AZ, 85305, USA" at bounding box center [578, 326] width 161 height 13
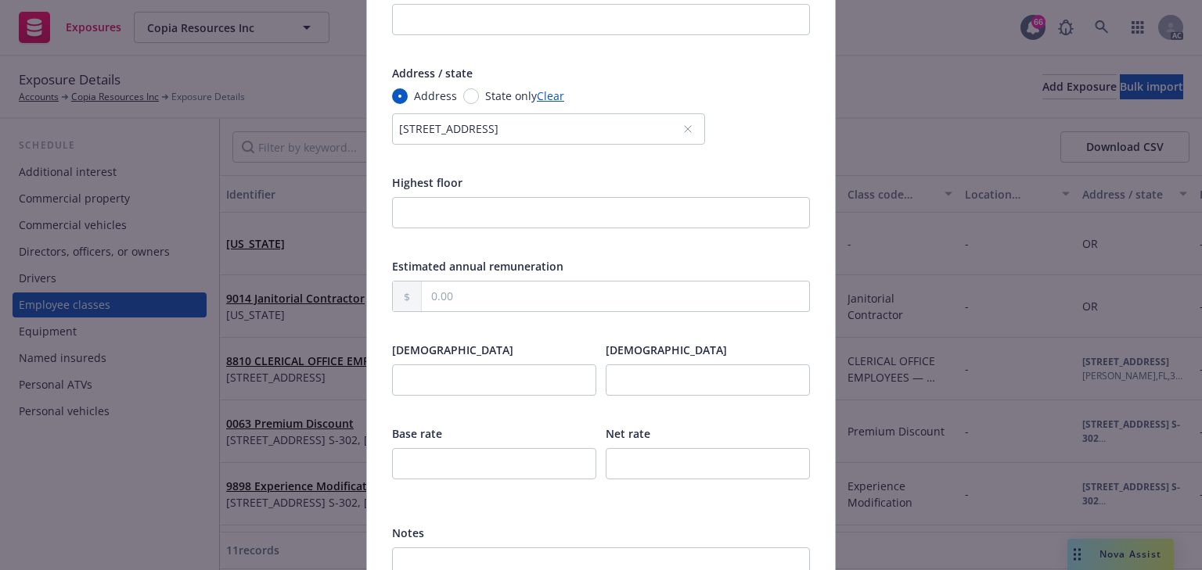
scroll to position [501, 0]
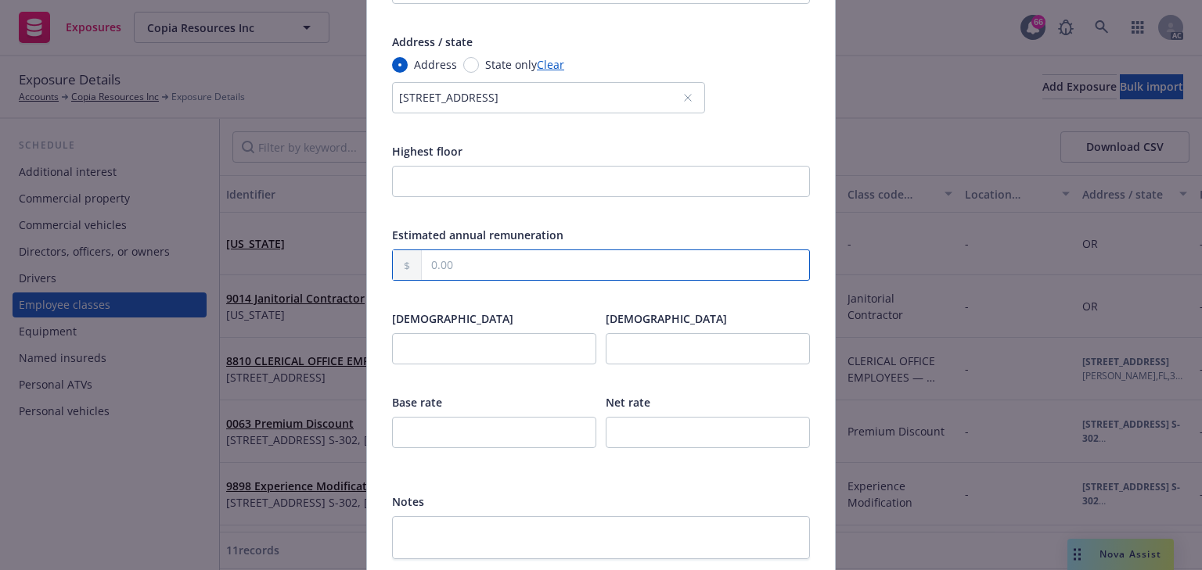
click at [530, 264] on input "text" at bounding box center [615, 265] width 387 height 30
type input "0.00"
click at [541, 322] on div "Full-time employee" at bounding box center [494, 319] width 204 height 16
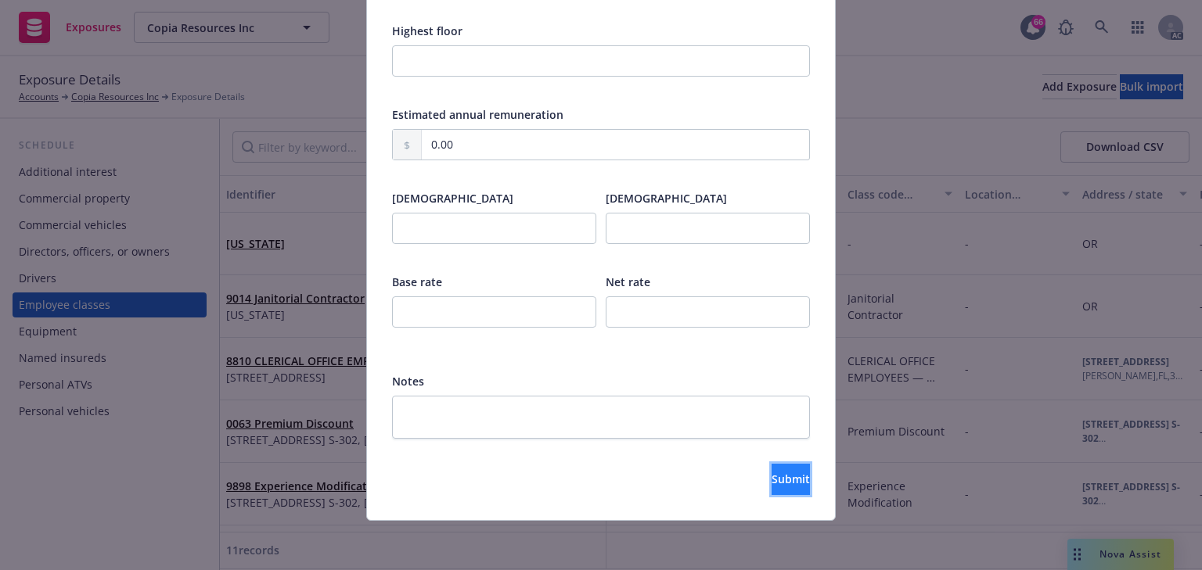
click at [786, 477] on button "Submit" at bounding box center [790, 479] width 38 height 31
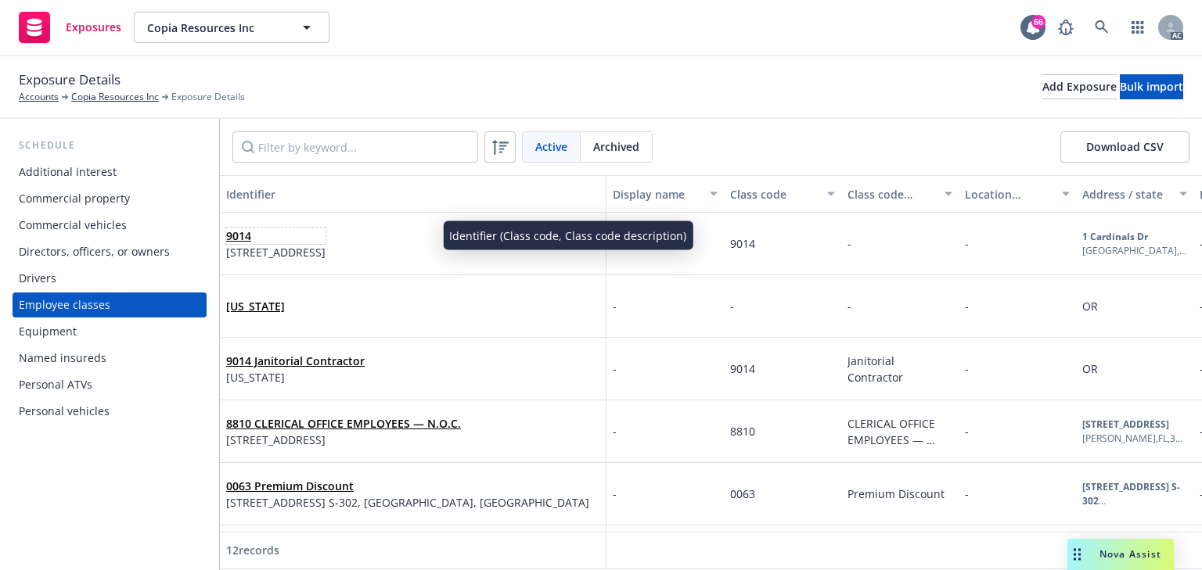
click at [307, 232] on span "9014" at bounding box center [275, 236] width 99 height 16
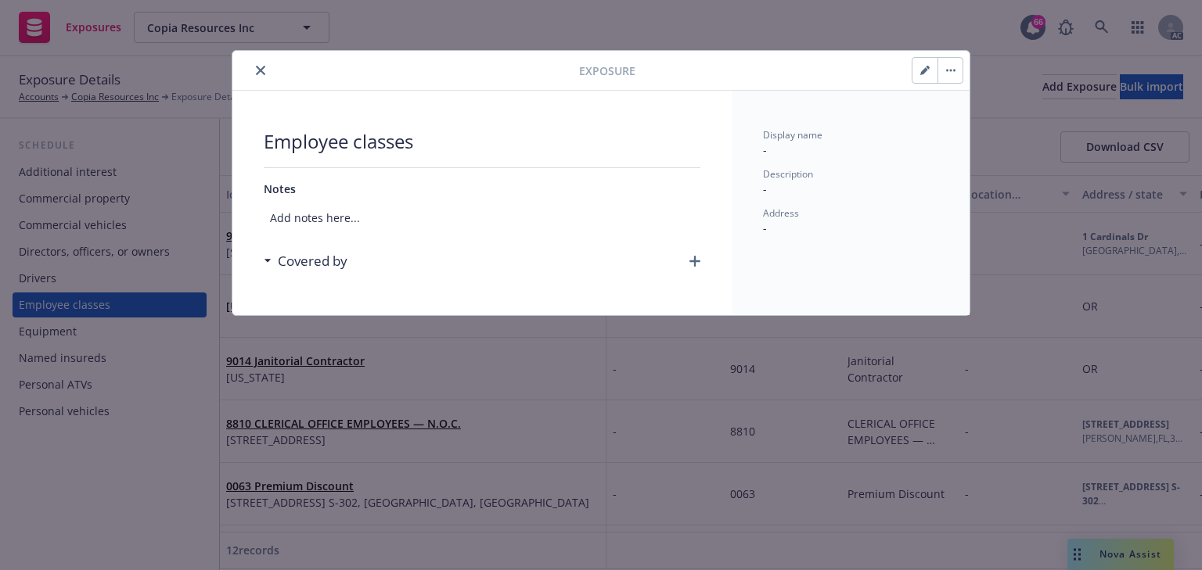
click at [695, 257] on icon "button" at bounding box center [694, 261] width 11 height 11
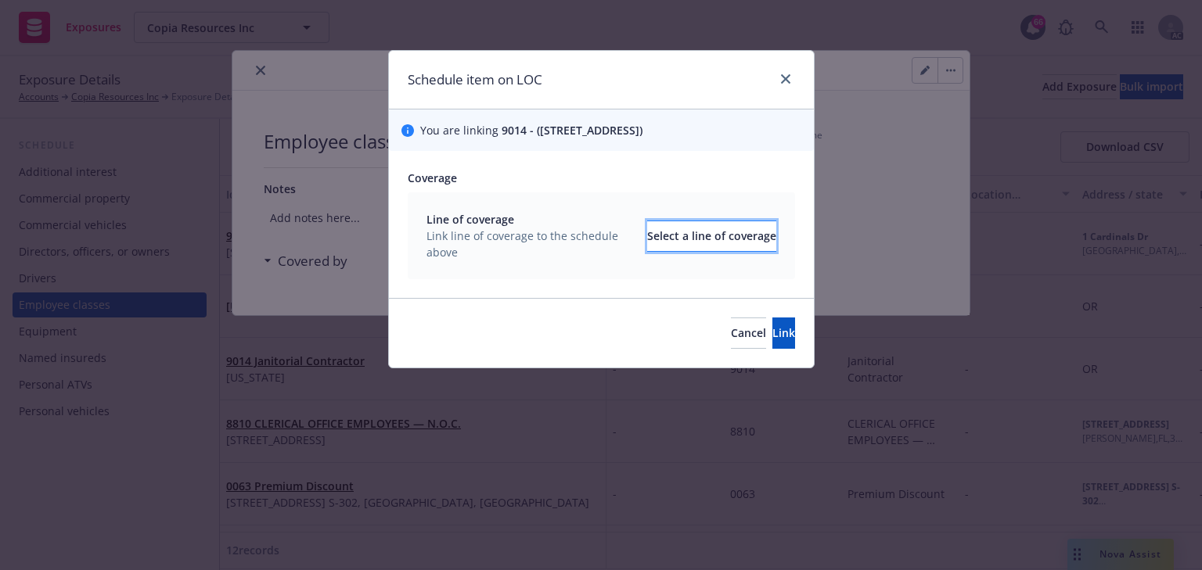
click at [647, 232] on div "Select a line of coverage" at bounding box center [711, 236] width 129 height 30
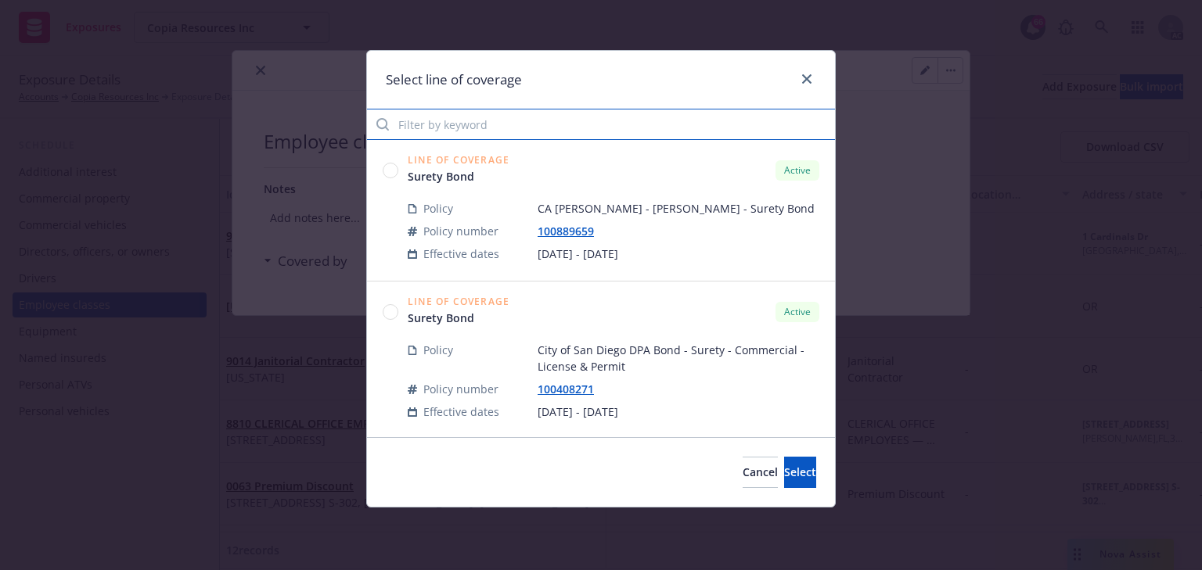
click at [482, 135] on input "Filter by keyword" at bounding box center [601, 124] width 468 height 31
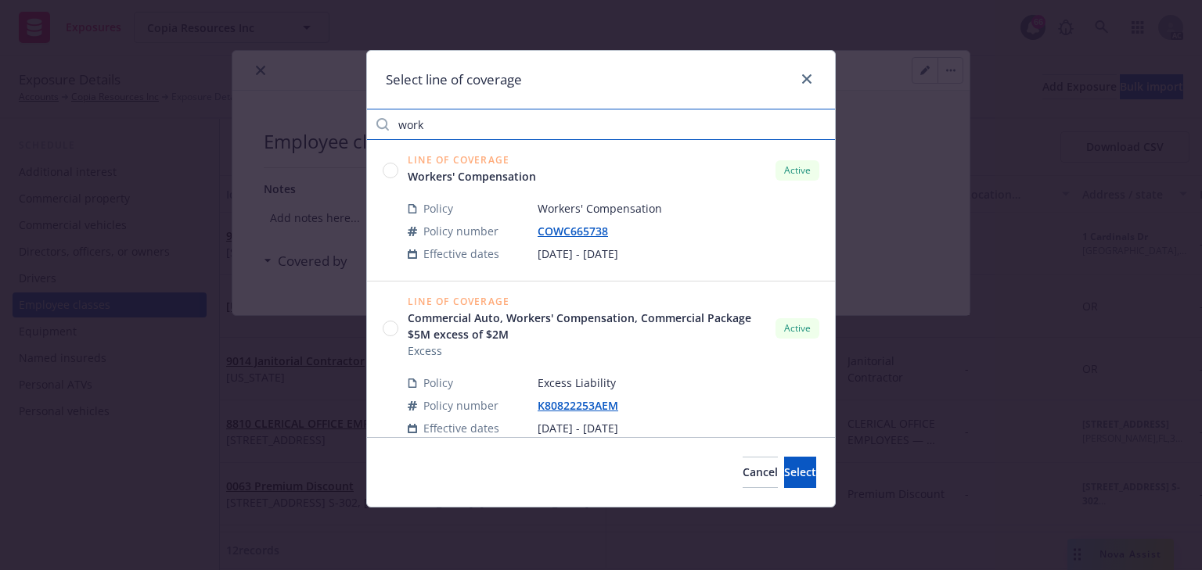
drag, startPoint x: 488, startPoint y: 127, endPoint x: 324, endPoint y: 121, distance: 164.4
click at [324, 121] on div "Select line of coverage work Line of Coverage Workers' Compensation Active Poli…" at bounding box center [601, 285] width 1202 height 570
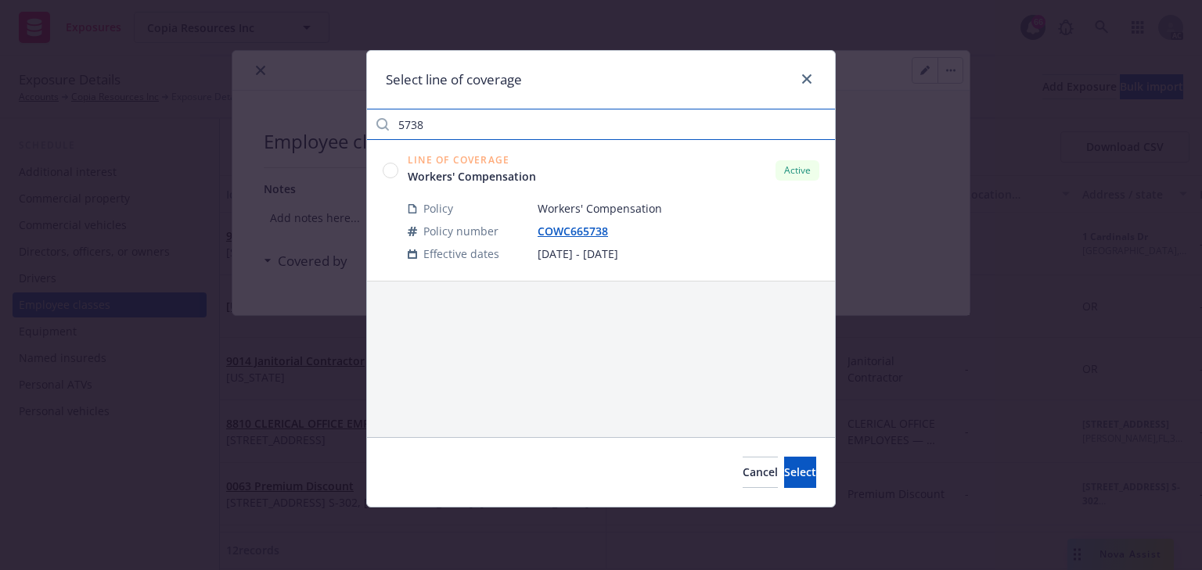
type input "5738"
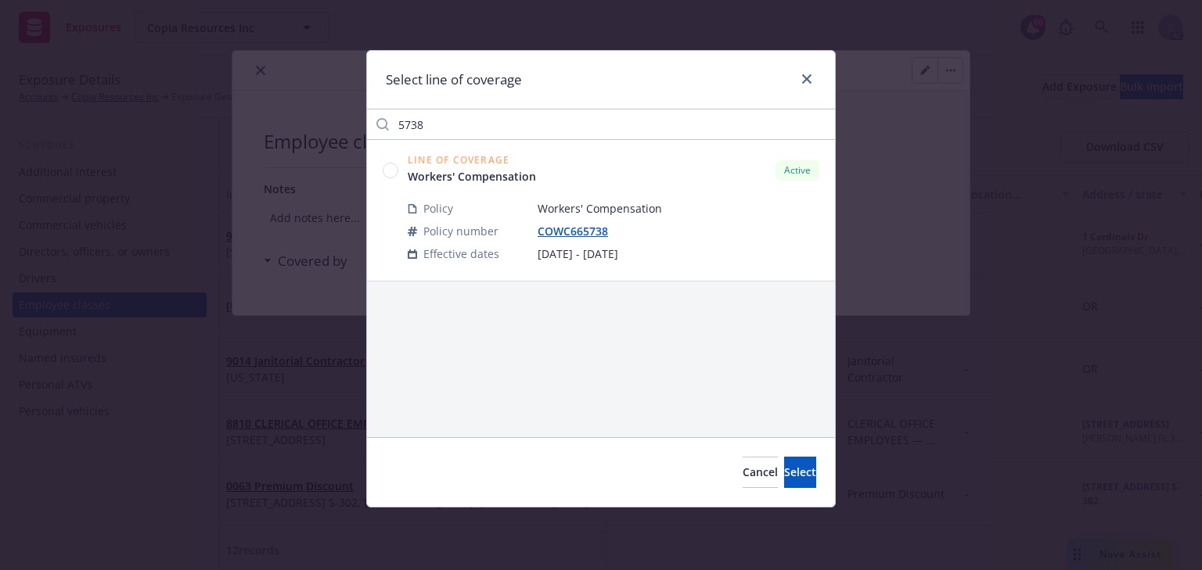
click at [386, 170] on circle at bounding box center [390, 170] width 15 height 15
click at [784, 475] on button "Select" at bounding box center [800, 472] width 32 height 31
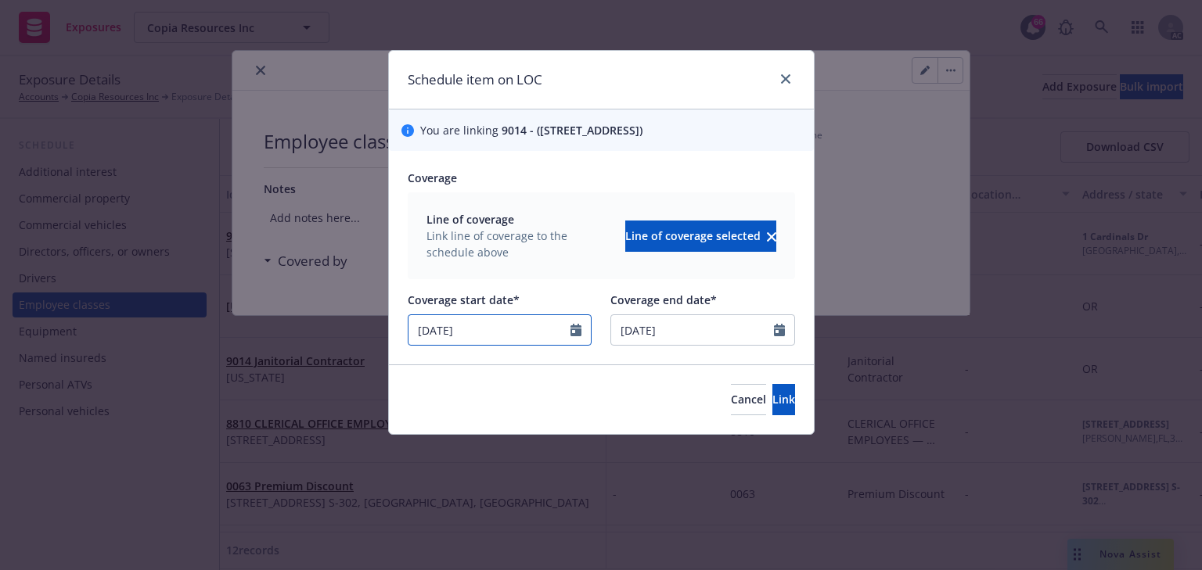
drag, startPoint x: 449, startPoint y: 330, endPoint x: 278, endPoint y: 329, distance: 171.3
click at [278, 329] on div "Schedule item on LOC You are linking 9014 - (1 Cardinals Dr, Glendale, AZ, 8530…" at bounding box center [601, 285] width 1202 height 570
type input "08/25/2025"
click at [673, 155] on div "Coverage Line of coverage Link line of coverage to the schedule above Line of c…" at bounding box center [601, 258] width 425 height 214
click at [772, 406] on span "Link" at bounding box center [783, 399] width 23 height 15
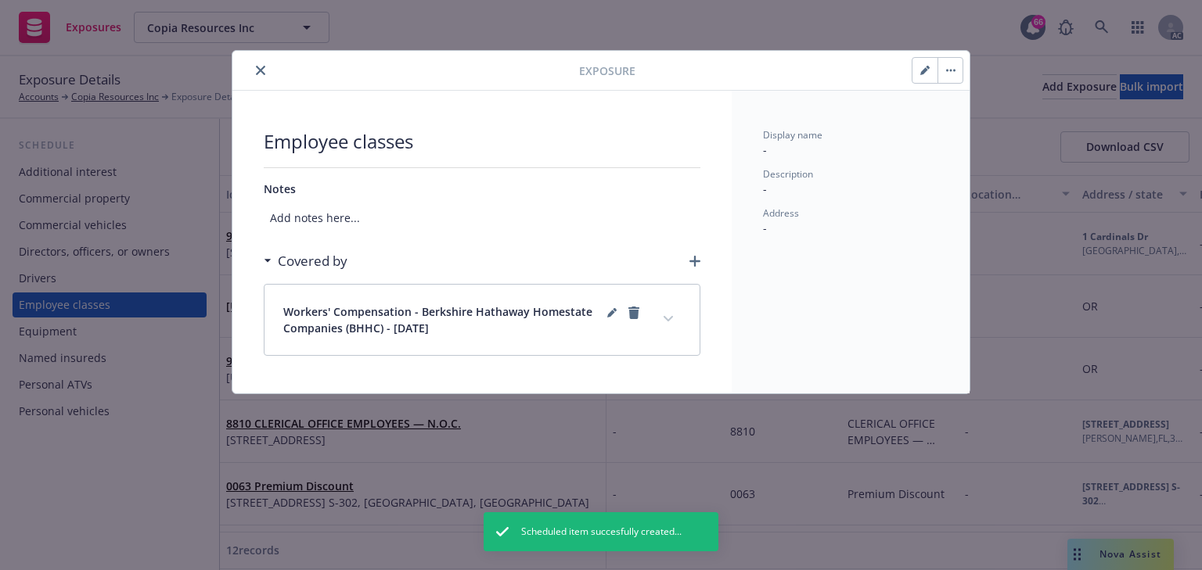
click at [673, 319] on icon "expand content" at bounding box center [667, 319] width 9 height 6
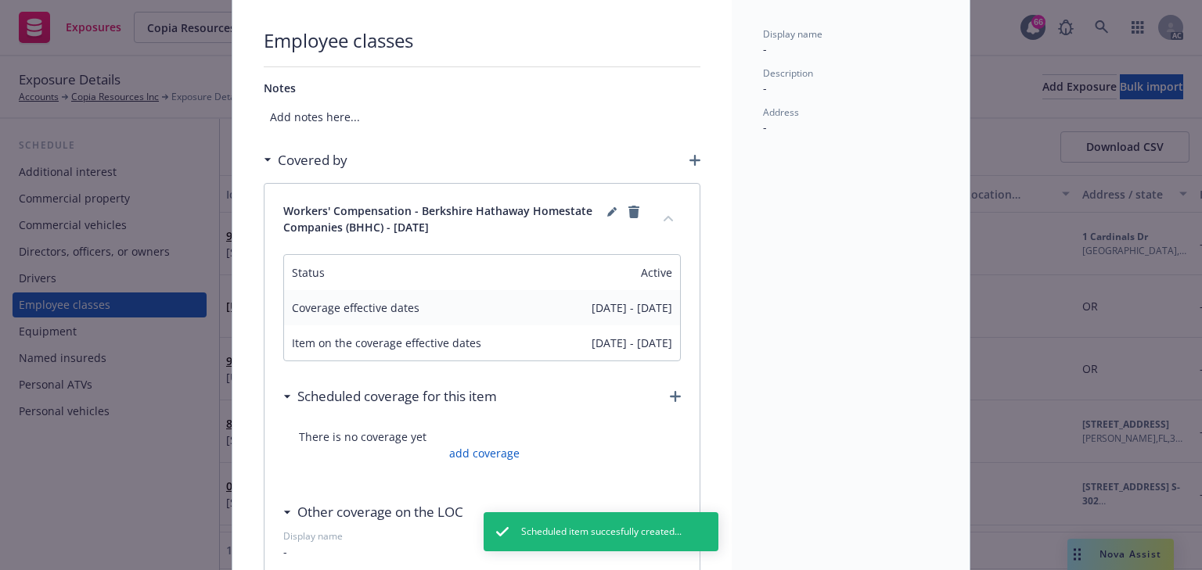
scroll to position [313, 0]
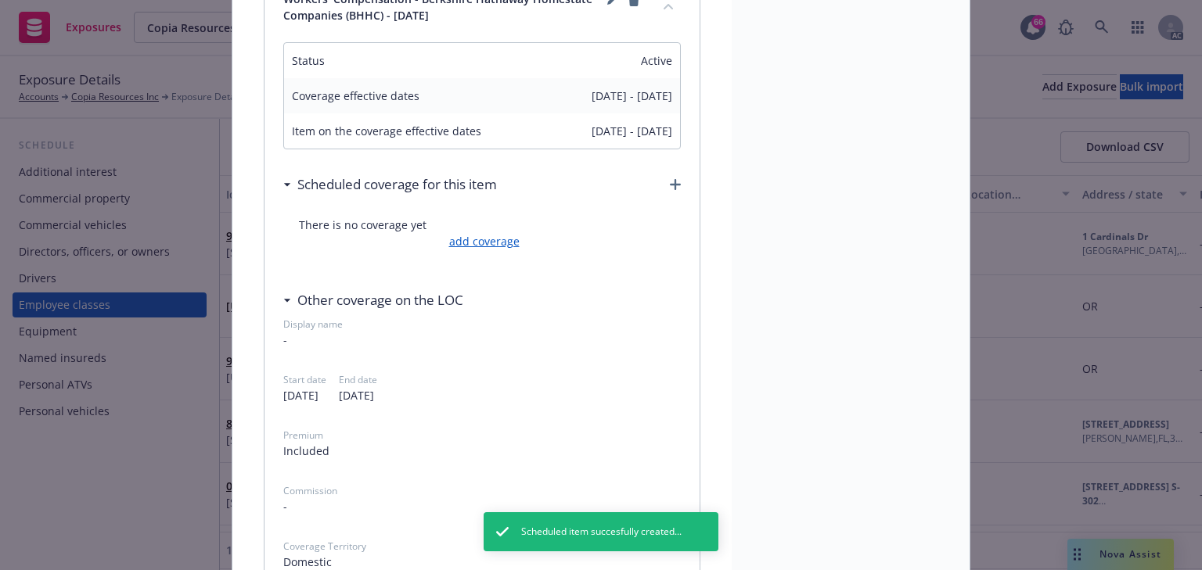
click at [502, 246] on link "add coverage" at bounding box center [482, 241] width 74 height 16
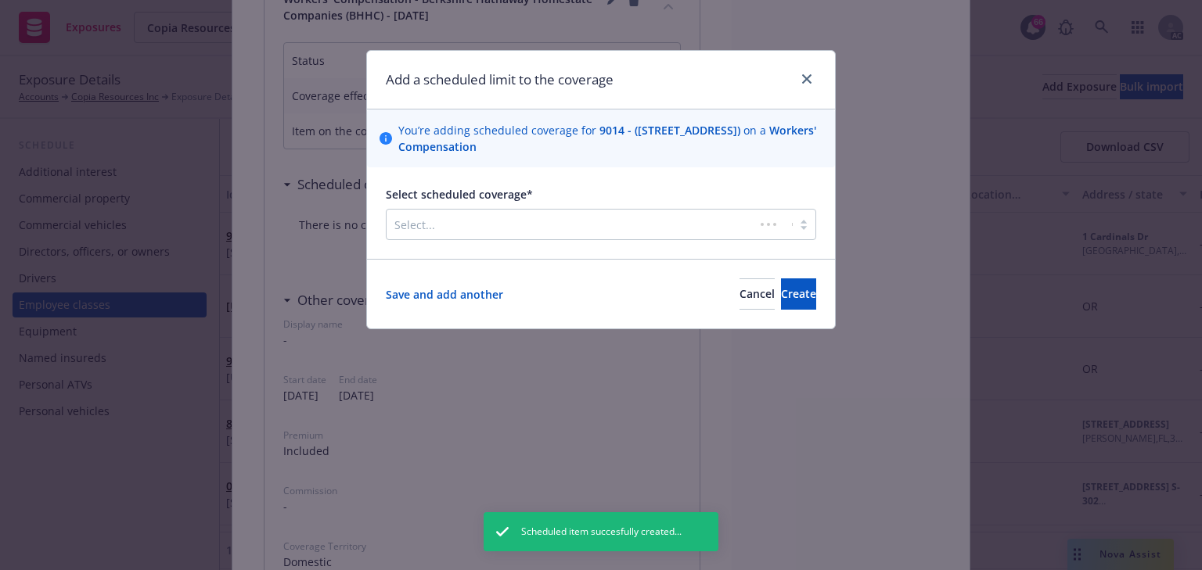
click at [519, 222] on div at bounding box center [570, 224] width 352 height 19
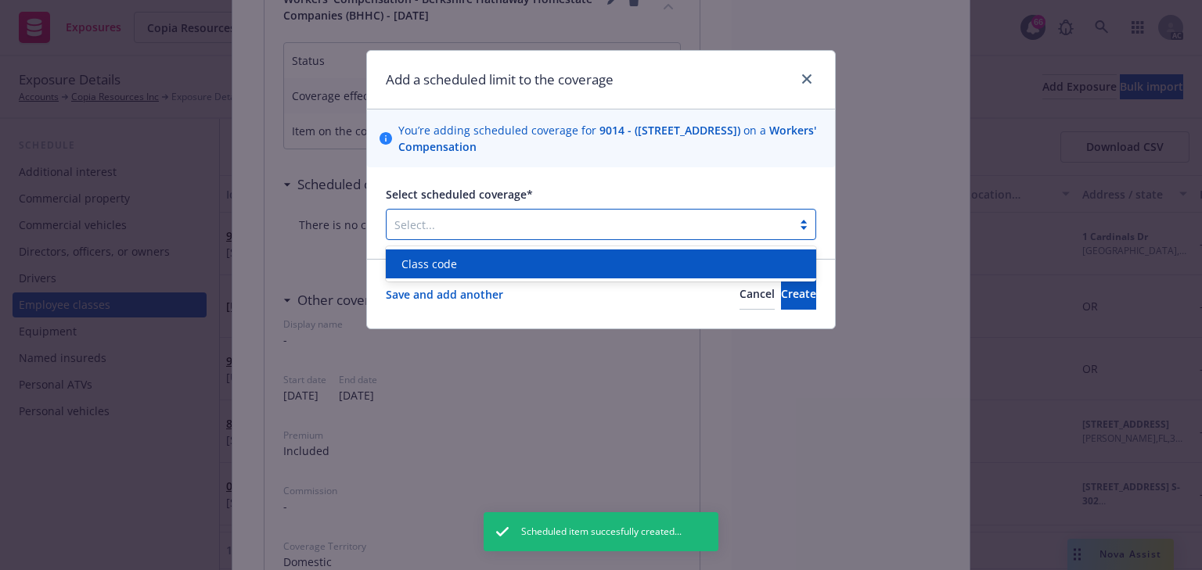
click at [499, 266] on div "Class code" at bounding box center [601, 264] width 412 height 16
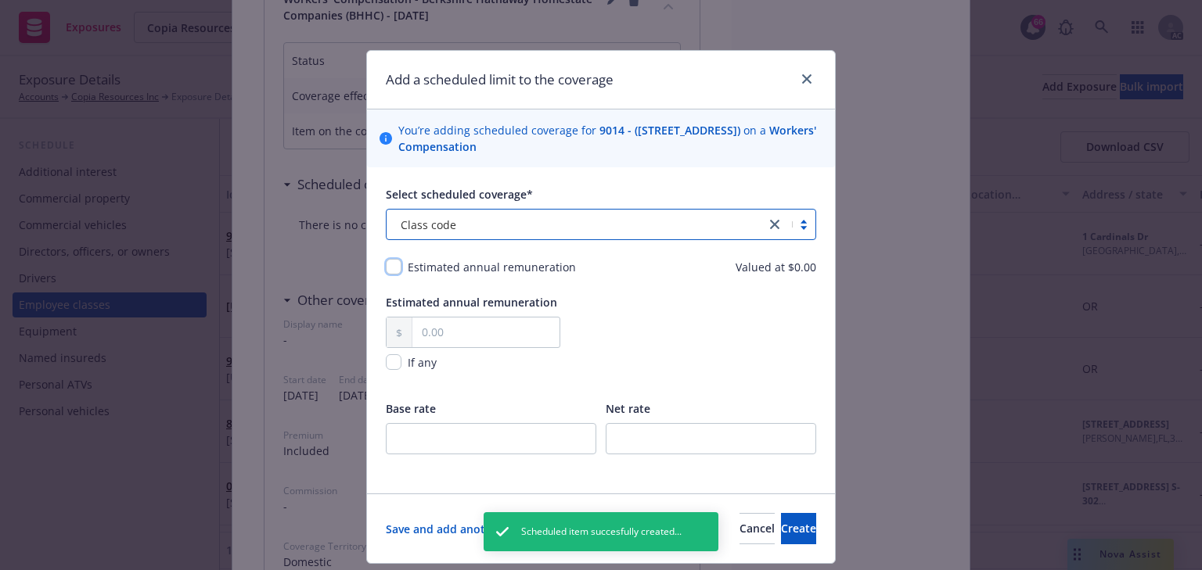
click at [389, 271] on input "checkbox" at bounding box center [394, 267] width 16 height 16
checkbox input "true"
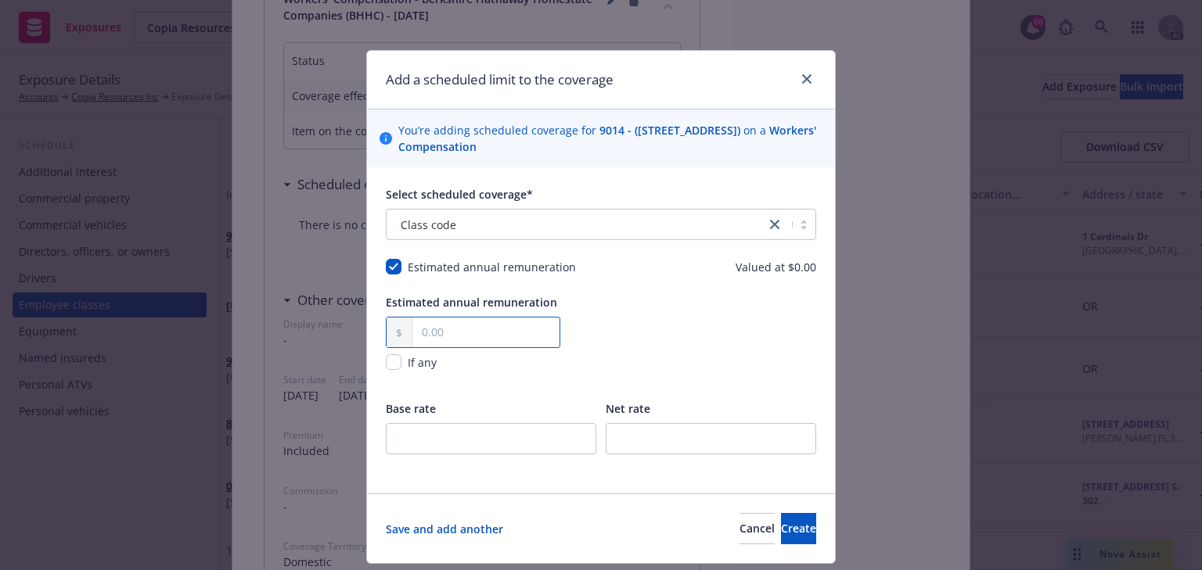
click at [482, 327] on input "text" at bounding box center [485, 333] width 147 height 30
click at [392, 359] on input "checkbox" at bounding box center [394, 362] width 16 height 16
checkbox input "true"
click at [781, 529] on span "Create" at bounding box center [798, 528] width 35 height 15
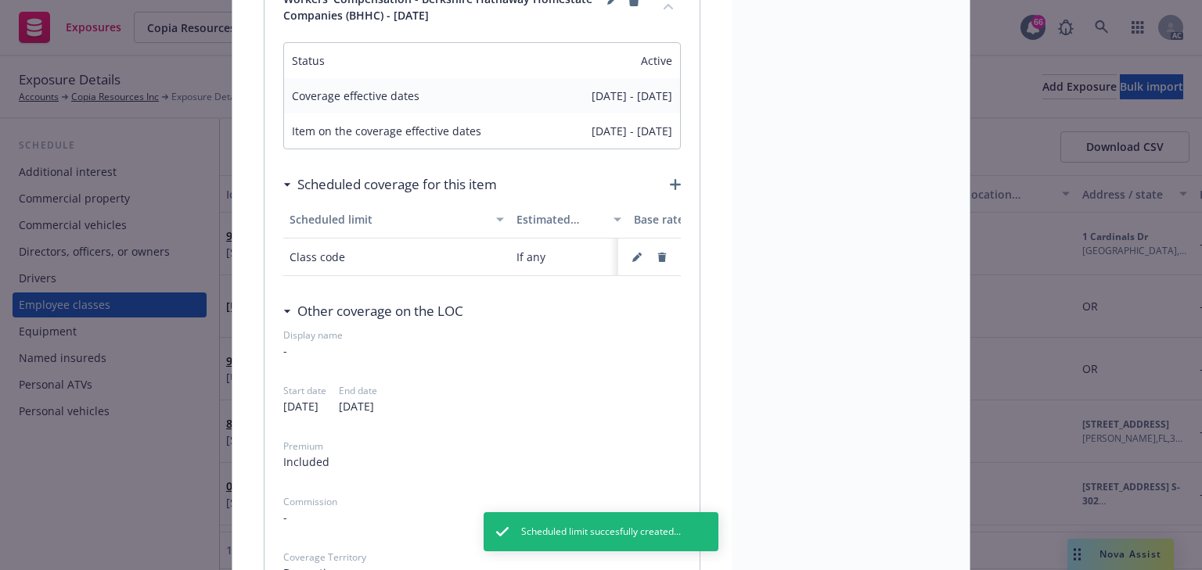
scroll to position [0, 0]
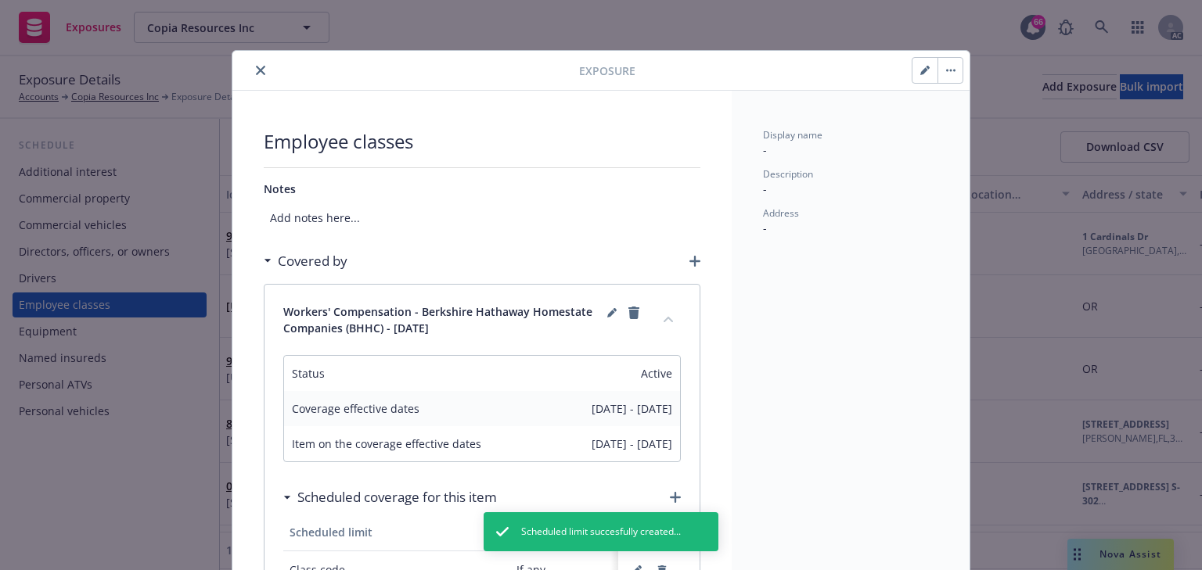
click at [258, 69] on icon "close" at bounding box center [260, 70] width 9 height 9
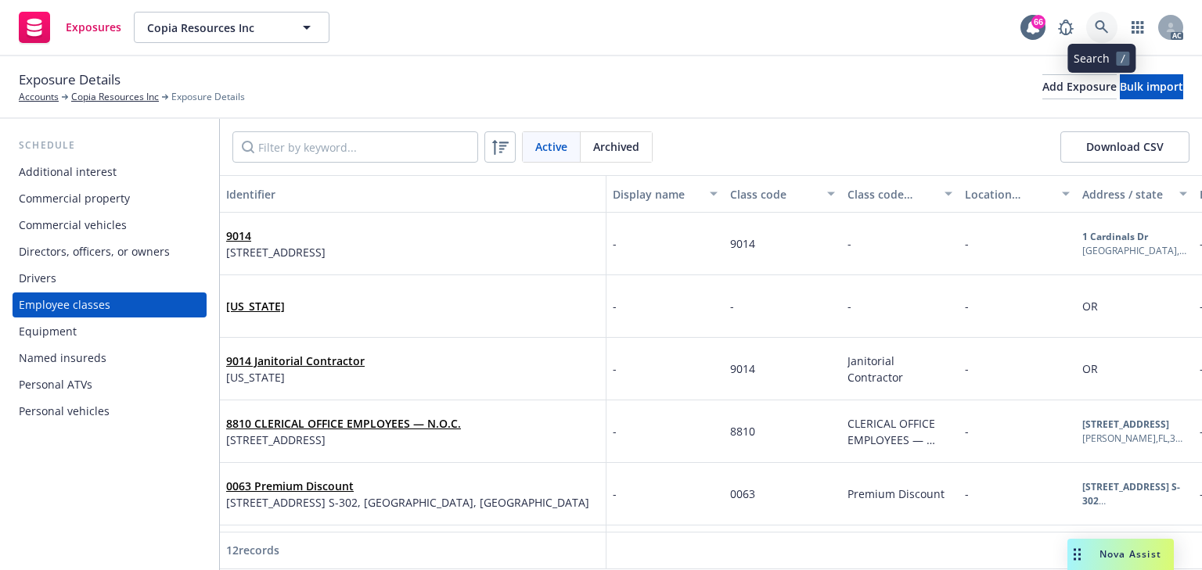
click at [1086, 29] on link at bounding box center [1101, 27] width 31 height 31
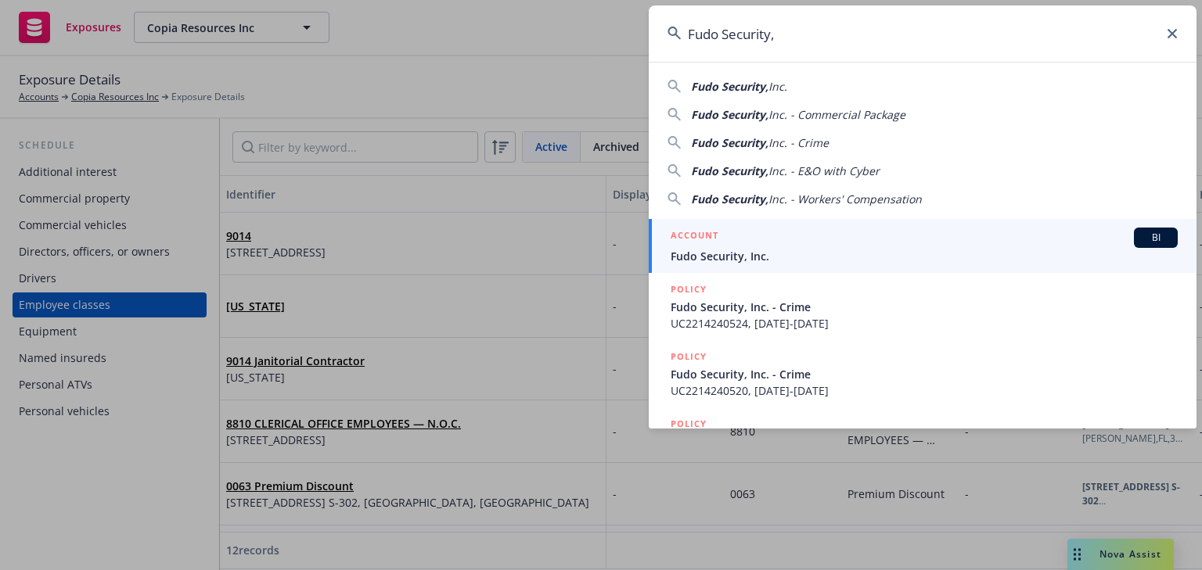
type input "Fudo Security,"
click at [735, 248] on span "Fudo Security, Inc." at bounding box center [923, 256] width 507 height 16
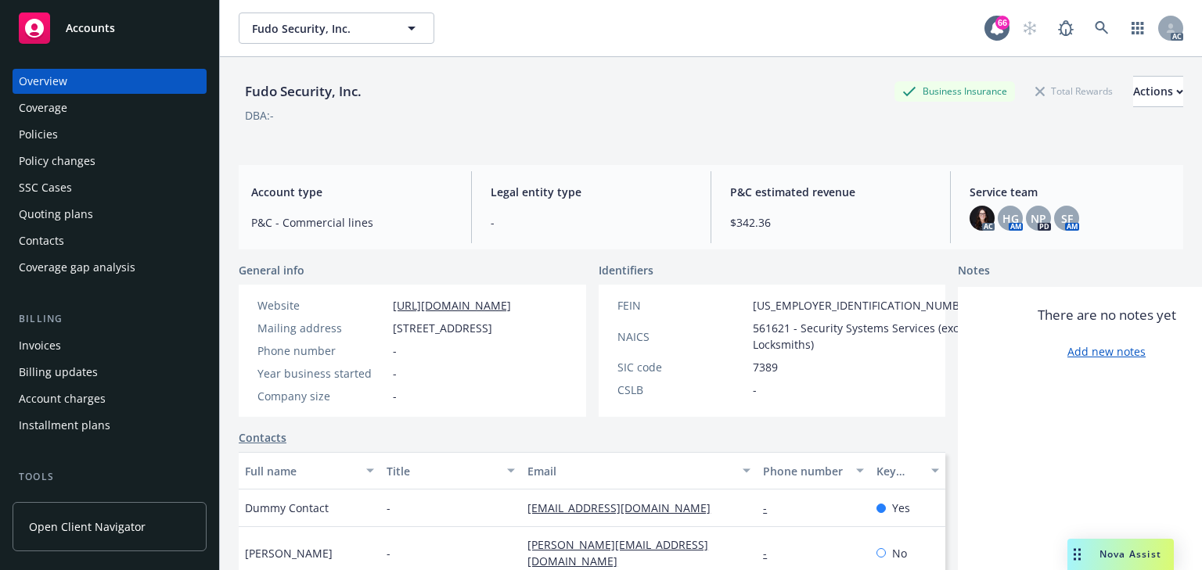
click at [83, 161] on div "Policy changes" at bounding box center [57, 161] width 77 height 25
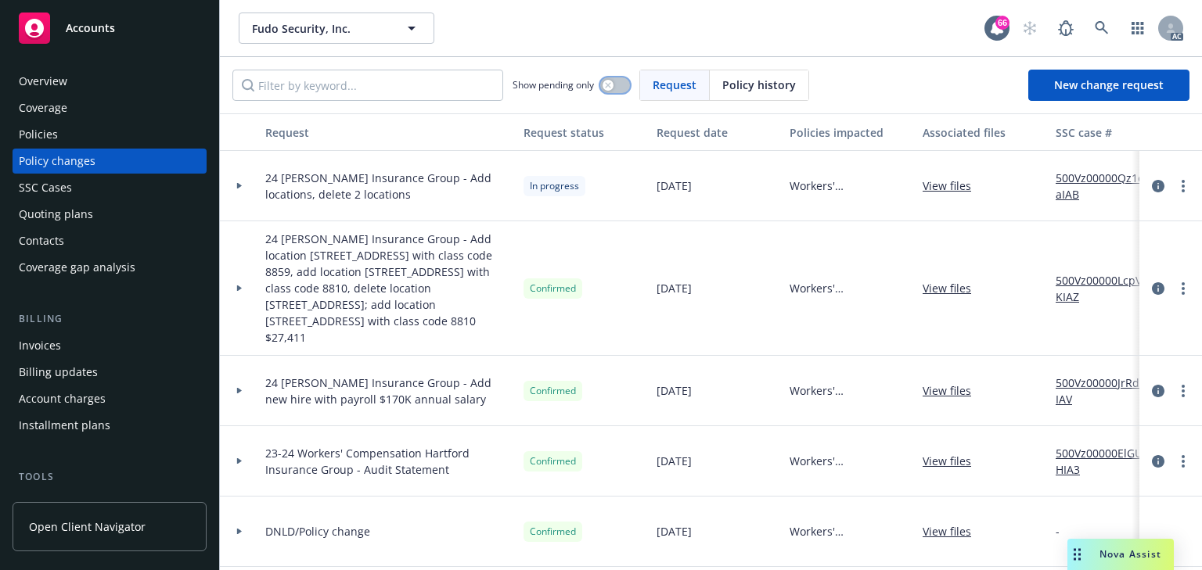
click at [608, 84] on icon "button" at bounding box center [608, 85] width 6 height 6
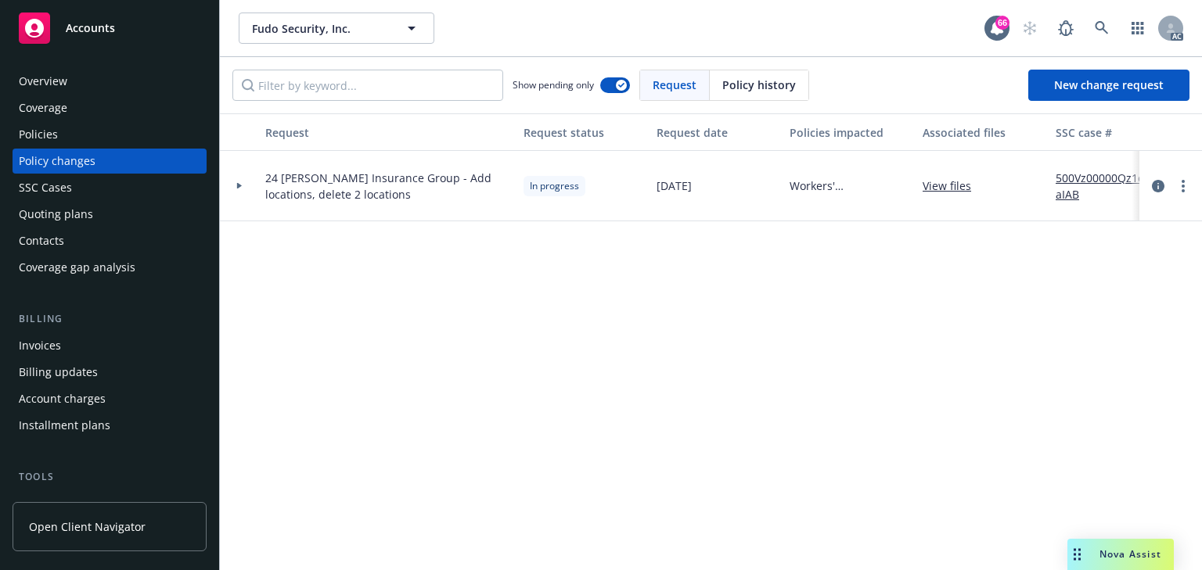
click at [1114, 175] on link "500Vz00000Qz1eaIAB" at bounding box center [1107, 186] width 105 height 33
click at [1096, 21] on icon at bounding box center [1101, 28] width 14 height 14
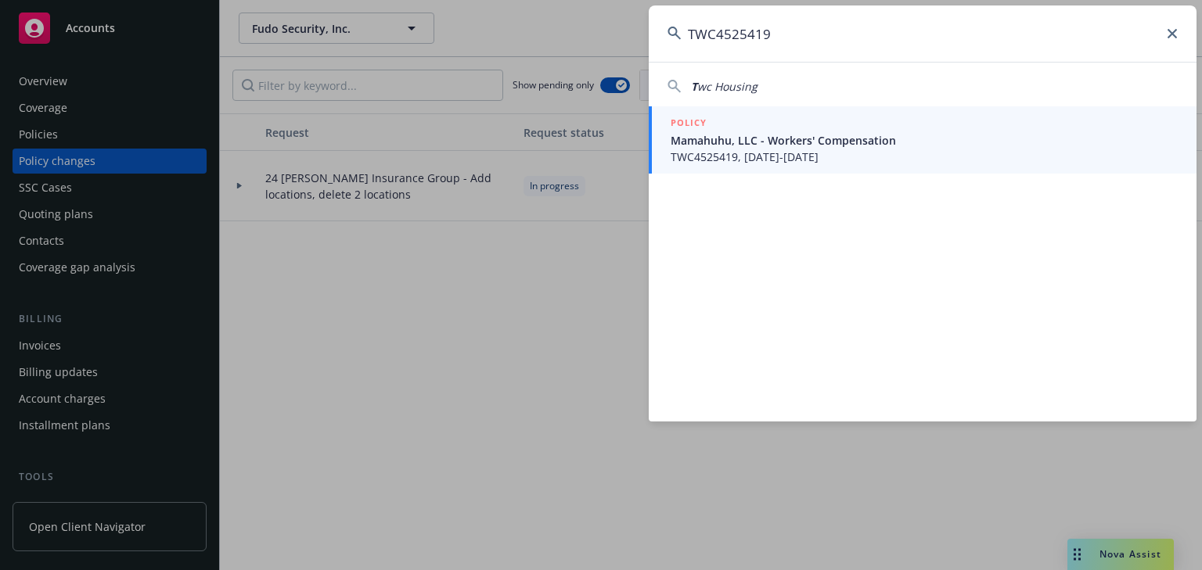
type input "TWC4525419"
click at [739, 138] on span "Mamahuhu, LLC - Workers' Compensation" at bounding box center [923, 140] width 507 height 16
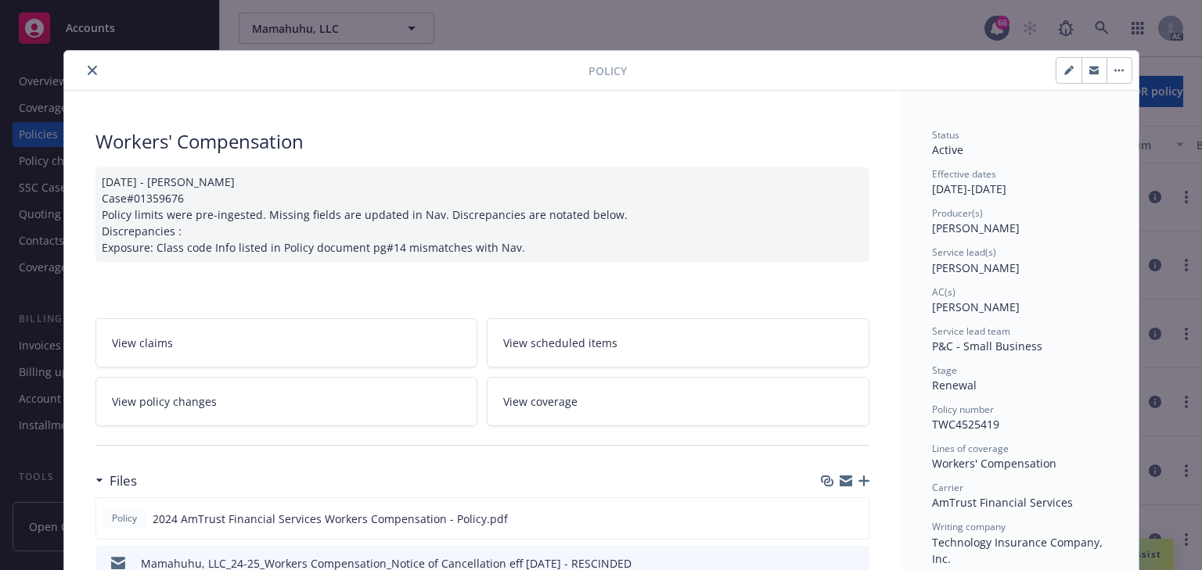
click at [281, 412] on link "View policy changes" at bounding box center [286, 401] width 383 height 49
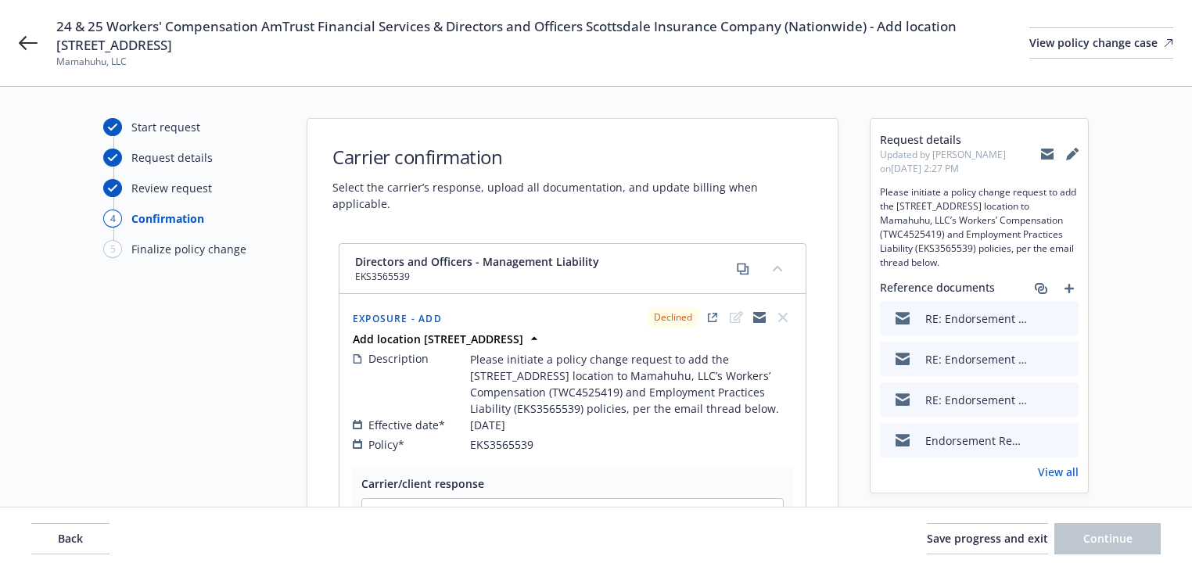
select select "DECLINED_BY_CARRIER"
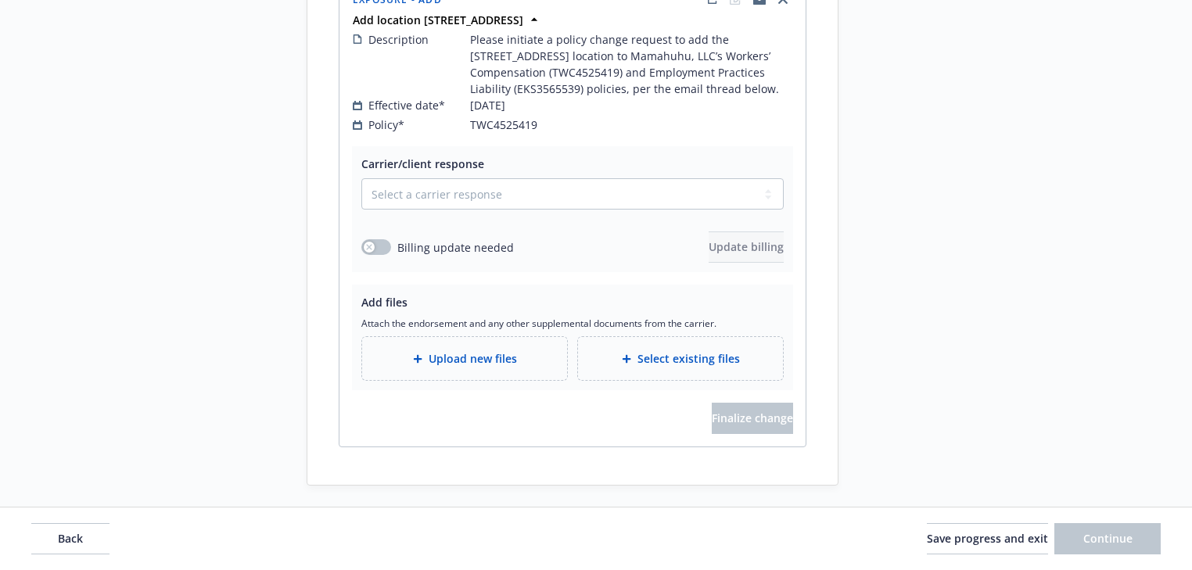
scroll to position [814, 0]
